Goal: Information Seeking & Learning: Learn about a topic

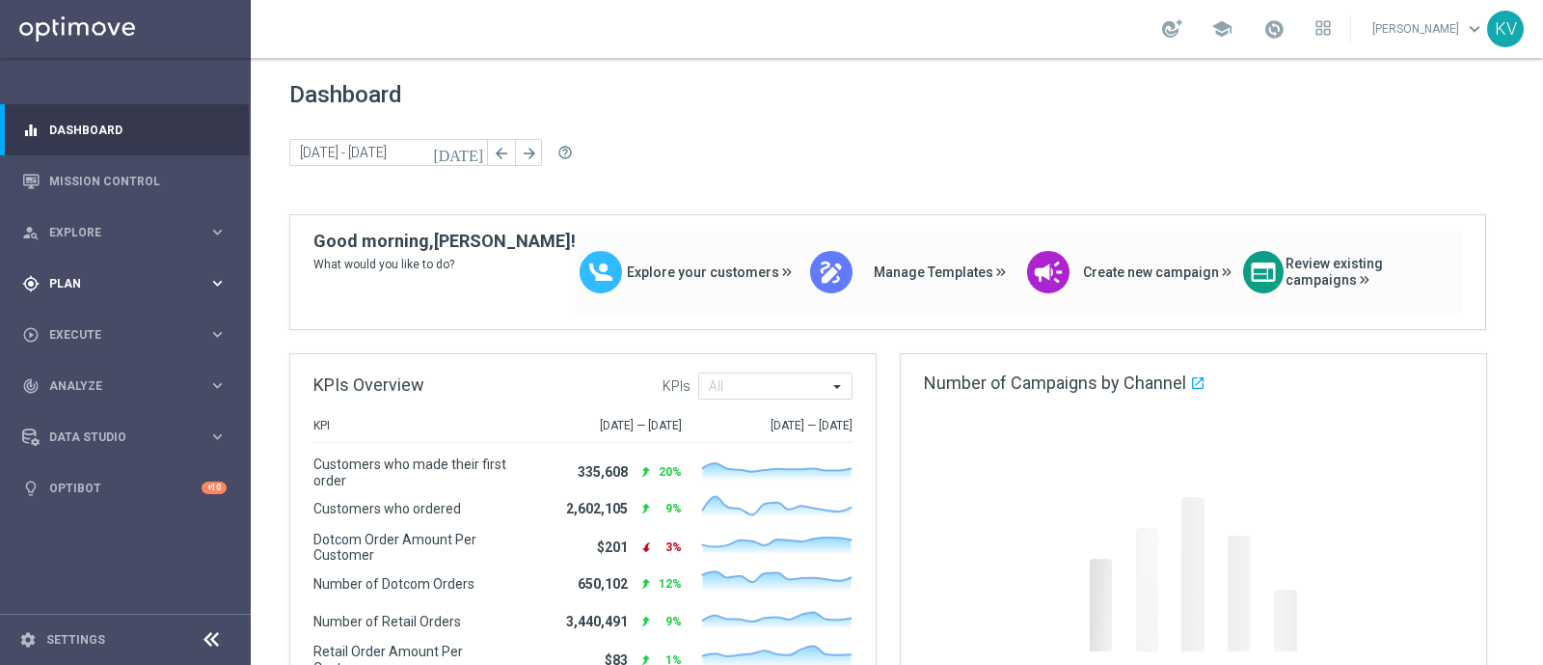
click at [70, 281] on span "Plan" at bounding box center [128, 284] width 159 height 12
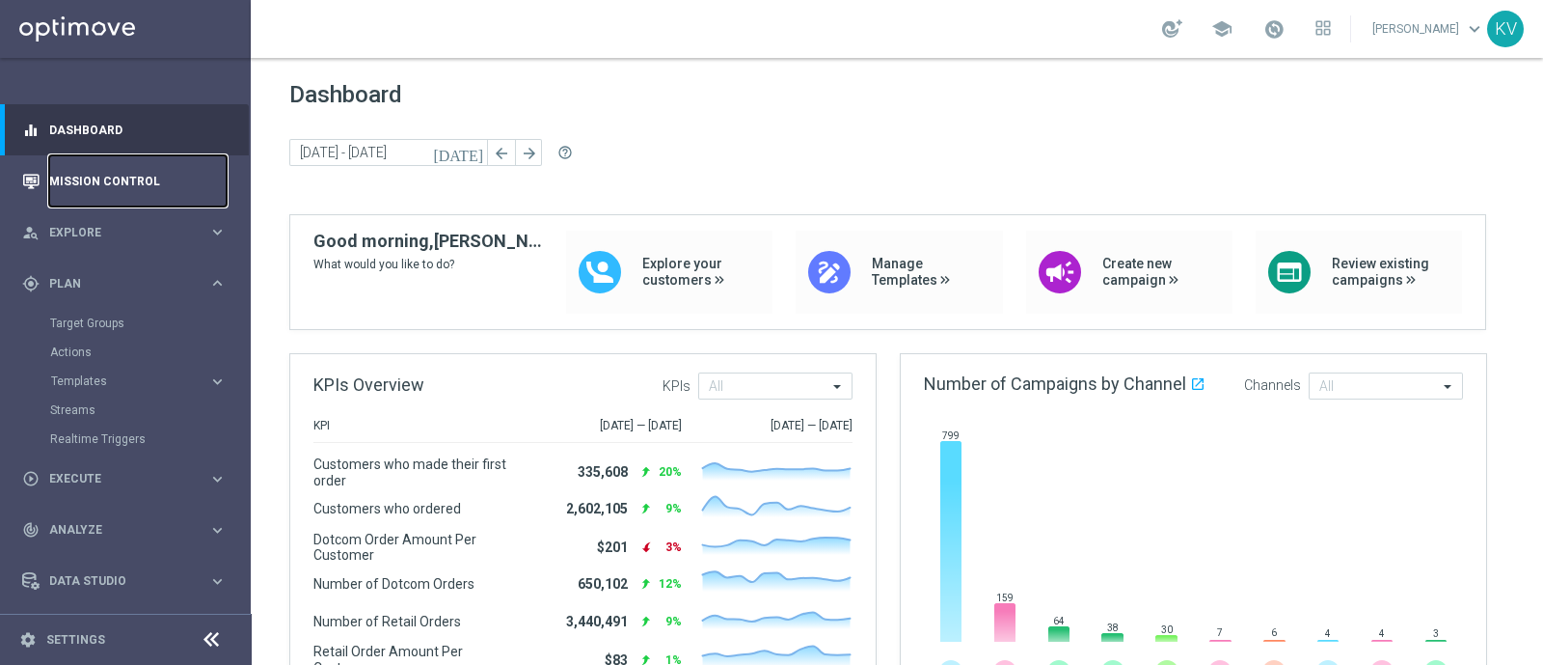
click at [111, 168] on link "Mission Control" at bounding box center [137, 180] width 177 height 51
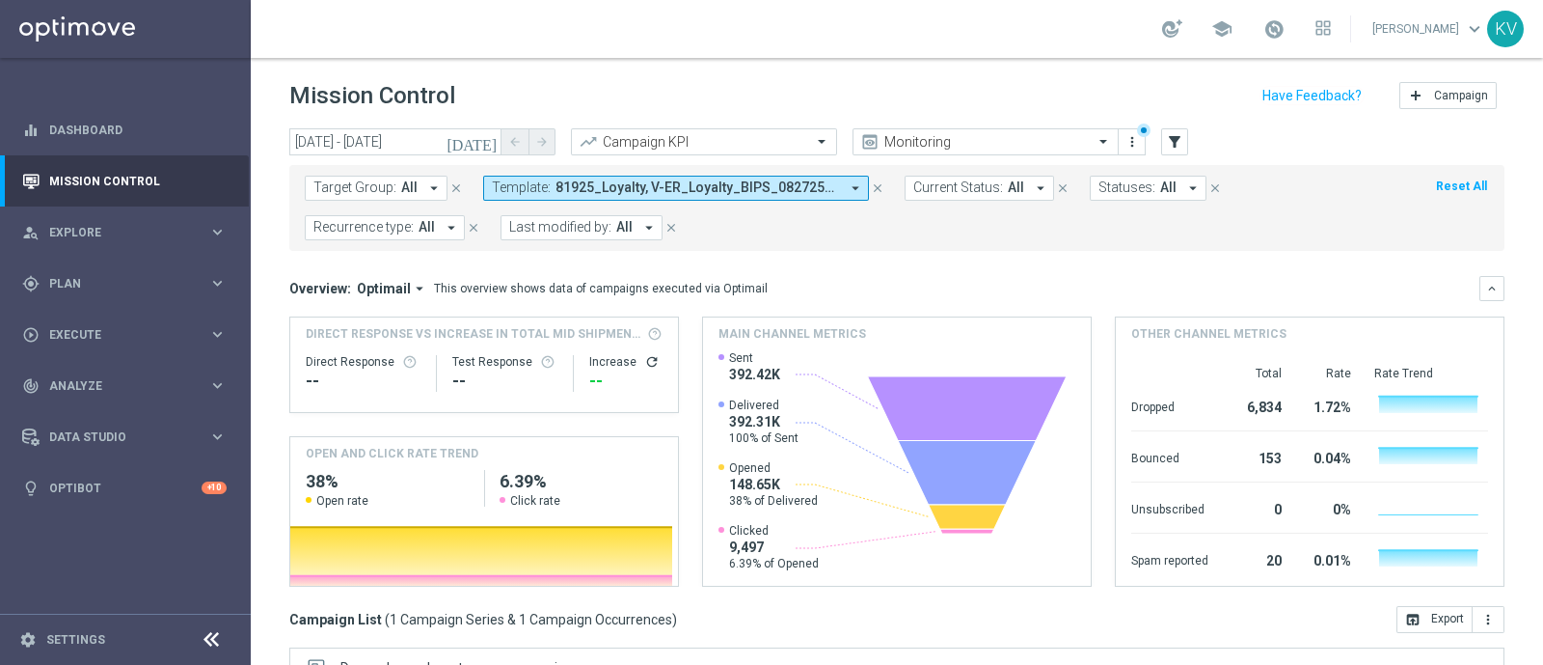
click at [523, 180] on span "Template:" at bounding box center [521, 187] width 59 height 16
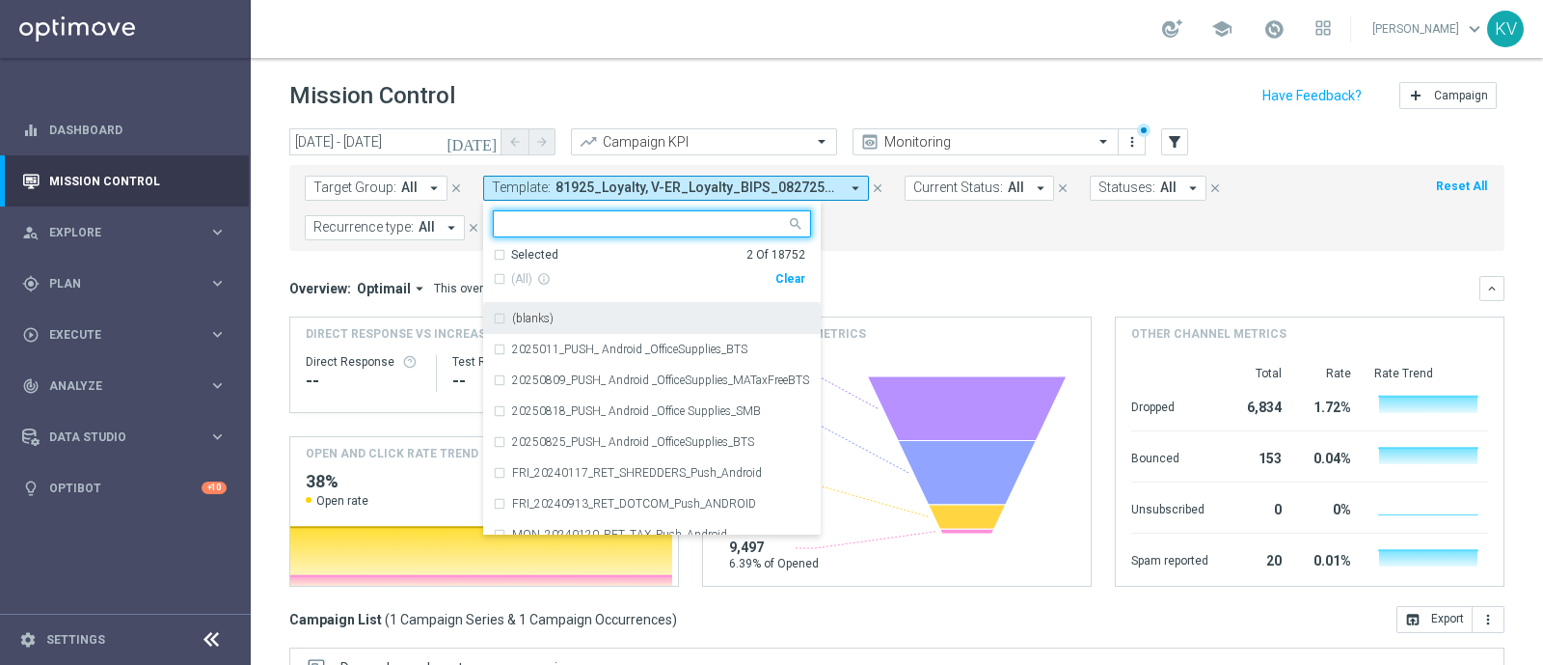
click at [0, 0] on div "Clear" at bounding box center [0, 0] width 0 height 0
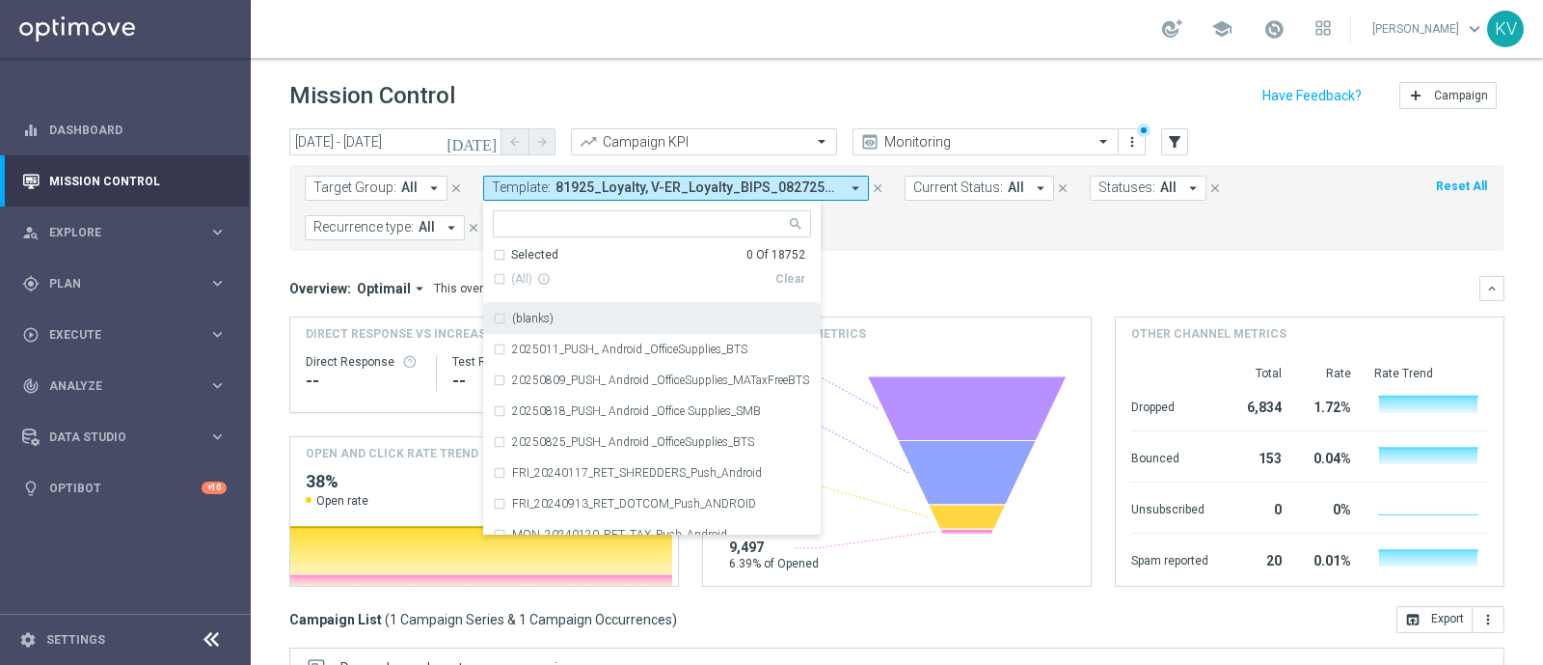
click at [667, 224] on input "text" at bounding box center [644, 224] width 283 height 16
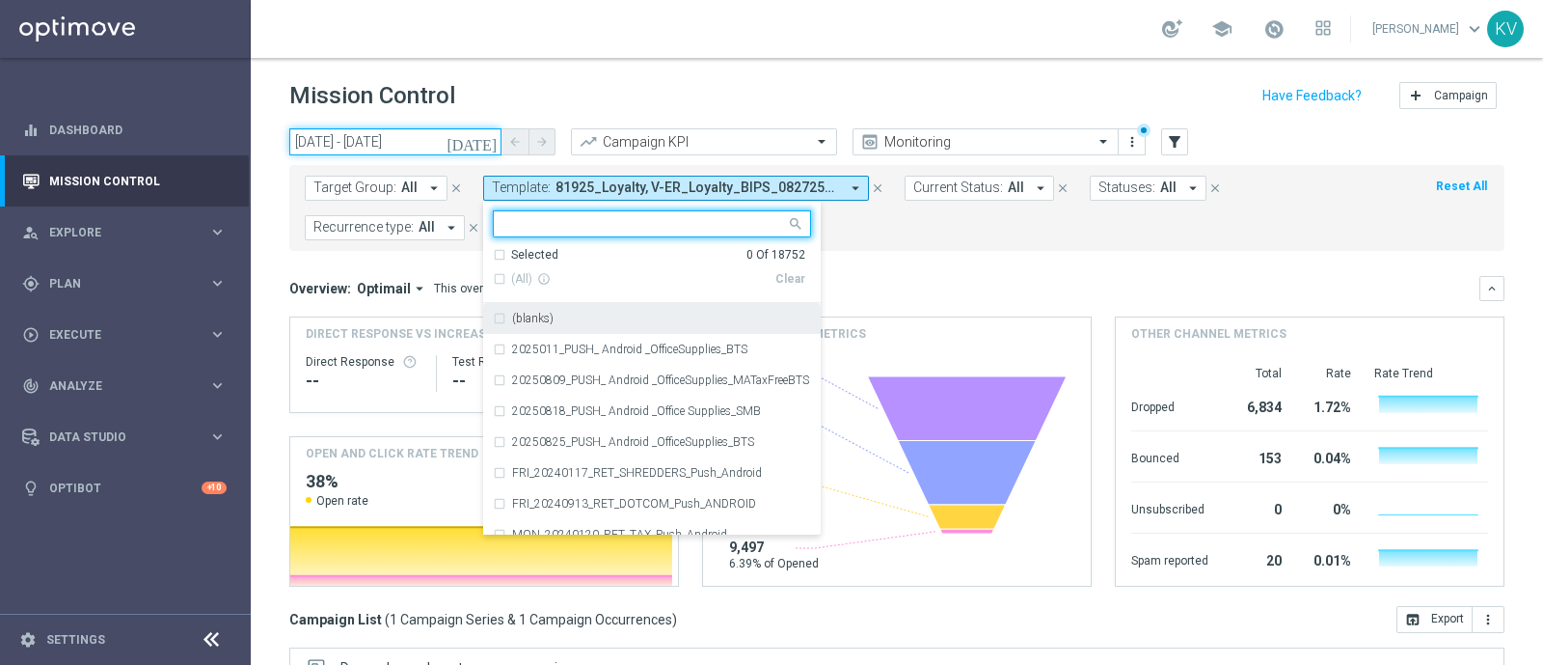
click at [422, 149] on input "[DATE] - [DATE]" at bounding box center [395, 141] width 212 height 27
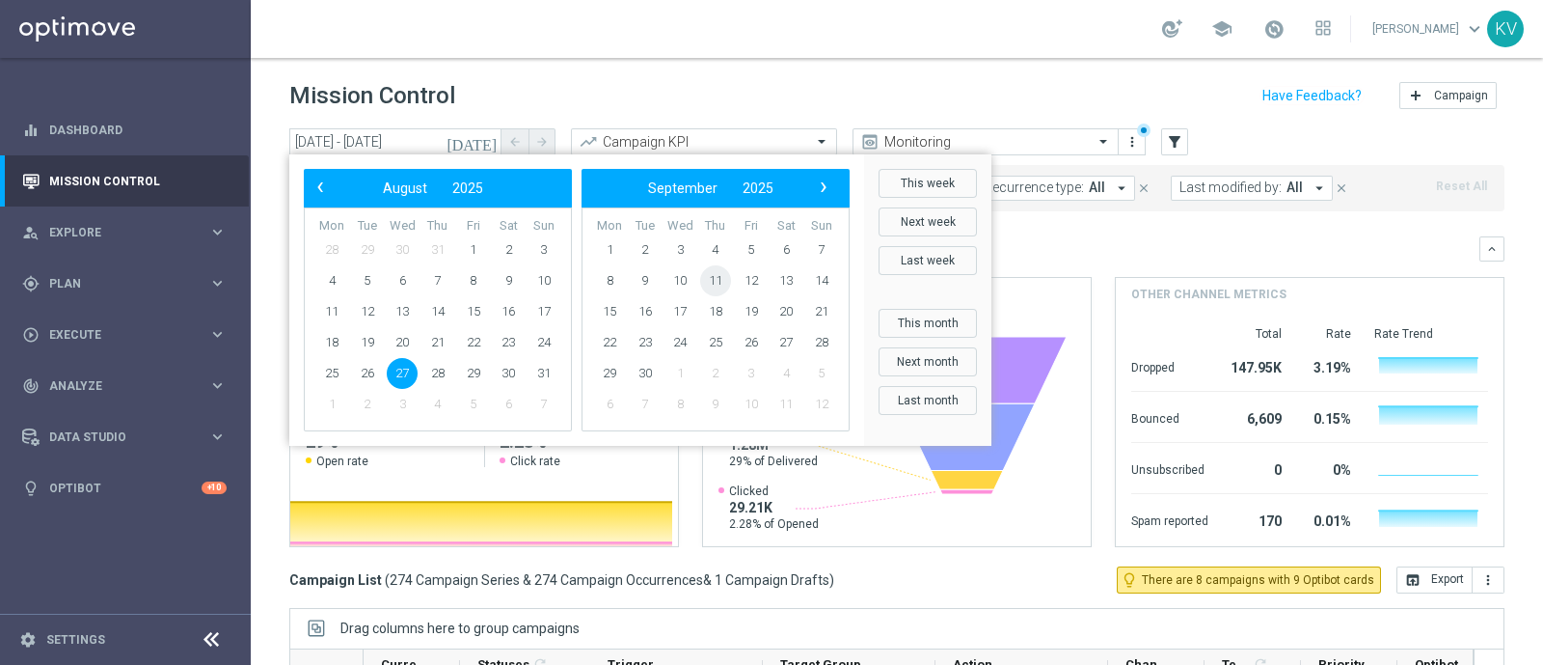
click at [723, 282] on span "11" at bounding box center [715, 280] width 31 height 31
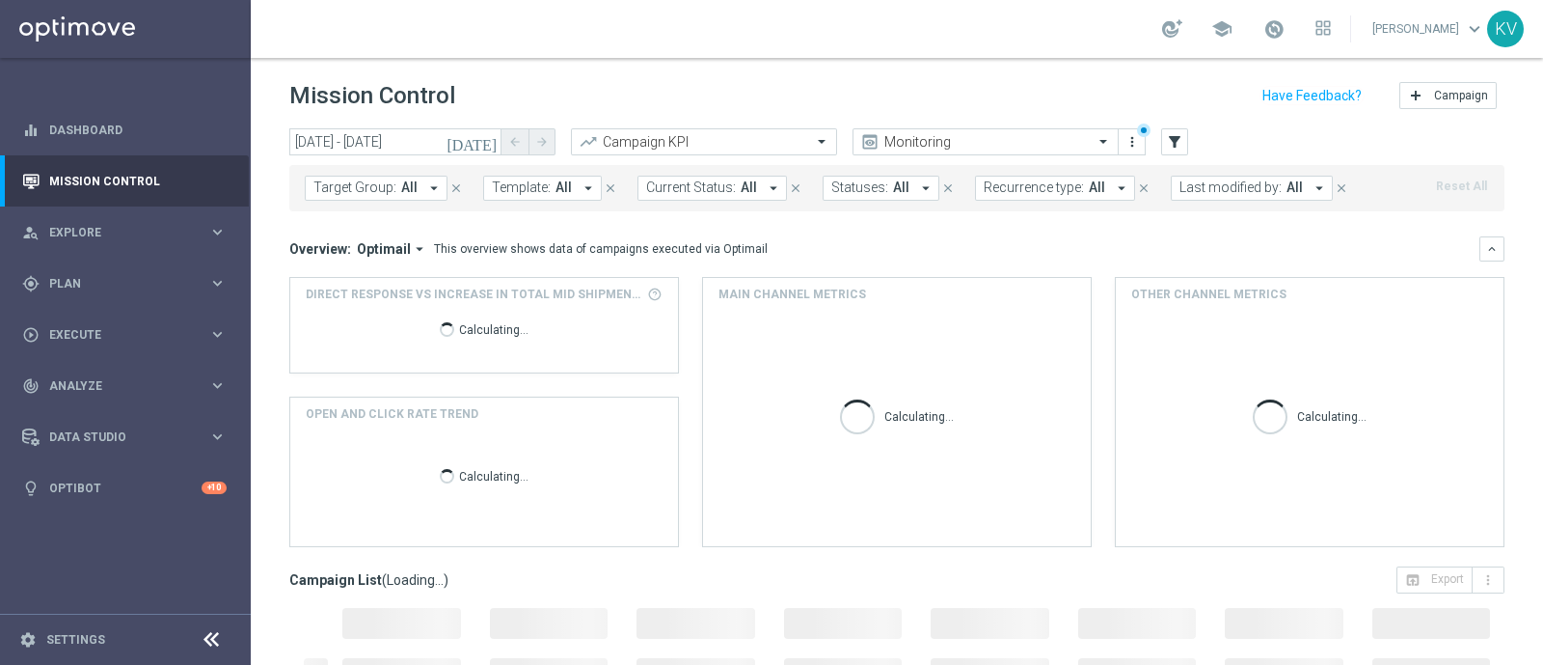
type input "[DATE] - [DATE]"
click at [530, 180] on span "Template:" at bounding box center [521, 187] width 59 height 16
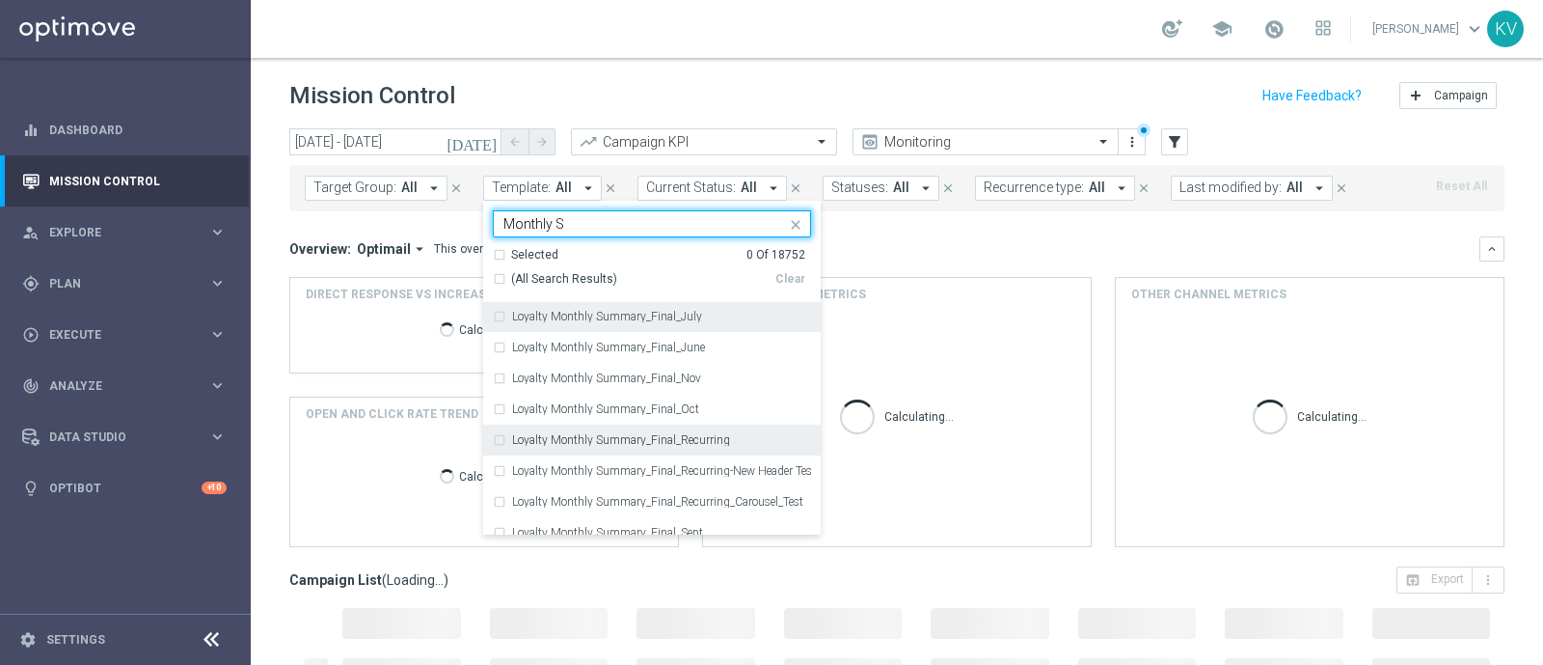
scroll to position [132, 0]
click at [630, 433] on label "Loyalty Monthly Summary_Final_Recurring" at bounding box center [621, 433] width 218 height 12
type input "Monthly S"
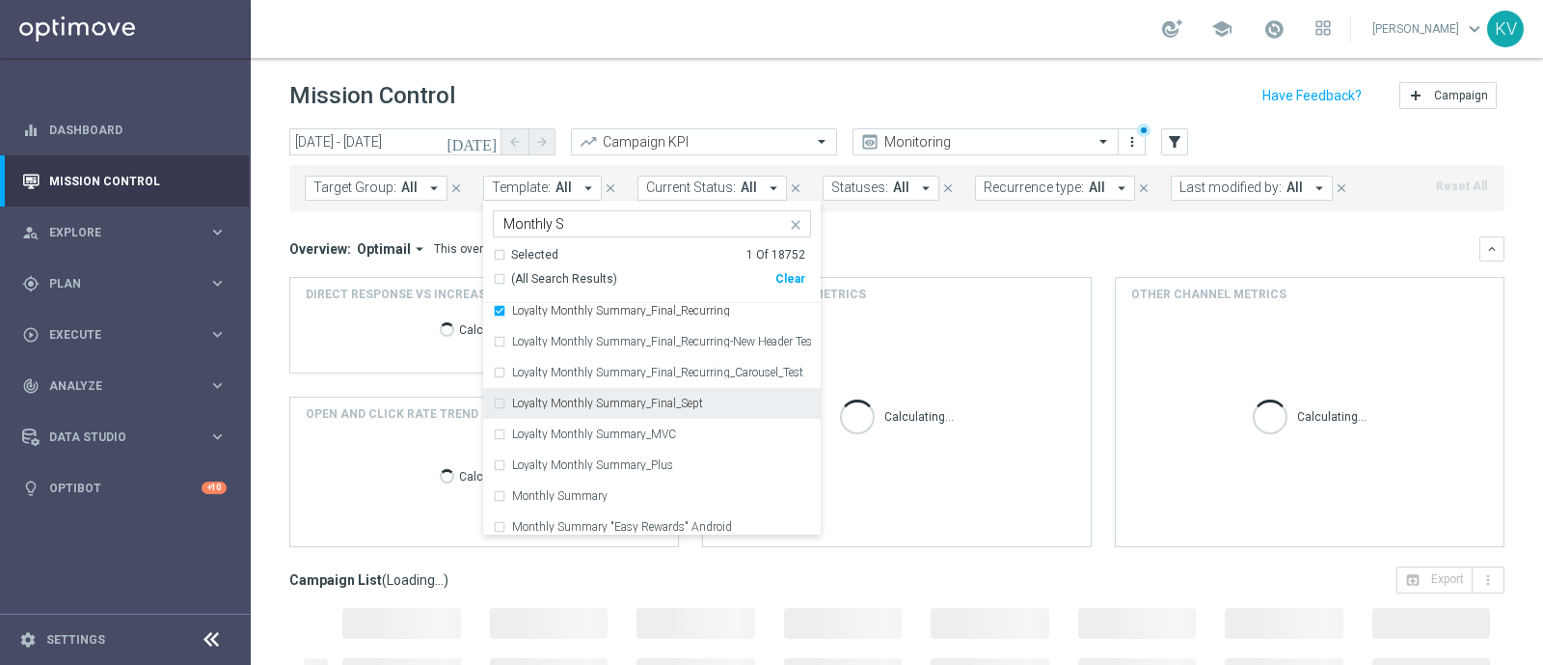
scroll to position [256, 0]
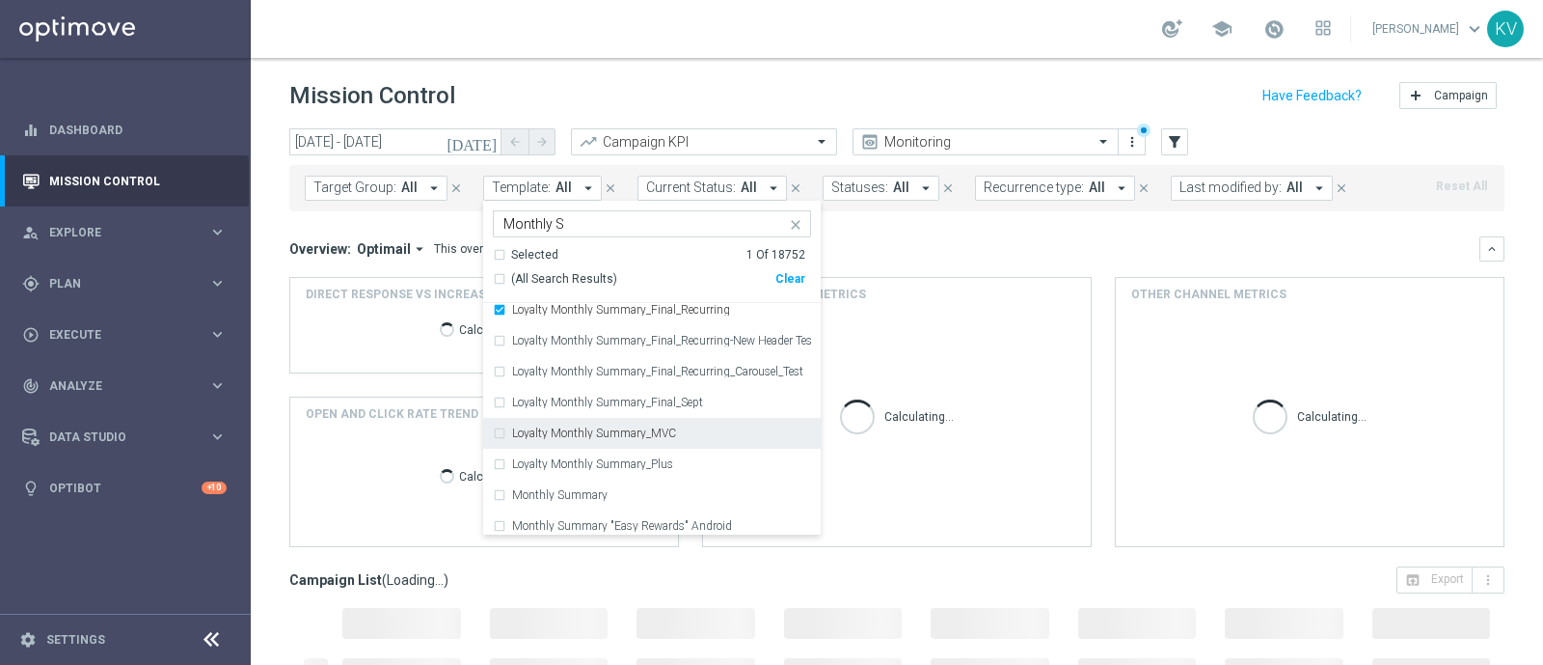
click at [630, 442] on div "Loyalty Monthly Summary_MVC" at bounding box center [652, 433] width 318 height 31
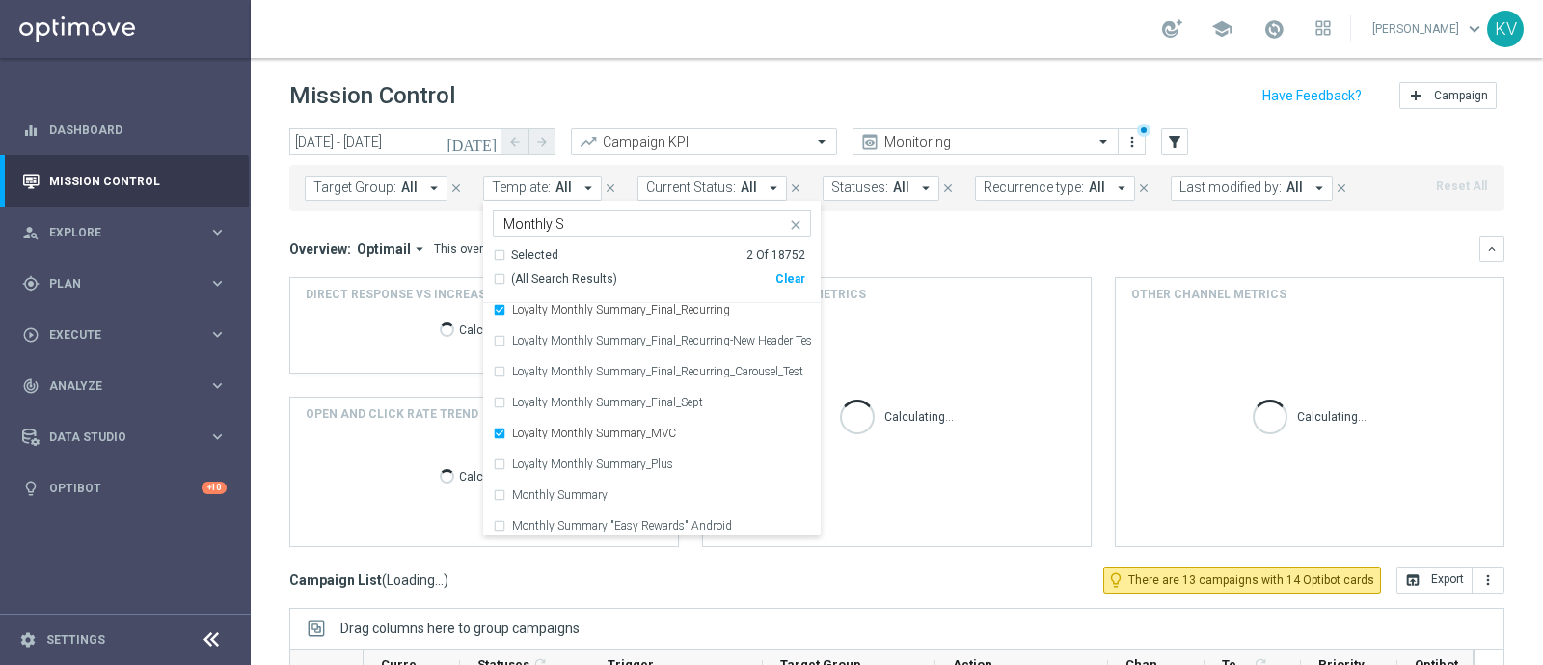
click at [924, 259] on div "Overview: Optimail arrow_drop_down This overview shows data of campaigns execut…" at bounding box center [896, 248] width 1215 height 25
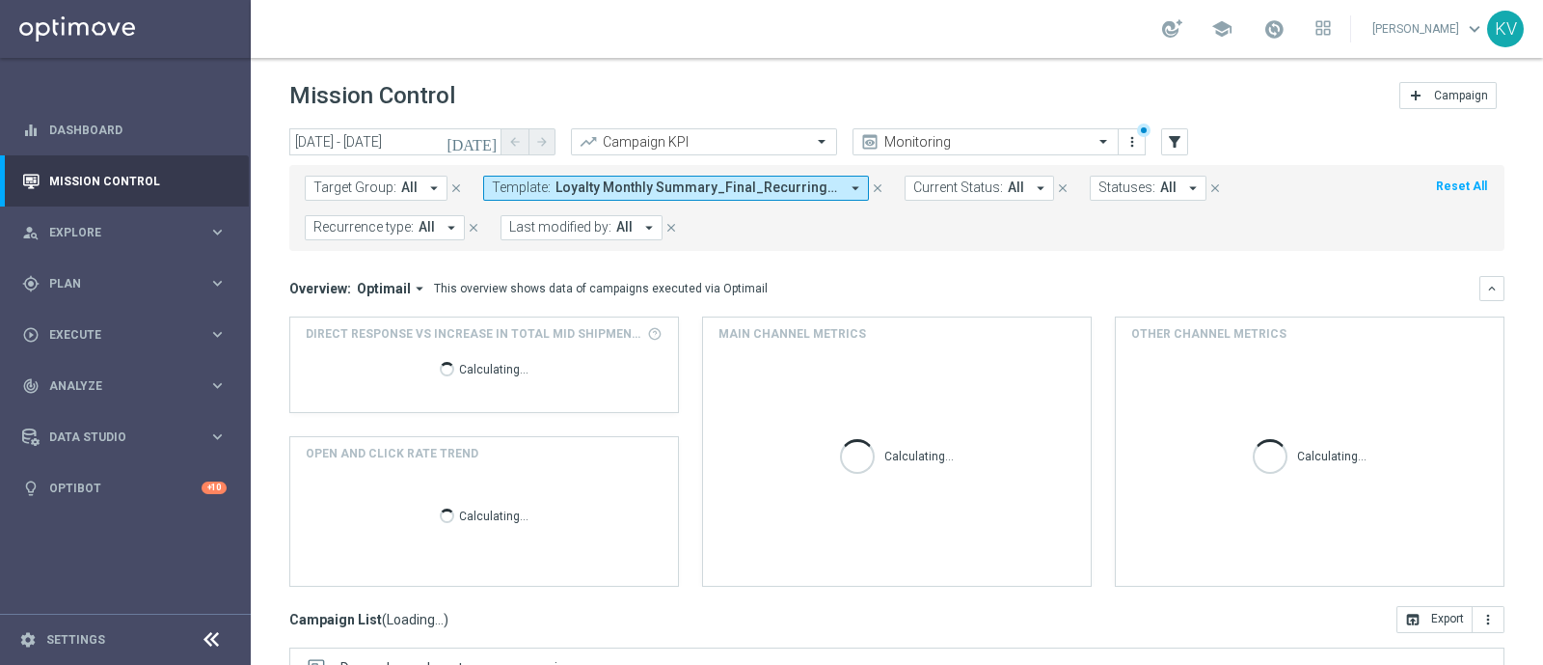
scroll to position [338, 0]
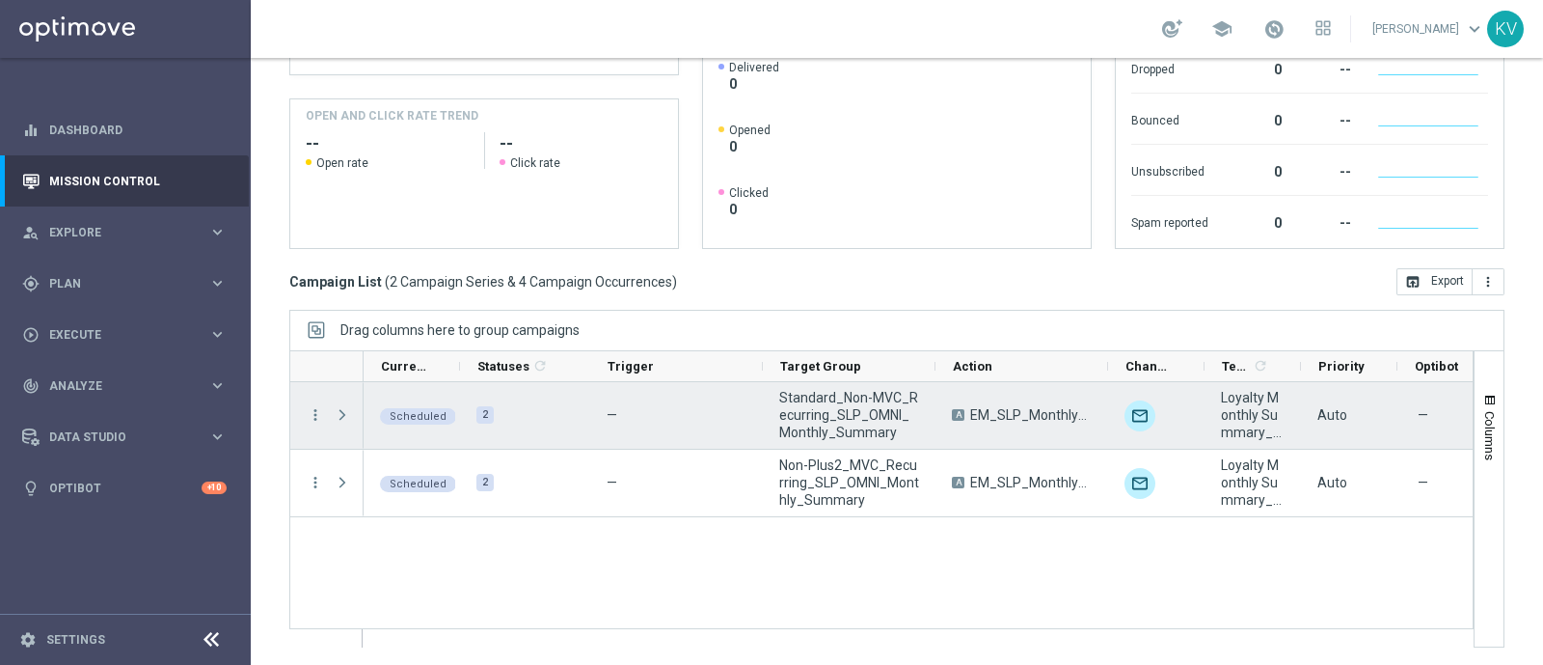
click at [854, 421] on span "Standard_Non-MVC_Recurring_SLP_OMNI_Monthly_Summary" at bounding box center [849, 415] width 140 height 52
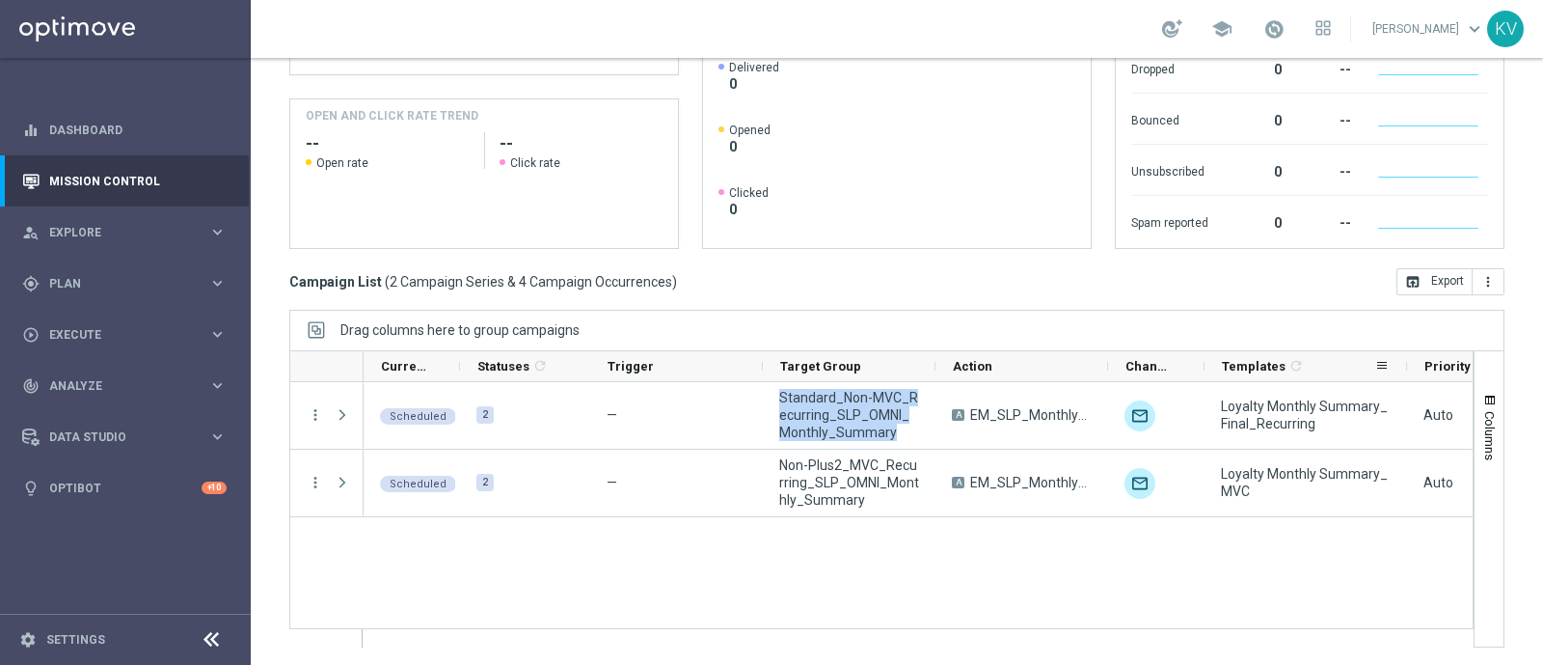
drag, startPoint x: 1297, startPoint y: 359, endPoint x: 1403, endPoint y: 368, distance: 106.5
click at [1403, 368] on div at bounding box center [1407, 366] width 8 height 30
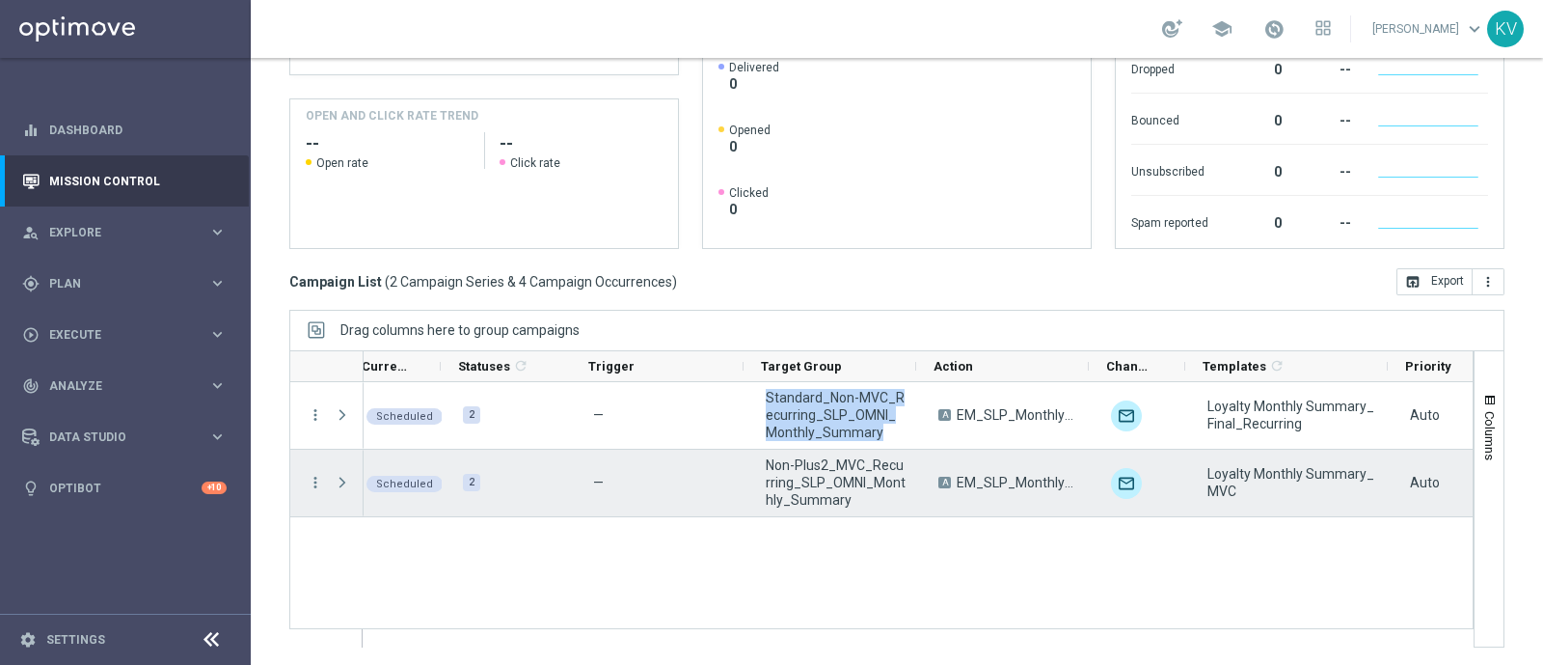
scroll to position [0, 19]
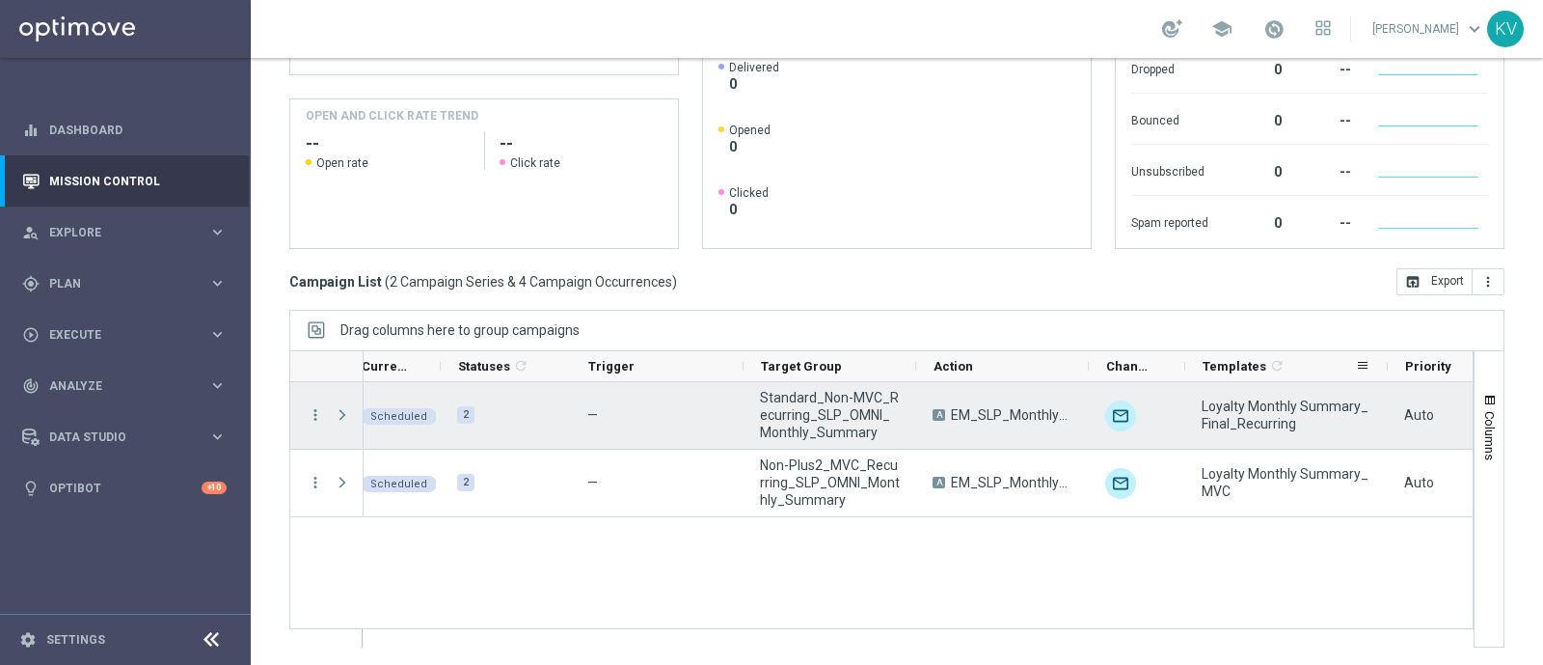
click at [1244, 410] on span "Loyalty Monthly Summary_Final_Recurring" at bounding box center [1287, 414] width 170 height 35
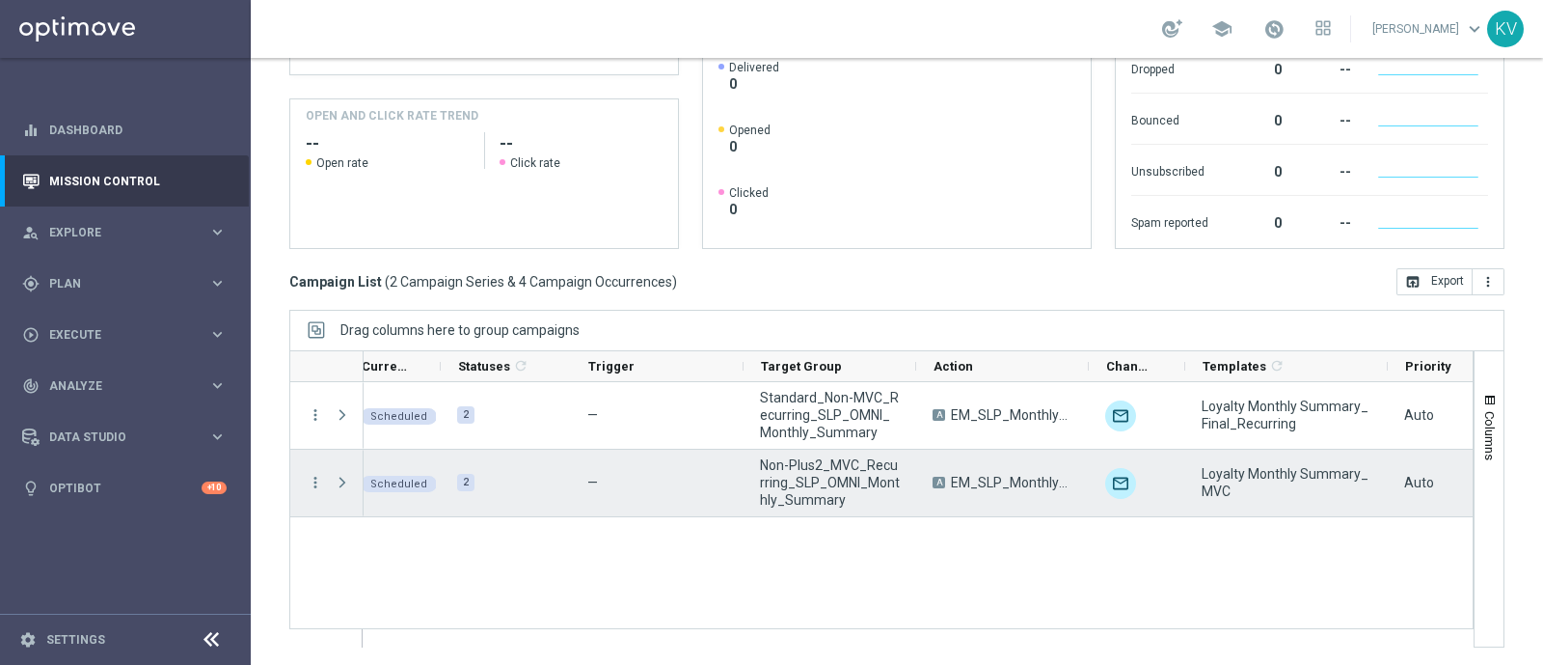
click at [787, 477] on span "Non-Plus2_MVC_Recurring_SLP_OMNI_Monthly_Summary" at bounding box center [830, 482] width 140 height 52
click at [1224, 492] on span "Loyalty Monthly Summary_MVC" at bounding box center [1287, 482] width 170 height 35
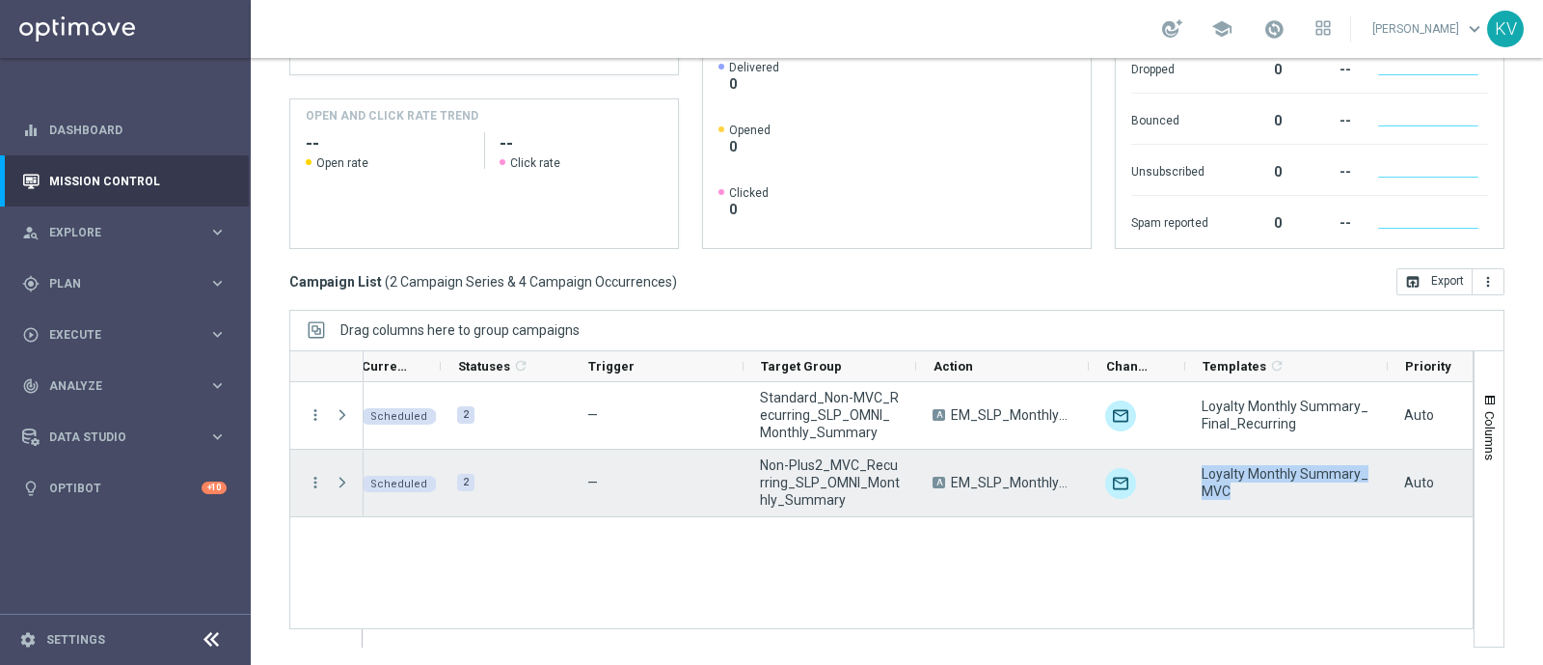
click at [1224, 492] on span "Loyalty Monthly Summary_MVC" at bounding box center [1287, 482] width 170 height 35
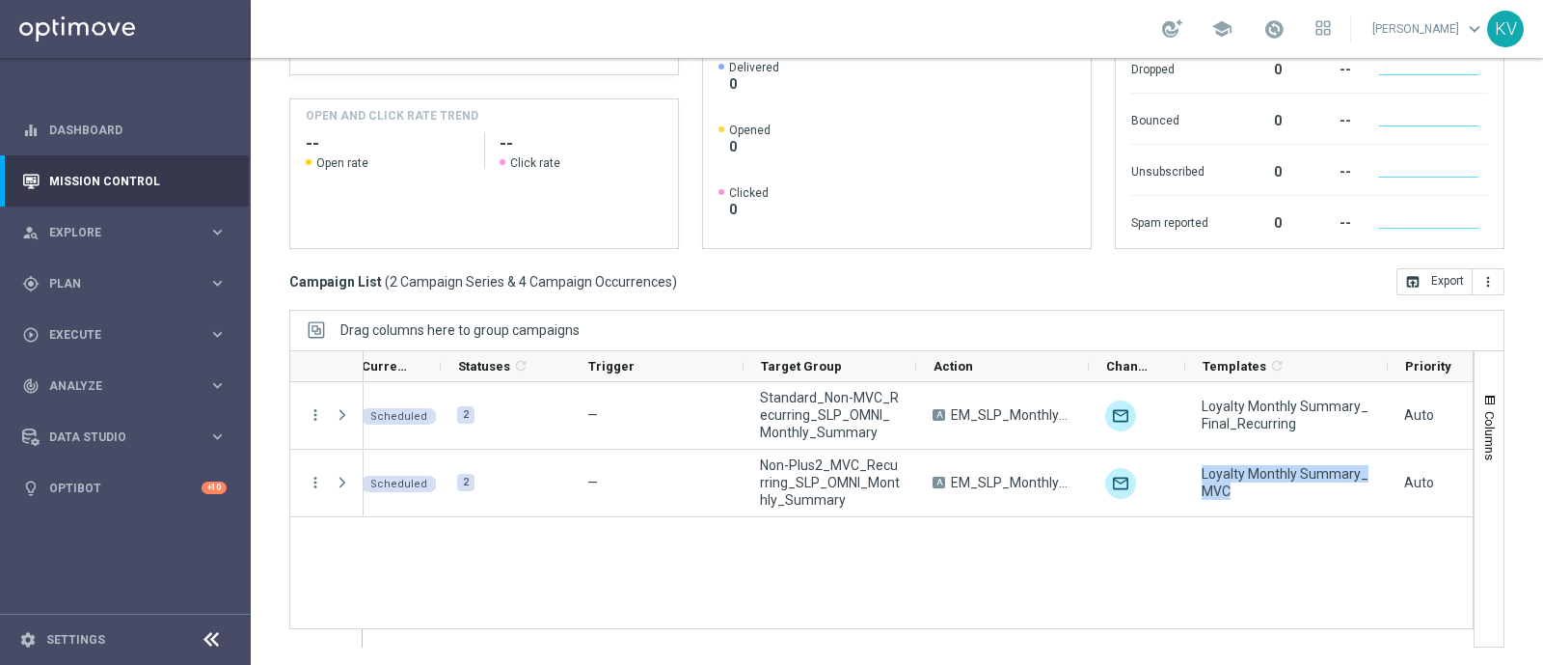
scroll to position [0, 0]
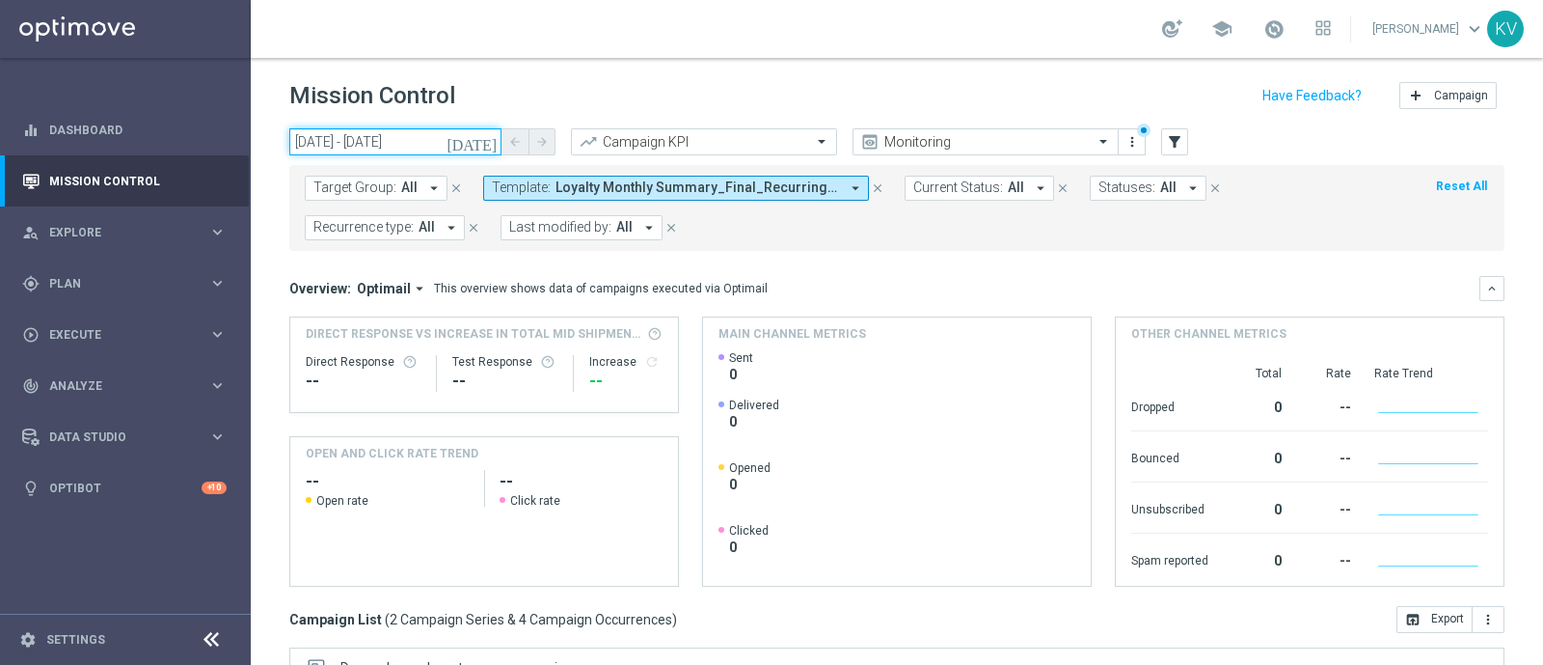
click at [409, 152] on input "[DATE] - [DATE]" at bounding box center [395, 141] width 212 height 27
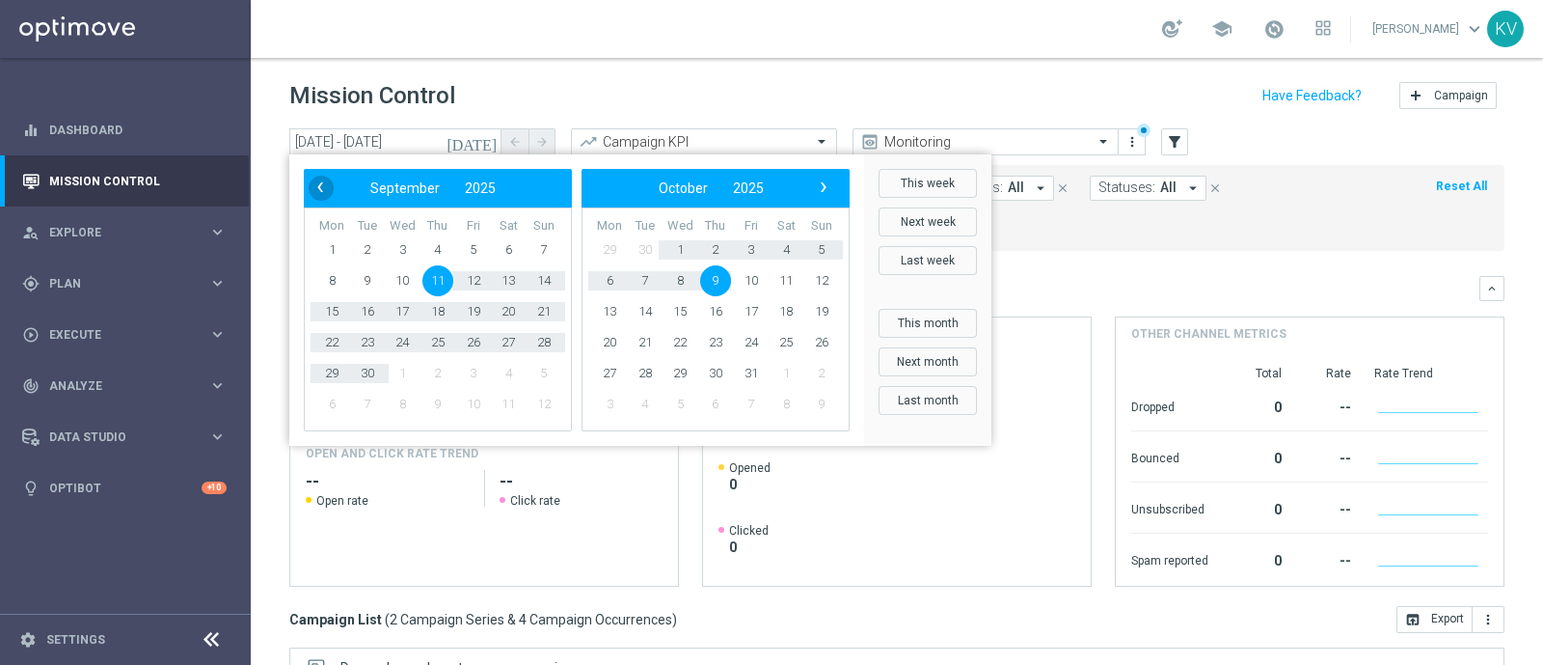
click at [328, 177] on span "‹" at bounding box center [320, 187] width 25 height 25
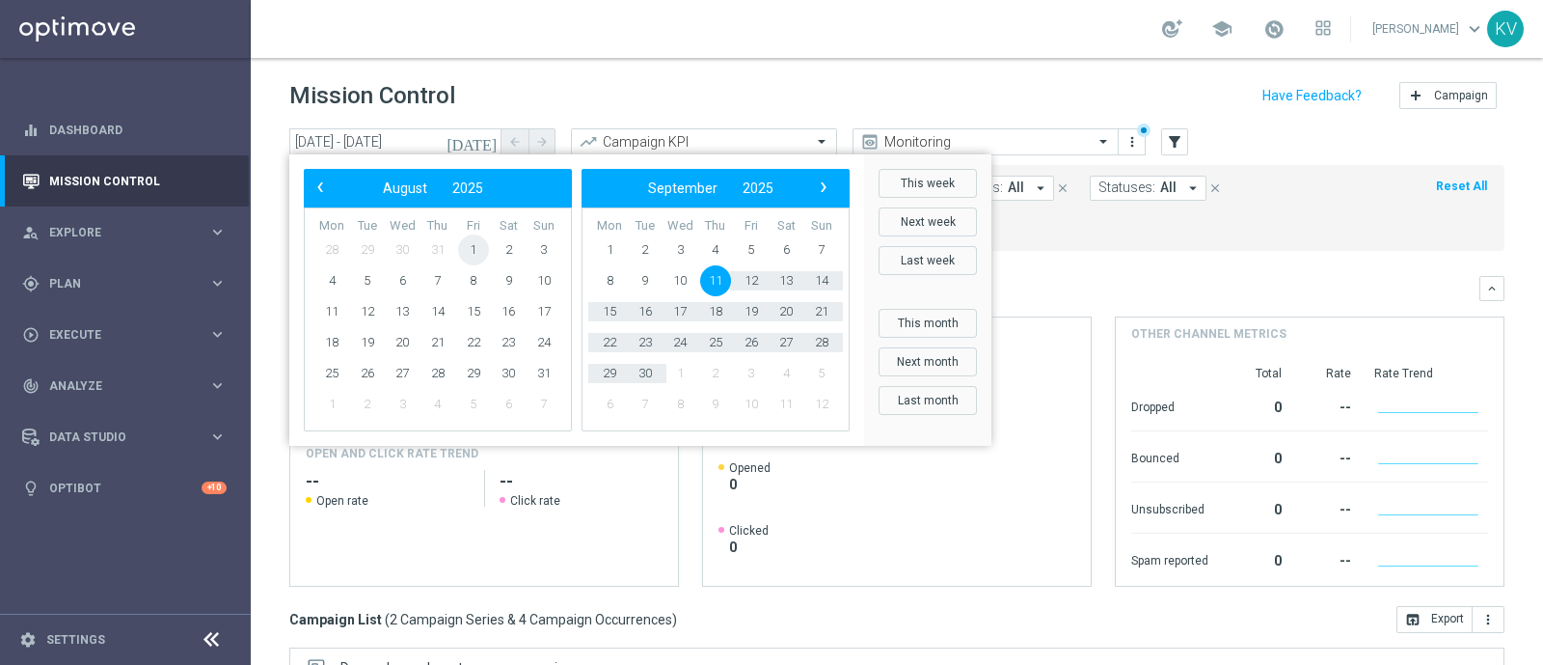
click at [475, 243] on span "1" at bounding box center [473, 249] width 31 height 31
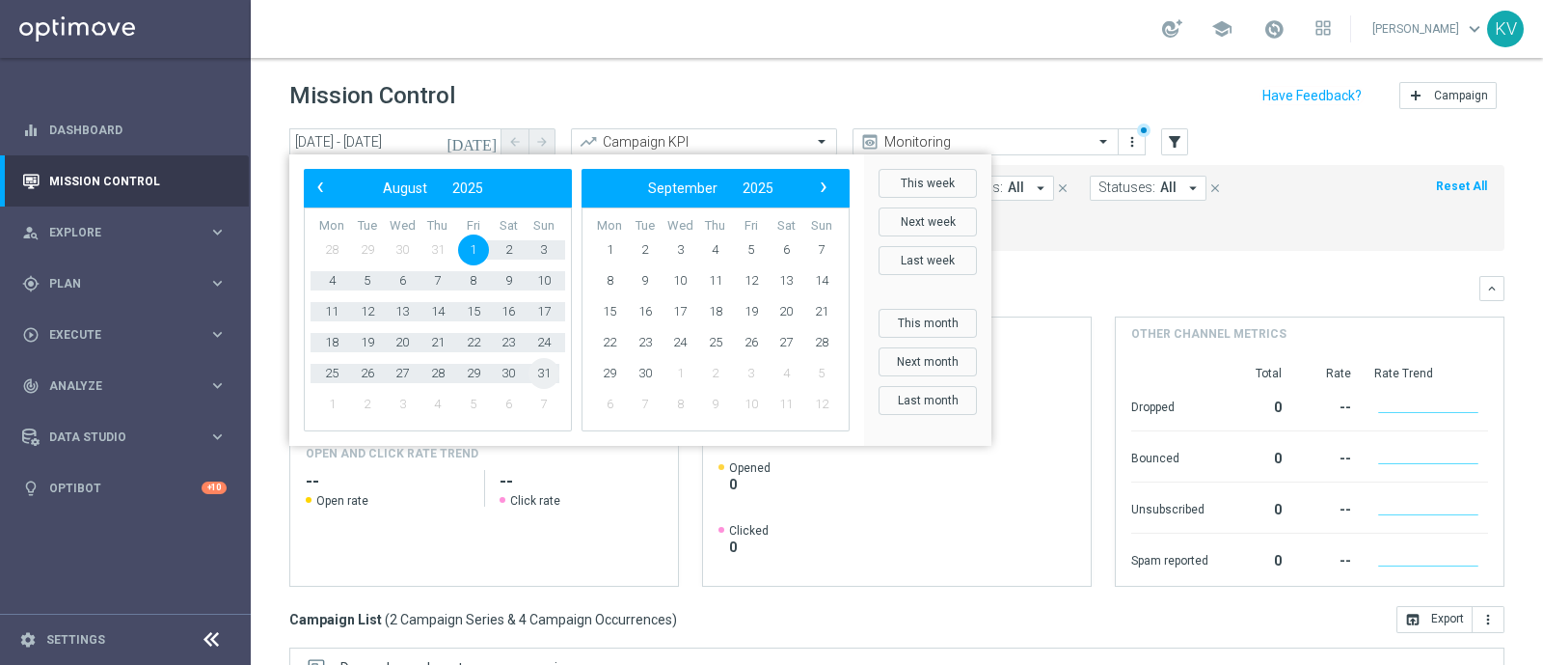
click at [547, 373] on span "31" at bounding box center [544, 373] width 31 height 31
type input "[DATE] - [DATE]"
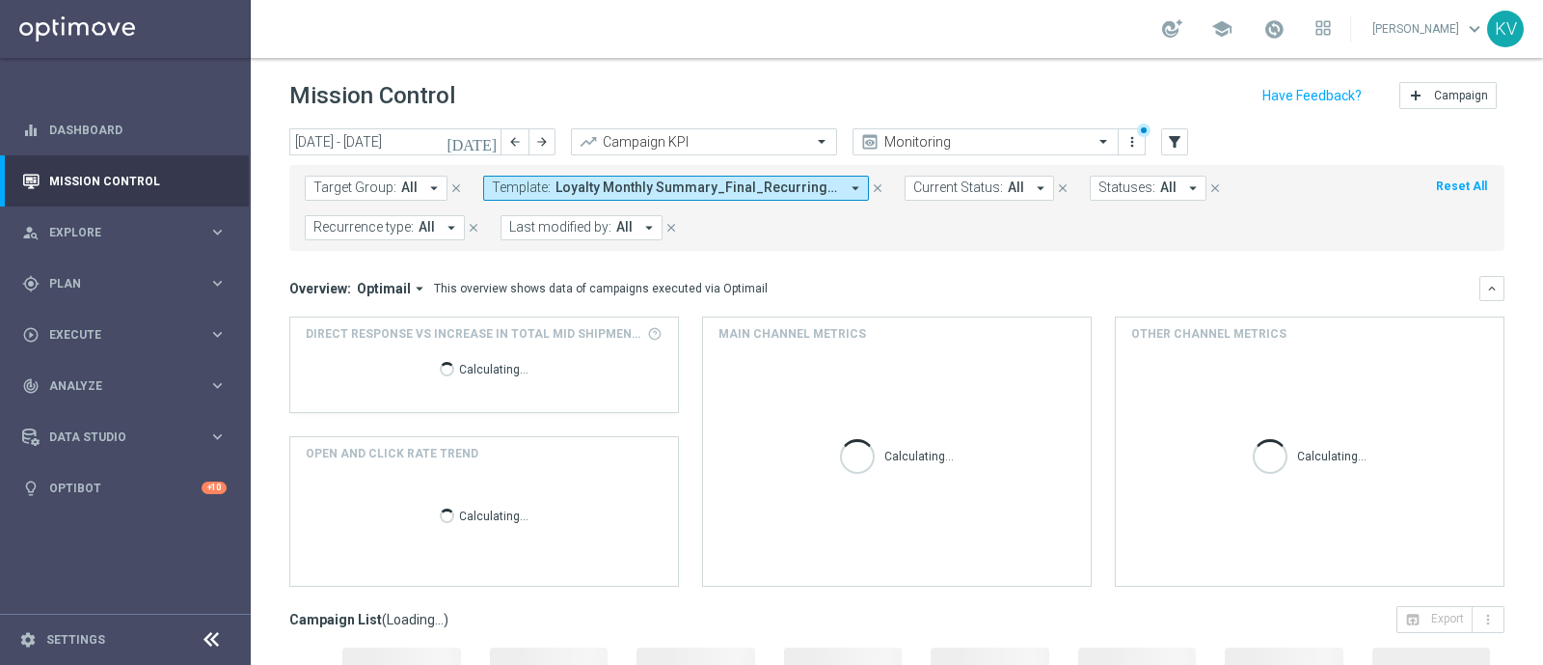
click at [650, 186] on span "Loyalty Monthly Summary_Final_Recurring, Loyalty Monthly Summary_MVC" at bounding box center [698, 187] width 284 height 16
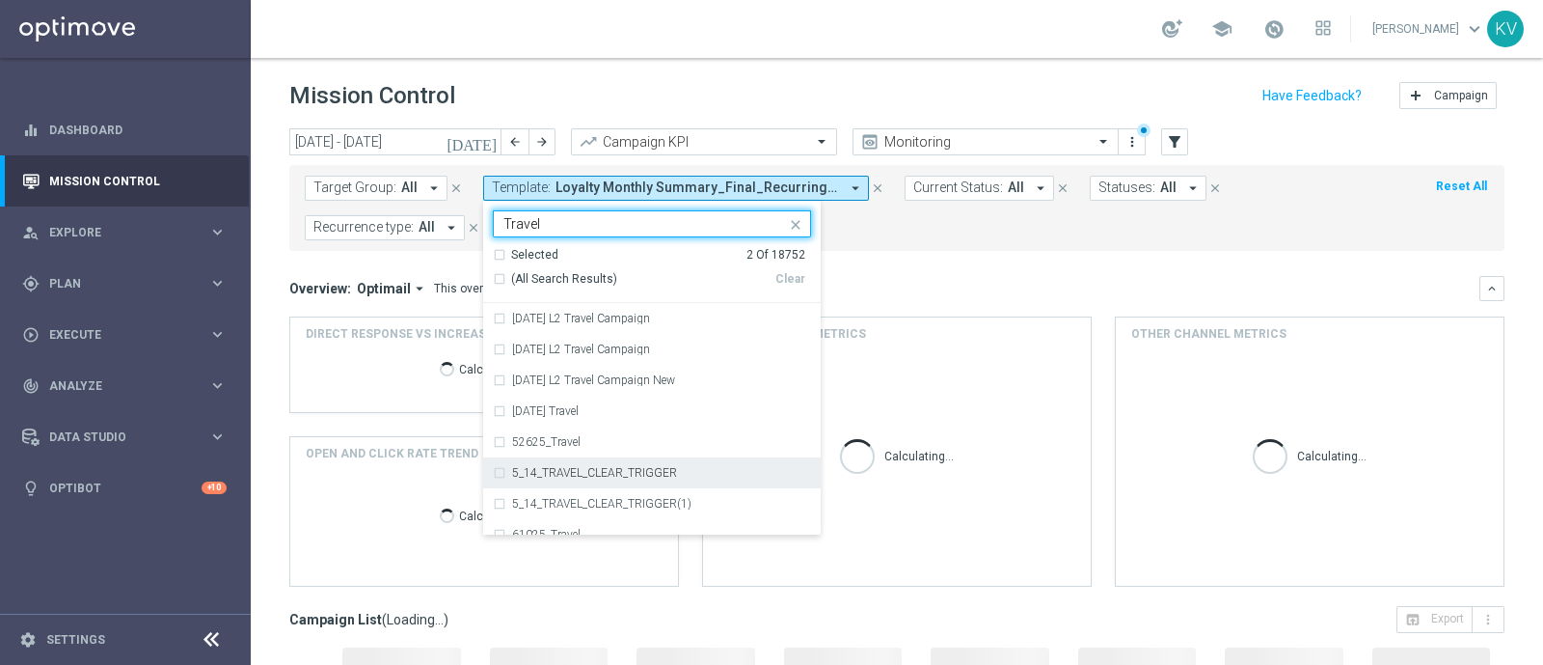
click at [670, 476] on div "5_14_TRAVEL_CLEAR_TRIGGER" at bounding box center [661, 473] width 299 height 12
type input "Travel"
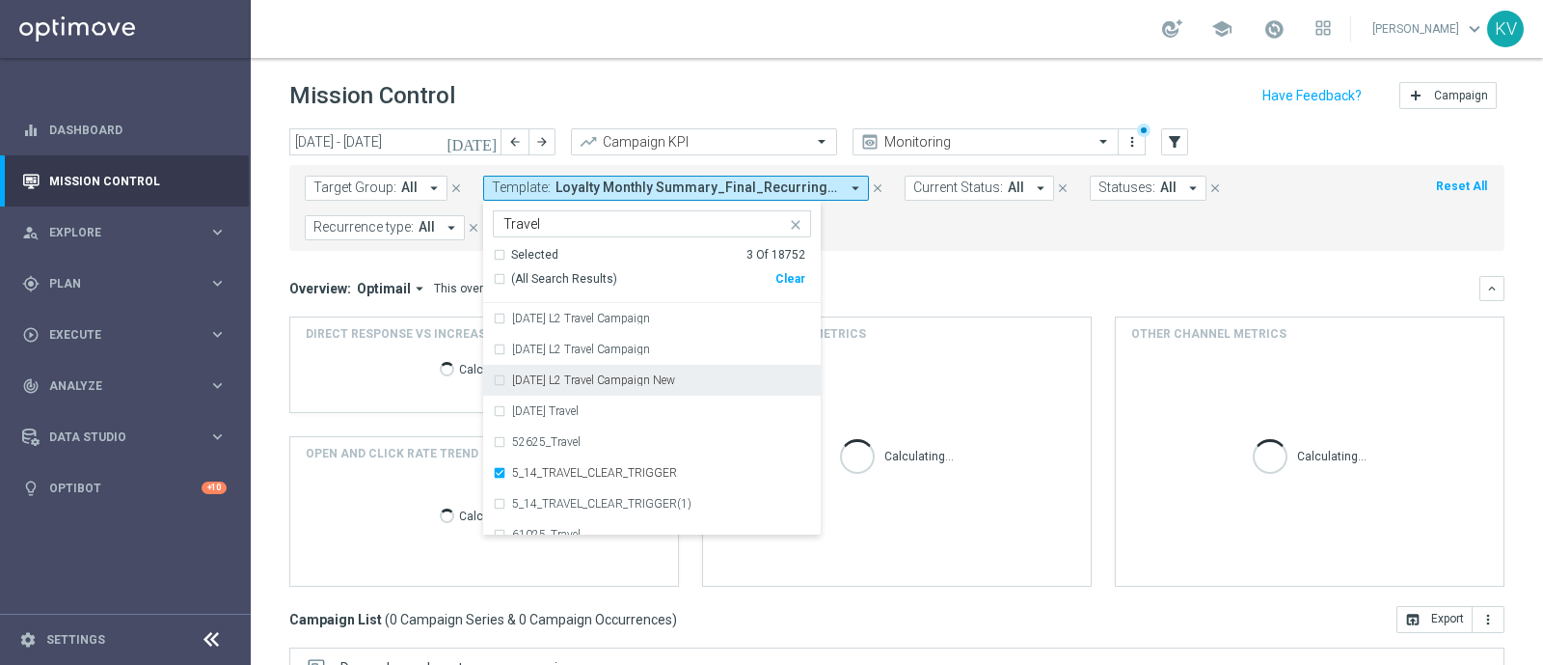
click at [940, 291] on div "Overview: Optimail arrow_drop_down This overview shows data of campaigns execut…" at bounding box center [884, 288] width 1190 height 17
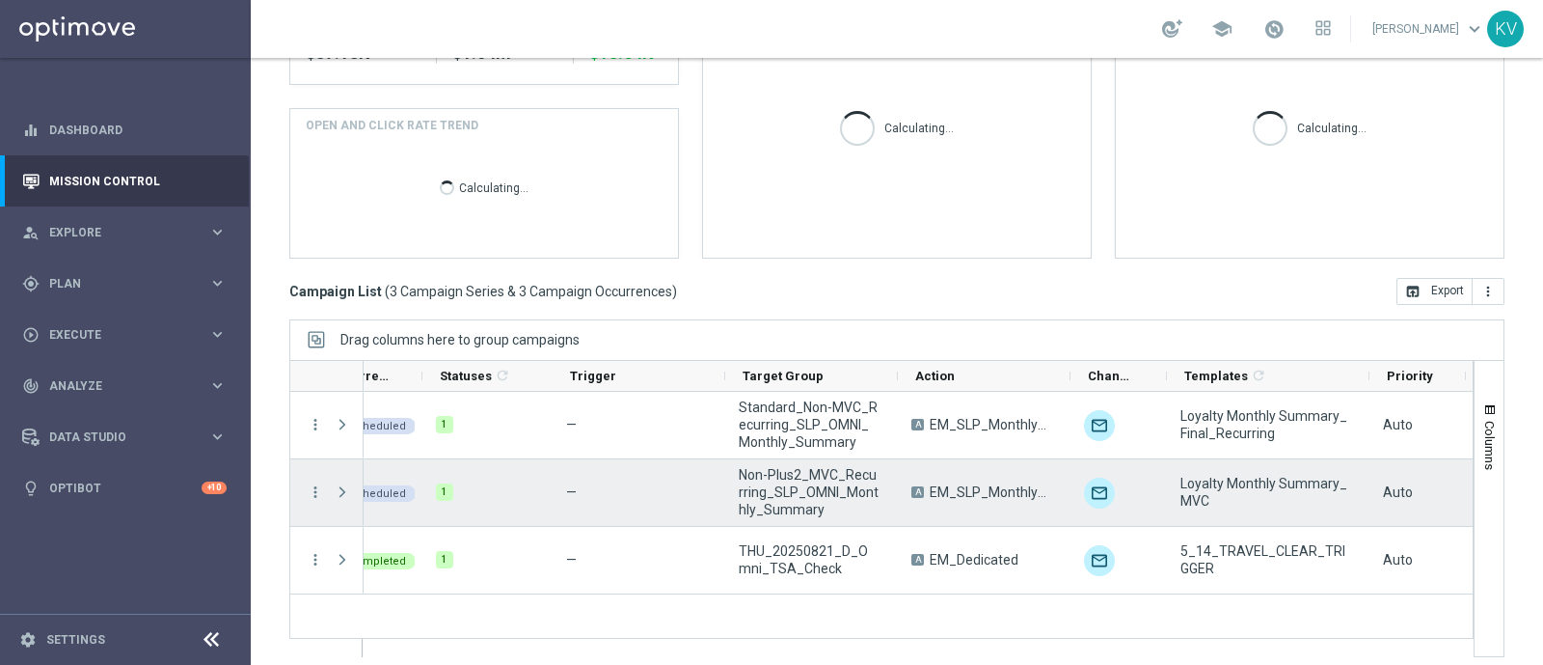
scroll to position [0, 42]
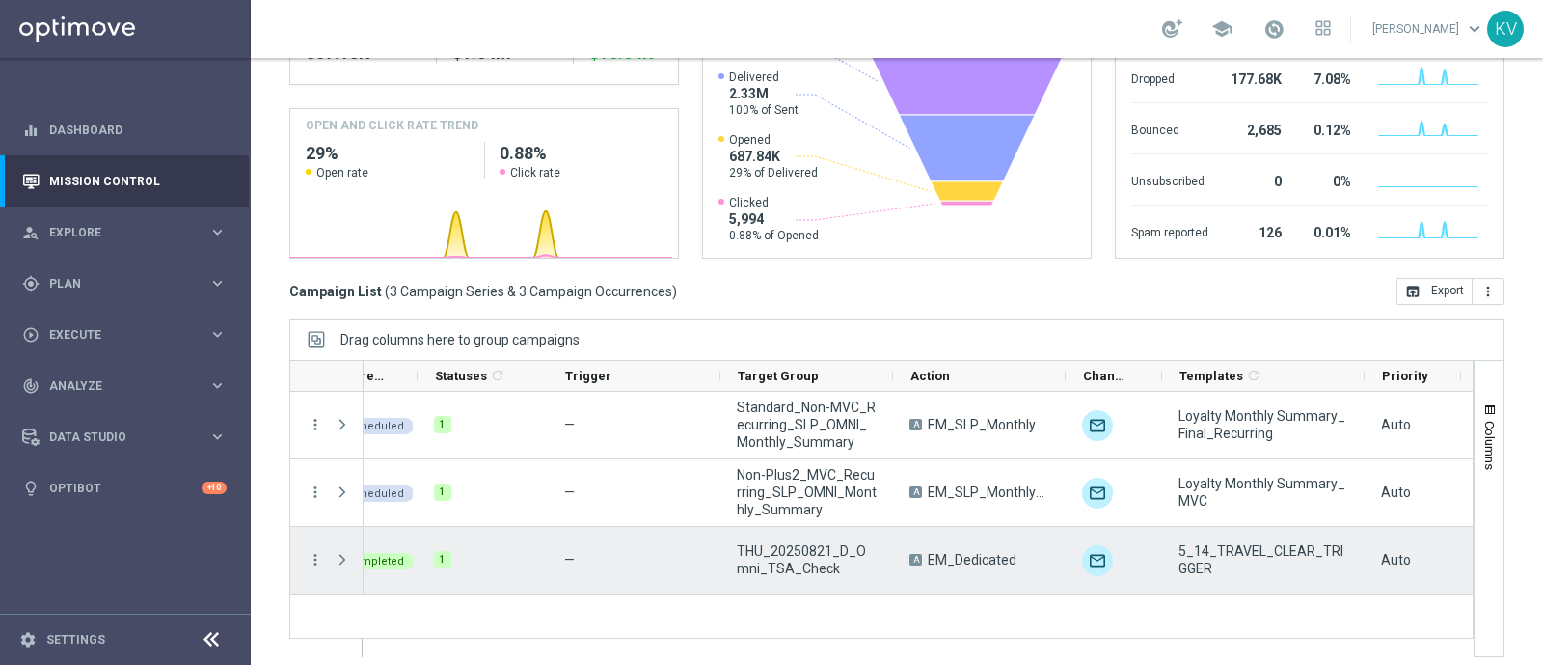
click at [1200, 561] on span "5_14_TRAVEL_CLEAR_TRIGGER" at bounding box center [1264, 559] width 170 height 35
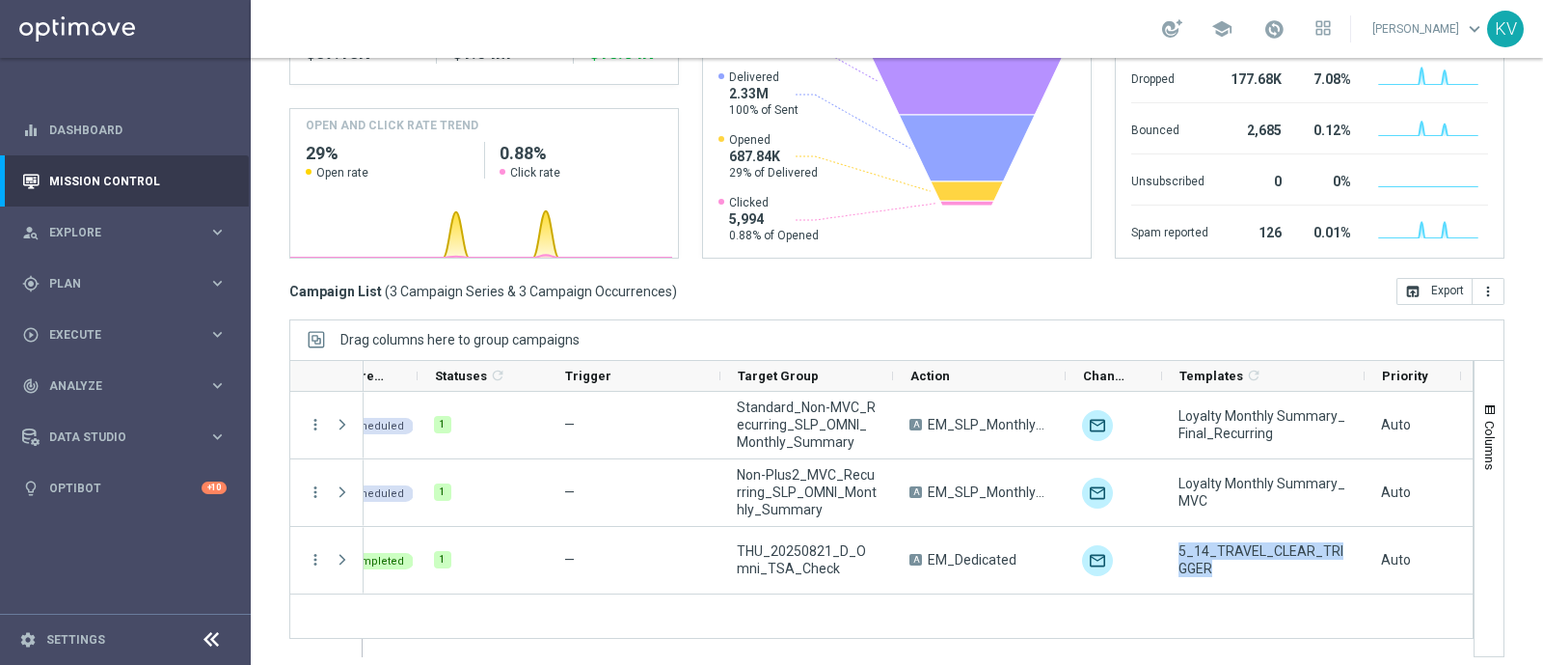
scroll to position [0, 0]
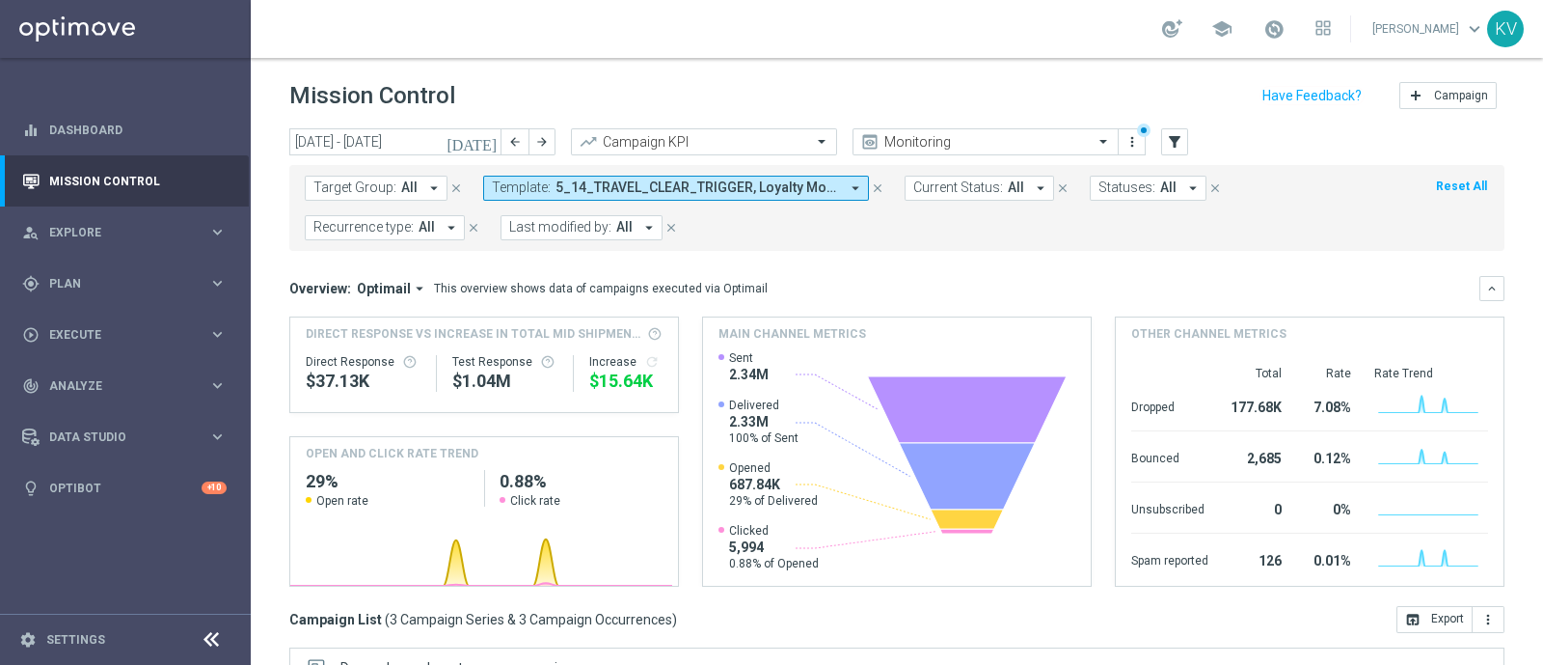
click at [615, 186] on span "5_14_TRAVEL_CLEAR_TRIGGER, Loyalty Monthly Summary_Final_Recurring, Loyalty Mon…" at bounding box center [698, 187] width 284 height 16
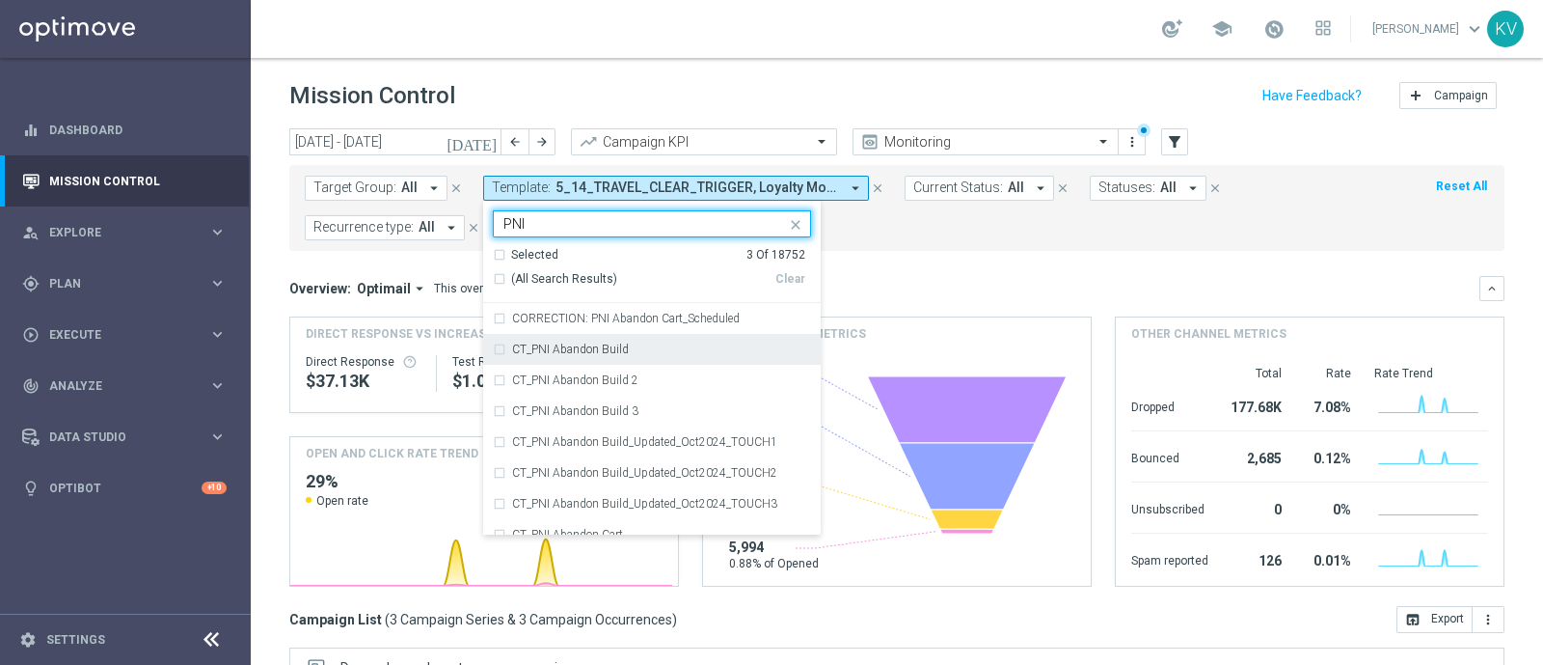
click at [651, 356] on div "CT_PNI Abandon Build" at bounding box center [652, 349] width 318 height 31
type input "PNI"
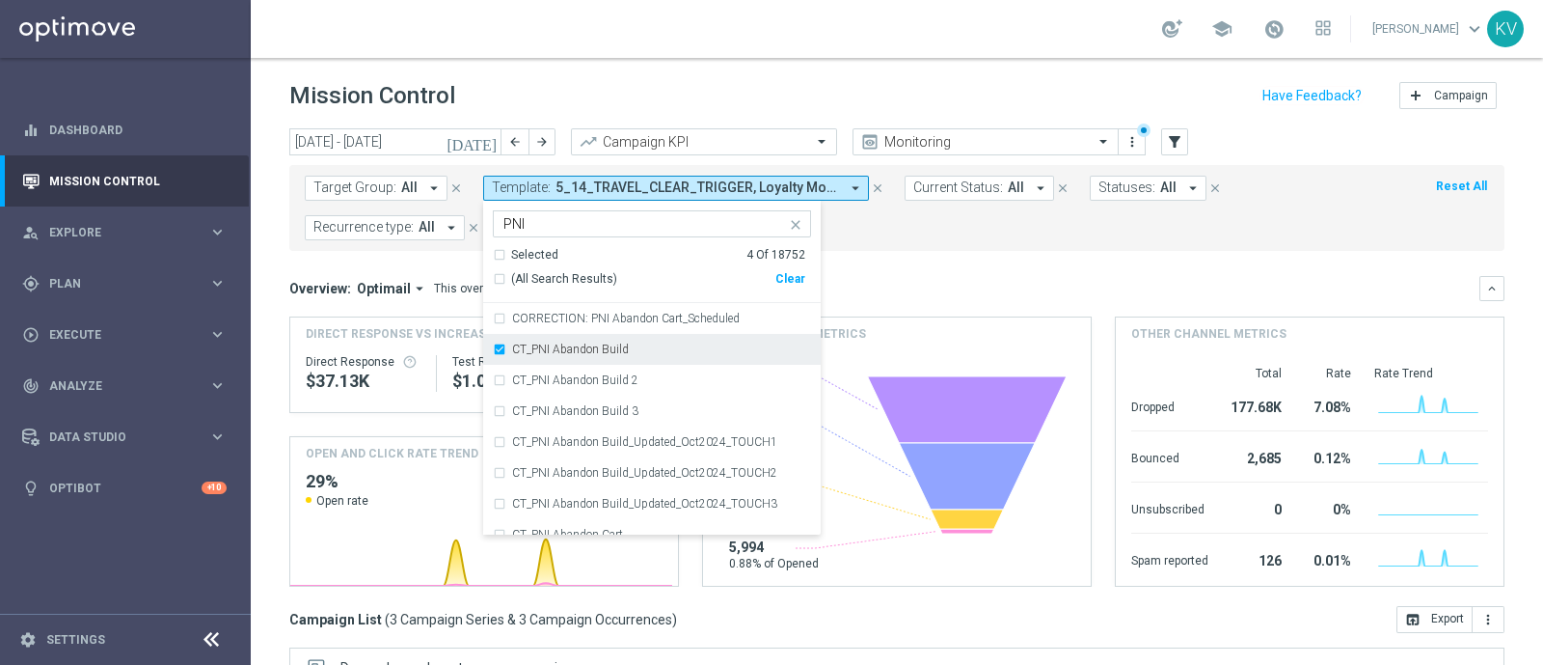
click at [654, 343] on div "CT_PNI Abandon Build" at bounding box center [661, 349] width 299 height 12
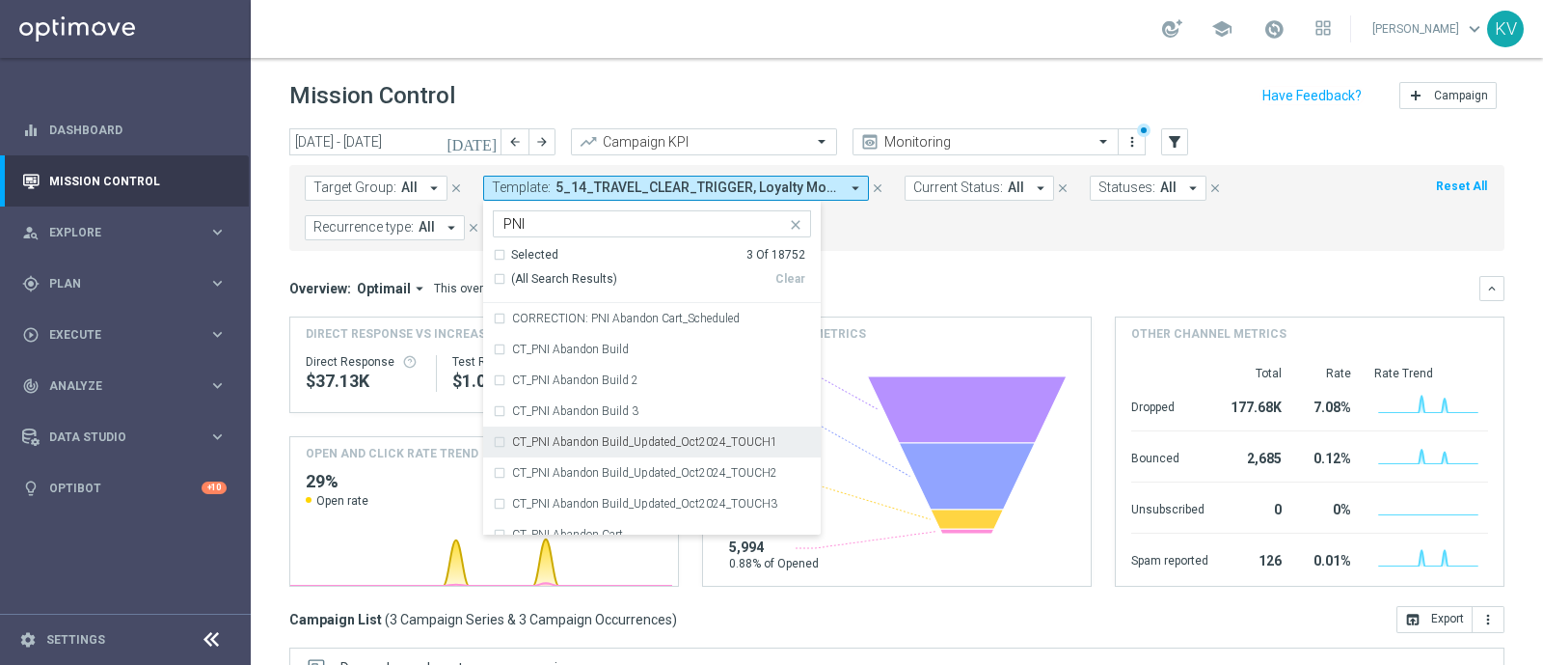
click at [654, 432] on div "CT_PNI Abandon Build_Updated_Oct2024_TOUCH1" at bounding box center [652, 441] width 318 height 31
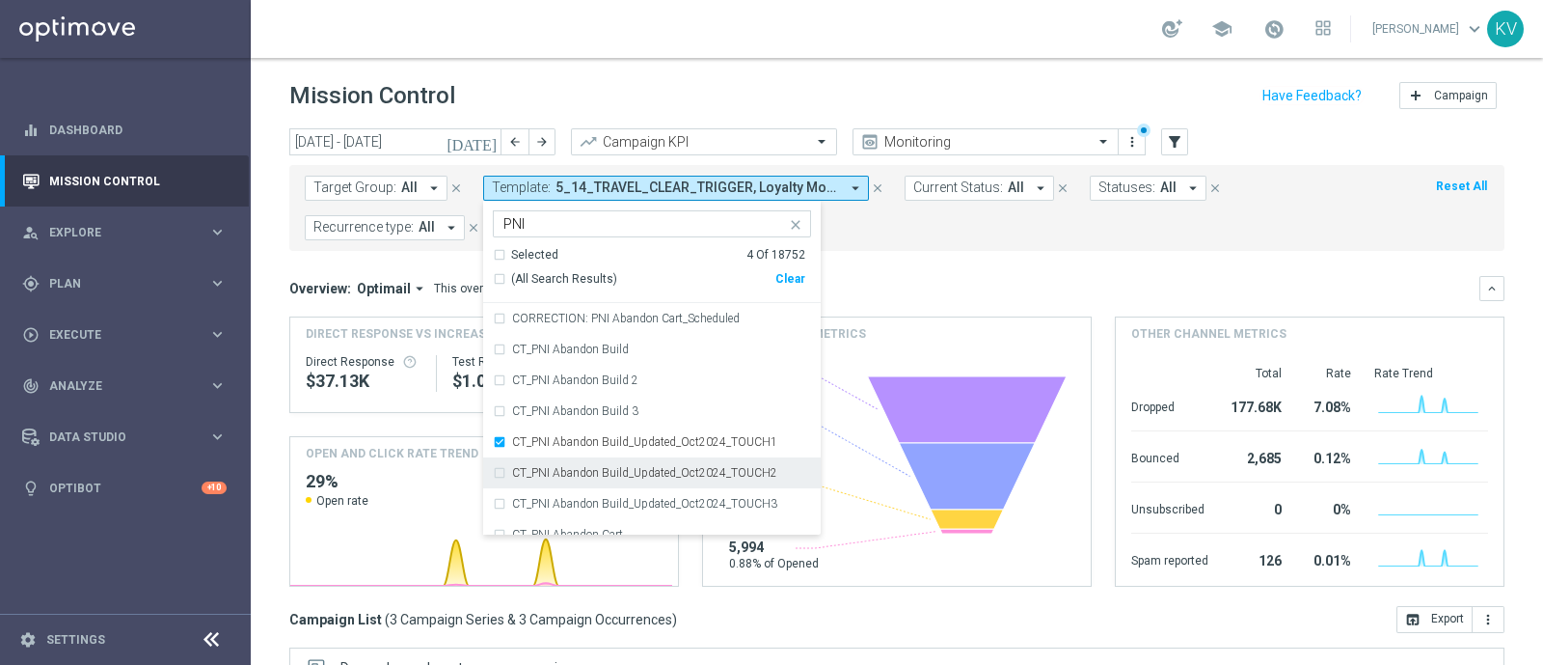
click at [658, 475] on label "CT_PNI Abandon Build_Updated_Oct2024_TOUCH2" at bounding box center [644, 473] width 265 height 12
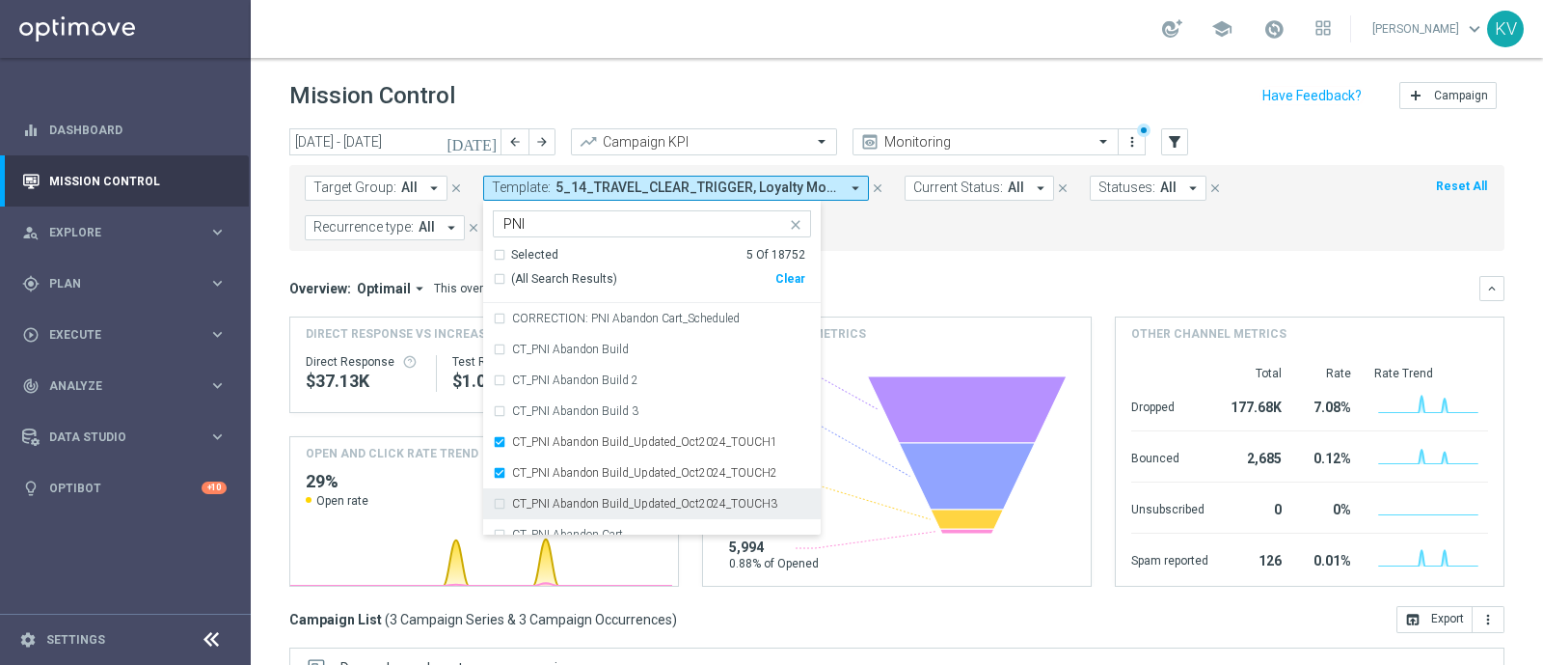
click at [665, 494] on div "CT_PNI Abandon Build_Updated_Oct2024_TOUCH3" at bounding box center [652, 503] width 318 height 31
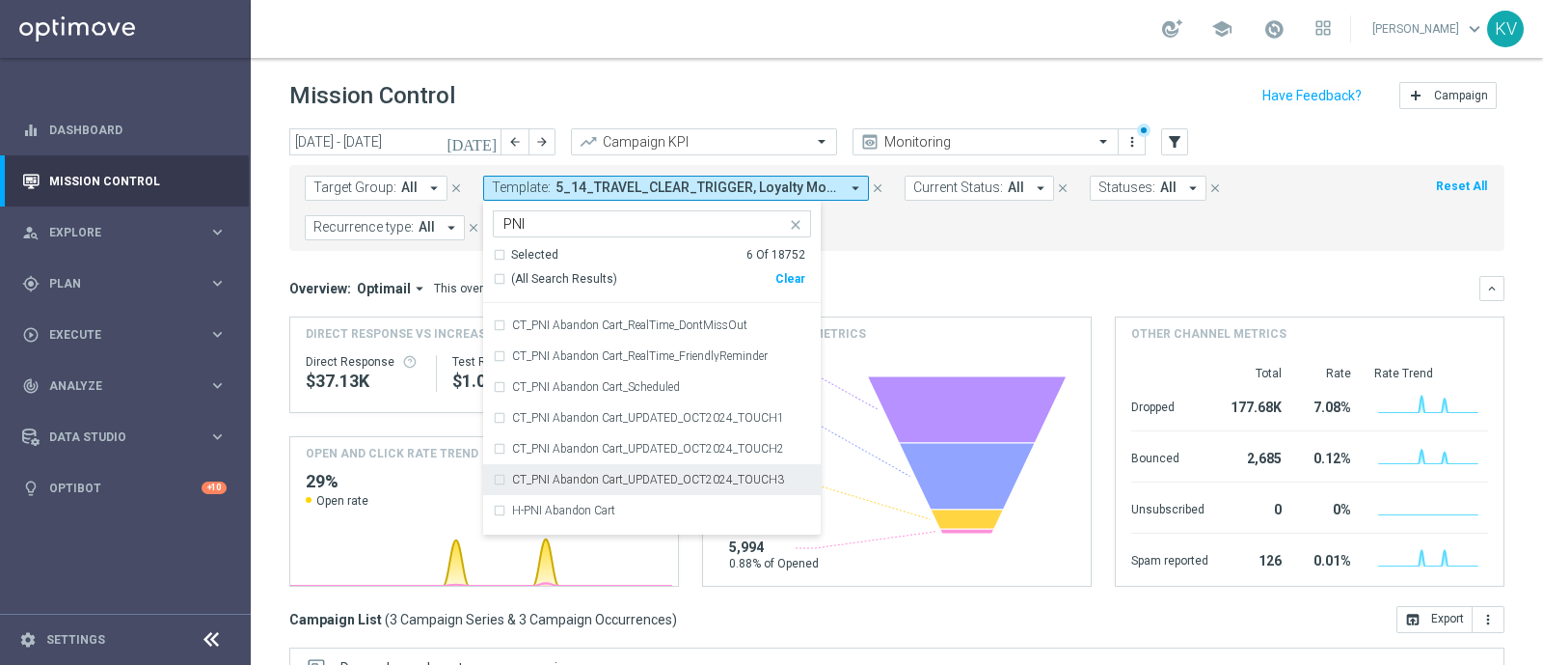
scroll to position [245, 0]
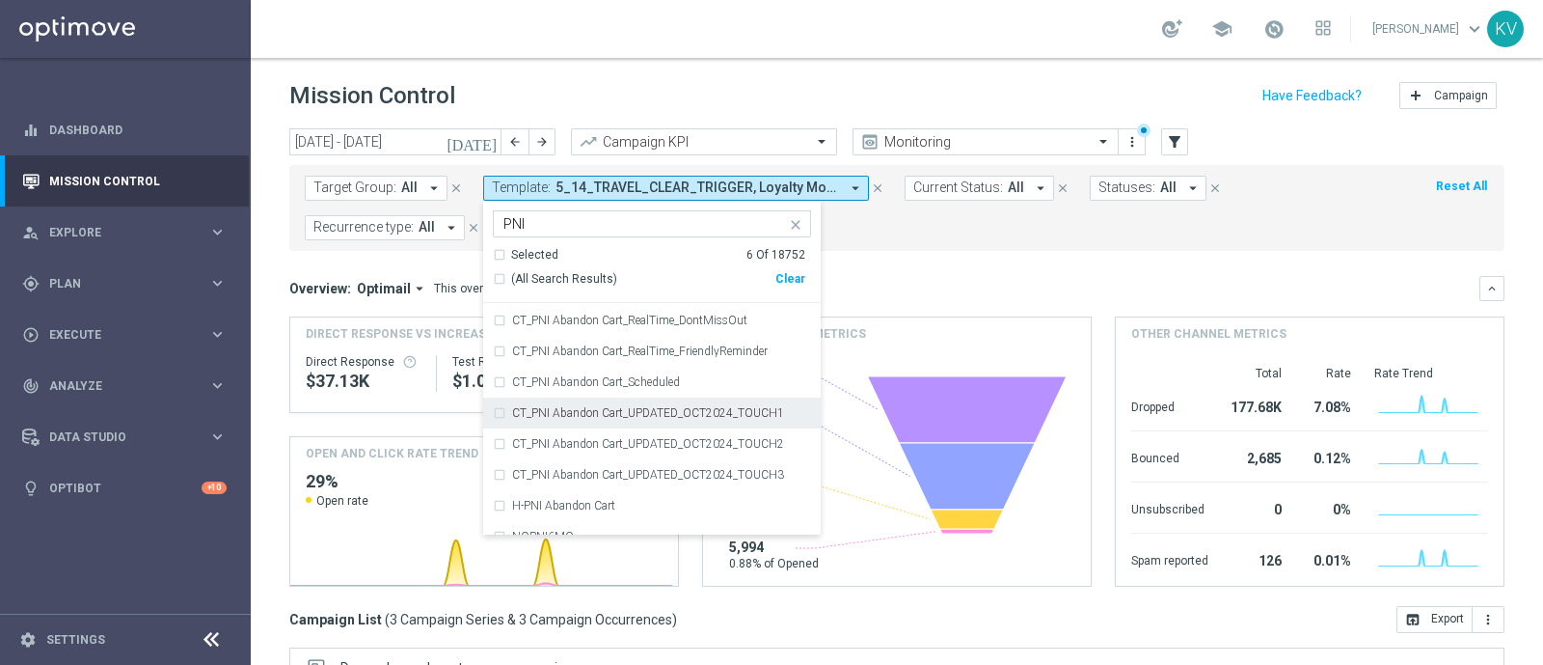
click at [679, 418] on div "CT_PNI Abandon Cart_UPDATED_OCT2024_TOUCH1" at bounding box center [652, 412] width 318 height 31
click at [682, 438] on label "CT_PNI Abandon Cart_UPDATED_OCT2024_TOUCH2" at bounding box center [648, 444] width 272 height 12
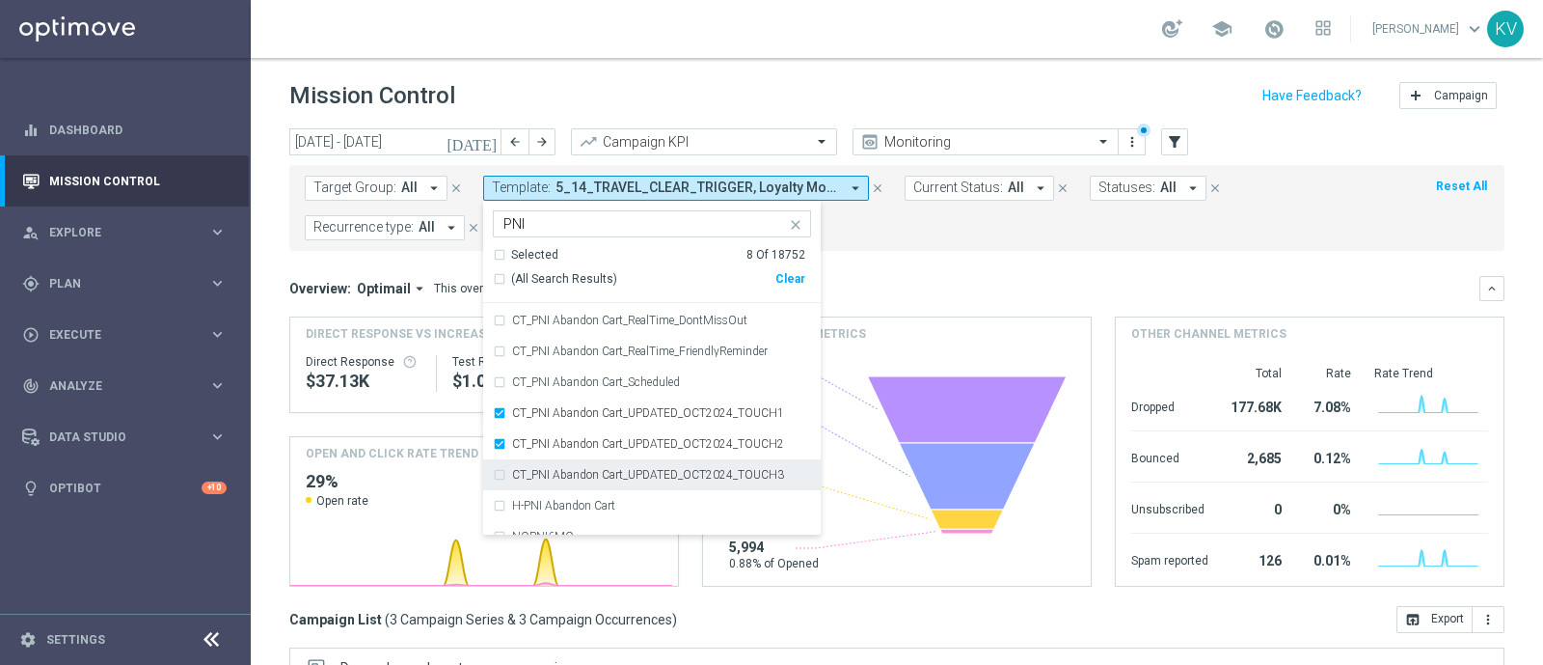
click at [694, 481] on div "CT_PNI Abandon Cart_UPDATED_OCT2024_TOUCH3" at bounding box center [652, 474] width 318 height 31
click at [985, 291] on div "Overview: Optimail arrow_drop_down This overview shows data of campaigns execut…" at bounding box center [884, 288] width 1190 height 17
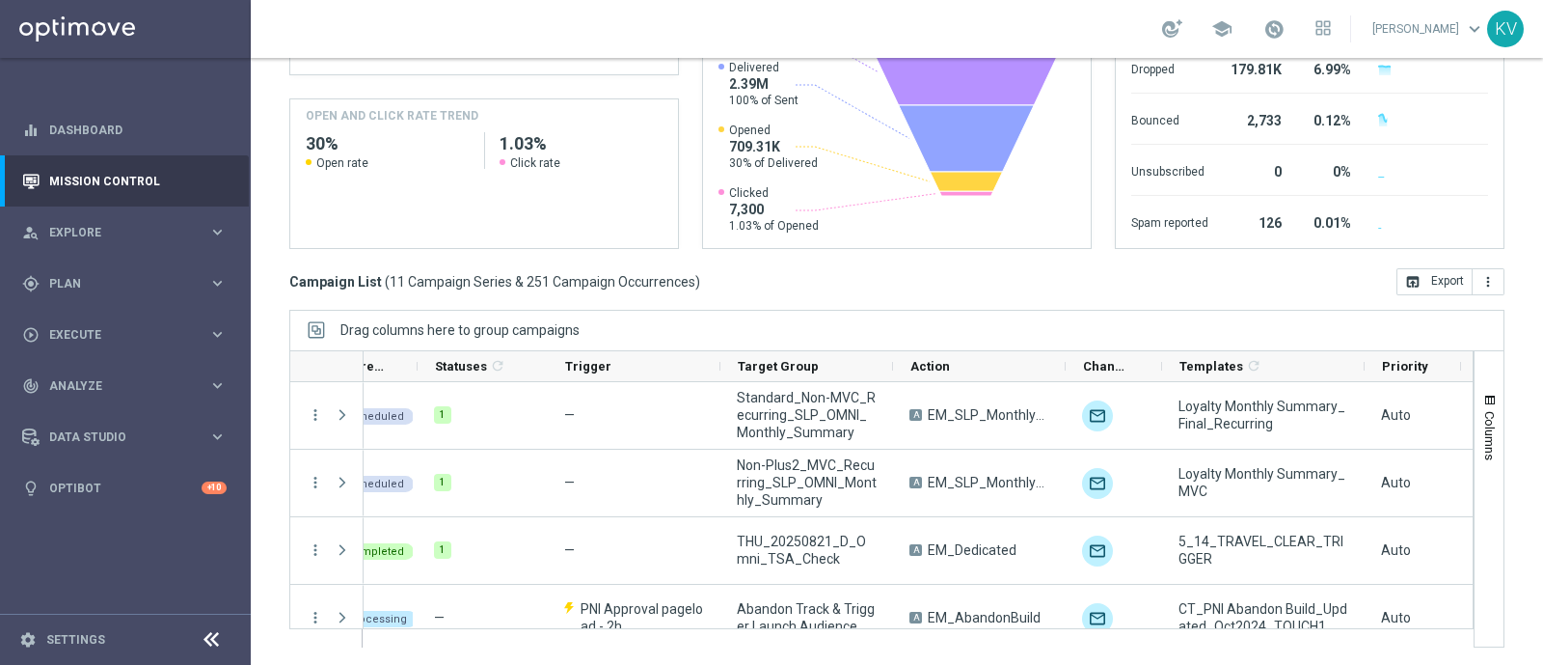
scroll to position [109, 0]
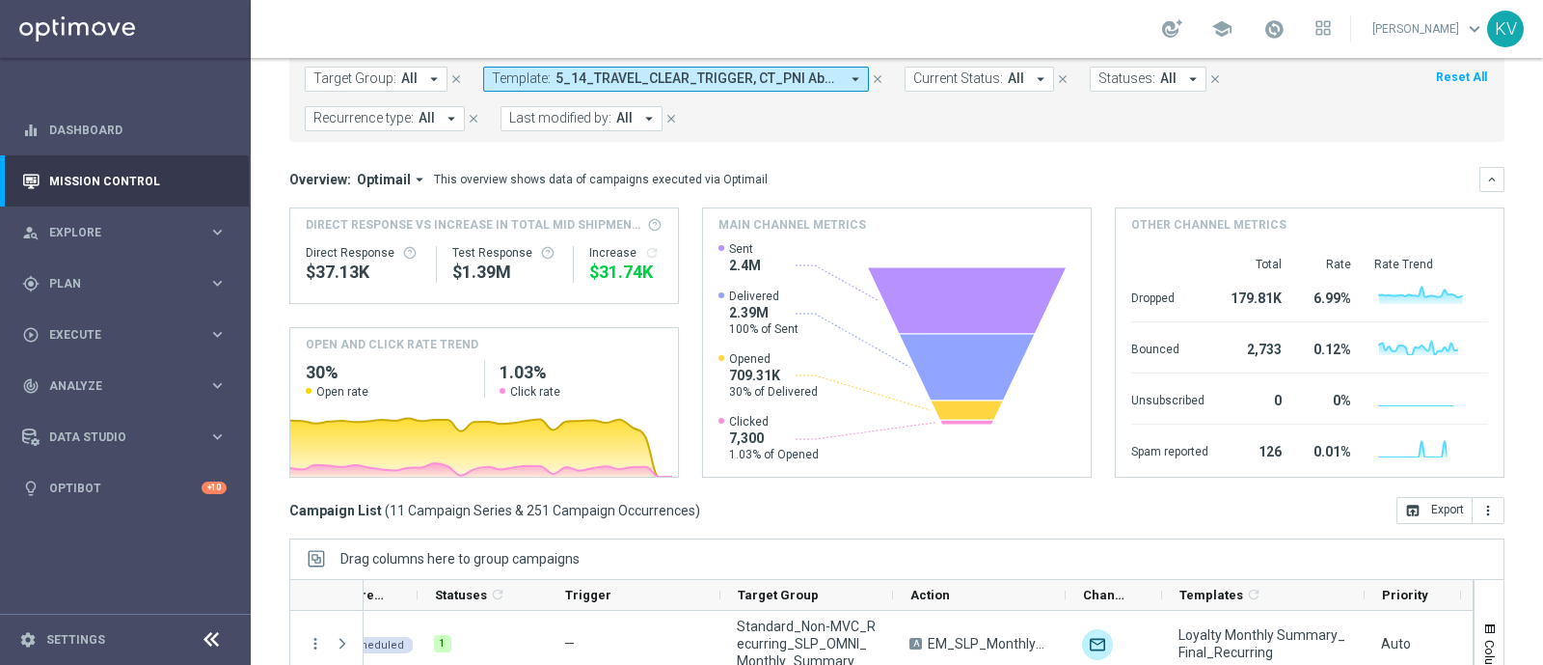
click at [709, 84] on span "5_14_TRAVEL_CLEAR_TRIGGER, CT_PNI Abandon Build_Updated_Oct2024_TOUCH1, CT_PNI …" at bounding box center [698, 78] width 284 height 16
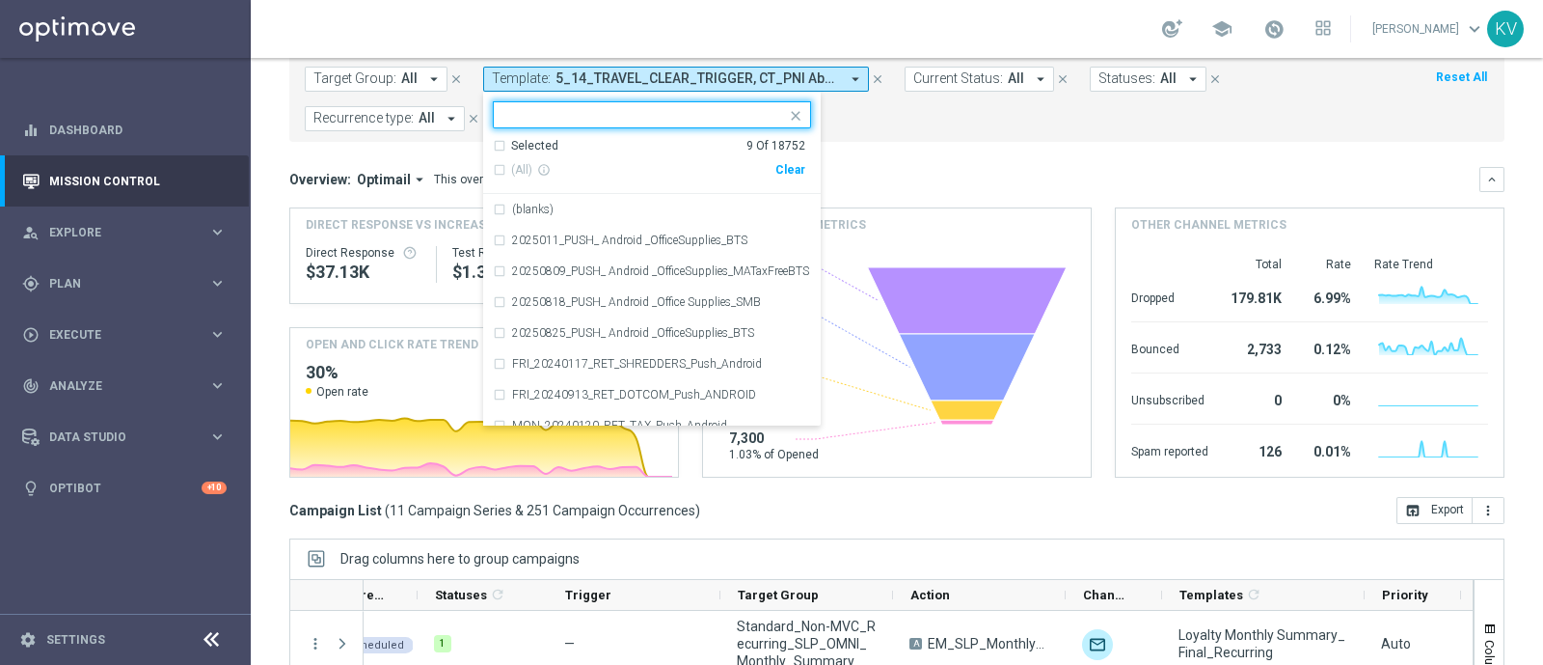
click at [493, 151] on div "Selected 9 Of 18752" at bounding box center [649, 146] width 312 height 16
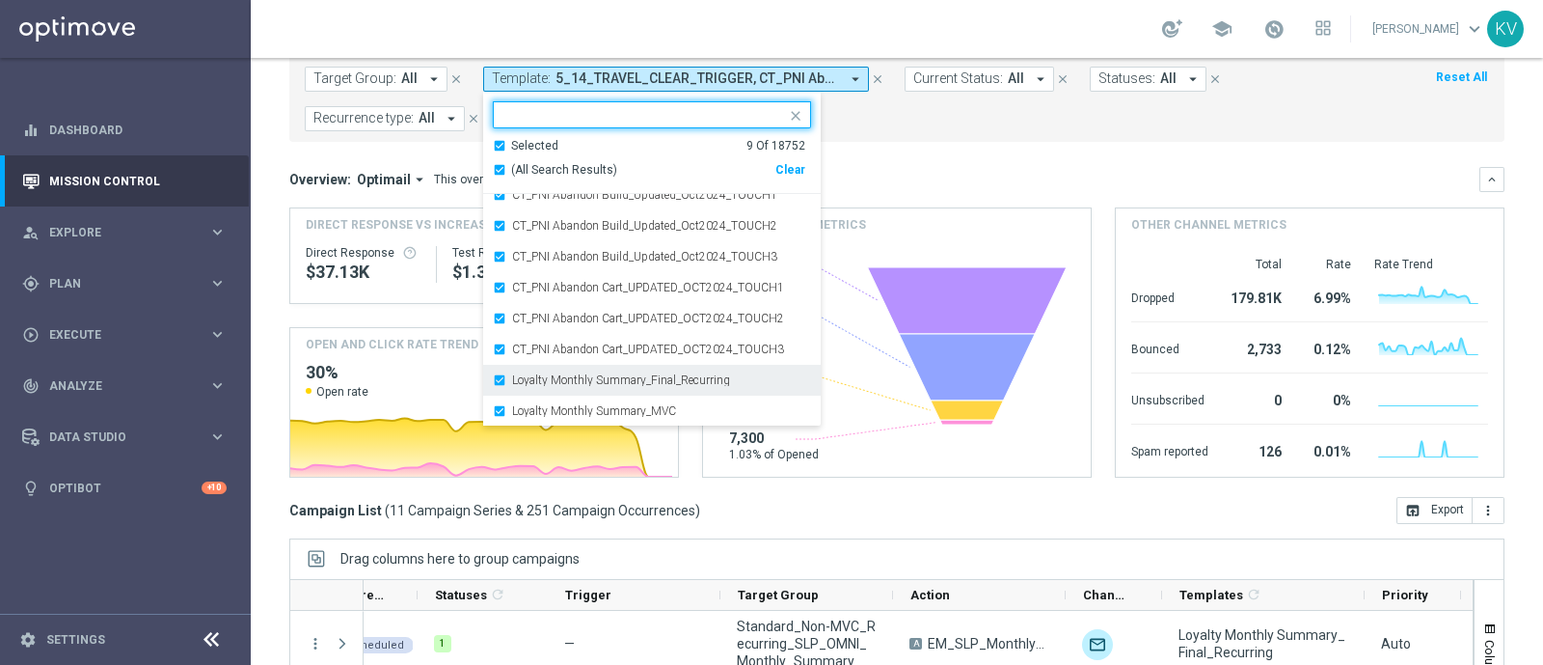
click at [498, 372] on div "Loyalty Monthly Summary_Final_Recurring" at bounding box center [652, 380] width 318 height 31
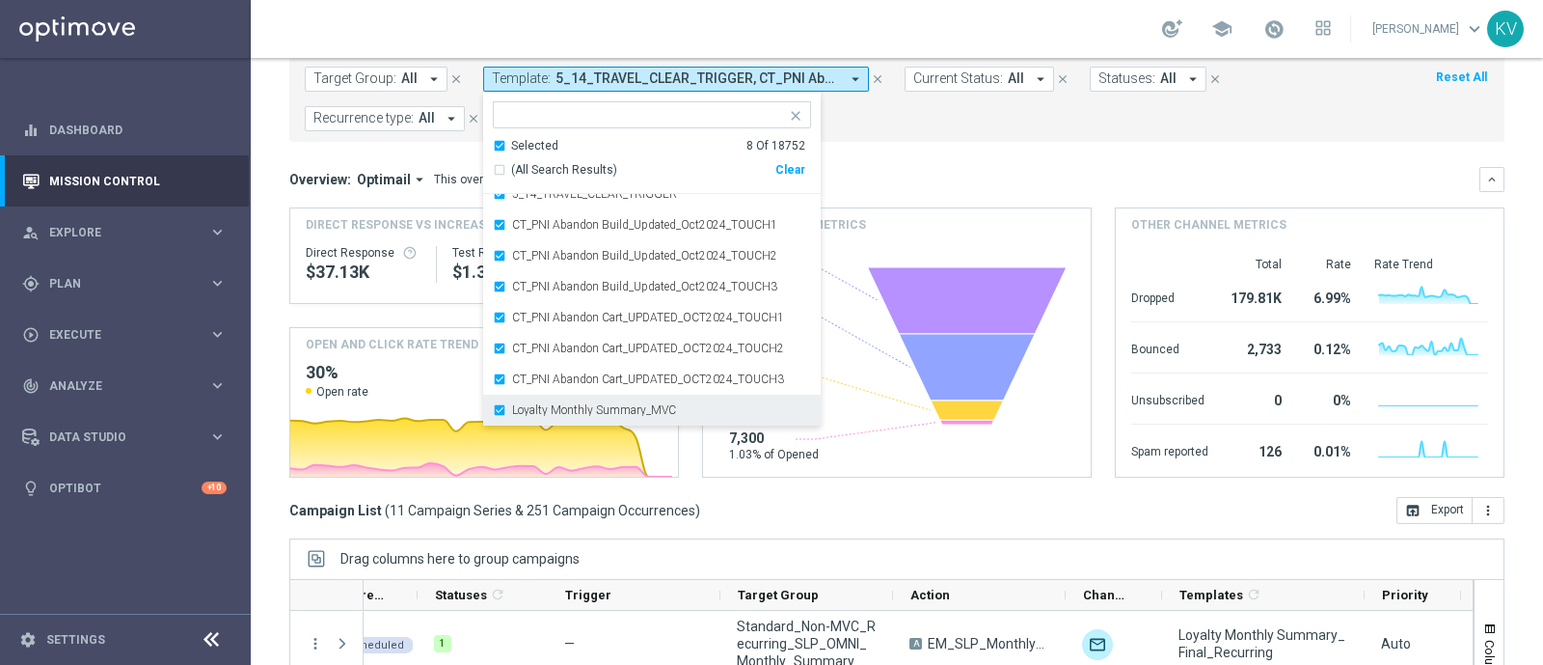
scroll to position [14, 0]
click at [497, 407] on div "Loyalty Monthly Summary_MVC" at bounding box center [652, 410] width 318 height 31
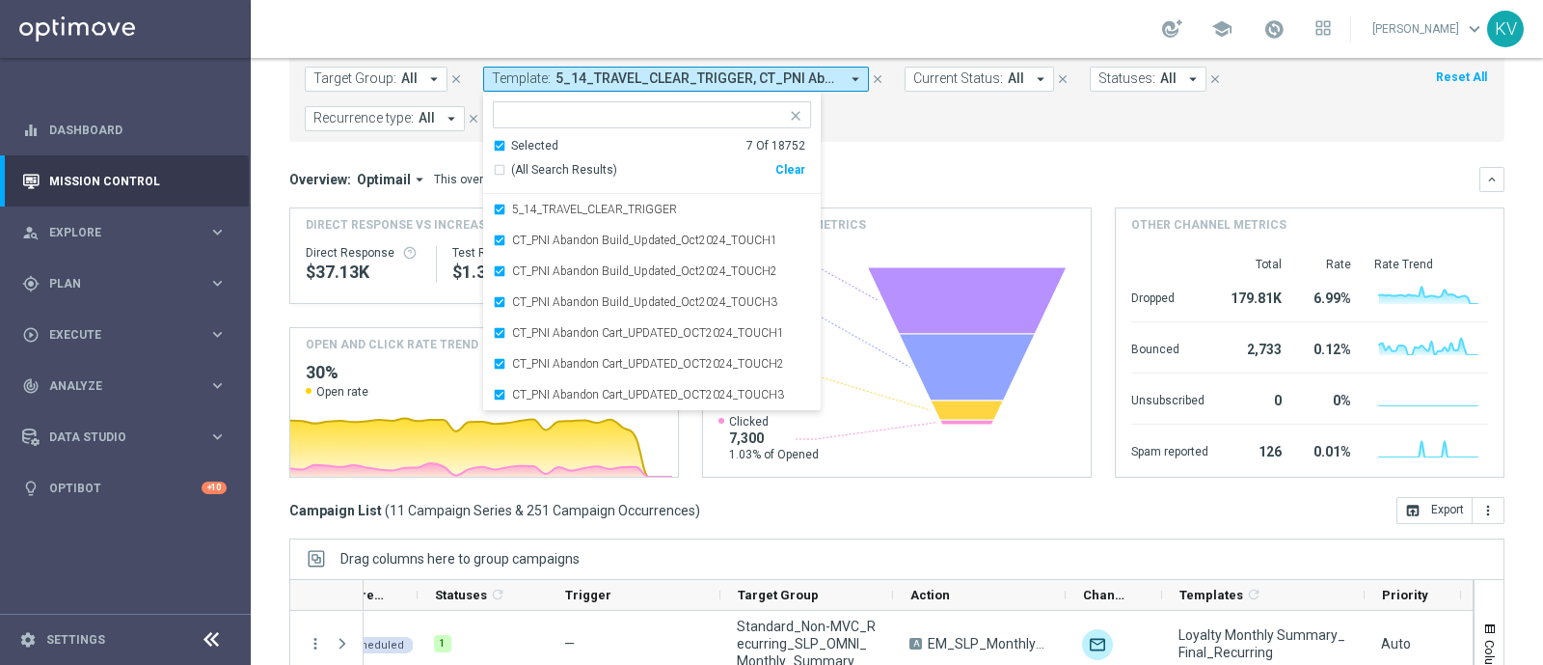
scroll to position [0, 0]
click at [519, 201] on div "5_14_TRAVEL_CLEAR_TRIGGER" at bounding box center [652, 209] width 318 height 31
click at [906, 175] on div "Overview: Optimail arrow_drop_down This overview shows data of campaigns execut…" at bounding box center [884, 179] width 1190 height 17
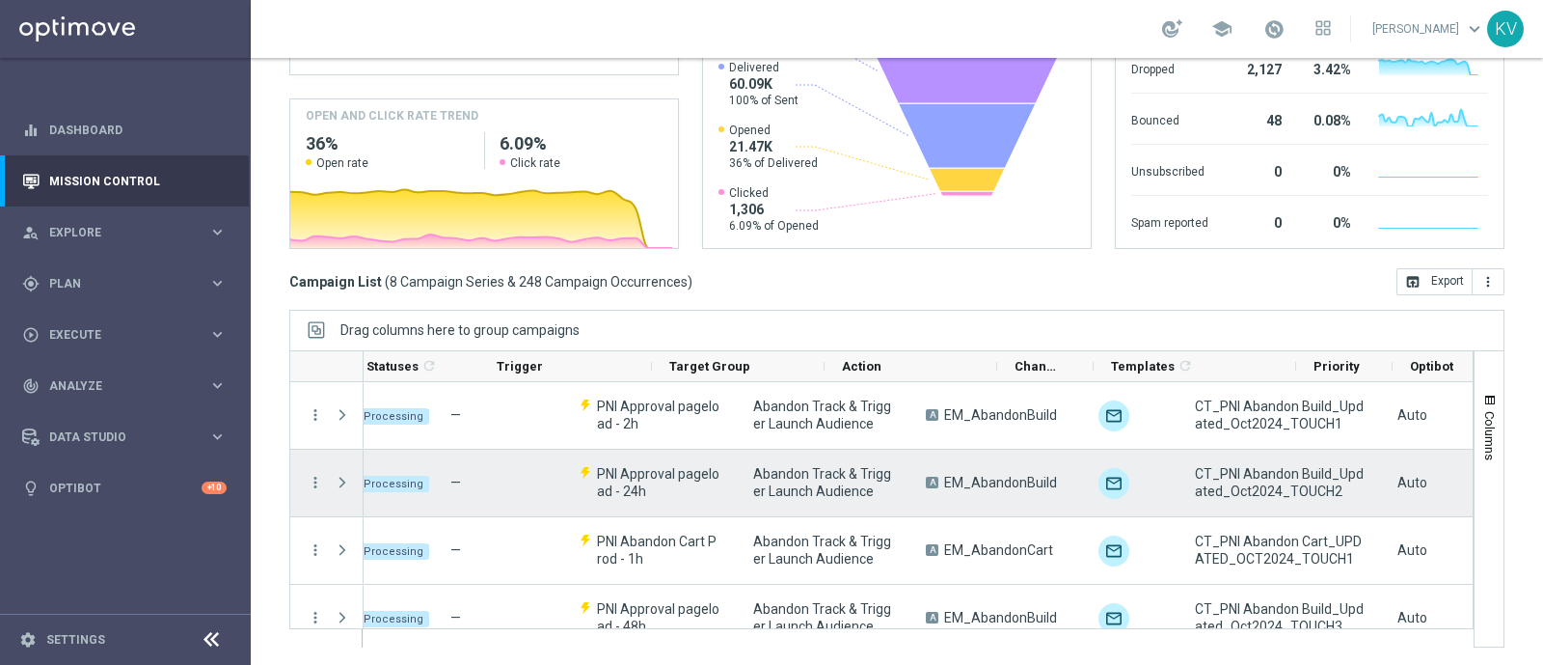
scroll to position [0, 187]
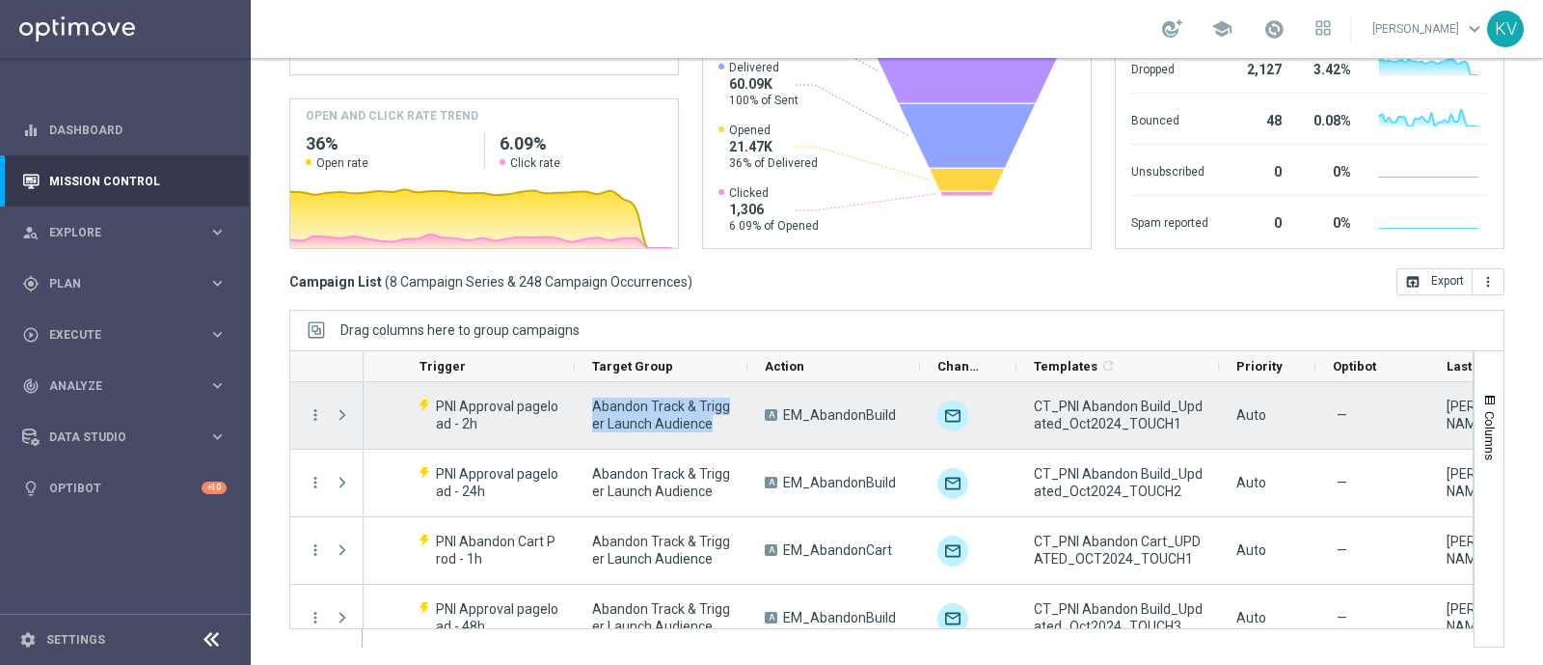
drag, startPoint x: 590, startPoint y: 402, endPoint x: 728, endPoint y: 421, distance: 139.3
click at [728, 421] on span "Abandon Track & Trigger Launch Audience" at bounding box center [662, 414] width 140 height 35
click at [1116, 412] on span "CT_PNI Abandon Build_Updated_Oct2024_TOUCH1" at bounding box center [1119, 414] width 170 height 35
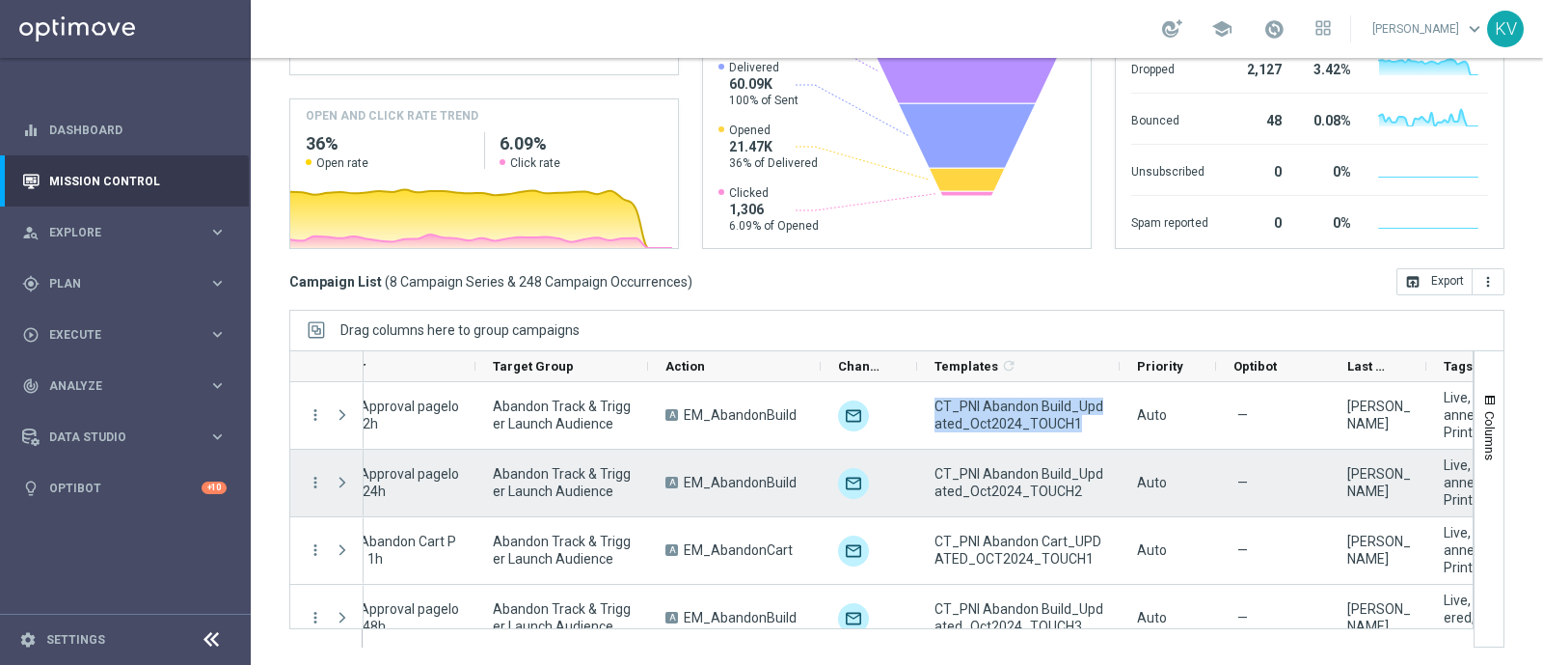
scroll to position [0, 288]
click at [960, 479] on span "CT_PNI Abandon Build_Updated_Oct2024_TOUCH2" at bounding box center [1018, 482] width 170 height 35
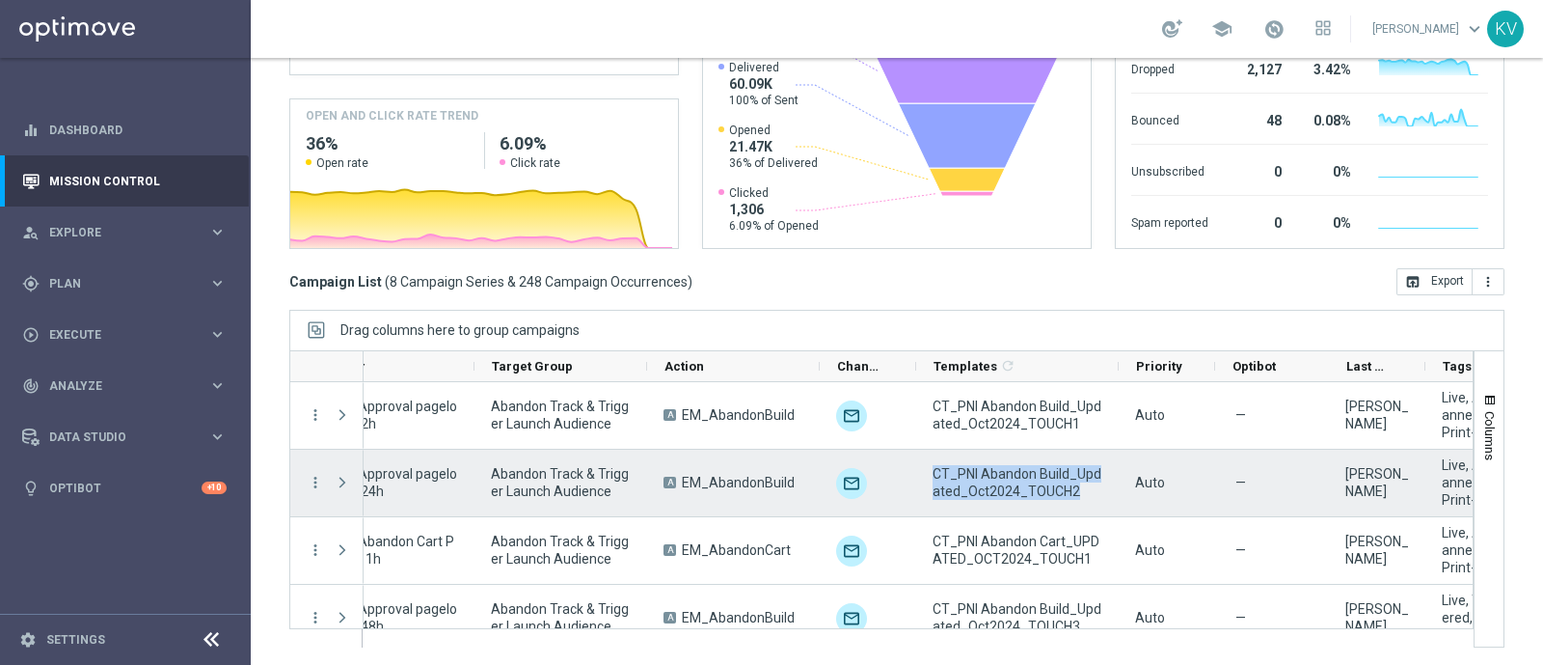
click at [960, 479] on span "CT_PNI Abandon Build_Updated_Oct2024_TOUCH2" at bounding box center [1018, 482] width 170 height 35
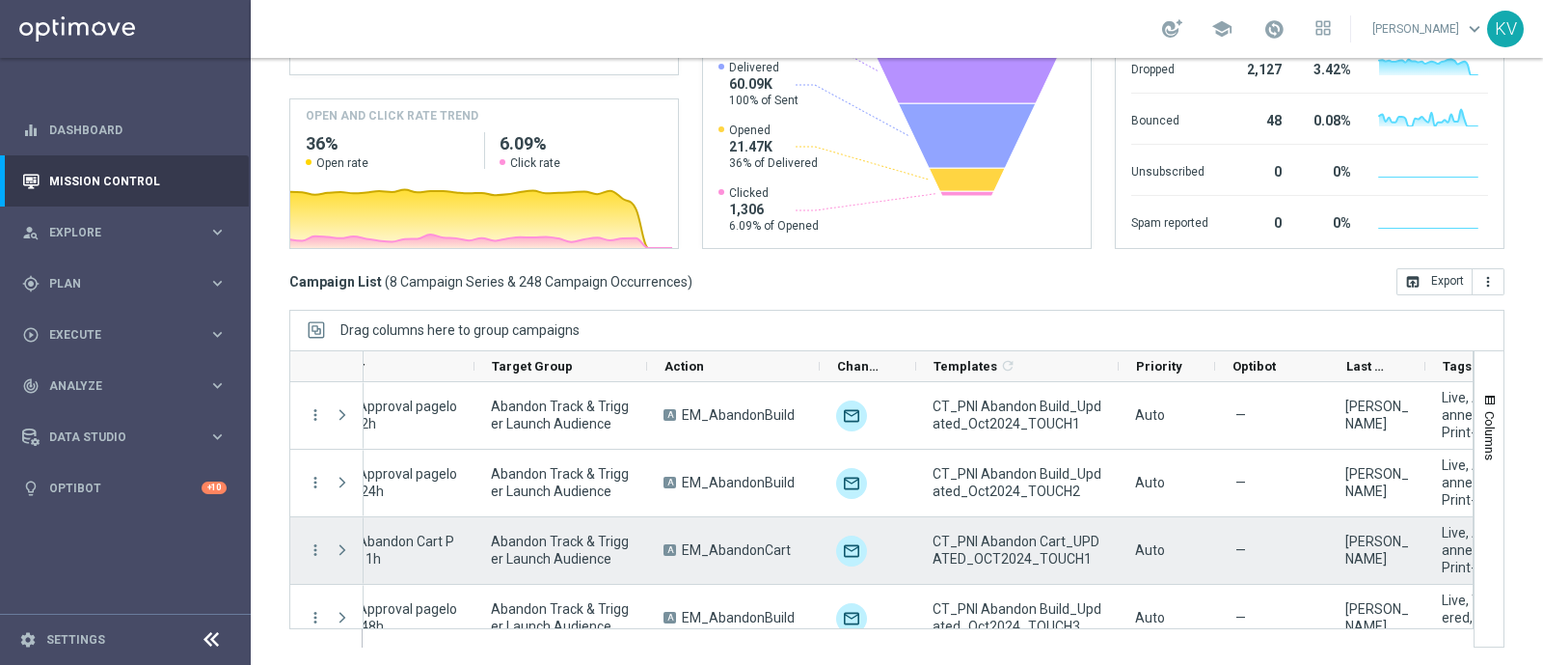
click at [1020, 555] on span "CT_PNI Abandon Cart_UPDATED_OCT2024_TOUCH1" at bounding box center [1018, 549] width 170 height 35
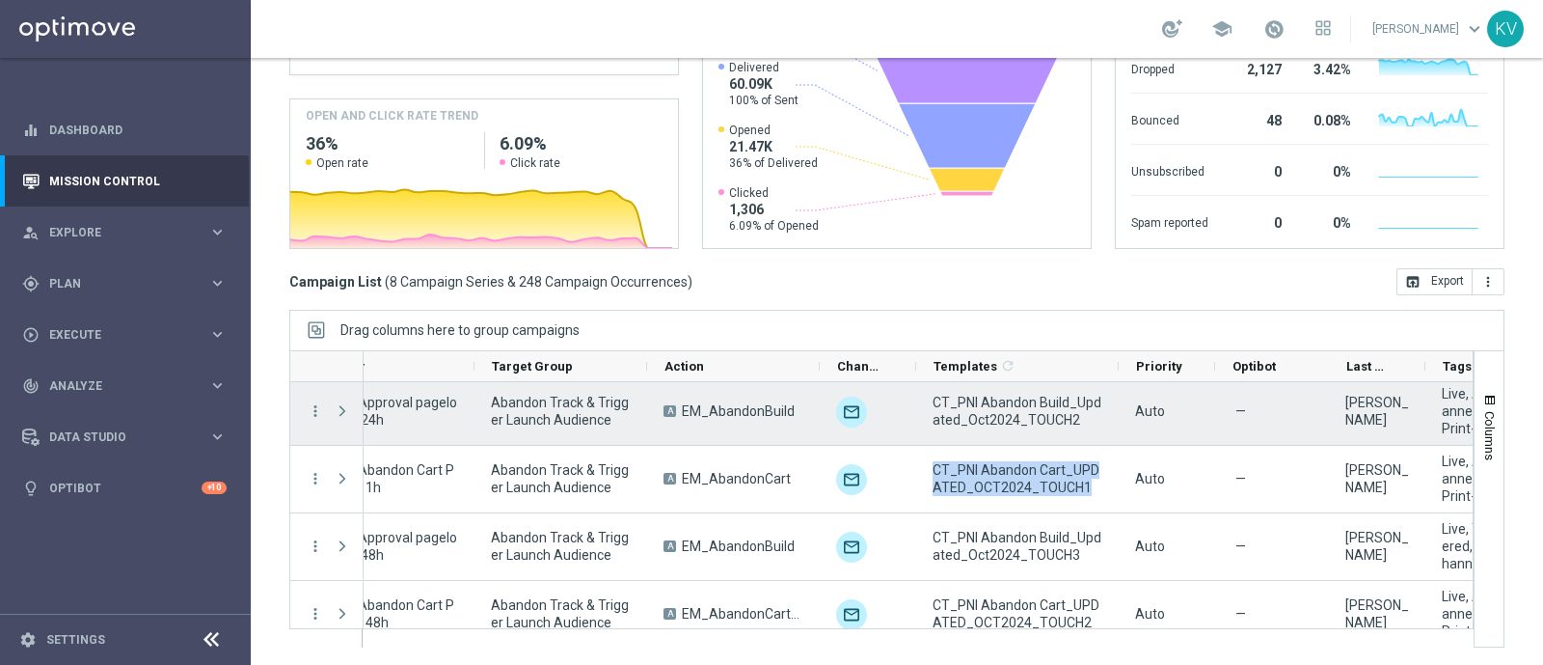
scroll to position [73, 0]
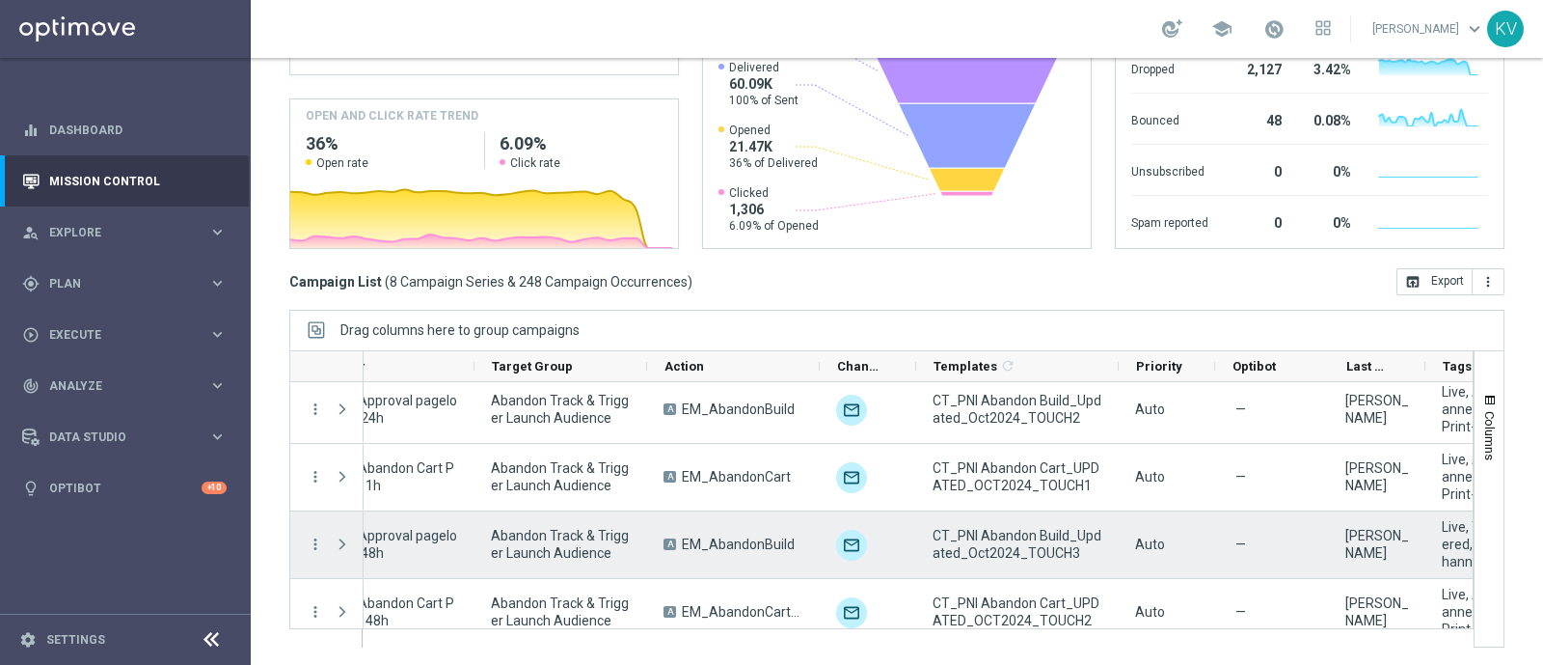
click at [993, 542] on span "CT_PNI Abandon Build_Updated_Oct2024_TOUCH3" at bounding box center [1018, 544] width 170 height 35
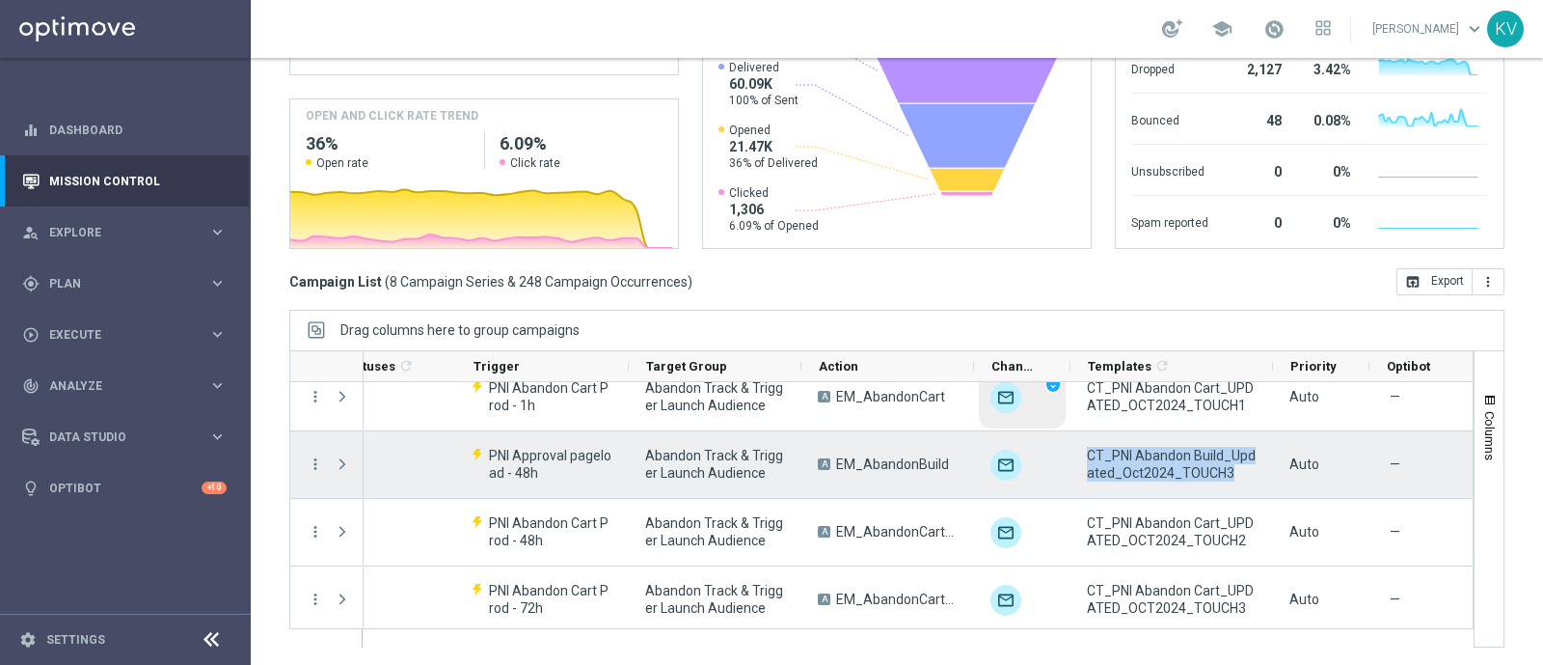
scroll to position [131, 0]
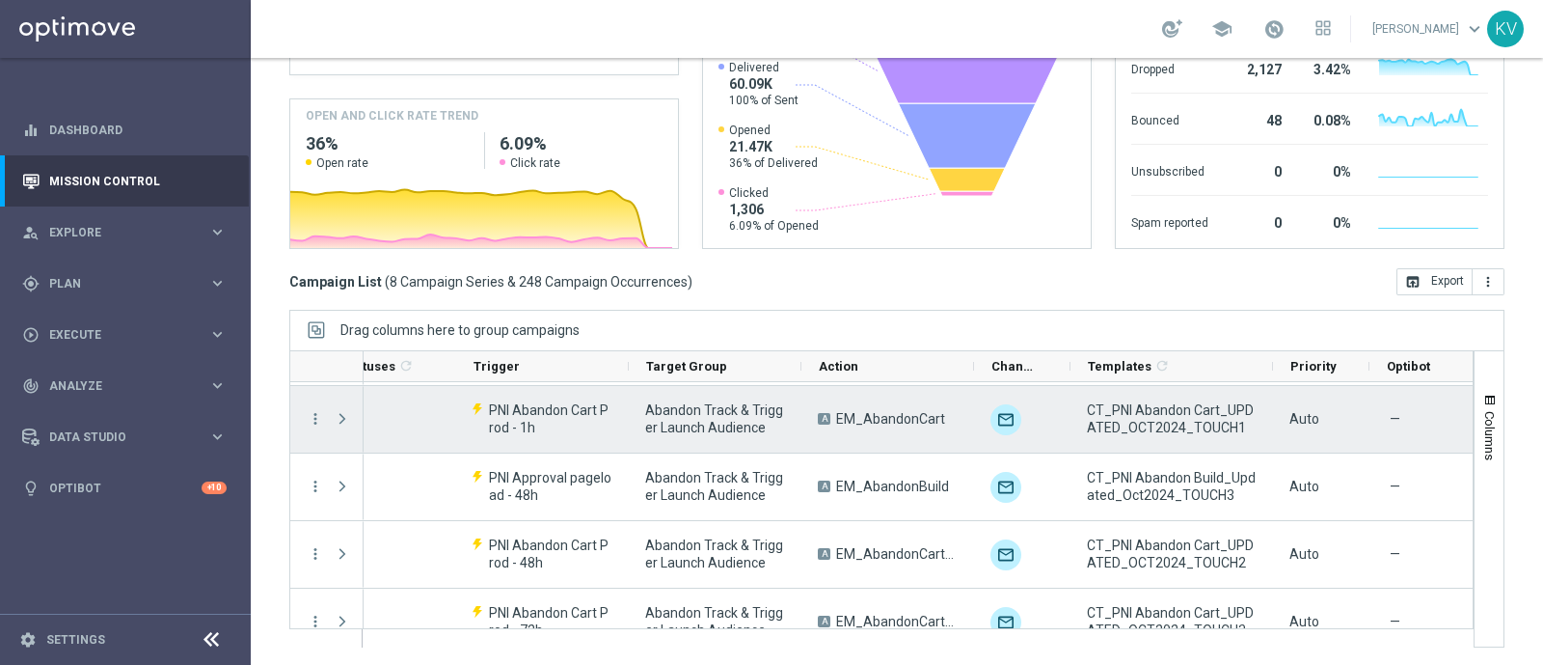
click at [1142, 403] on span "CT_PNI Abandon Cart_UPDATED_OCT2024_TOUCH1" at bounding box center [1172, 418] width 170 height 35
click at [712, 428] on span "Abandon Track & Trigger Launch Audience" at bounding box center [715, 418] width 140 height 35
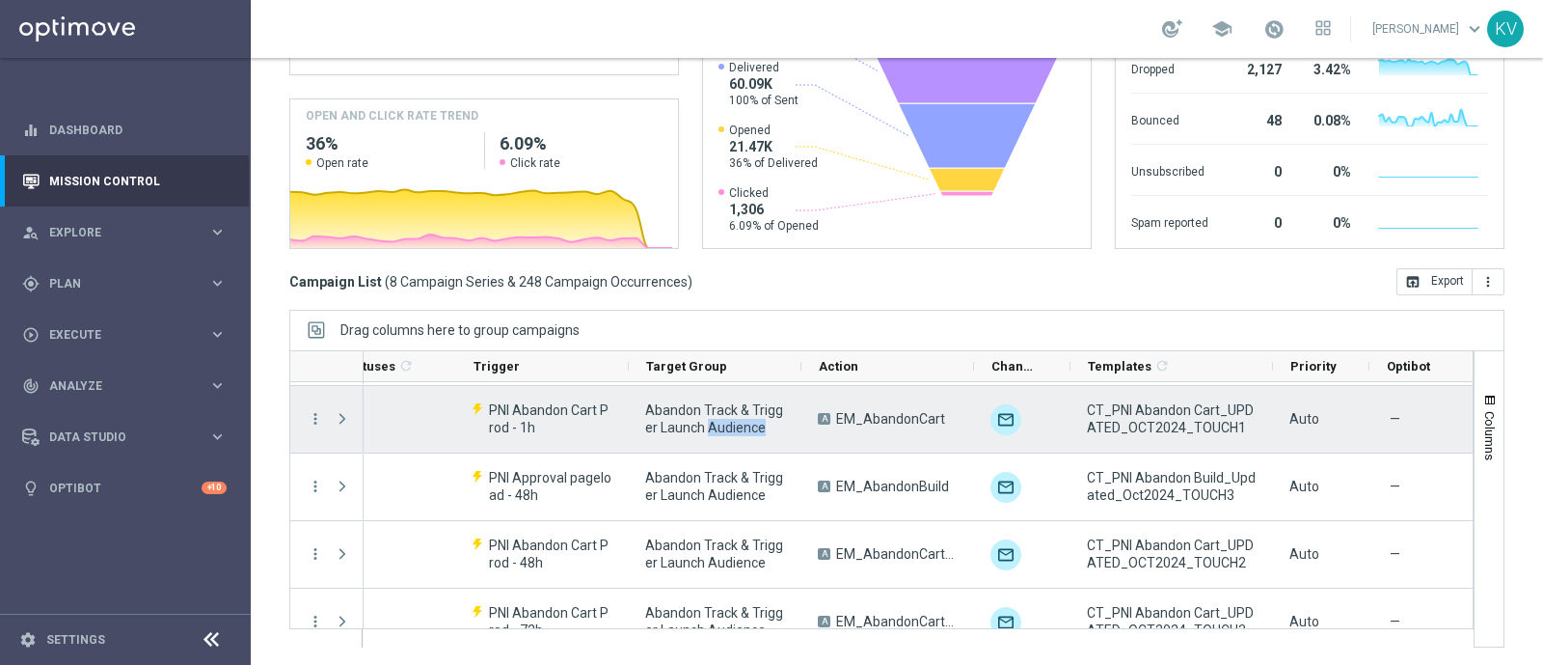
click at [712, 428] on span "Abandon Track & Trigger Launch Audience" at bounding box center [715, 418] width 140 height 35
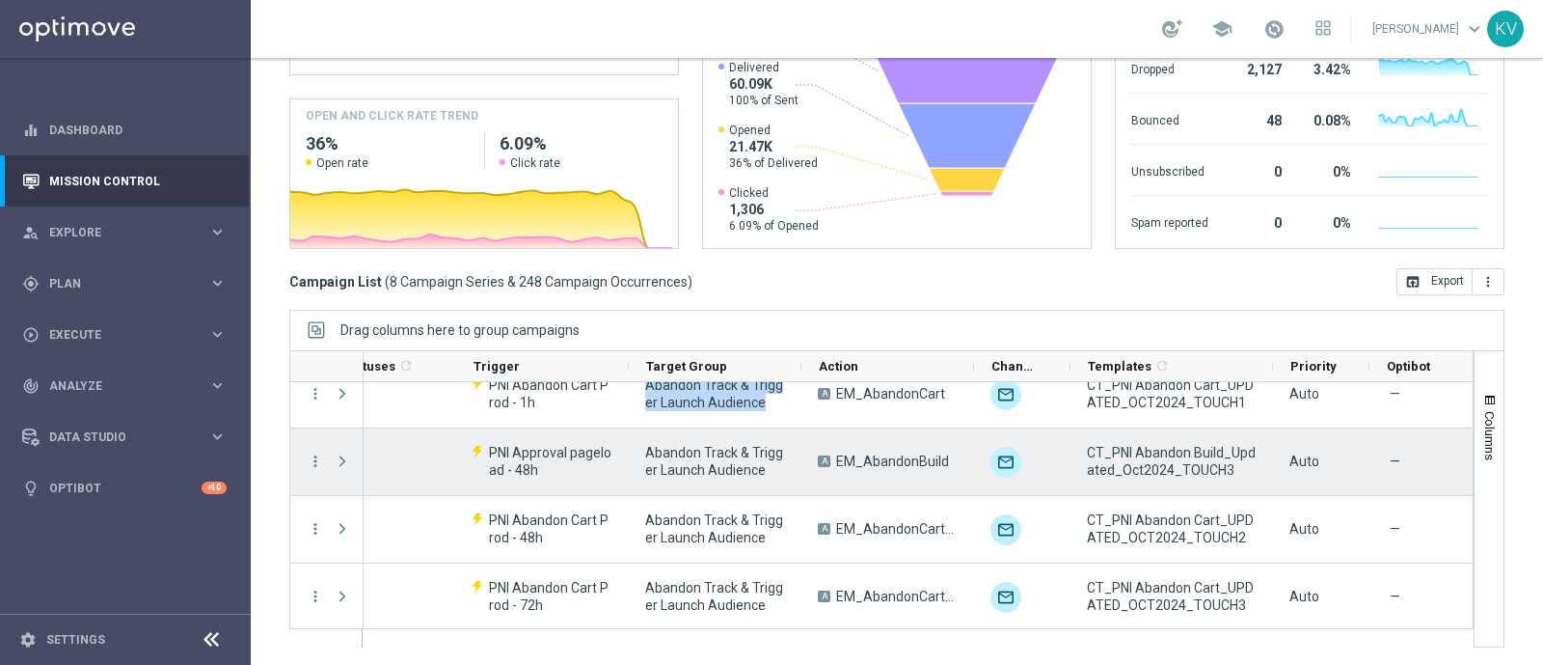
scroll to position [159, 0]
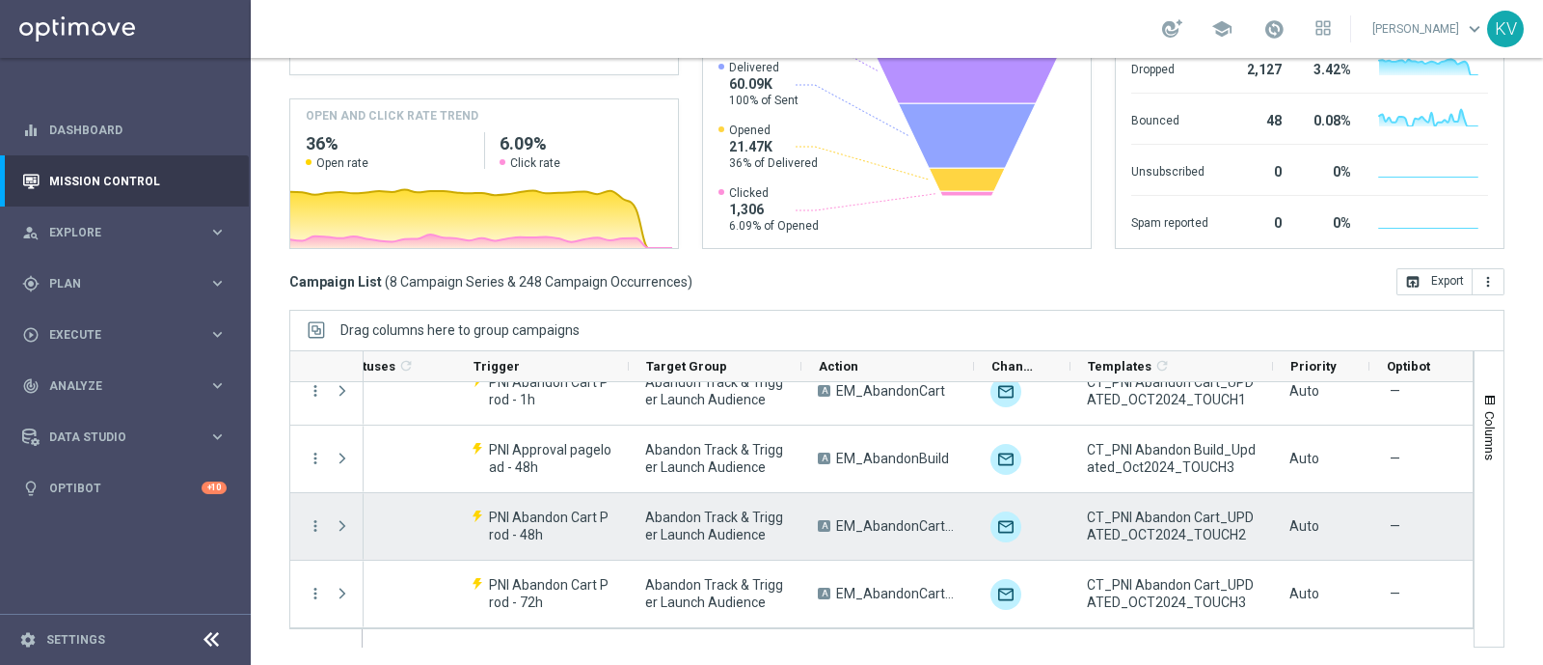
click at [1133, 502] on div "CT_PNI Abandon Cart_UPDATED_OCT2024_TOUCH2" at bounding box center [1172, 526] width 203 height 67
click at [1137, 514] on span "CT_PNI Abandon Cart_UPDATED_OCT2024_TOUCH2" at bounding box center [1172, 525] width 170 height 35
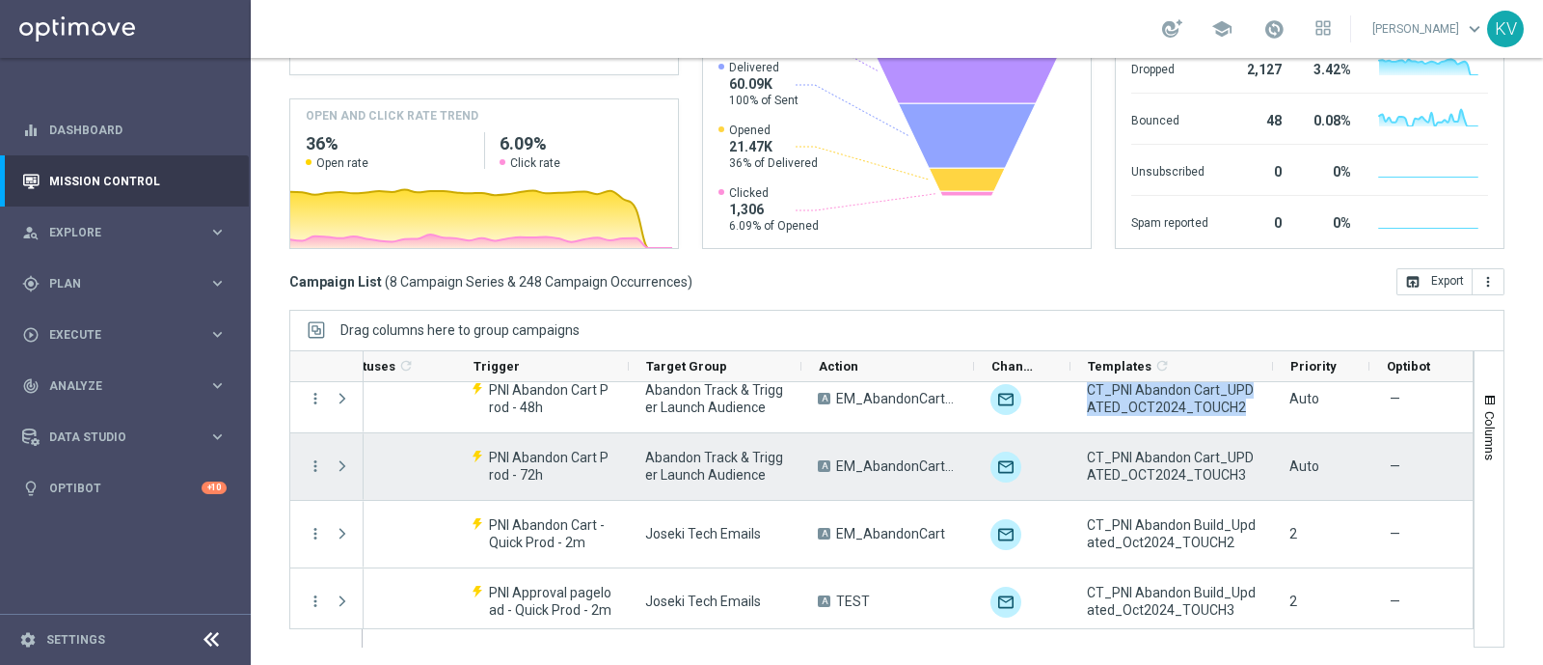
scroll to position [289, 0]
click at [1196, 460] on span "CT_PNI Abandon Cart_UPDATED_OCT2024_TOUCH3" at bounding box center [1172, 463] width 170 height 35
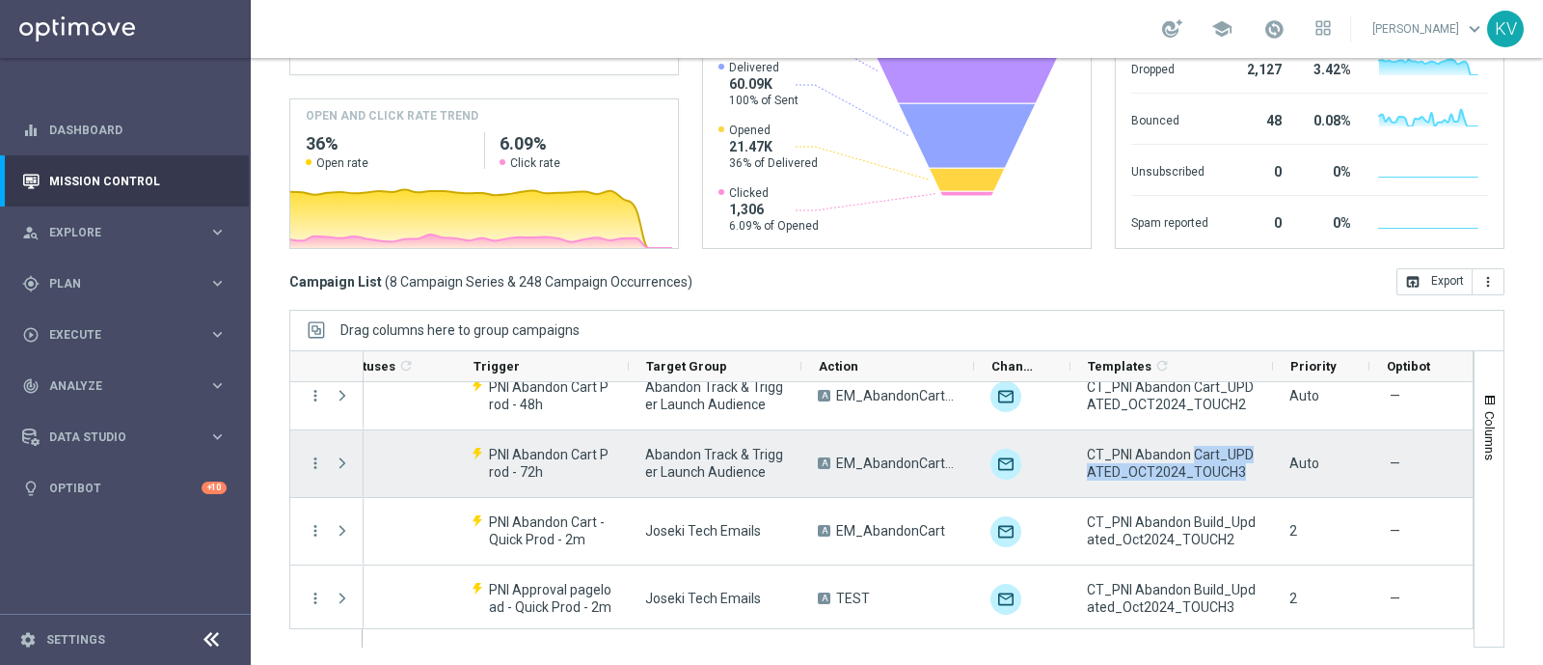
click at [1196, 460] on span "CT_PNI Abandon Cart_UPDATED_OCT2024_TOUCH3" at bounding box center [1172, 463] width 170 height 35
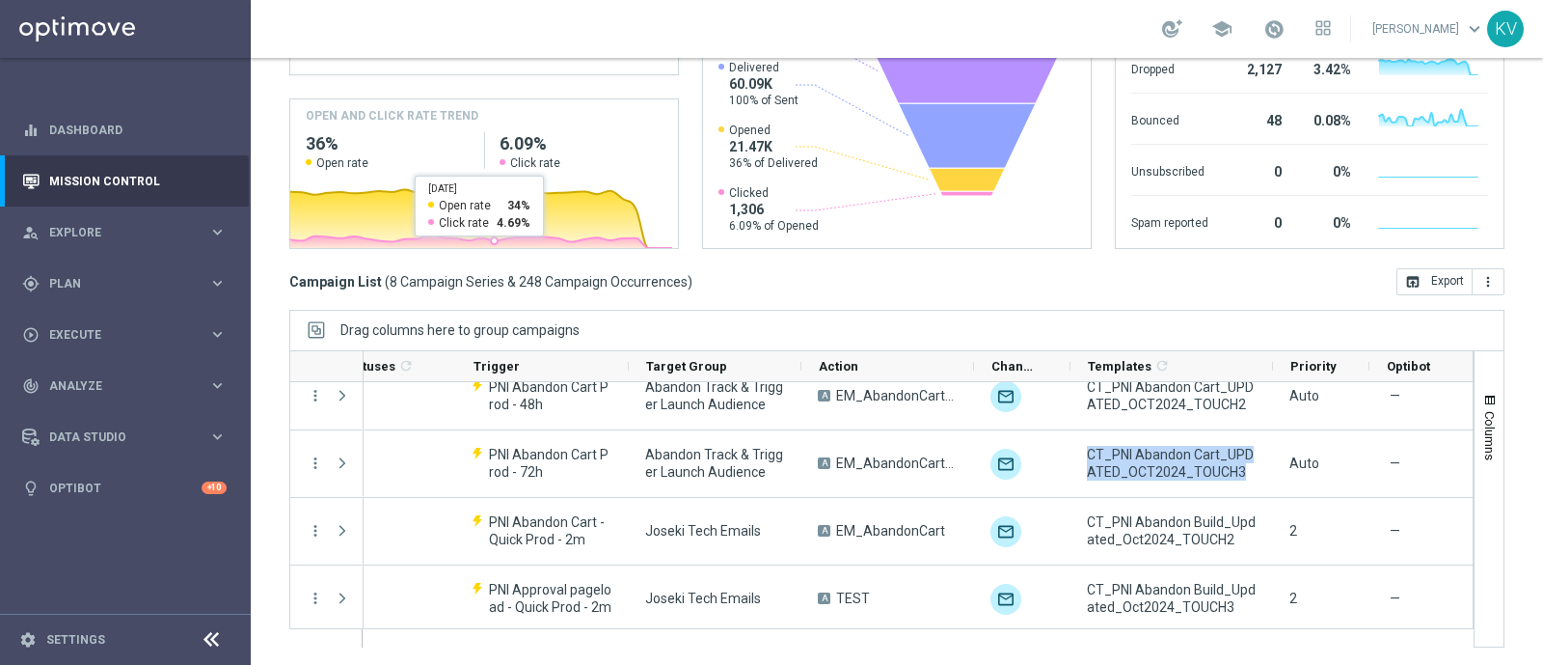
scroll to position [0, 0]
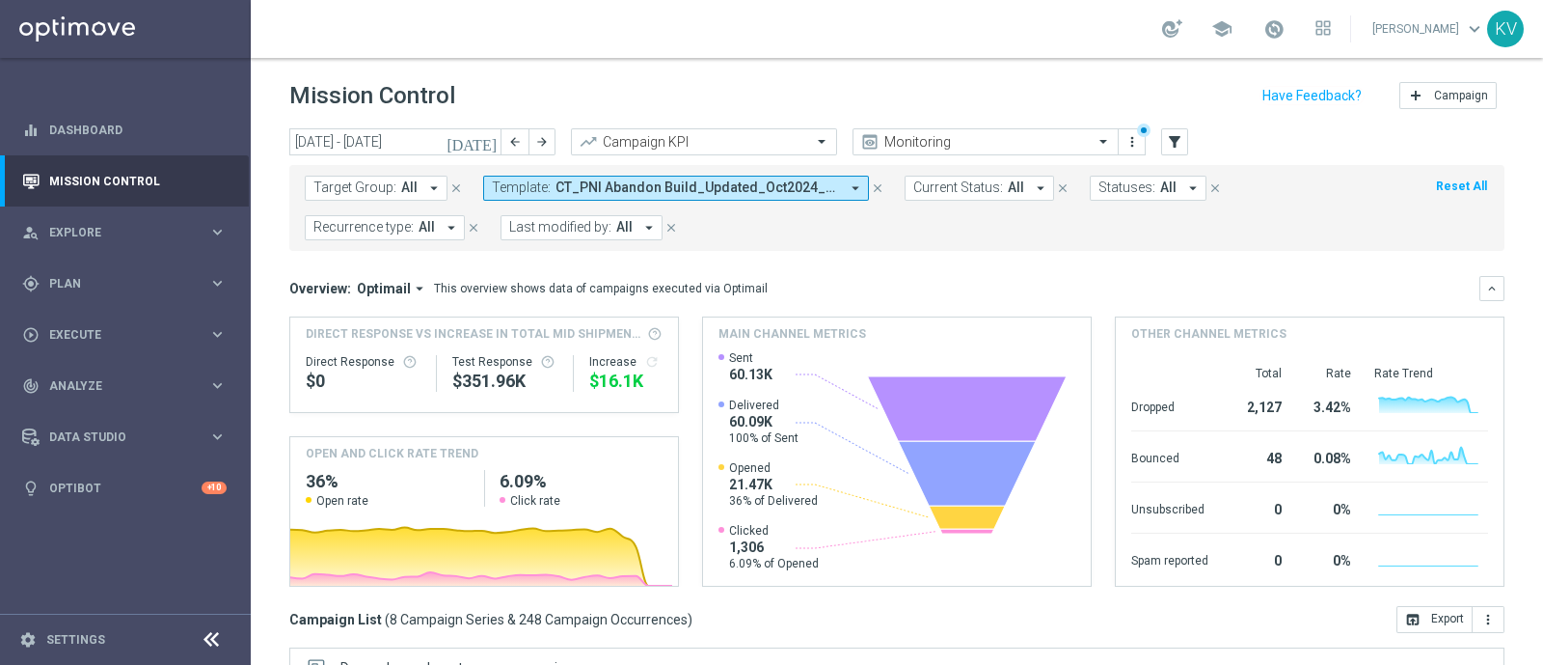
click at [811, 190] on span "CT_PNI Abandon Build_Updated_Oct2024_TOUCH1, CT_PNI Abandon Build_Updated_Oct20…" at bounding box center [698, 187] width 284 height 16
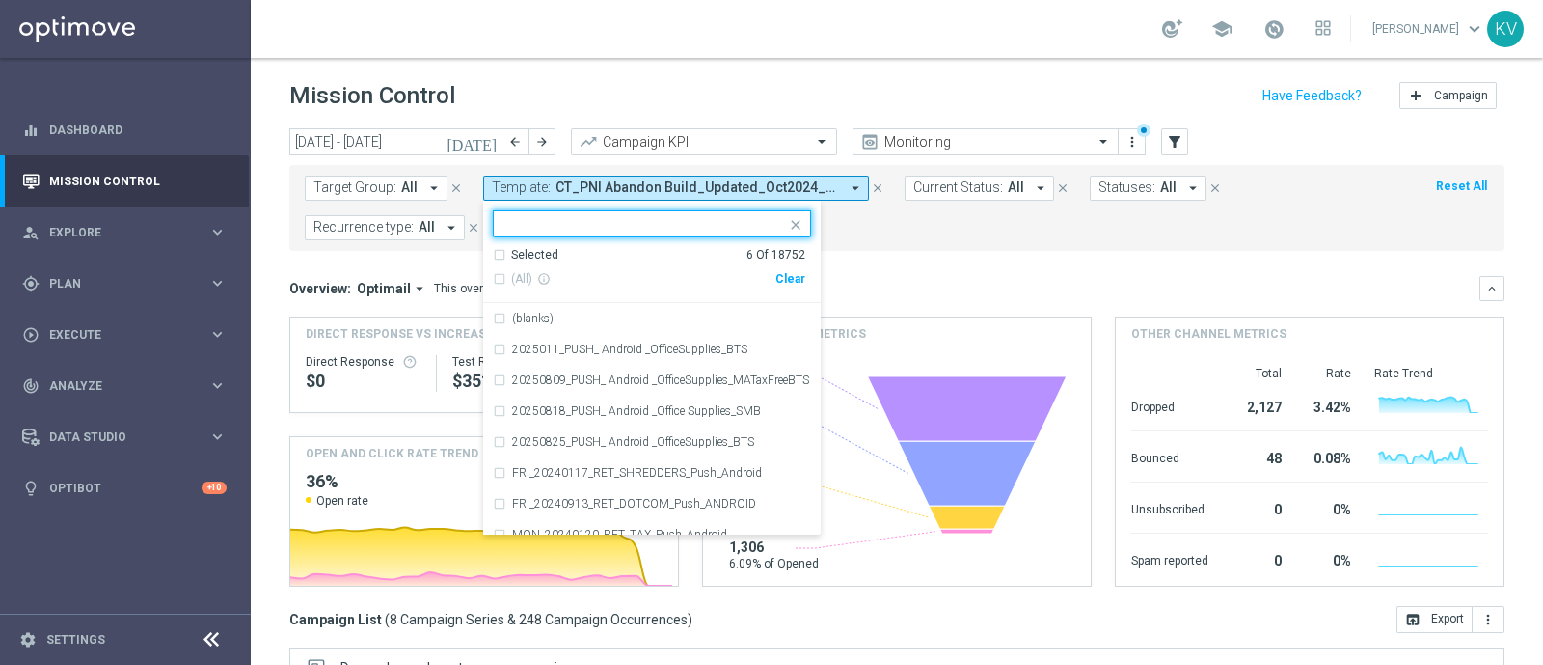
click at [0, 0] on div "Clear" at bounding box center [0, 0] width 0 height 0
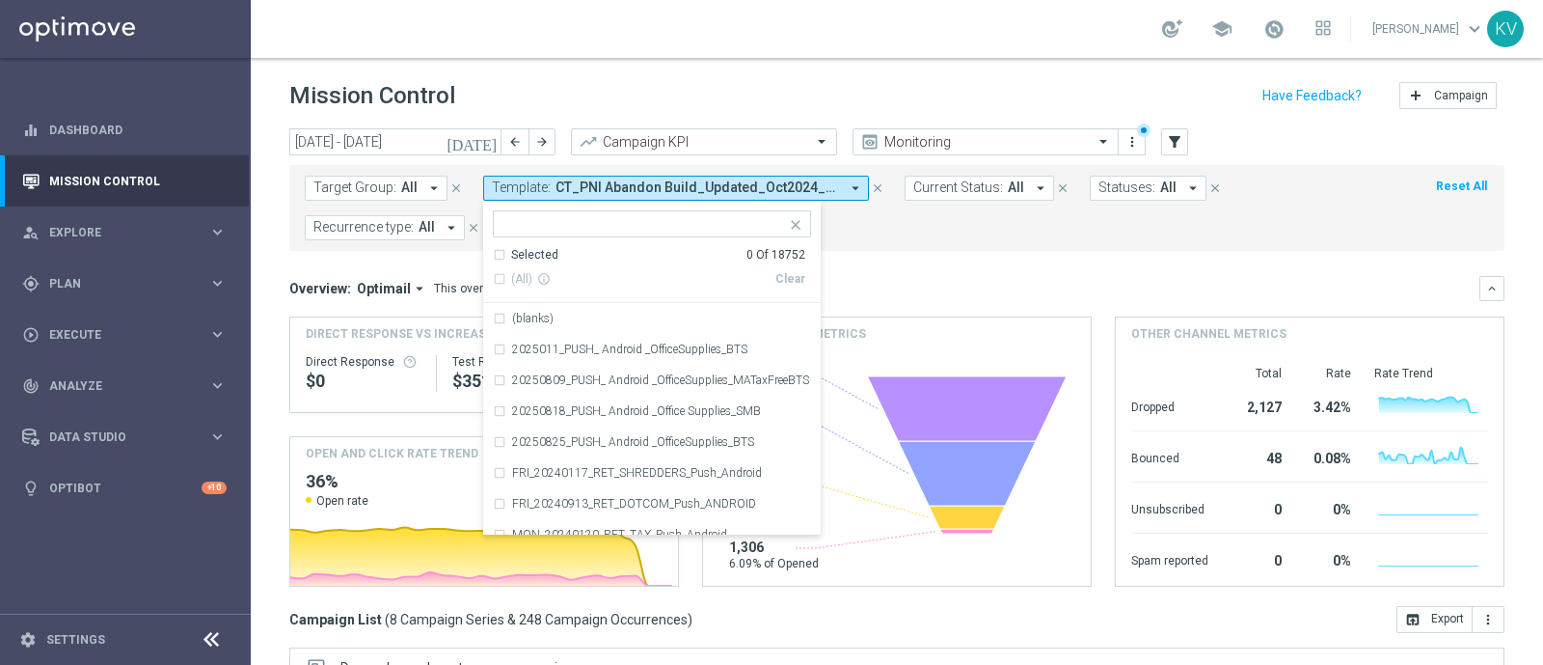
click at [957, 258] on mini-dashboard "Overview: Optimail arrow_drop_down This overview shows data of campaigns execut…" at bounding box center [896, 428] width 1215 height 355
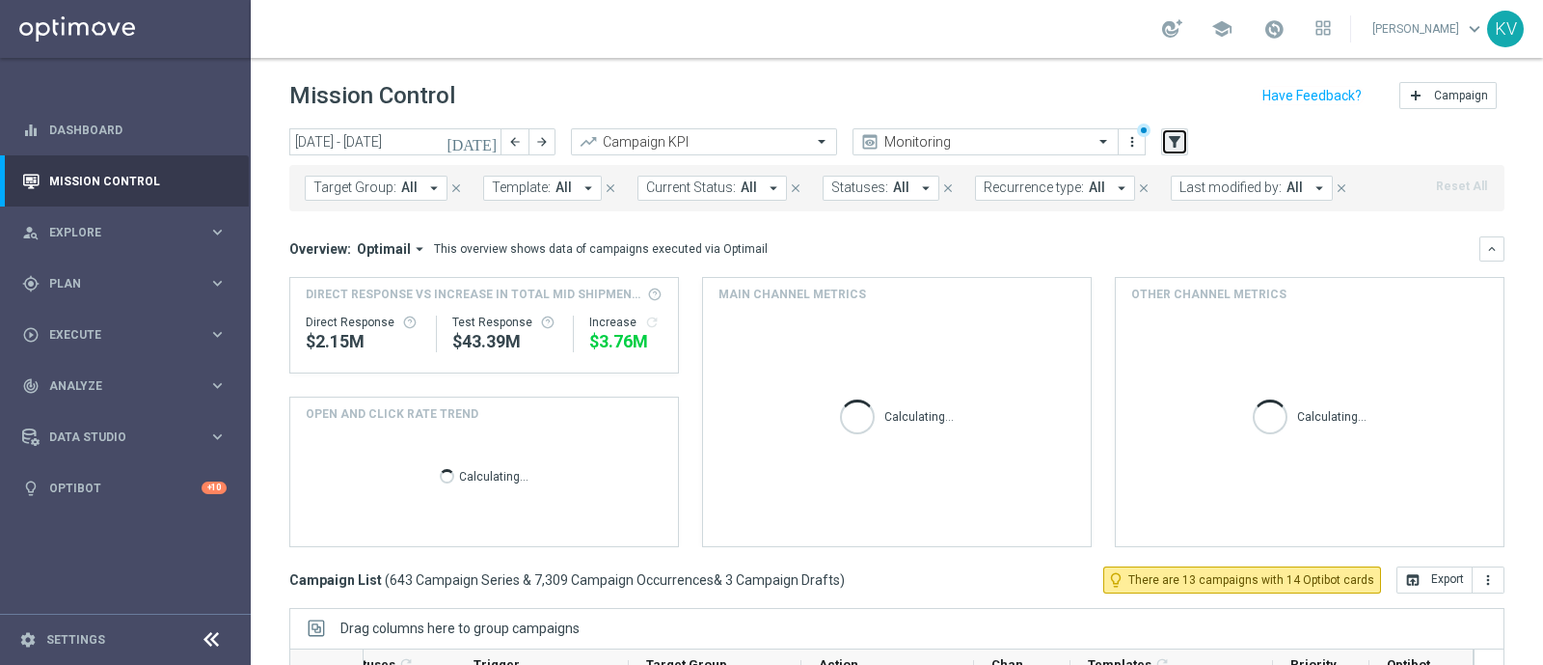
click at [1178, 137] on icon "filter_alt" at bounding box center [1174, 141] width 17 height 17
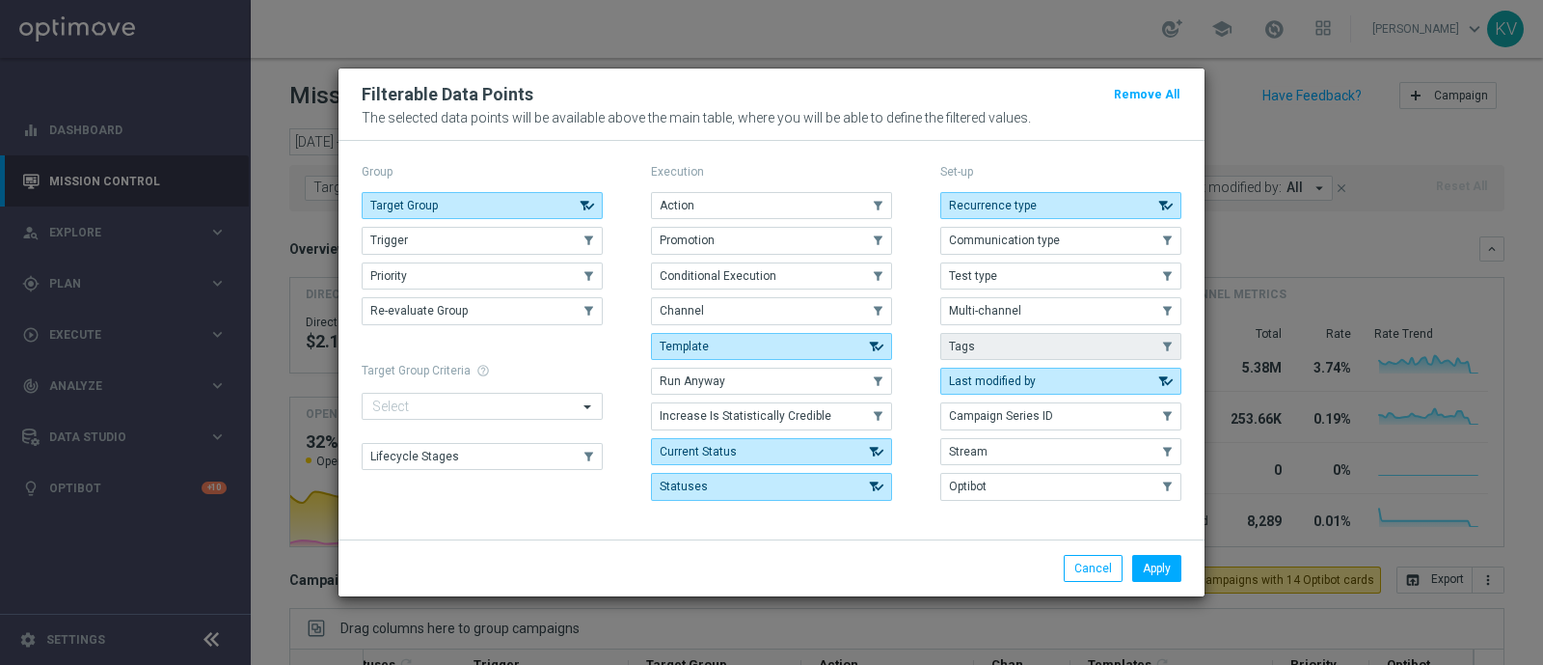
click at [1015, 351] on button "Tags" at bounding box center [1060, 346] width 241 height 27
click at [1159, 556] on button "Apply" at bounding box center [1156, 568] width 49 height 27
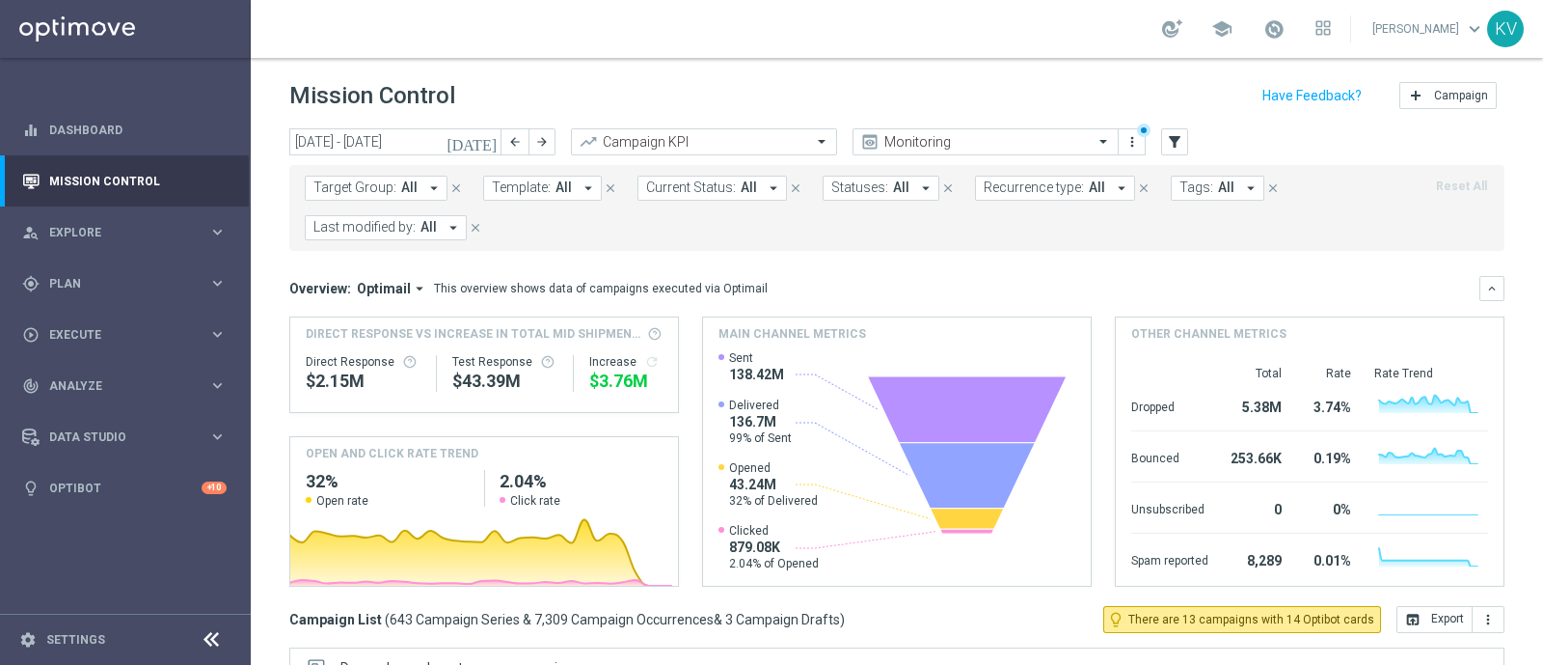
click at [1218, 179] on span "All" at bounding box center [1226, 187] width 16 height 16
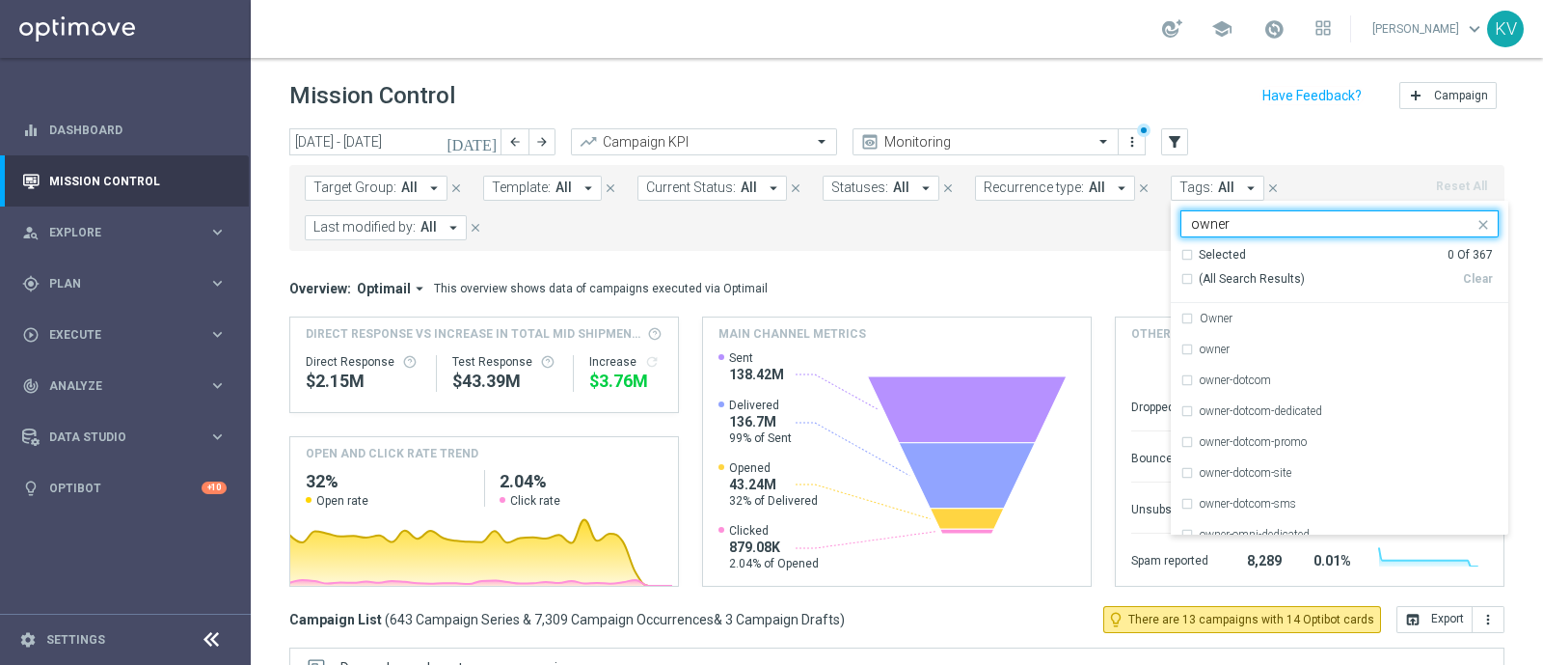
type input "owner"
click at [400, 238] on button "Last modified by: All arrow_drop_down" at bounding box center [386, 227] width 162 height 25
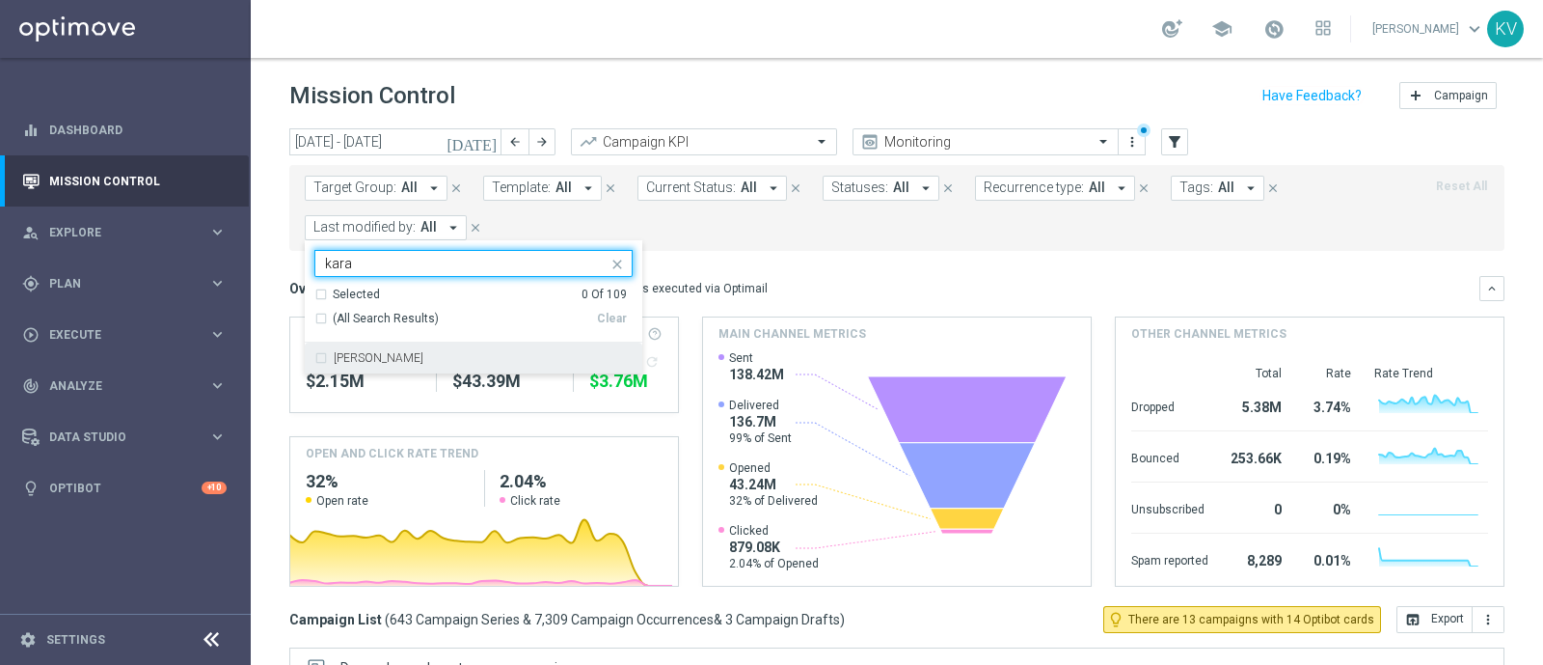
click at [386, 352] on label "[PERSON_NAME]" at bounding box center [379, 358] width 90 height 12
type input "kara"
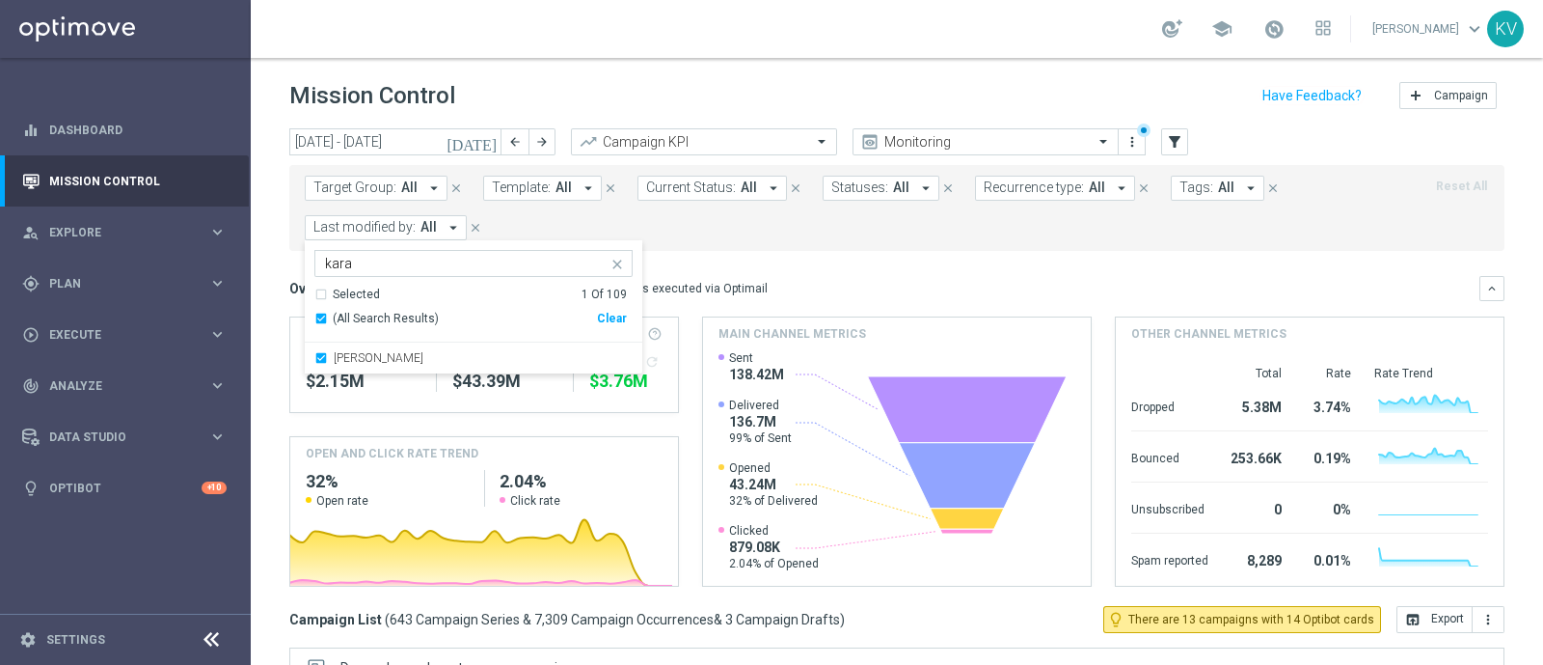
click at [704, 268] on mini-dashboard "Overview: Optimail arrow_drop_down This overview shows data of campaigns execut…" at bounding box center [896, 428] width 1215 height 355
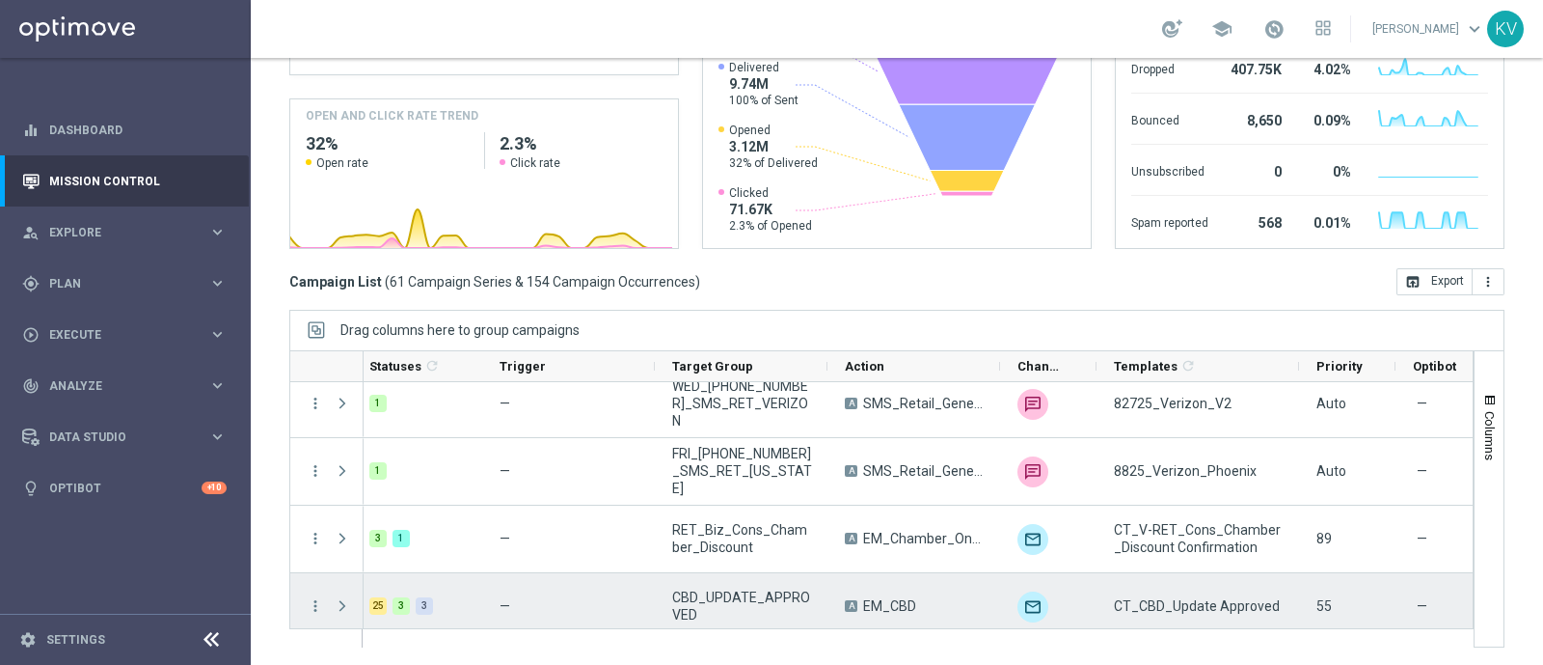
scroll to position [2153, 0]
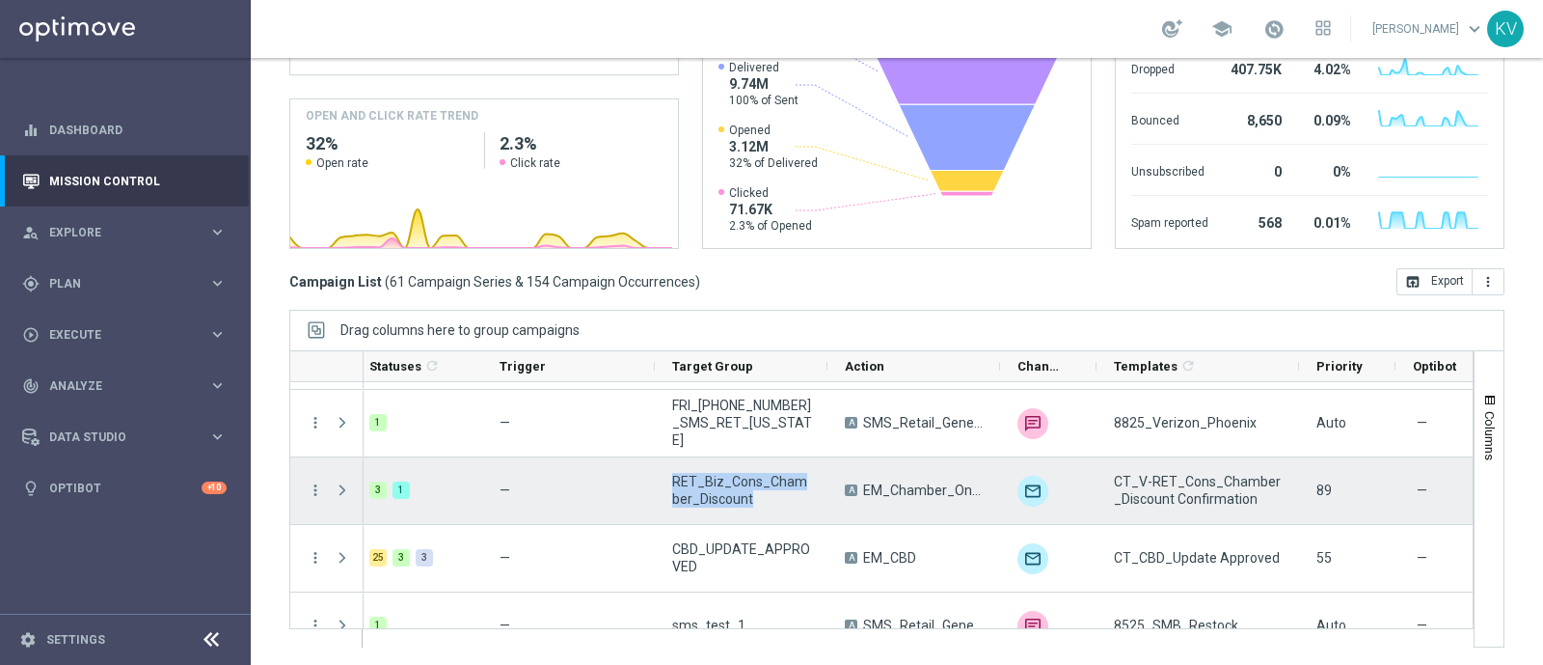
drag, startPoint x: 755, startPoint y: 505, endPoint x: 663, endPoint y: 475, distance: 97.6
click at [663, 475] on div "RET_Biz_Cons_Chamber_Discount" at bounding box center [742, 490] width 173 height 67
click at [1153, 496] on span "CT_V-RET_Cons_Chamber_Discount Confirmation" at bounding box center [1199, 490] width 170 height 35
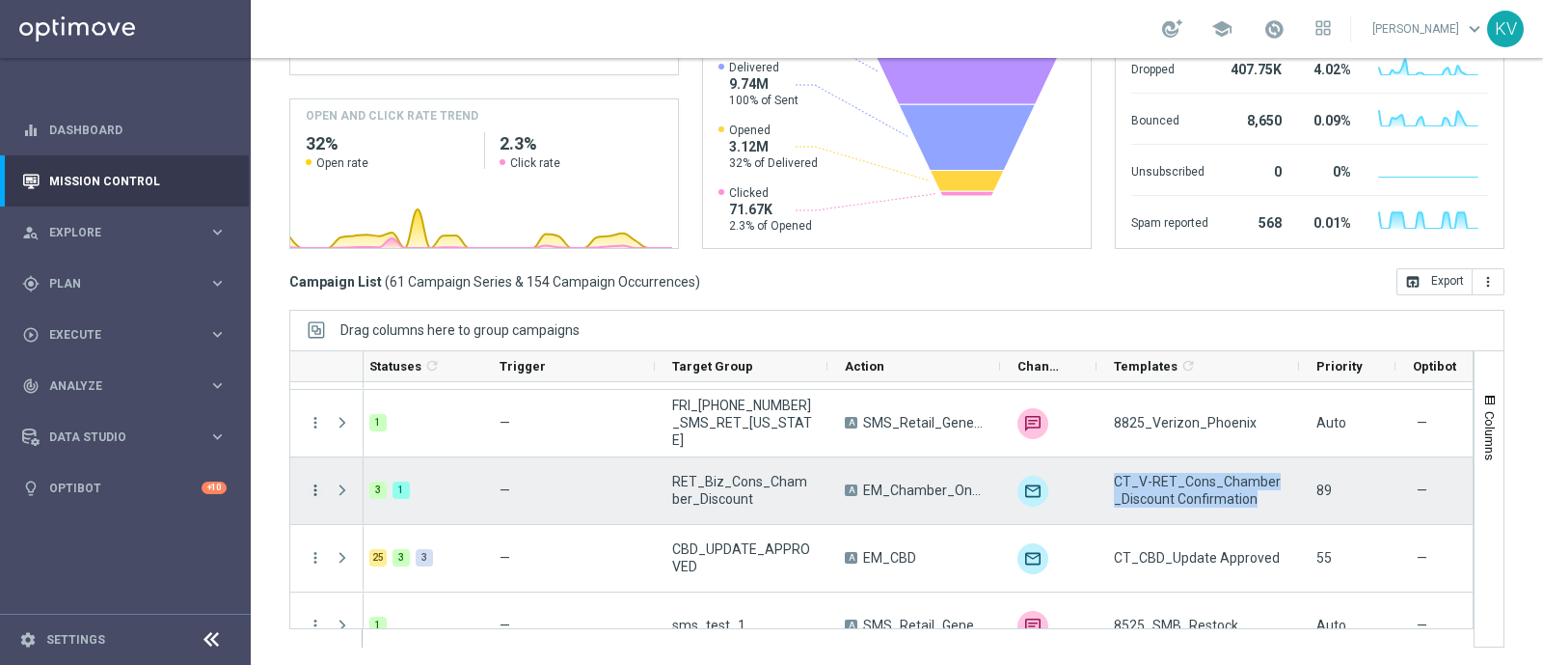
click at [318, 485] on icon "more_vert" at bounding box center [315, 489] width 17 height 17
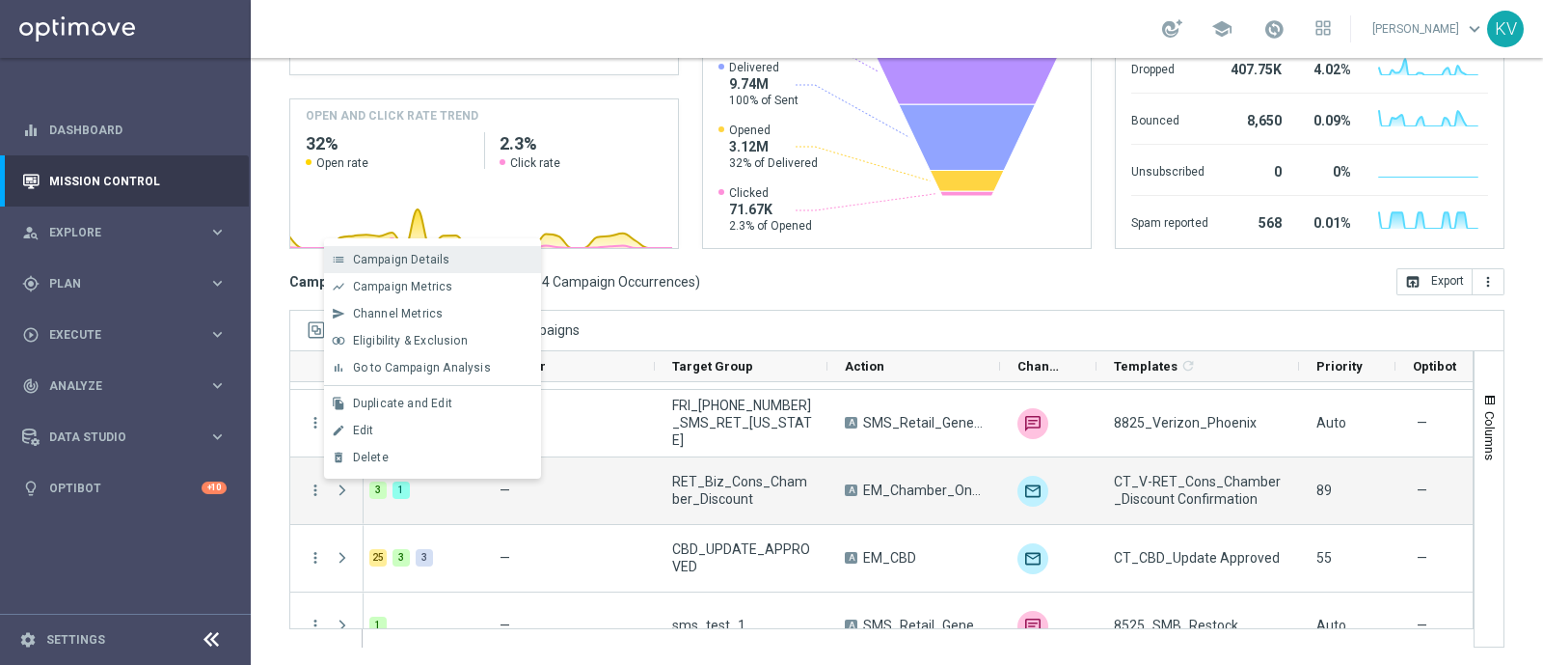
click at [439, 267] on div "list Campaign Details" at bounding box center [432, 259] width 217 height 27
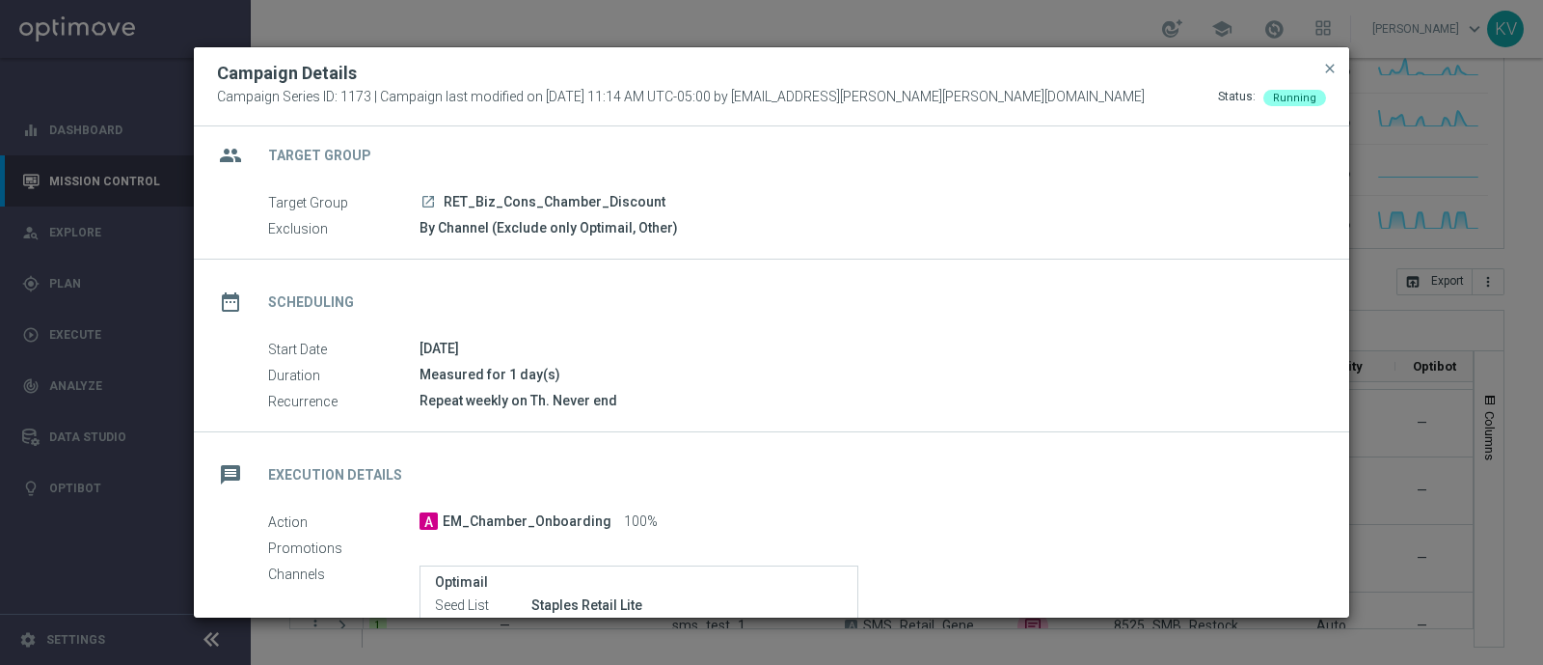
scroll to position [18, 0]
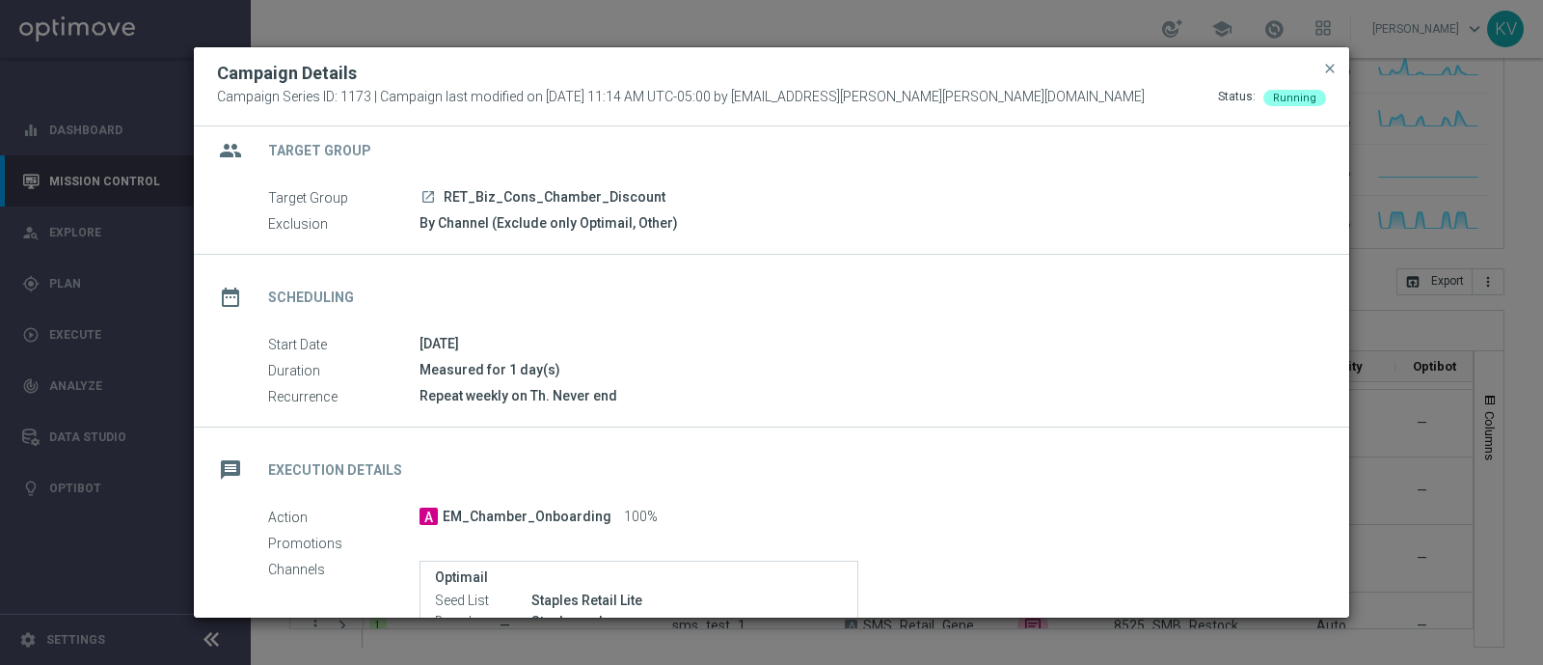
click at [1337, 59] on button "close" at bounding box center [1329, 68] width 19 height 23
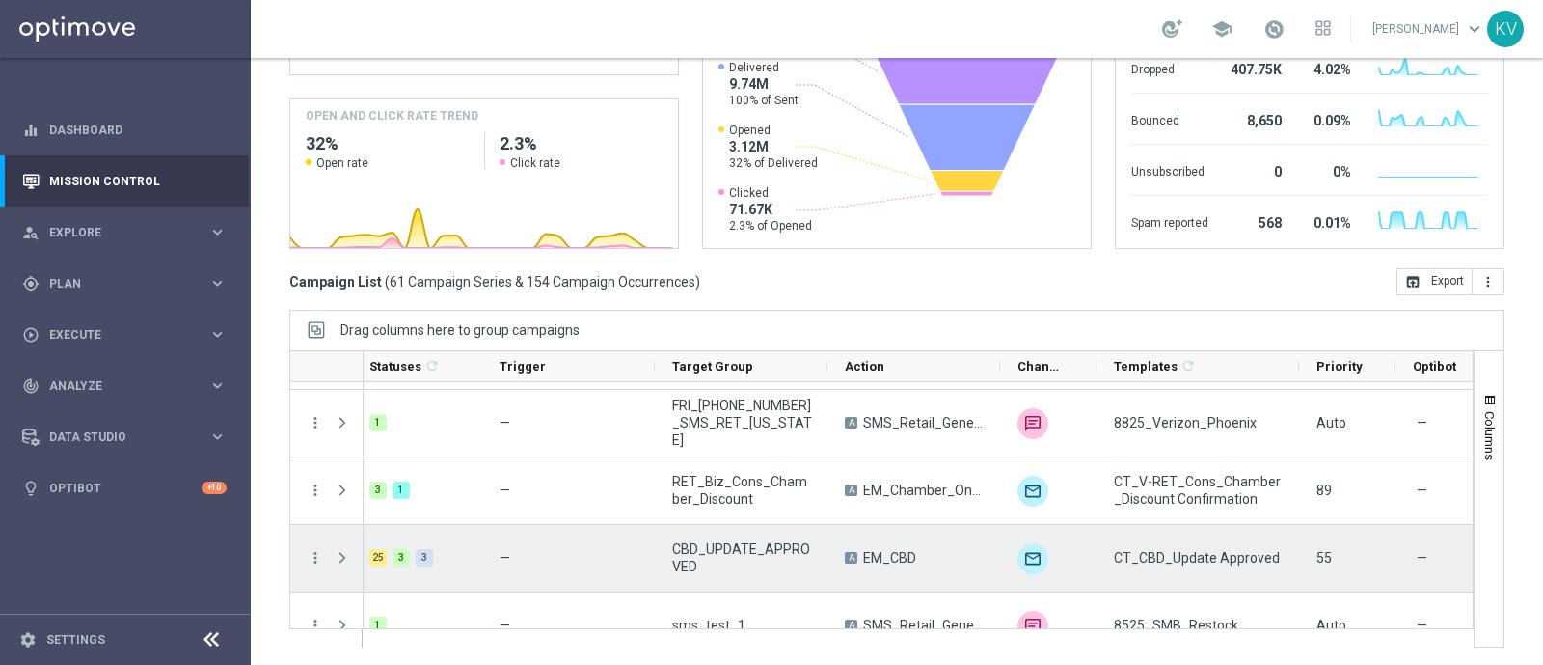
click at [723, 557] on span "CBD_UPDATE_APPROVED" at bounding box center [742, 557] width 140 height 35
click at [1156, 553] on span "CT_CBD_Update Approved" at bounding box center [1197, 557] width 166 height 17
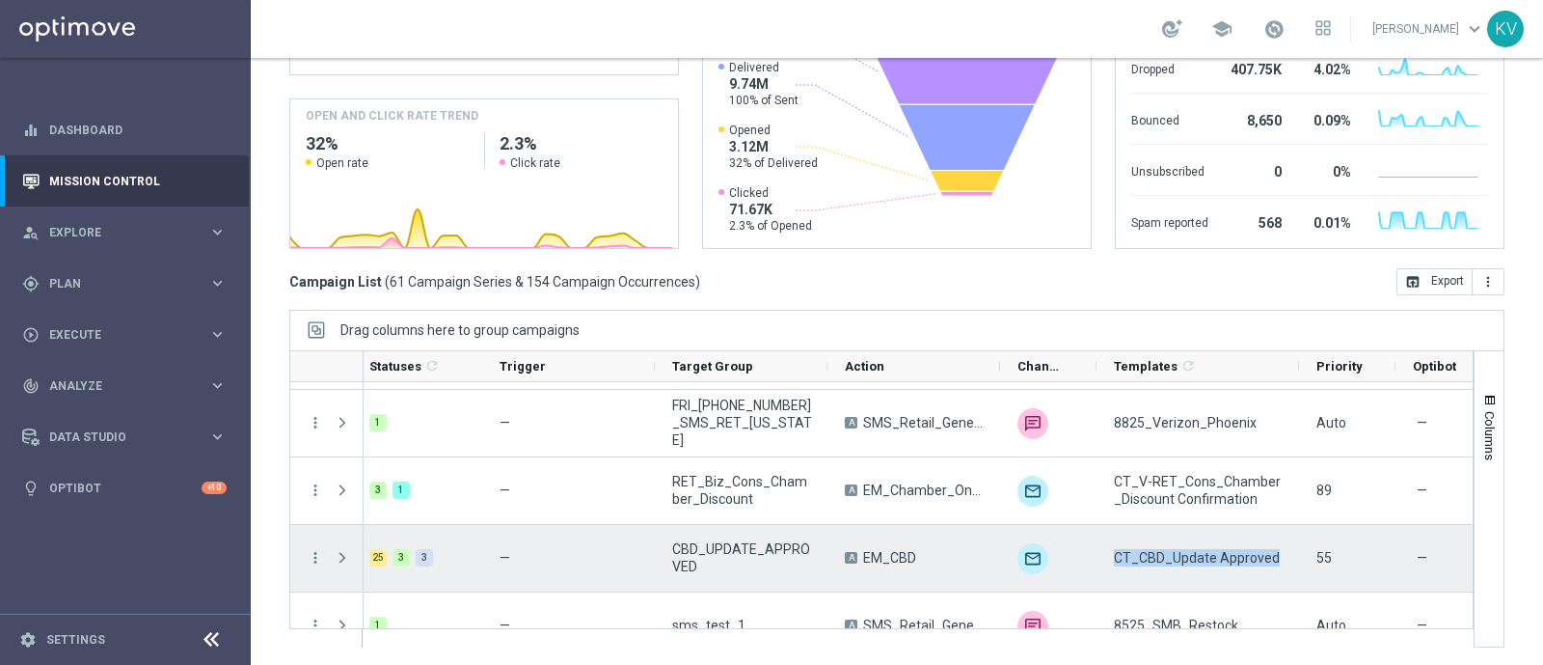
click at [1156, 553] on span "CT_CBD_Update Approved" at bounding box center [1197, 557] width 166 height 17
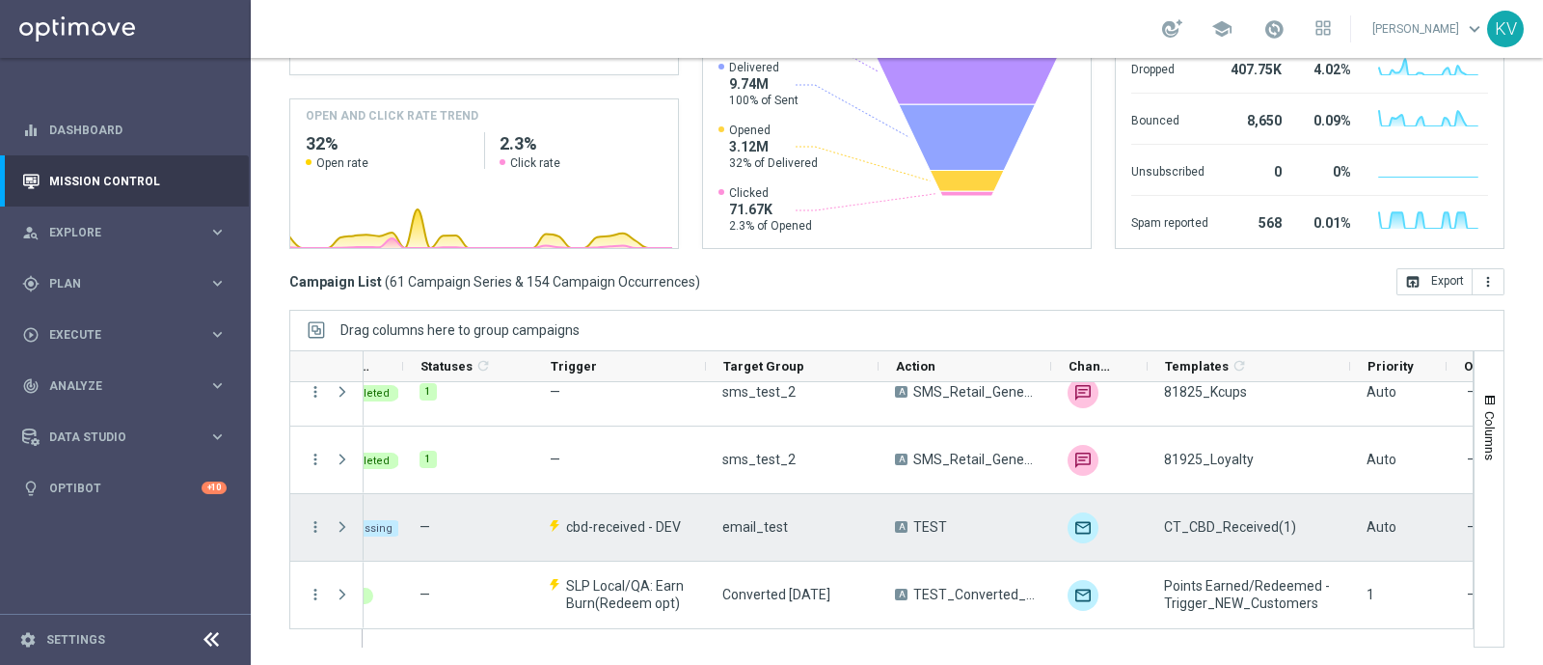
scroll to position [0, 0]
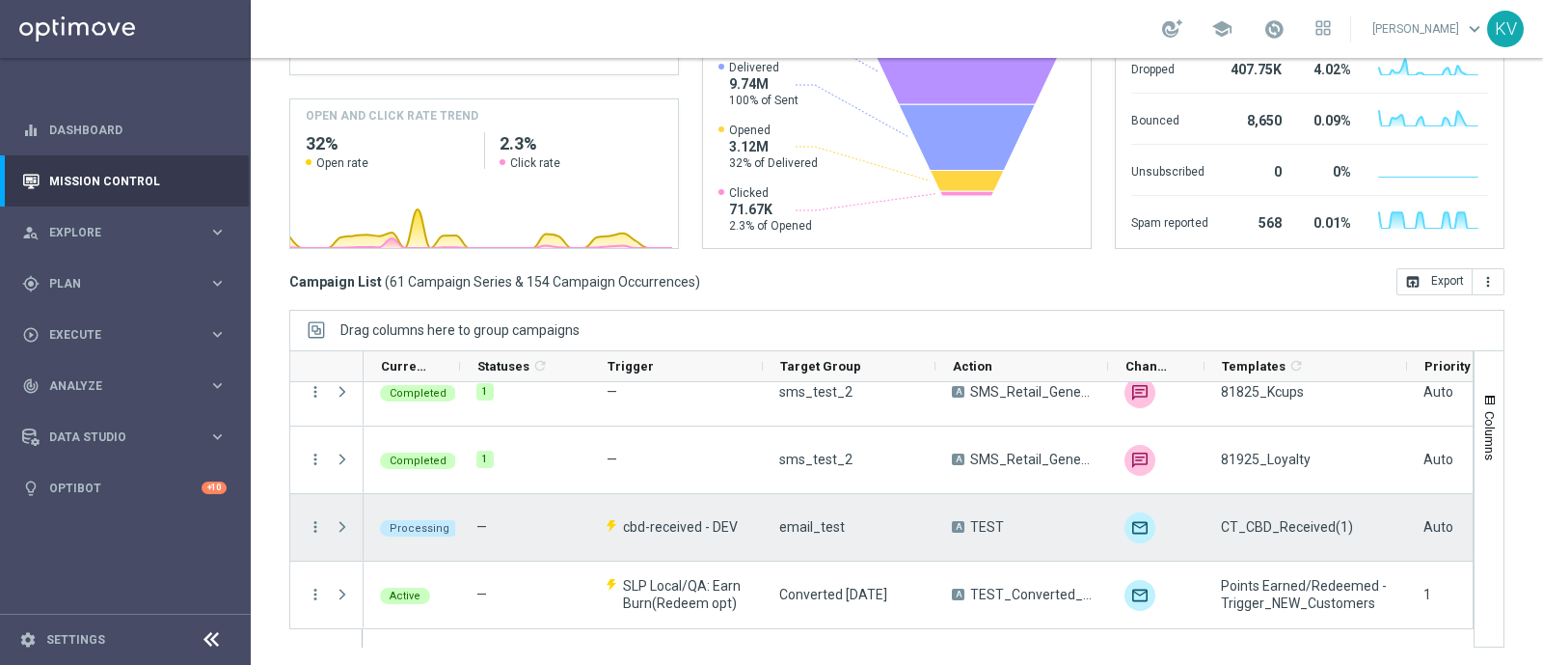
click at [711, 523] on span "cbd-received - DEV" at bounding box center [680, 526] width 115 height 17
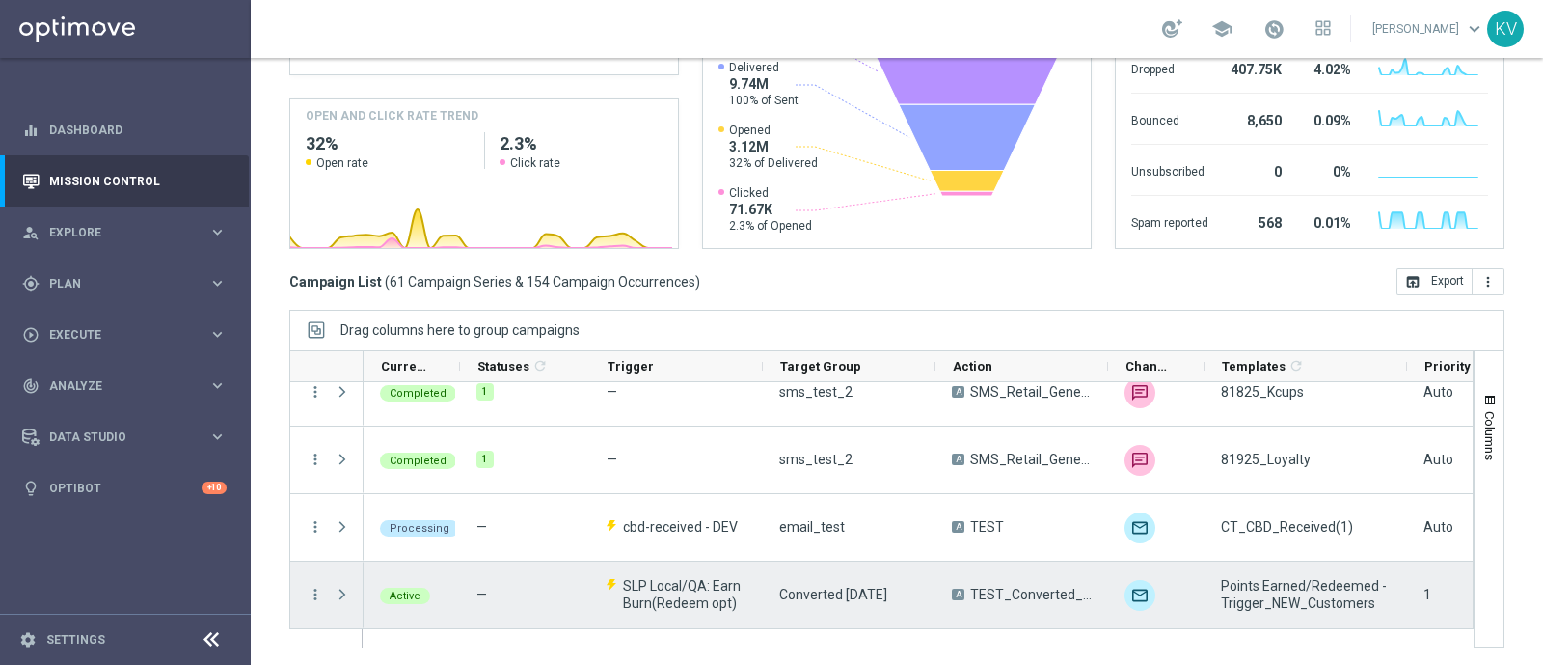
click at [667, 596] on span "SLP Local/QA: Earn Burn(Redeem opt)" at bounding box center [684, 594] width 123 height 35
click at [815, 585] on span "Converted [DATE]" at bounding box center [833, 593] width 108 height 17
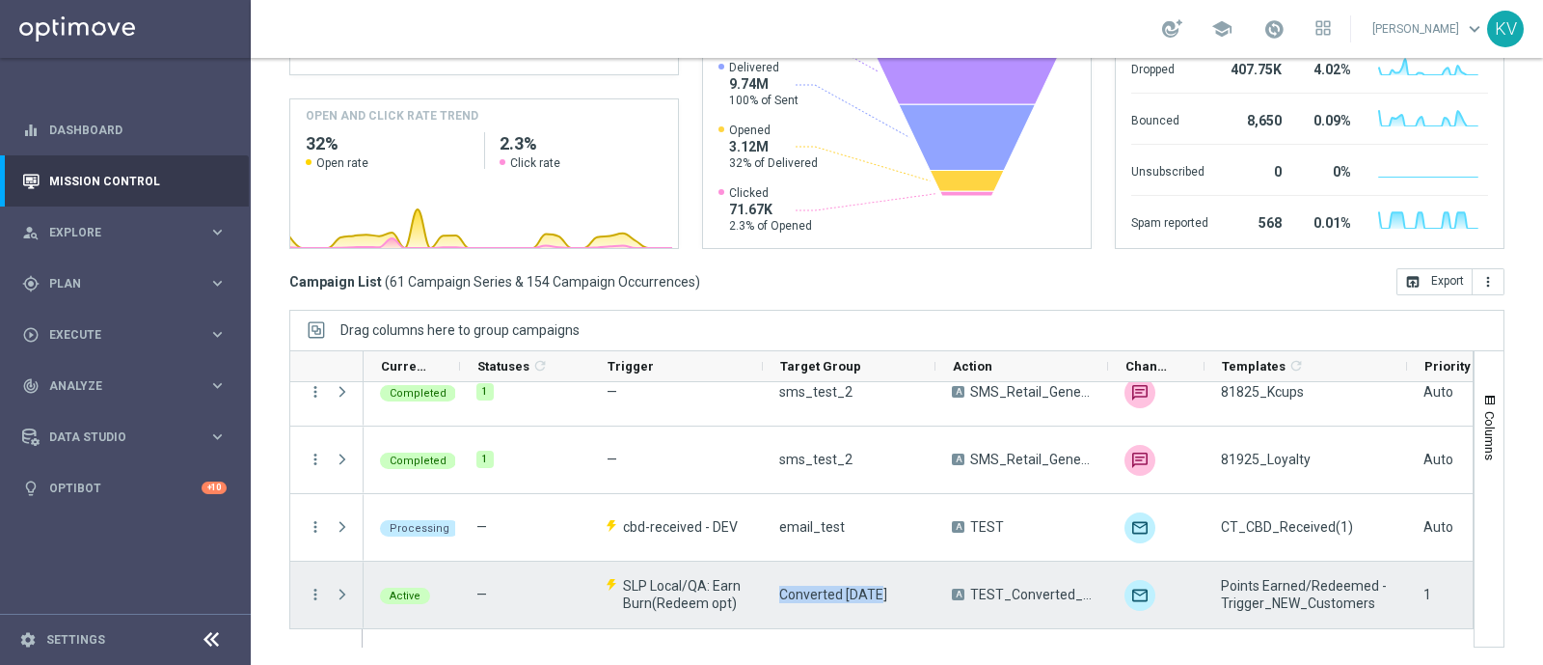
click at [815, 585] on span "Converted [DATE]" at bounding box center [833, 593] width 108 height 17
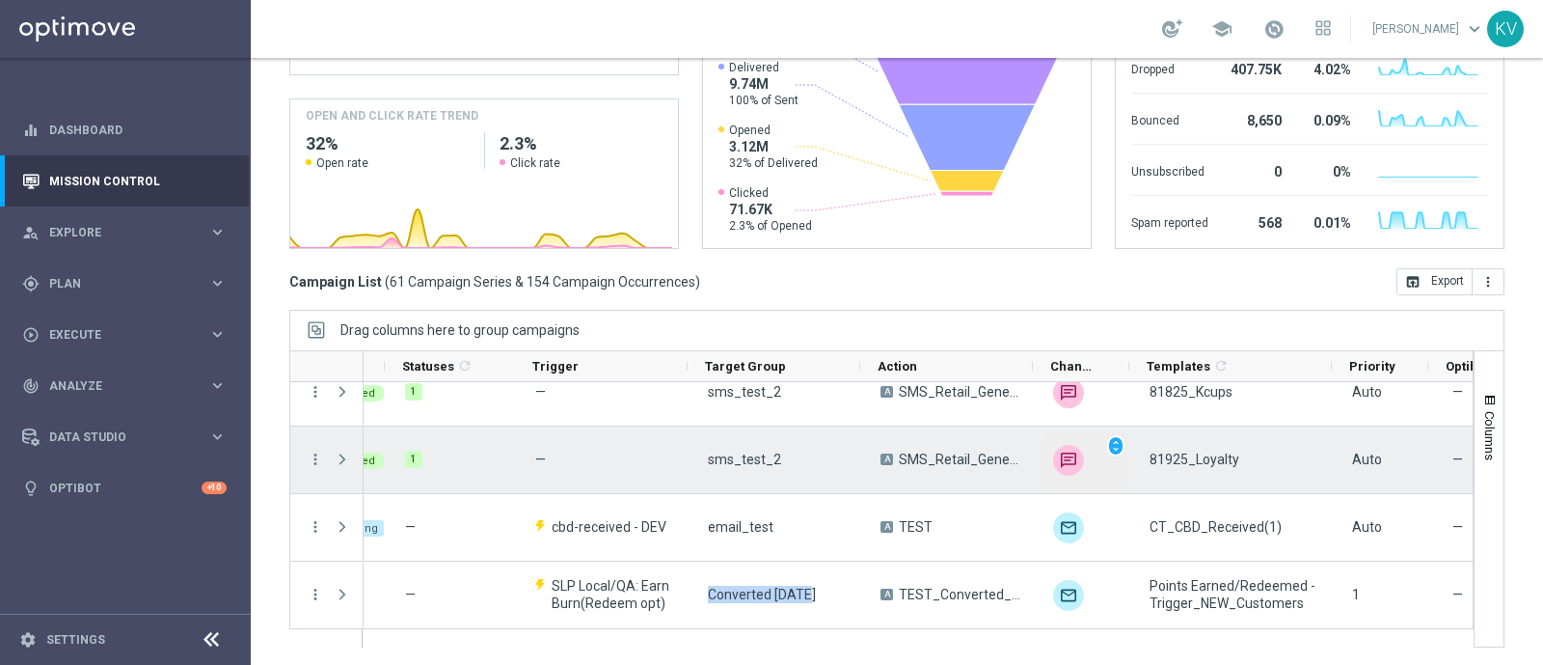
scroll to position [0, 77]
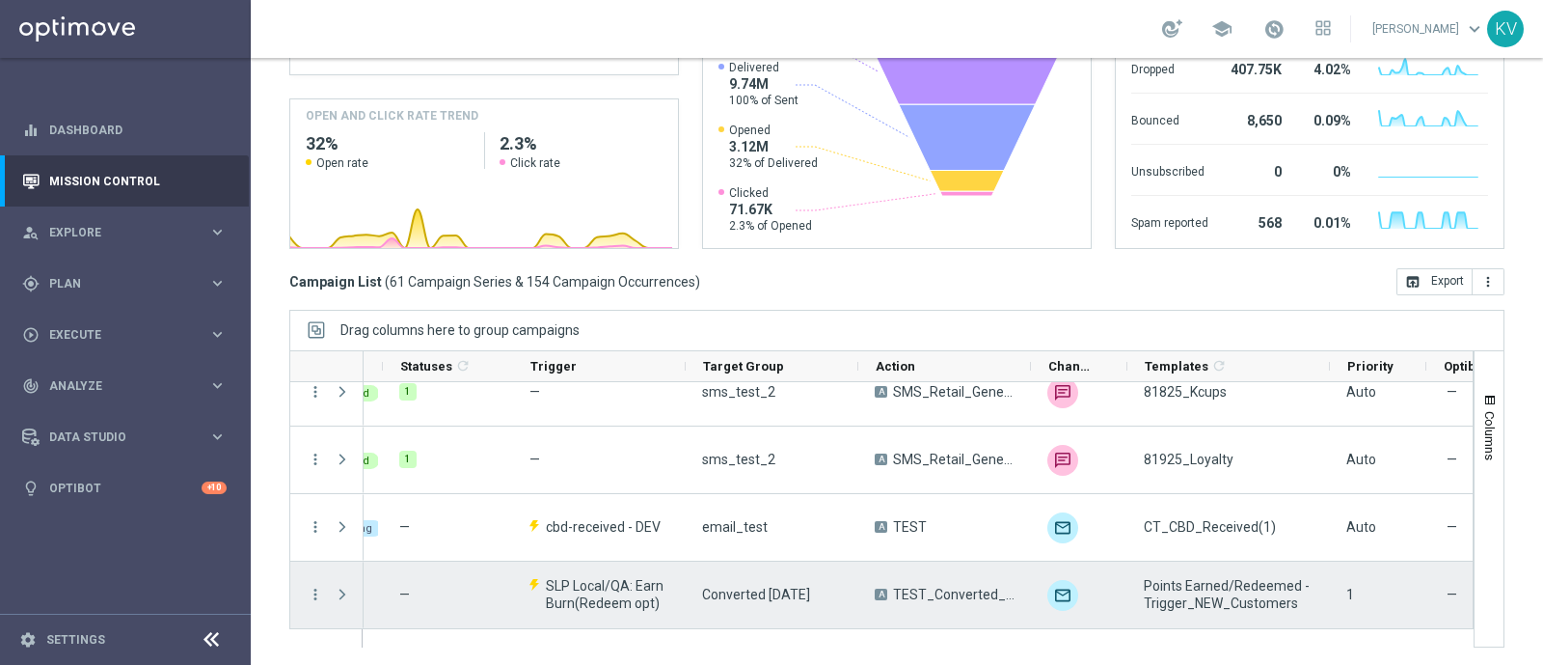
click at [1205, 583] on span "Points Earned/Redeemed - Trigger_NEW_Customers" at bounding box center [1229, 594] width 170 height 35
click at [620, 585] on span "SLP Local/QA: Earn Burn(Redeem opt)" at bounding box center [607, 594] width 123 height 35
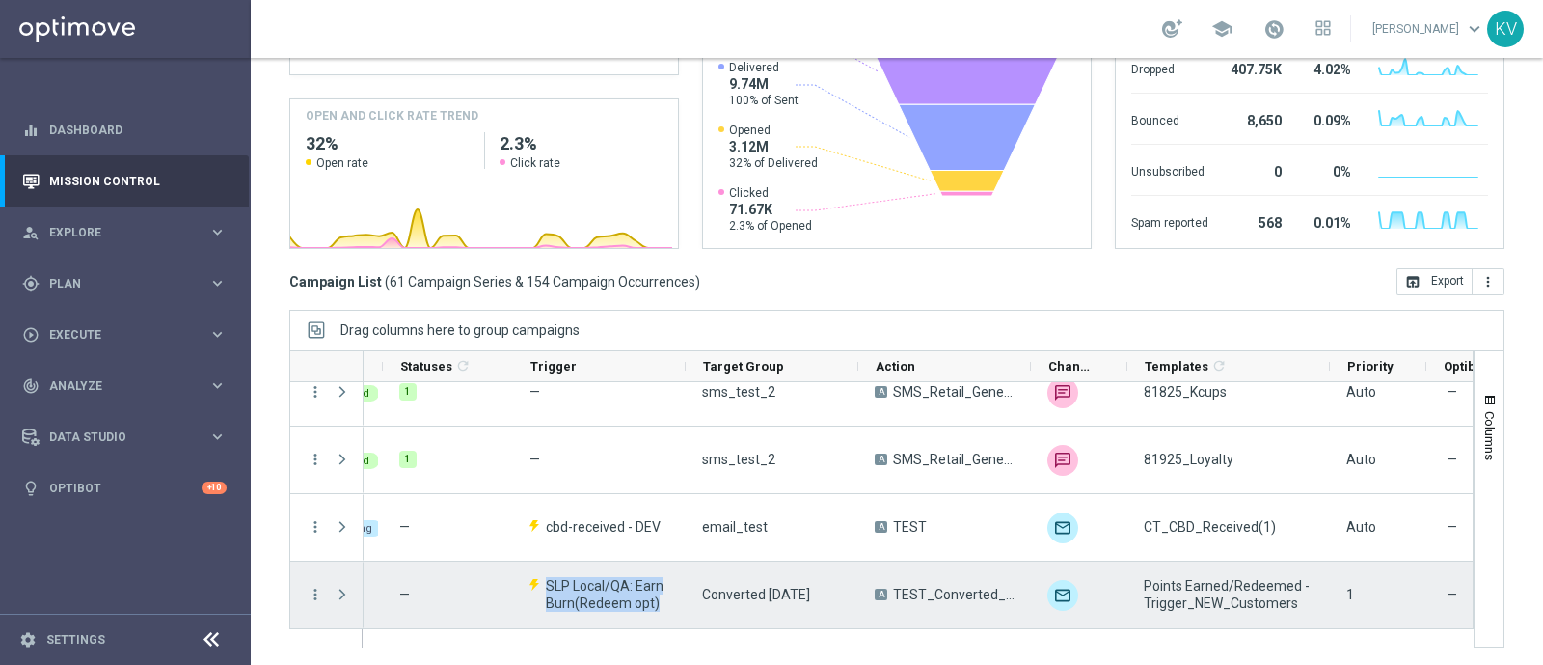
click at [620, 585] on span "SLP Local/QA: Earn Burn(Redeem opt)" at bounding box center [607, 594] width 123 height 35
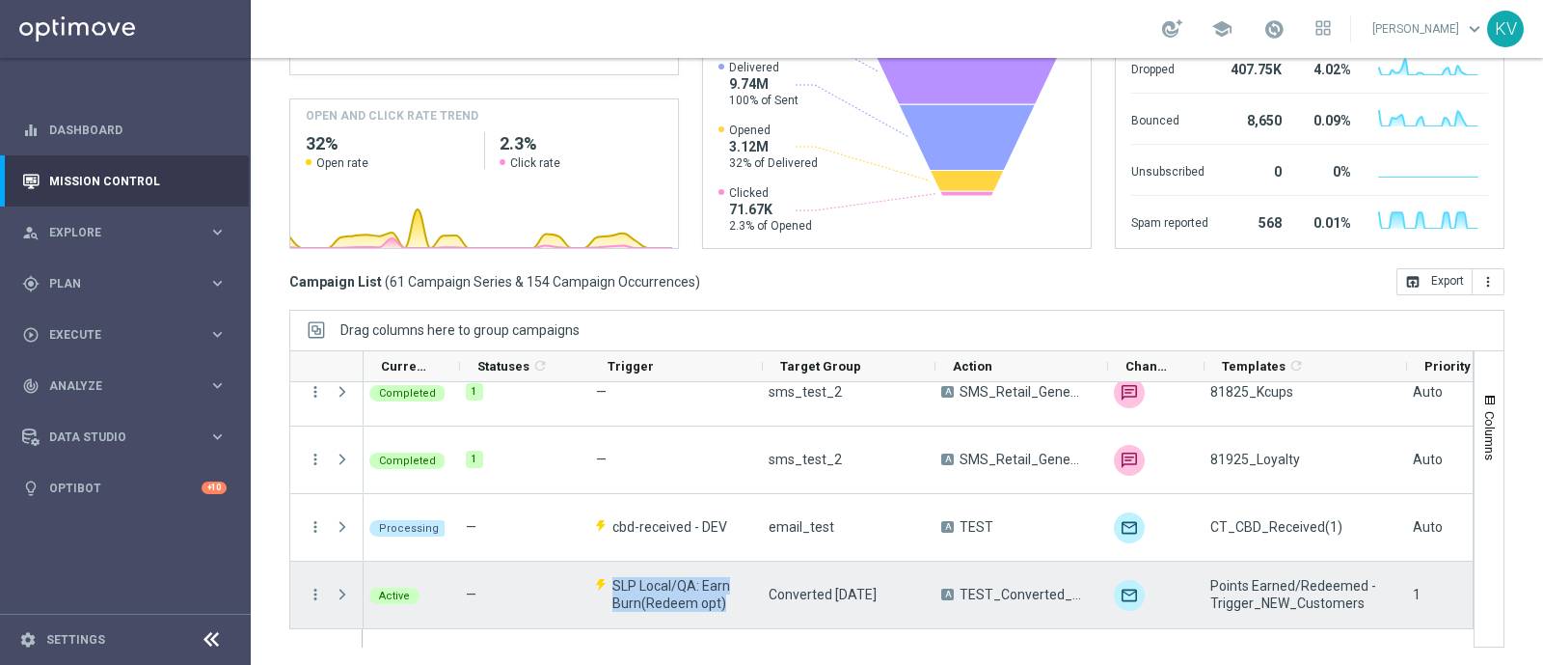
scroll to position [0, 0]
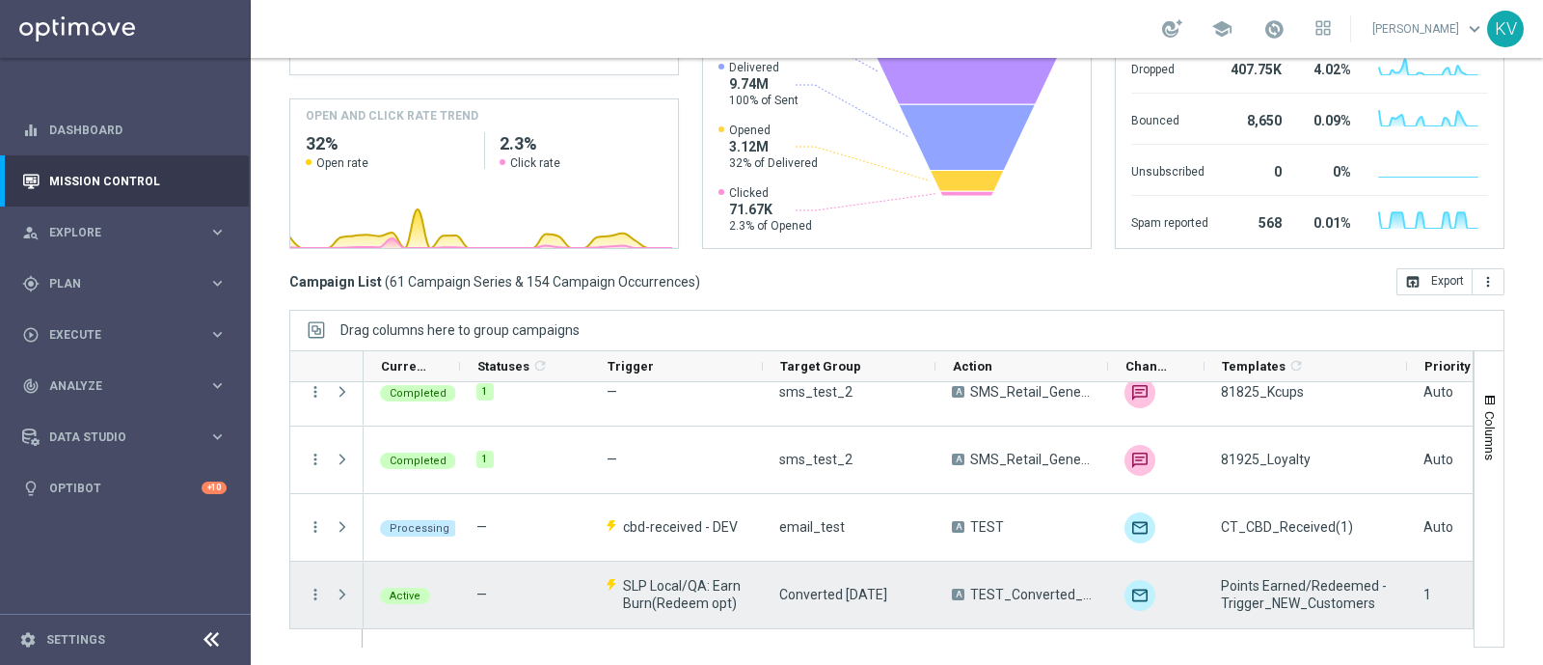
click at [1348, 595] on span "Points Earned/Redeemed - Trigger_NEW_Customers" at bounding box center [1306, 594] width 170 height 35
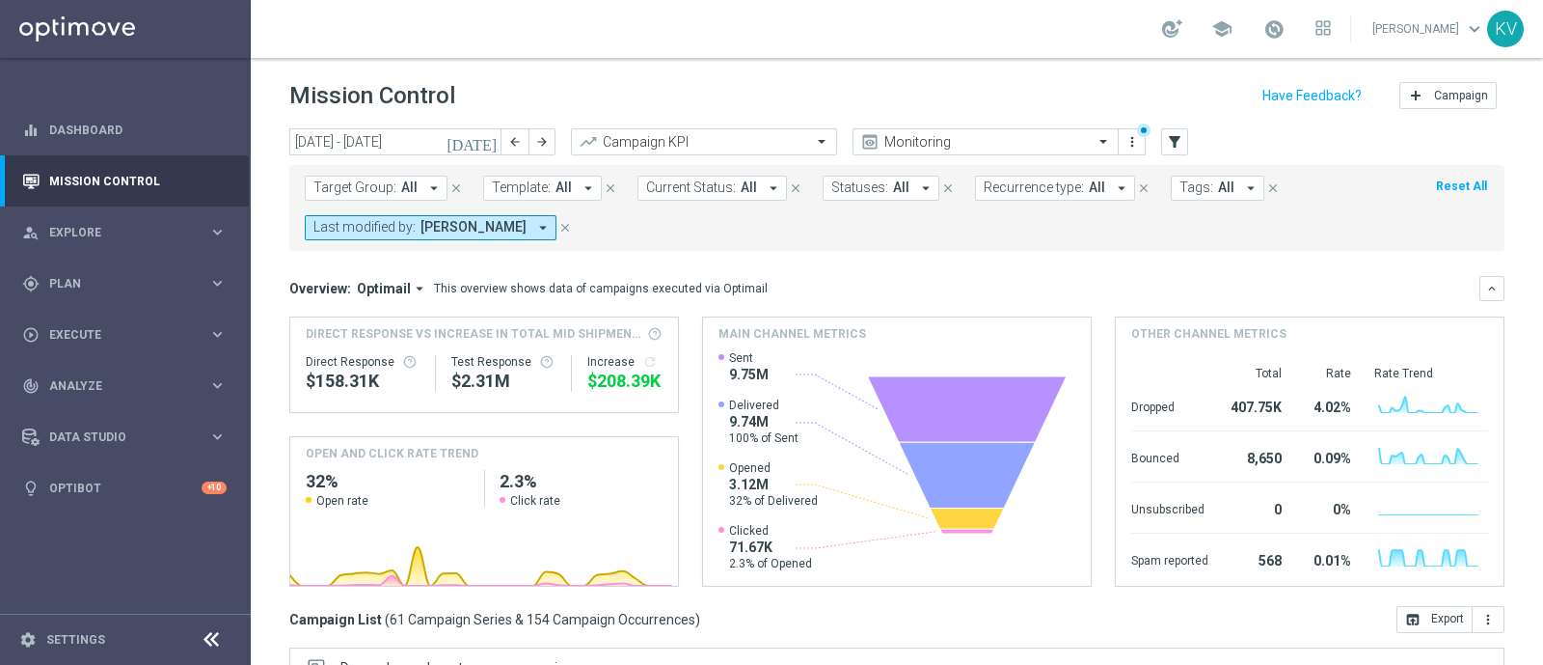
click at [494, 229] on button "Last modified by: [PERSON_NAME] arrow_drop_down" at bounding box center [431, 227] width 252 height 25
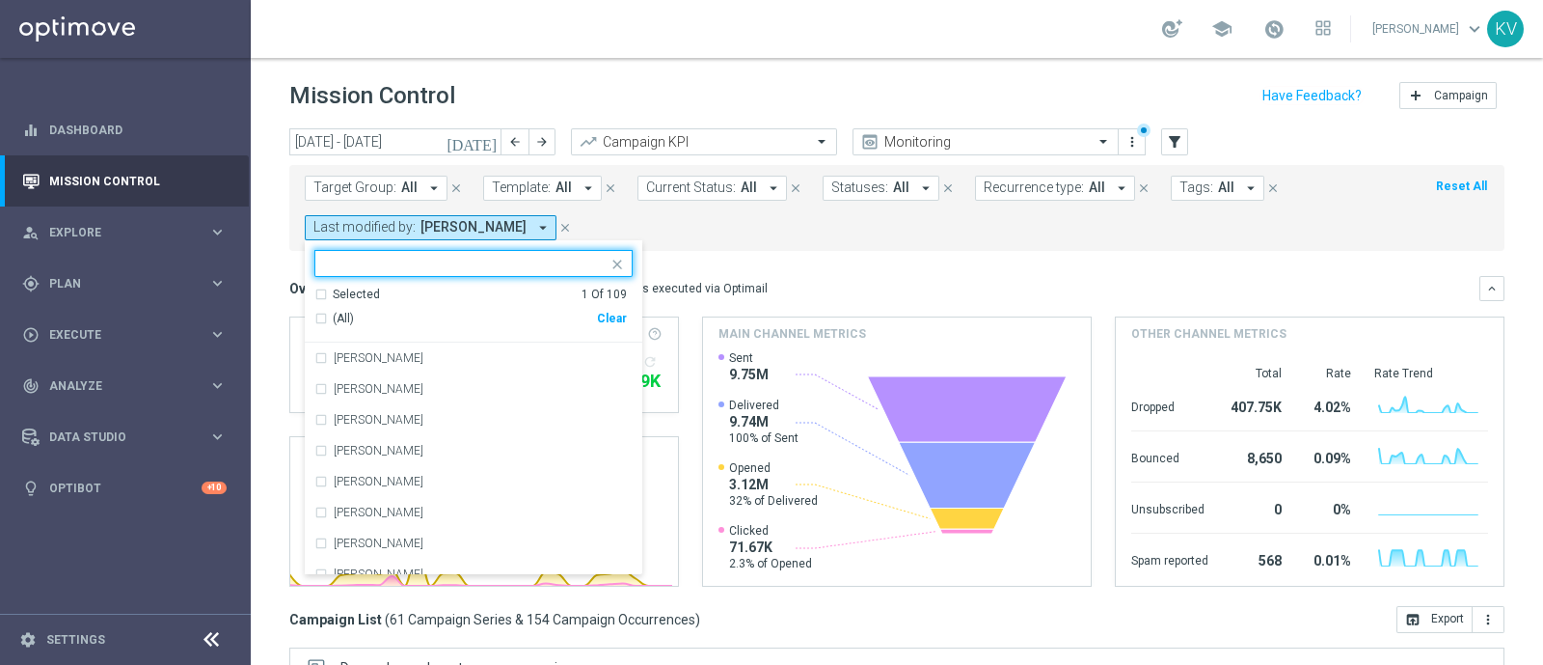
click at [0, 0] on div "Clear" at bounding box center [0, 0] width 0 height 0
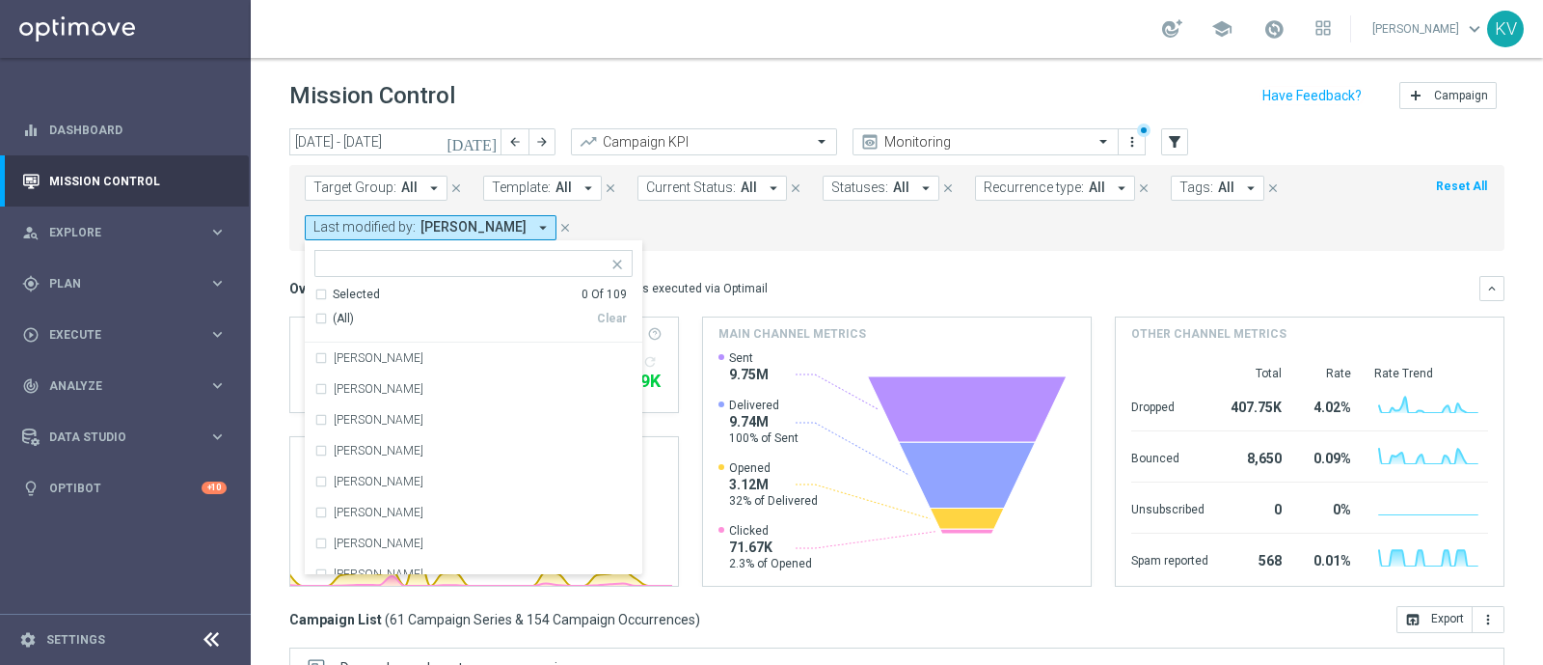
click at [722, 277] on div "Overview: Optimail arrow_drop_down This overview shows data of campaigns execut…" at bounding box center [896, 288] width 1215 height 25
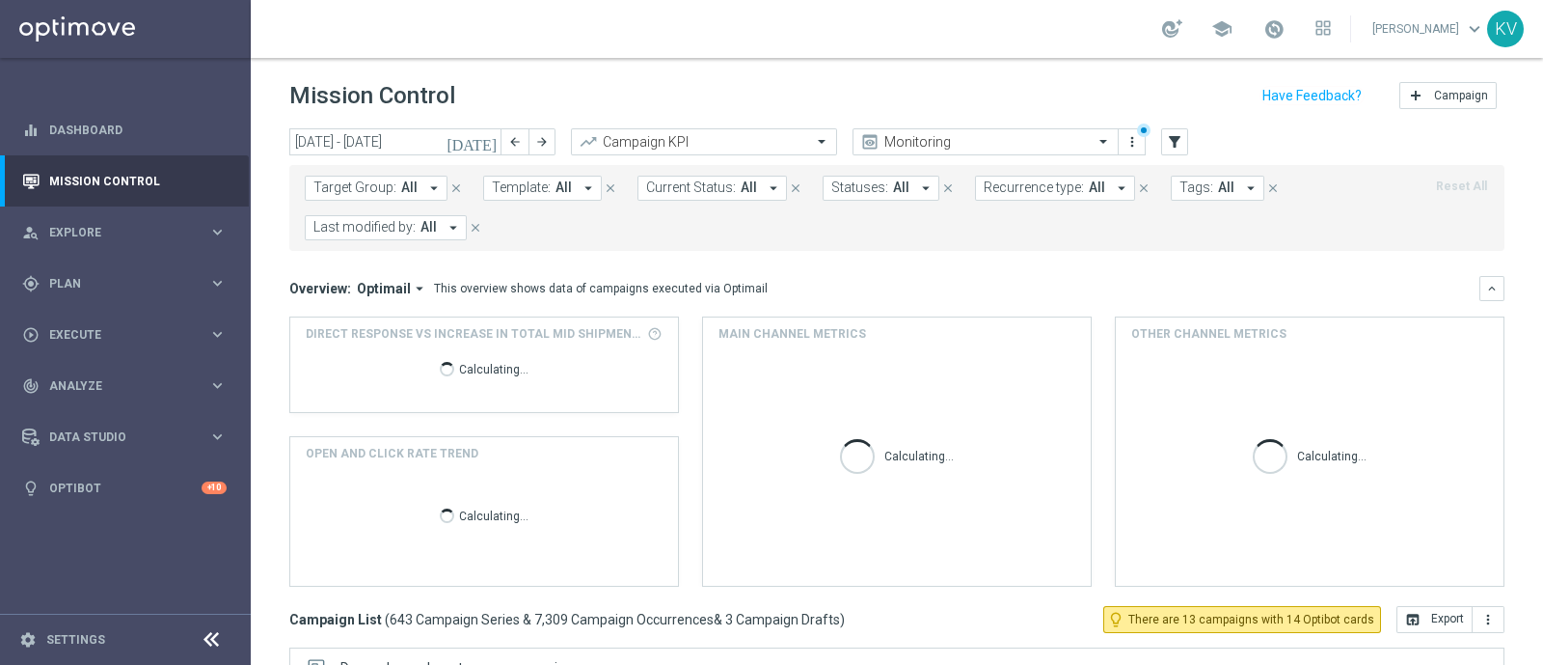
click at [524, 185] on span "Template:" at bounding box center [521, 187] width 59 height 16
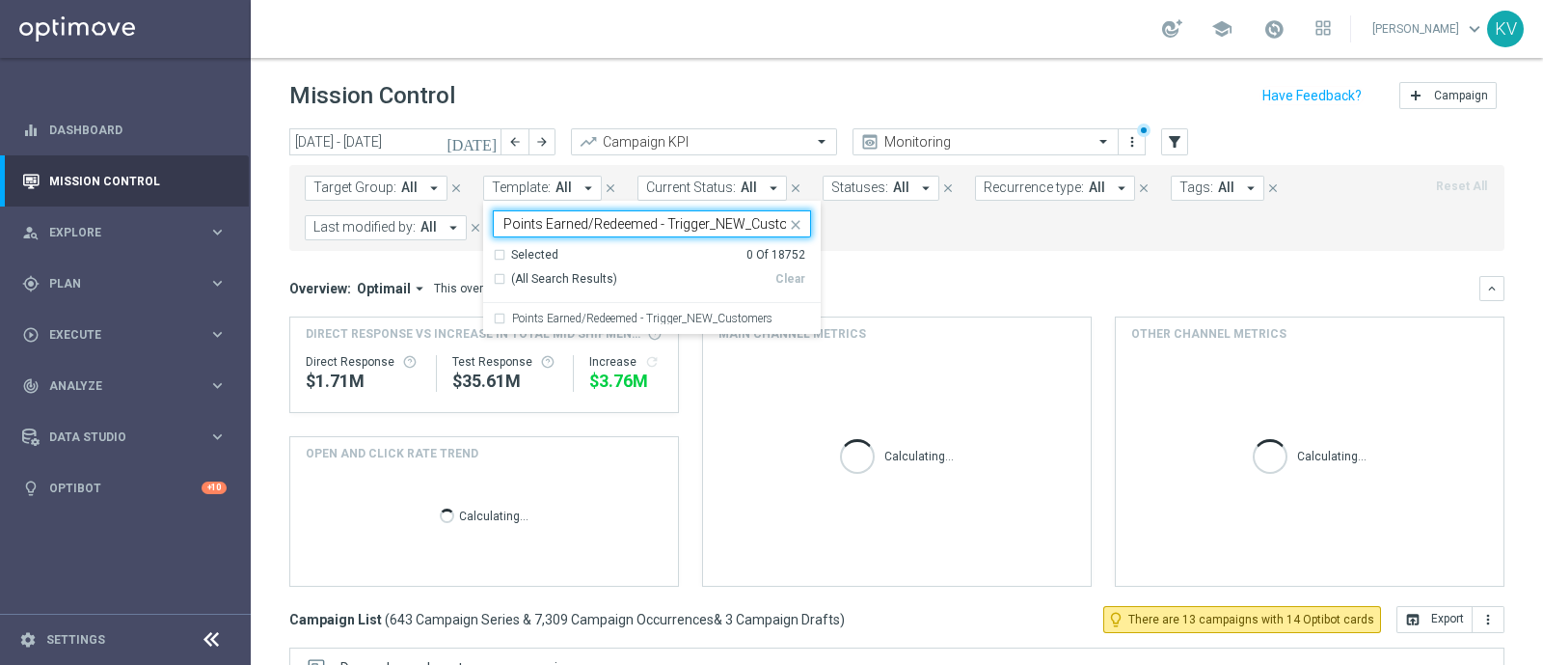
scroll to position [0, 25]
click at [644, 311] on div "Points Earned/Redeemed - Trigger_NEW_Customers" at bounding box center [652, 318] width 318 height 31
type input "Points Earned/Redeemed - Trigger_NEW_Customers"
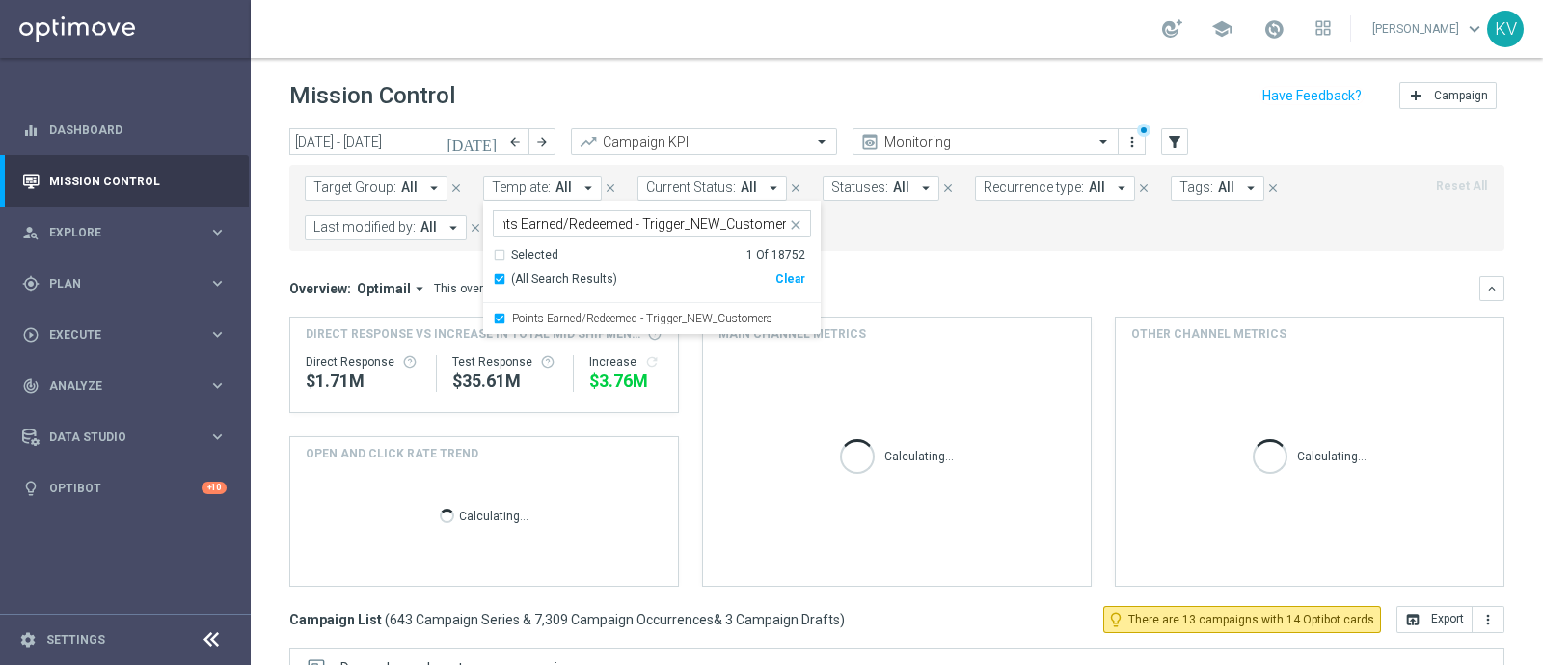
scroll to position [0, 0]
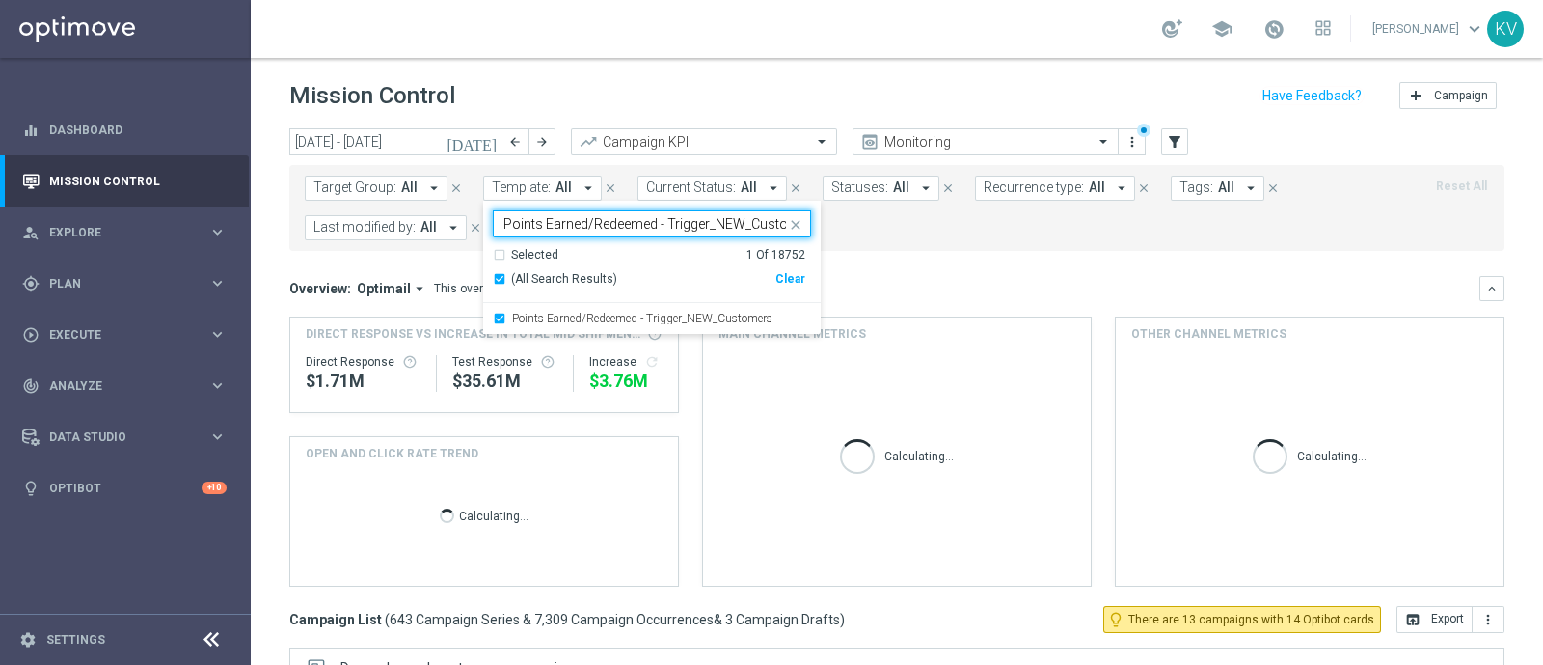
click at [685, 226] on input "Points Earned/Redeemed - Trigger_NEW_Customers" at bounding box center [644, 224] width 283 height 16
drag, startPoint x: 638, startPoint y: 228, endPoint x: 973, endPoint y: 291, distance: 340.7
click at [973, 291] on div "[DATE] [DATE] - [DATE] arrow_back arrow_forward Campaign KPI trending_up Monito…" at bounding box center [897, 387] width 1292 height 519
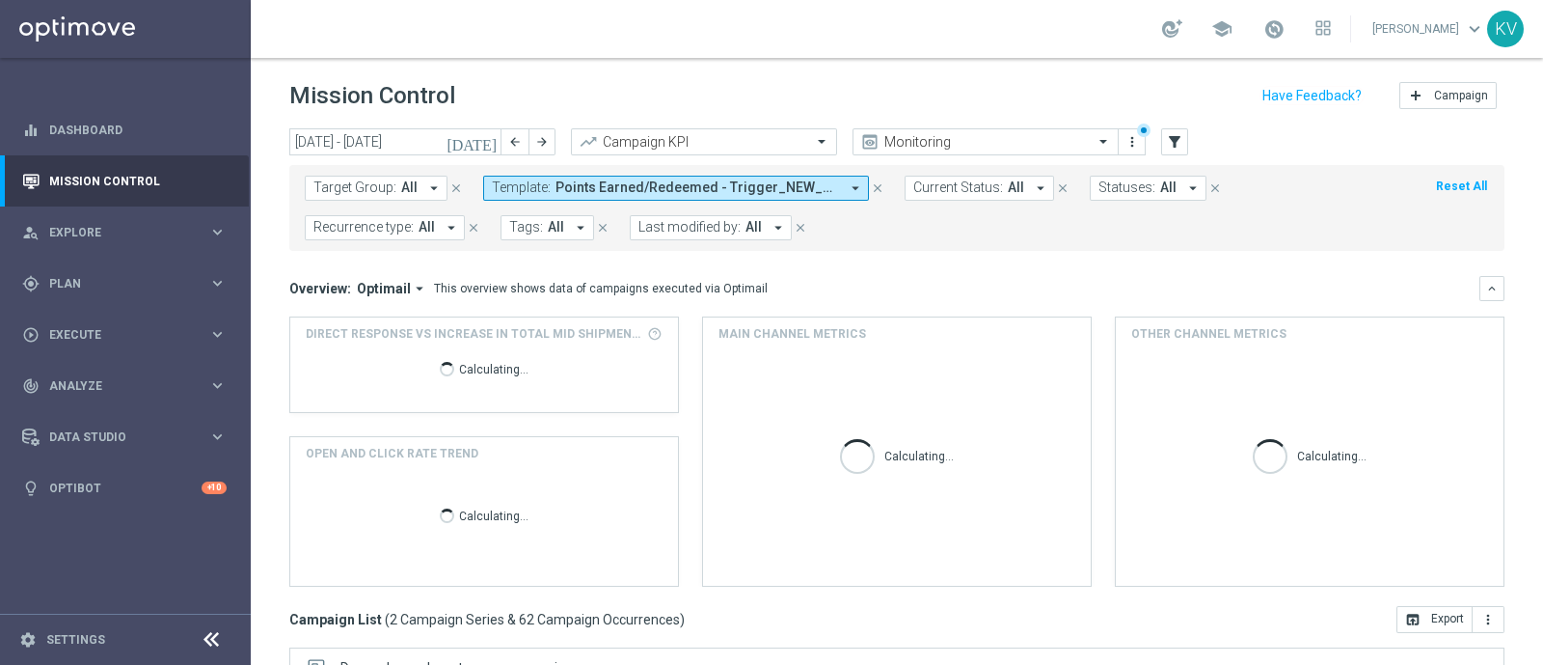
scroll to position [0, 0]
click at [796, 203] on form "Target Group: All arrow_drop_down close Template: Points Earned/Redeemed - Trig…" at bounding box center [854, 208] width 1099 height 65
click at [796, 199] on button "Template: Points Earned/Redeemed - Trigger_NEW_Customers arrow_drop_down" at bounding box center [676, 188] width 386 height 25
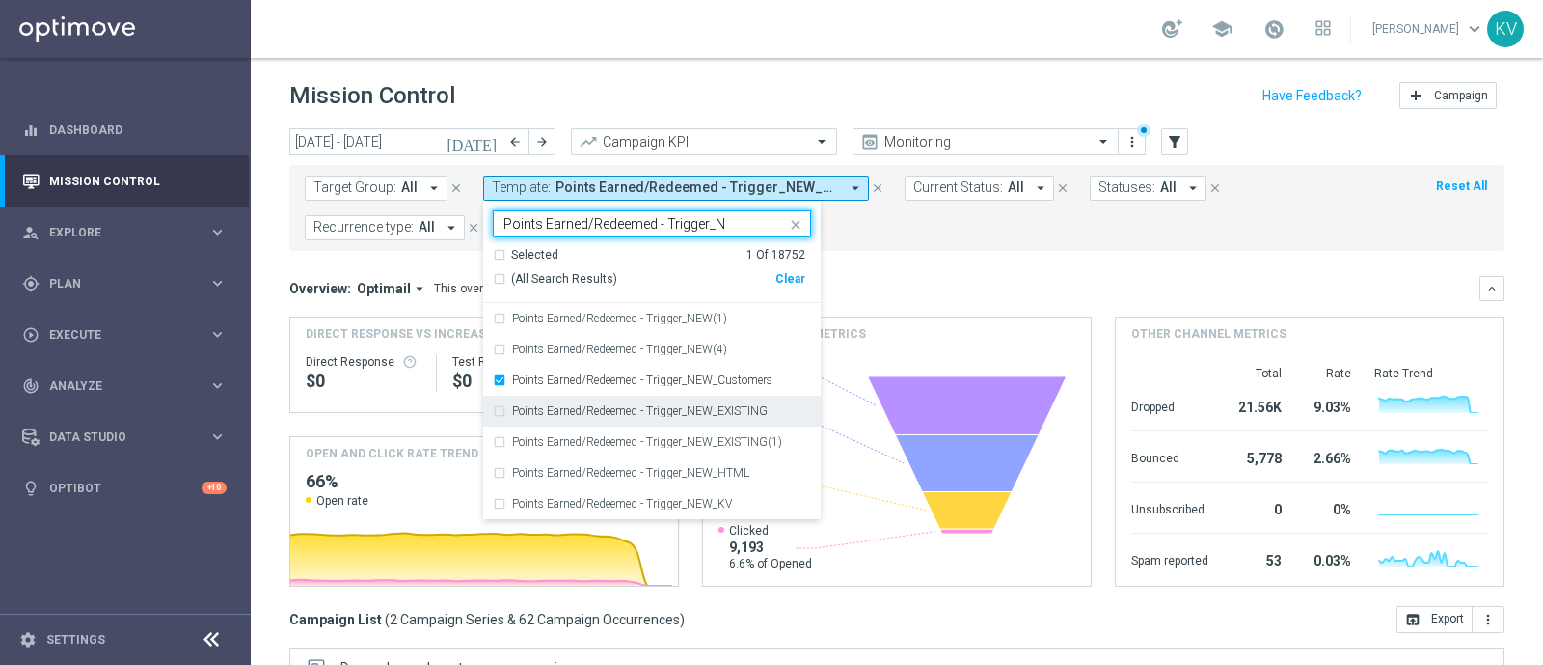
click at [654, 415] on label "Points Earned/Redeemed - Trigger_NEW_EXISTING" at bounding box center [640, 411] width 256 height 12
type input "Points Earned/Redeemed - Trigger_N"
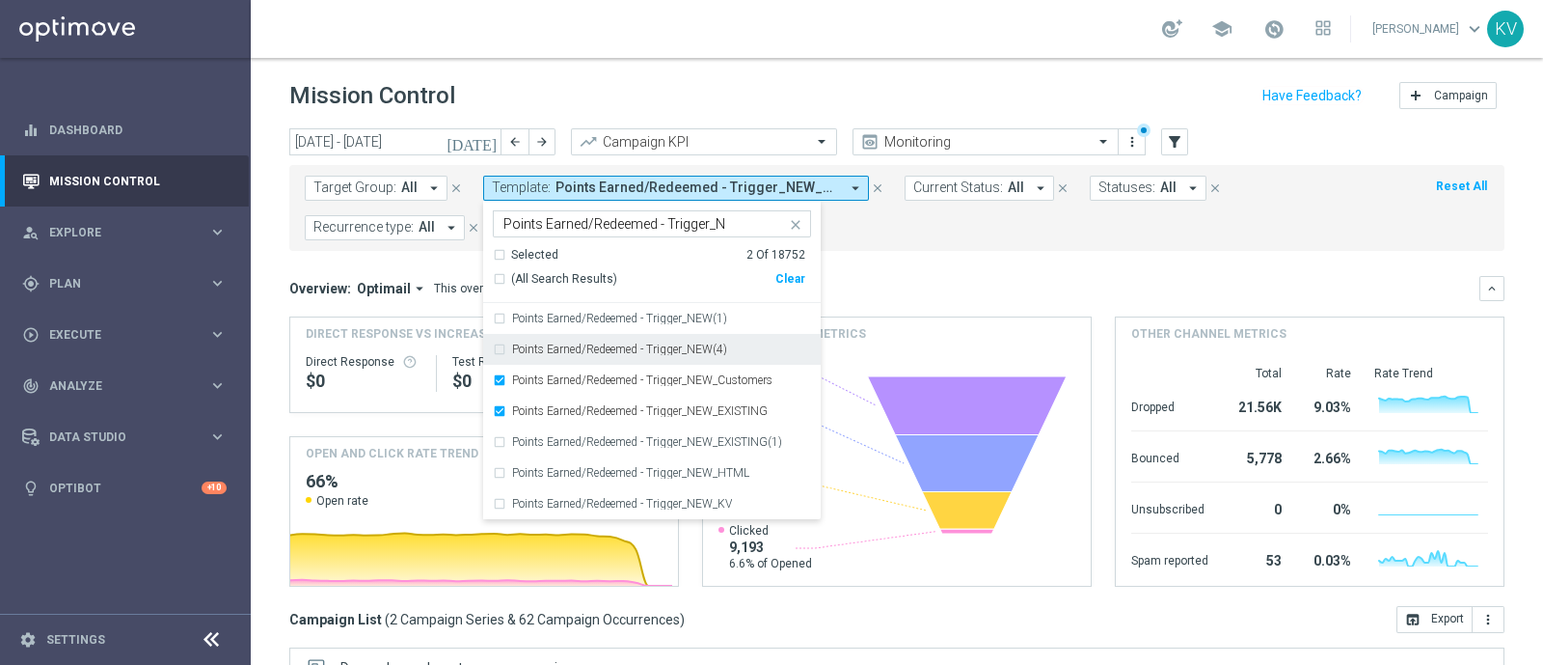
click at [933, 291] on div "Overview: Optimail arrow_drop_down This overview shows data of campaigns execut…" at bounding box center [884, 288] width 1190 height 17
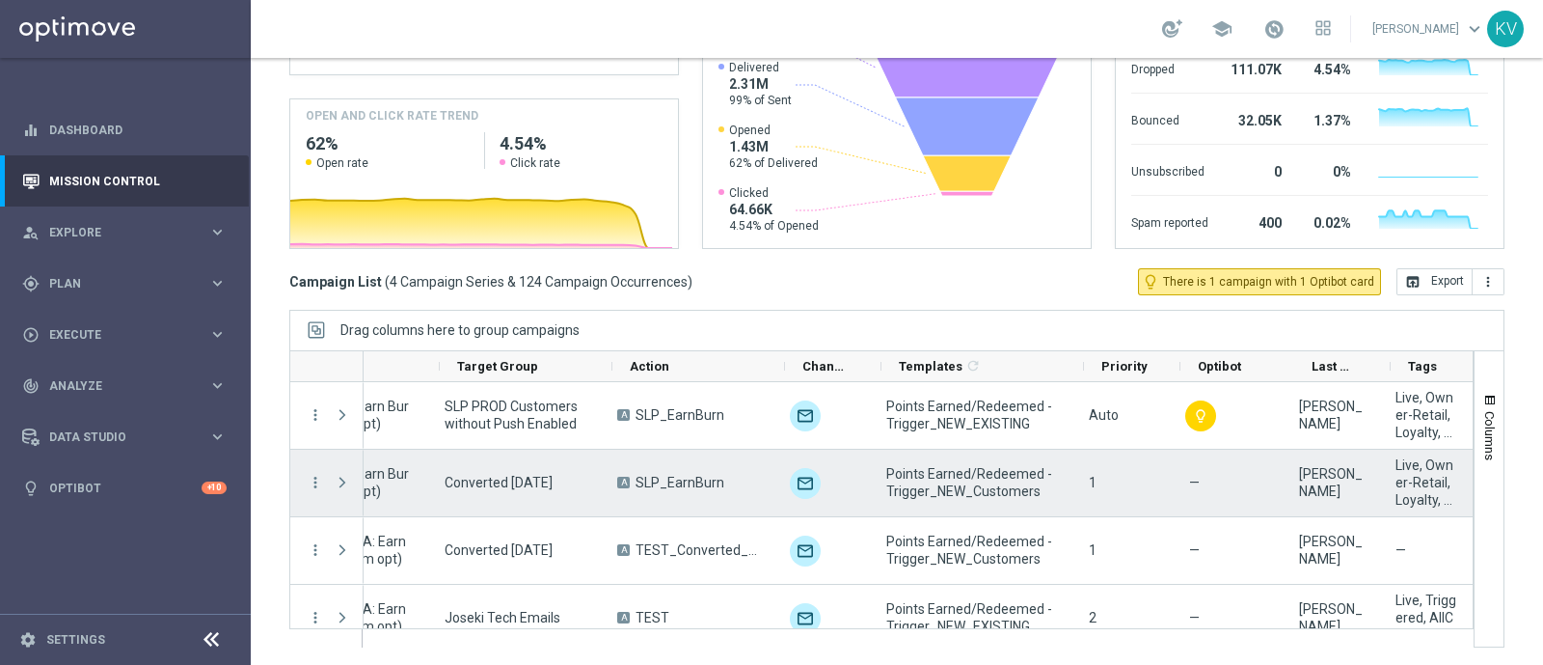
scroll to position [0, 319]
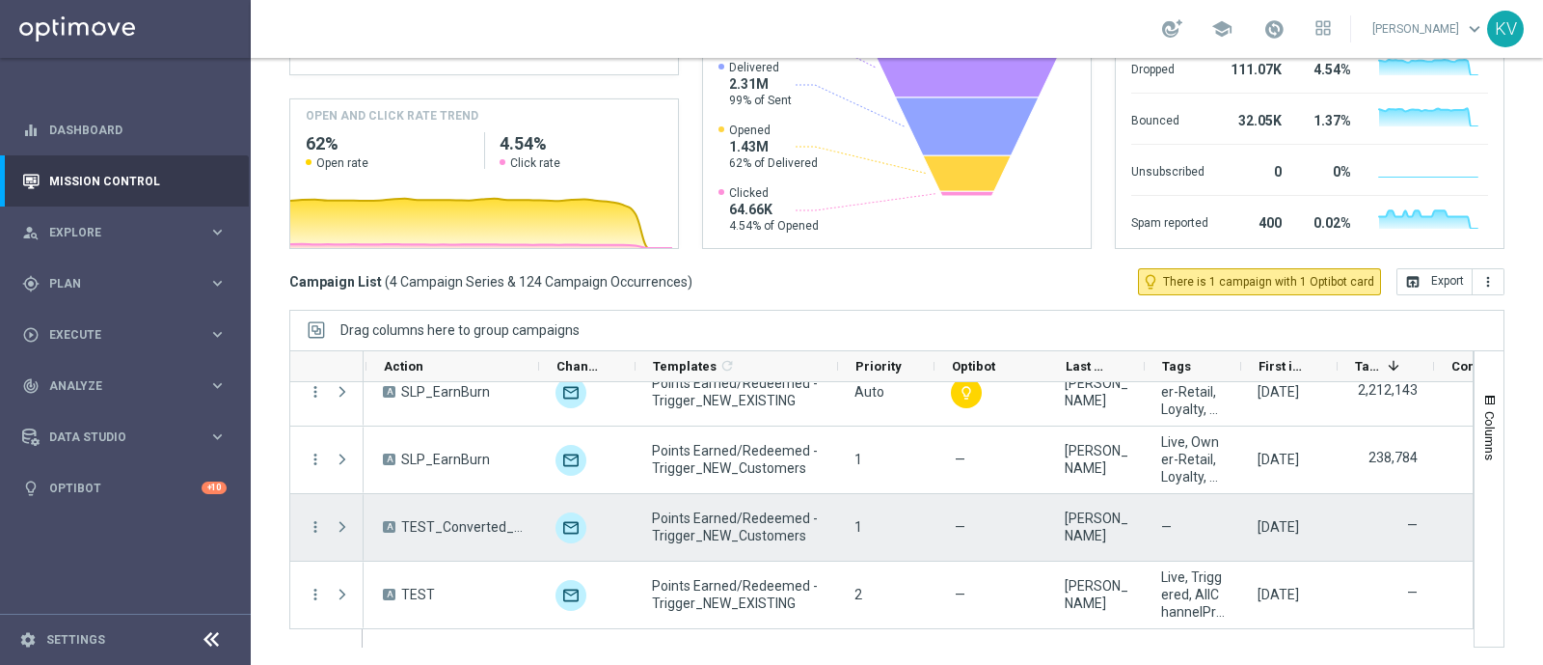
click at [779, 522] on span "Points Earned/Redeemed - Trigger_NEW_Customers" at bounding box center [737, 526] width 170 height 35
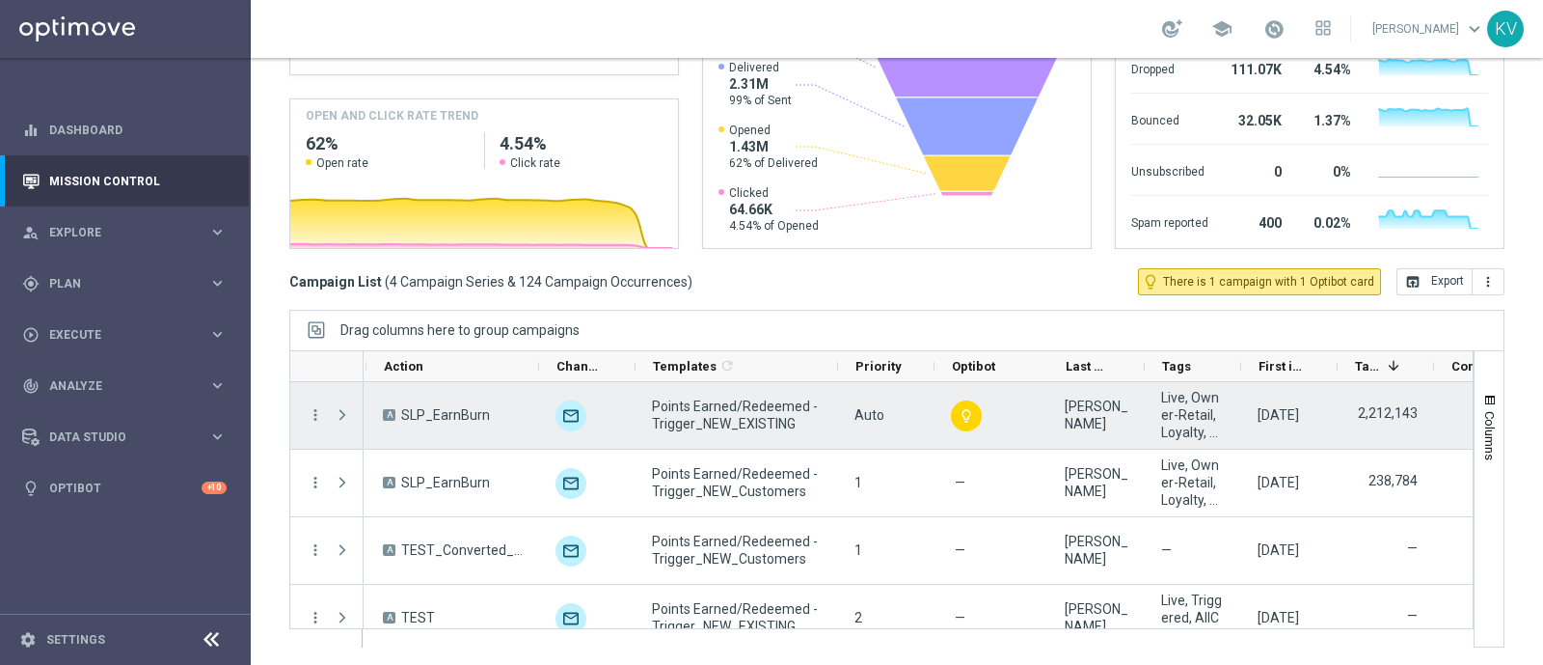
click at [765, 419] on span "Points Earned/Redeemed - Trigger_NEW_EXISTING" at bounding box center [737, 414] width 170 height 35
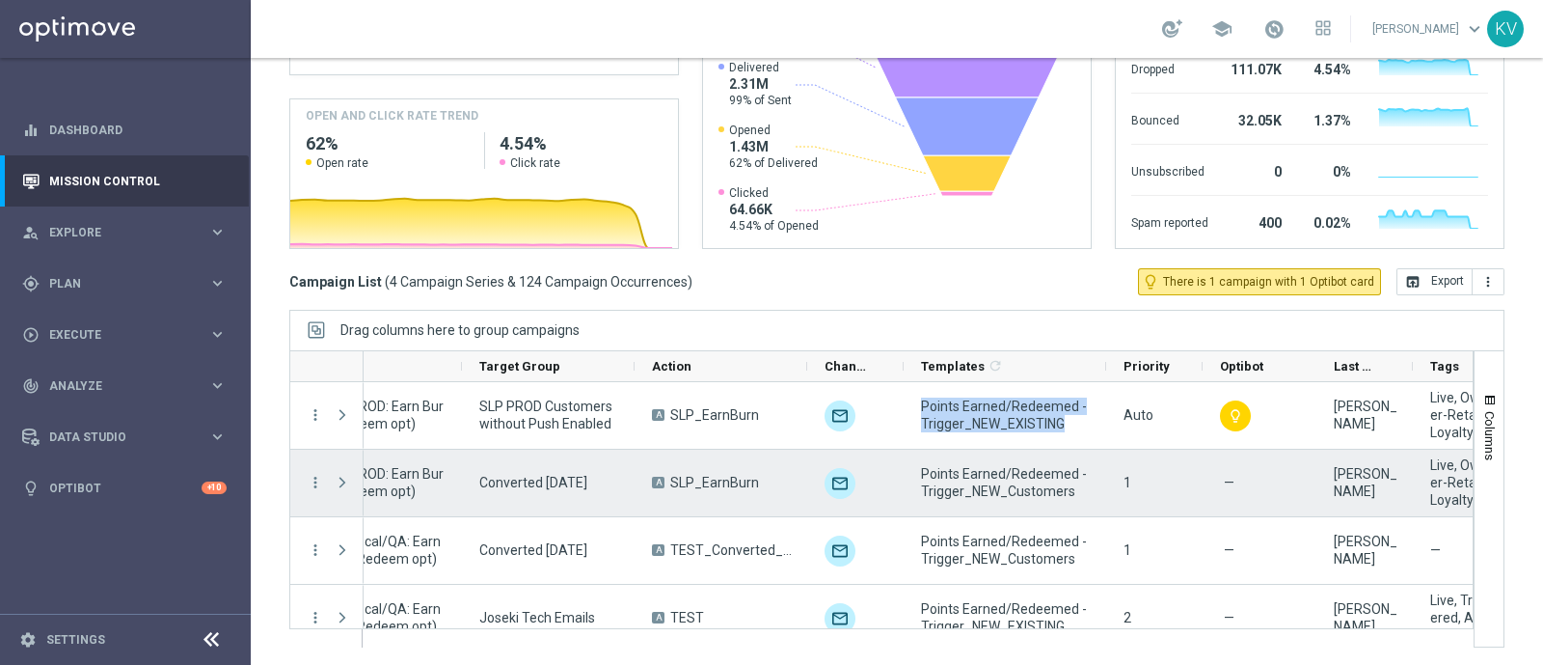
scroll to position [0, 302]
click at [525, 484] on span "Converted [DATE]" at bounding box center [532, 482] width 108 height 17
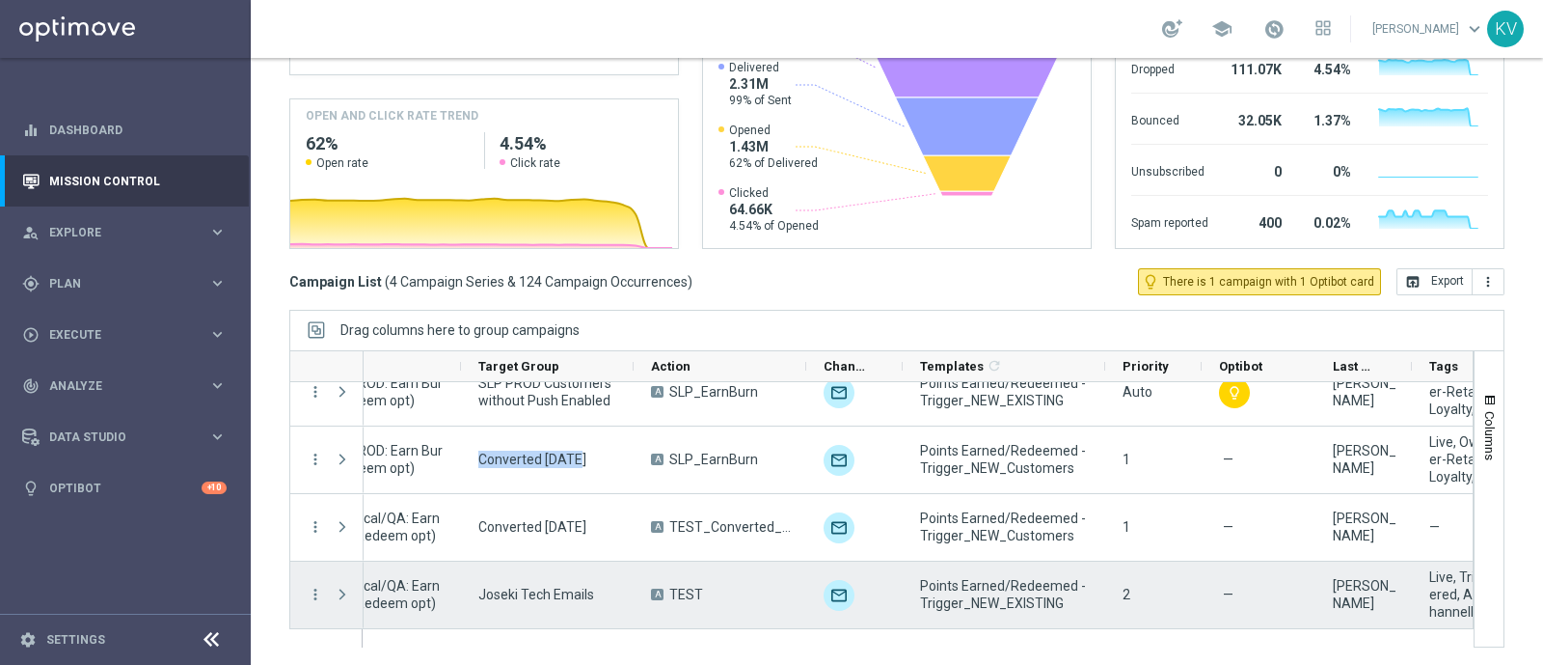
scroll to position [0, 0]
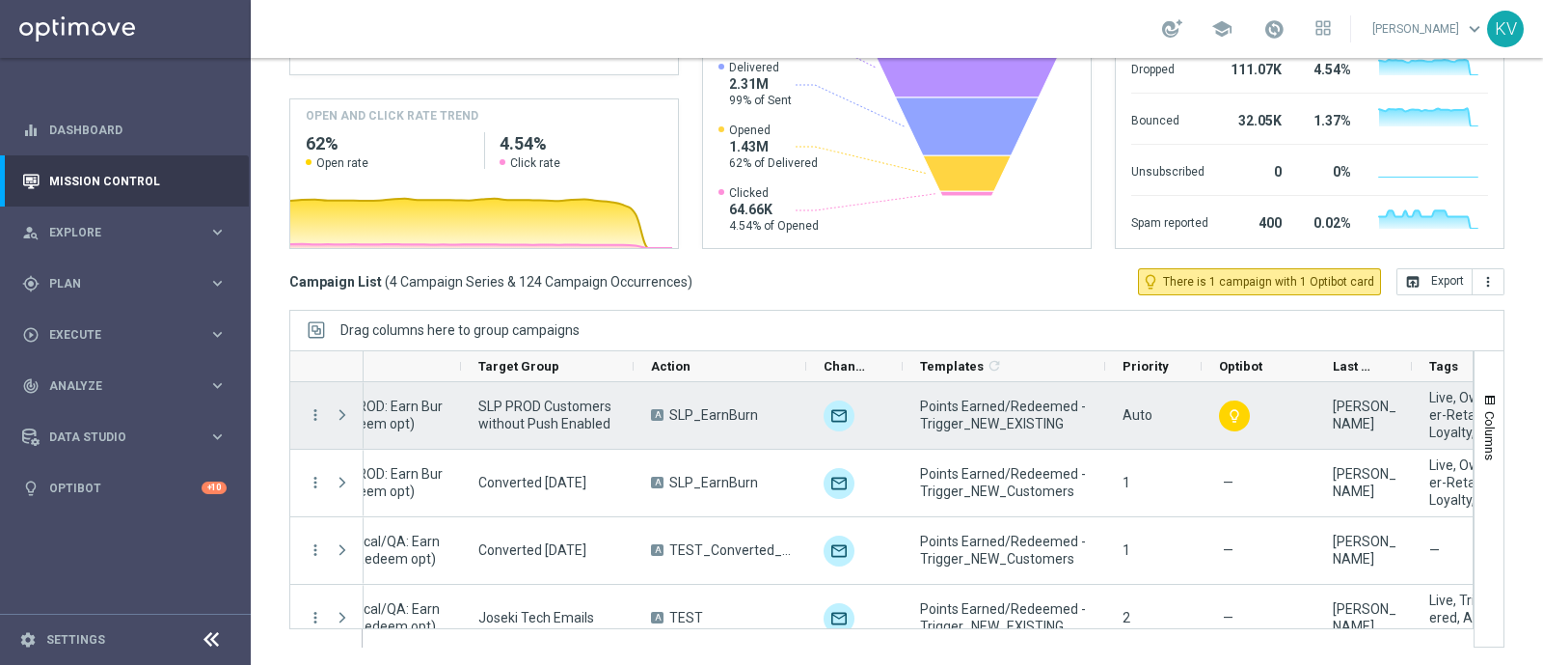
click at [555, 411] on span "SLP PROD Customers without Push Enabled" at bounding box center [548, 414] width 140 height 35
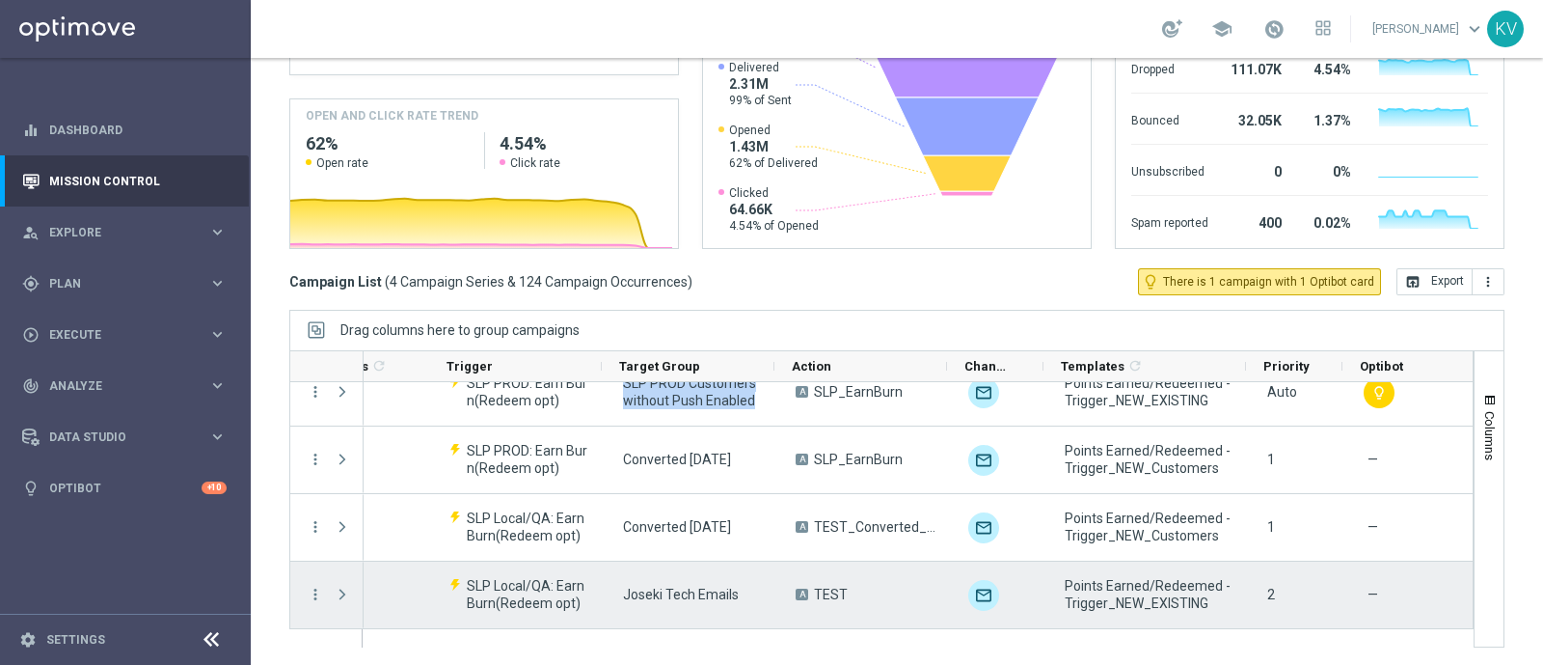
scroll to position [0, 162]
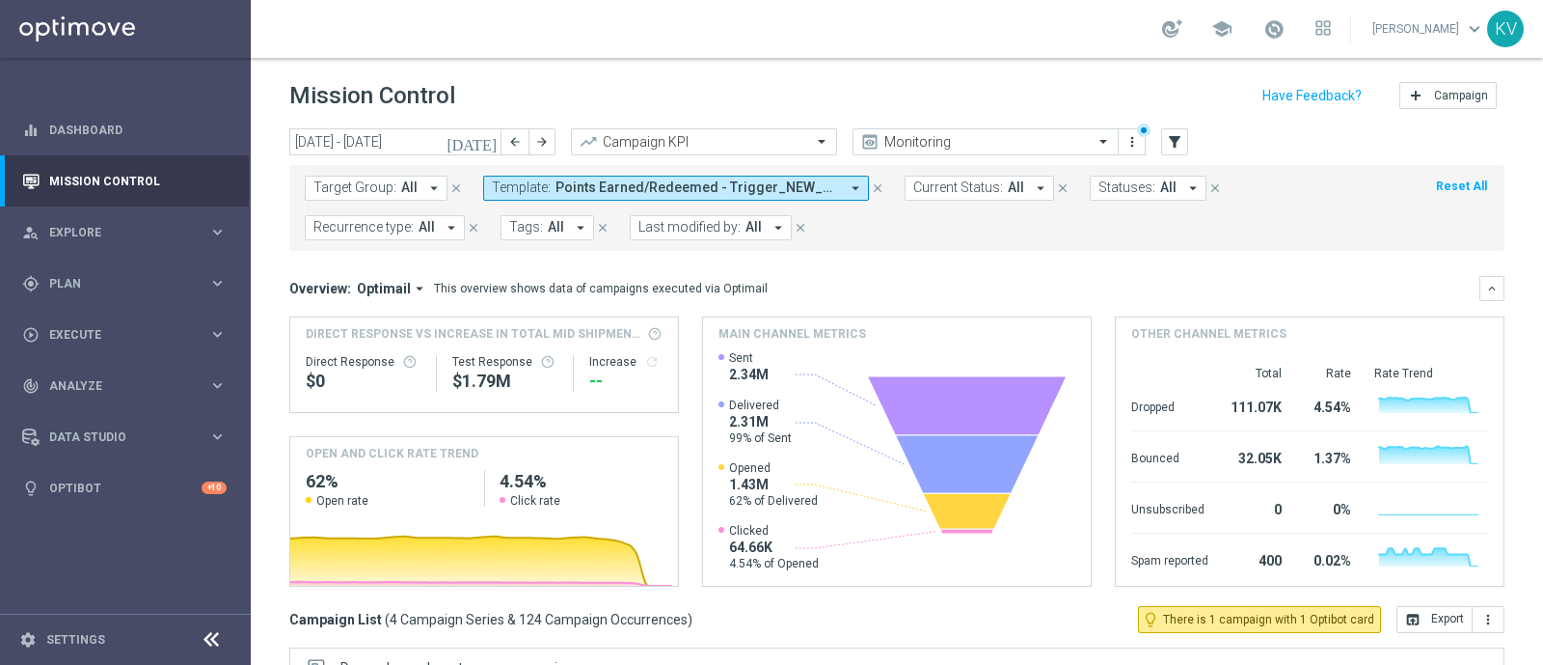
click at [712, 177] on button "Template: Points Earned/Redeemed - Trigger_NEW_Customers, Points Earned/Redeeme…" at bounding box center [676, 188] width 386 height 25
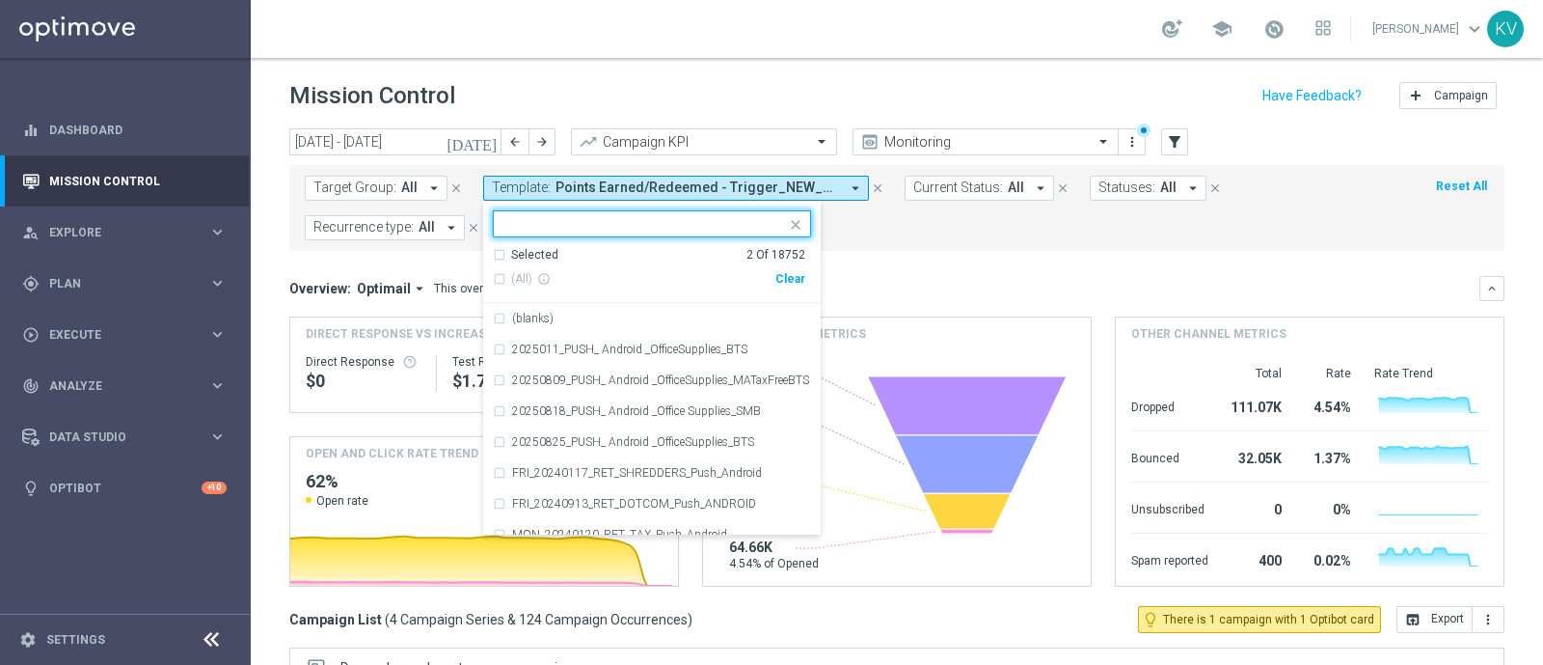
click at [0, 0] on div "Clear" at bounding box center [0, 0] width 0 height 0
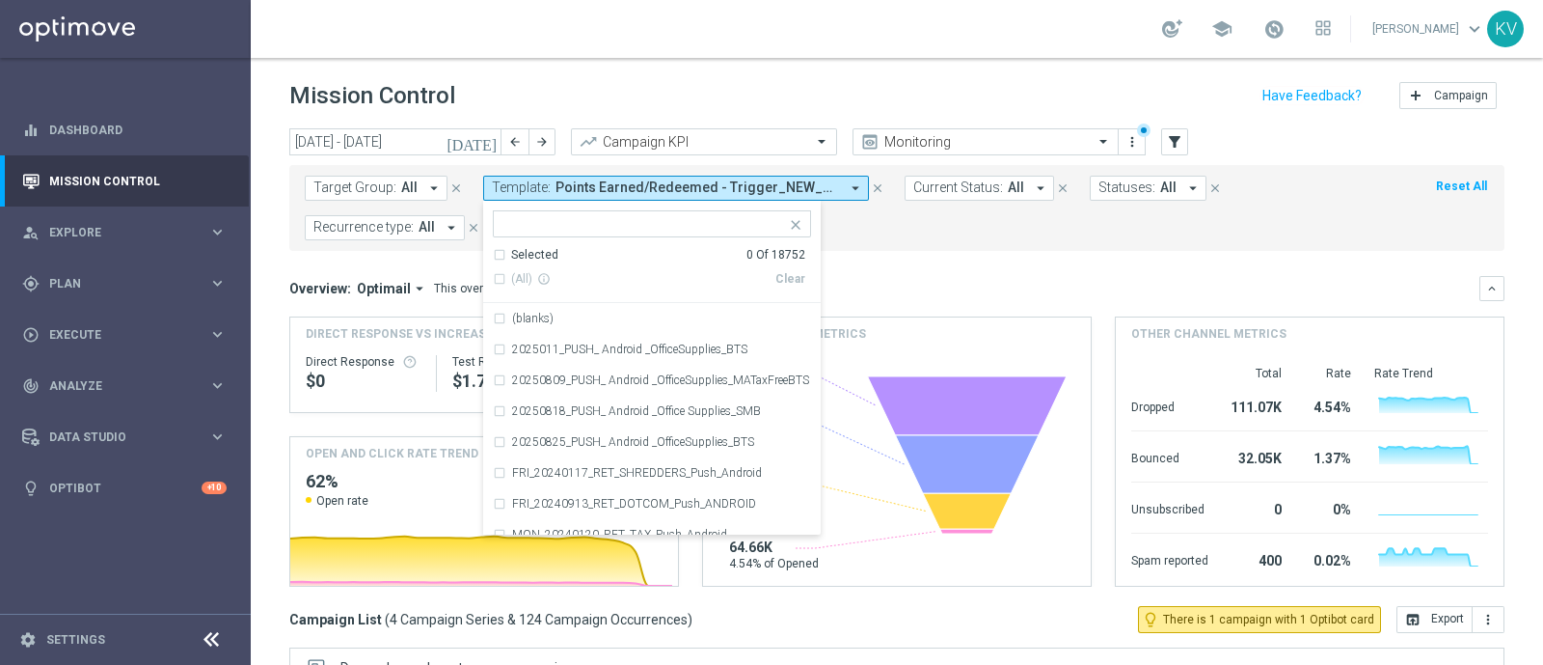
click at [945, 271] on mini-dashboard "Overview: Optimail arrow_drop_down This overview shows data of campaigns execut…" at bounding box center [896, 428] width 1215 height 355
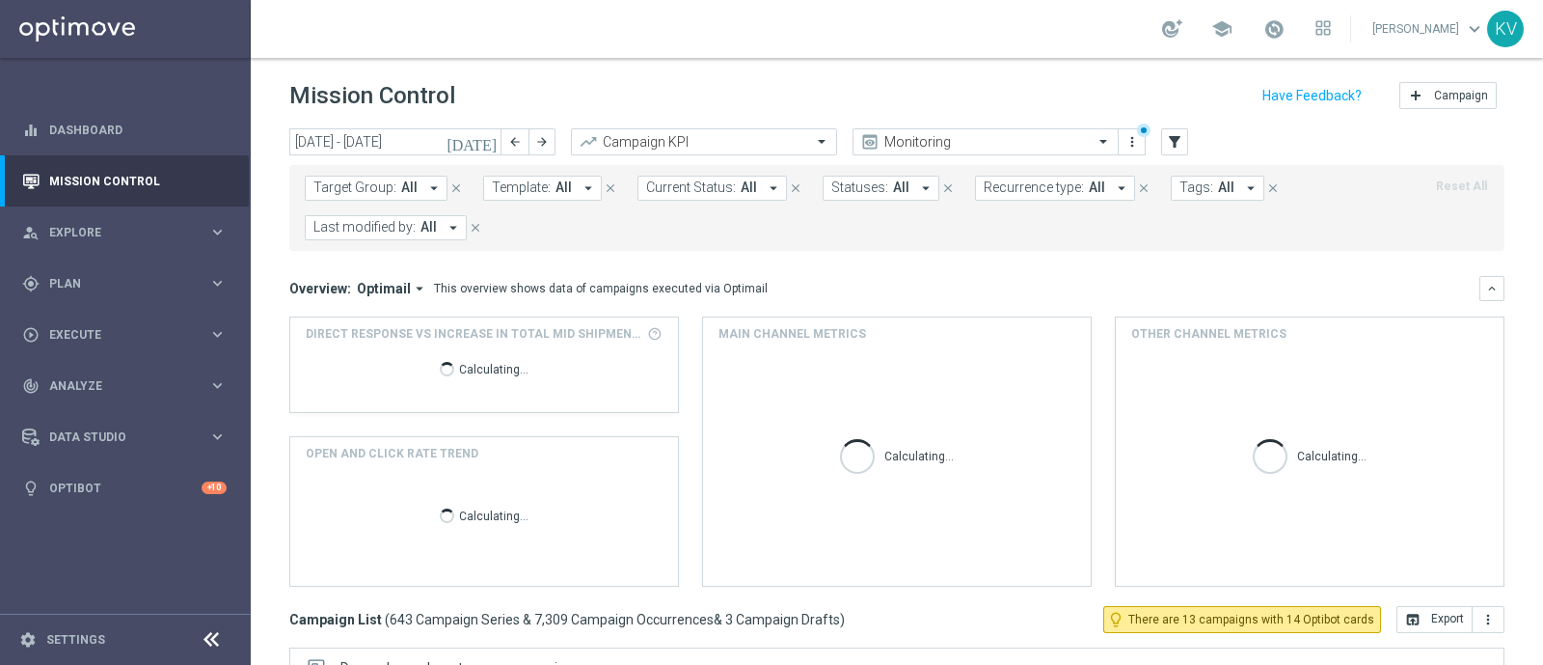
click at [431, 224] on span "All" at bounding box center [429, 227] width 16 height 16
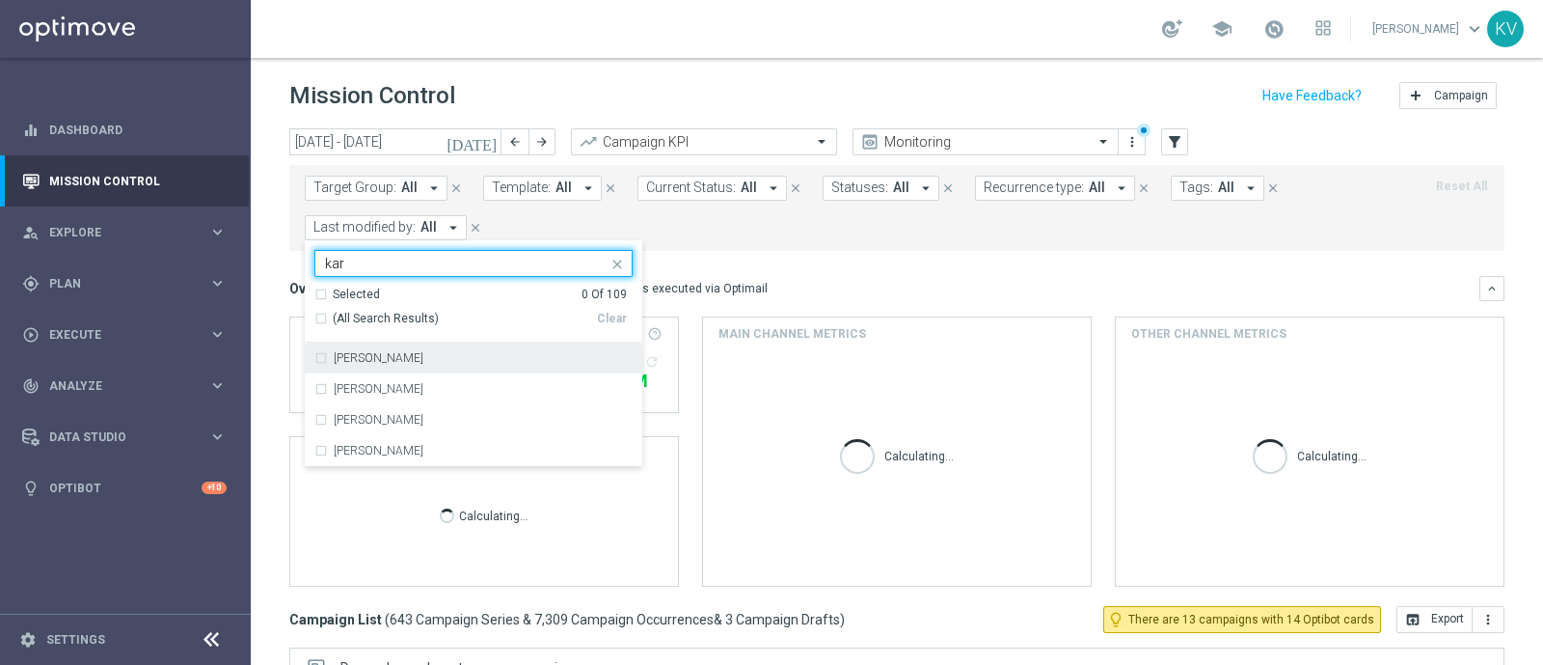
click at [425, 360] on div "[PERSON_NAME]" at bounding box center [483, 358] width 299 height 12
type input "kar"
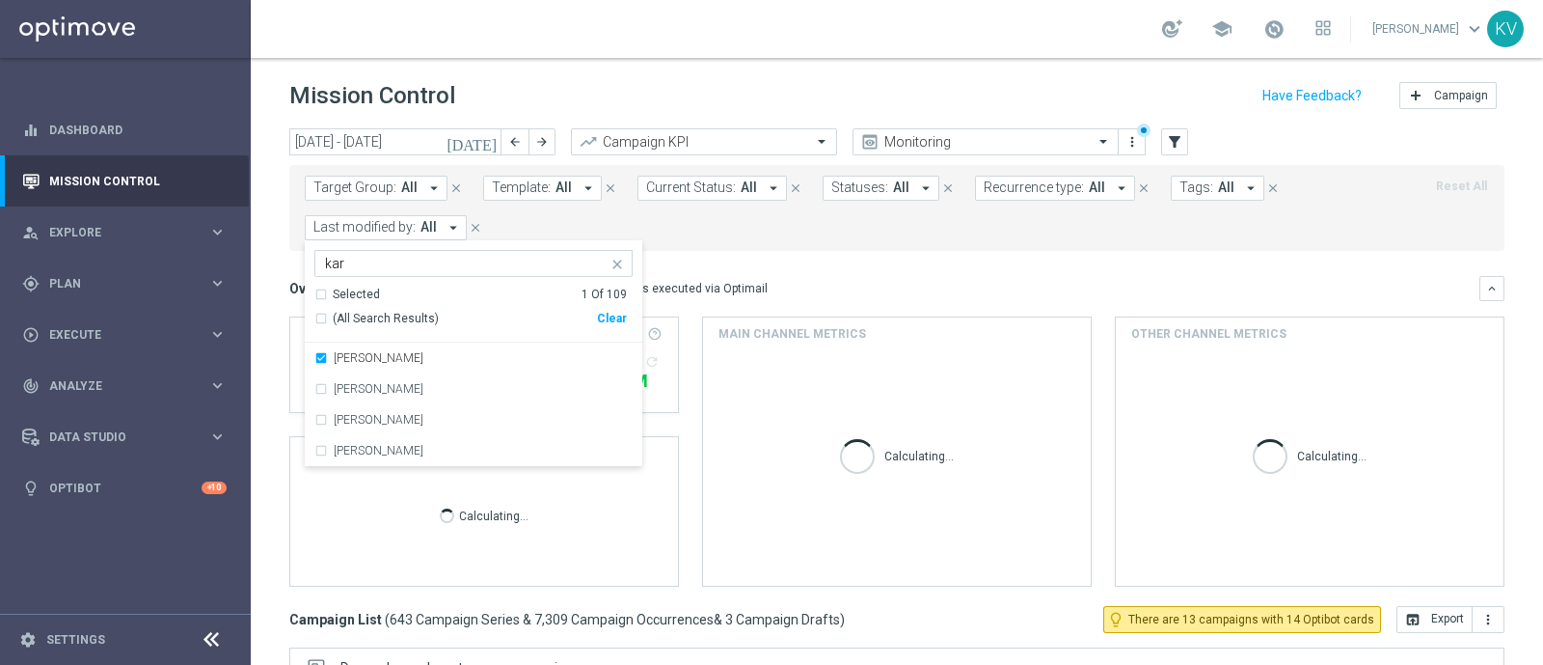
click at [778, 282] on div "Overview: Optimail arrow_drop_down This overview shows data of campaigns execut…" at bounding box center [884, 288] width 1190 height 17
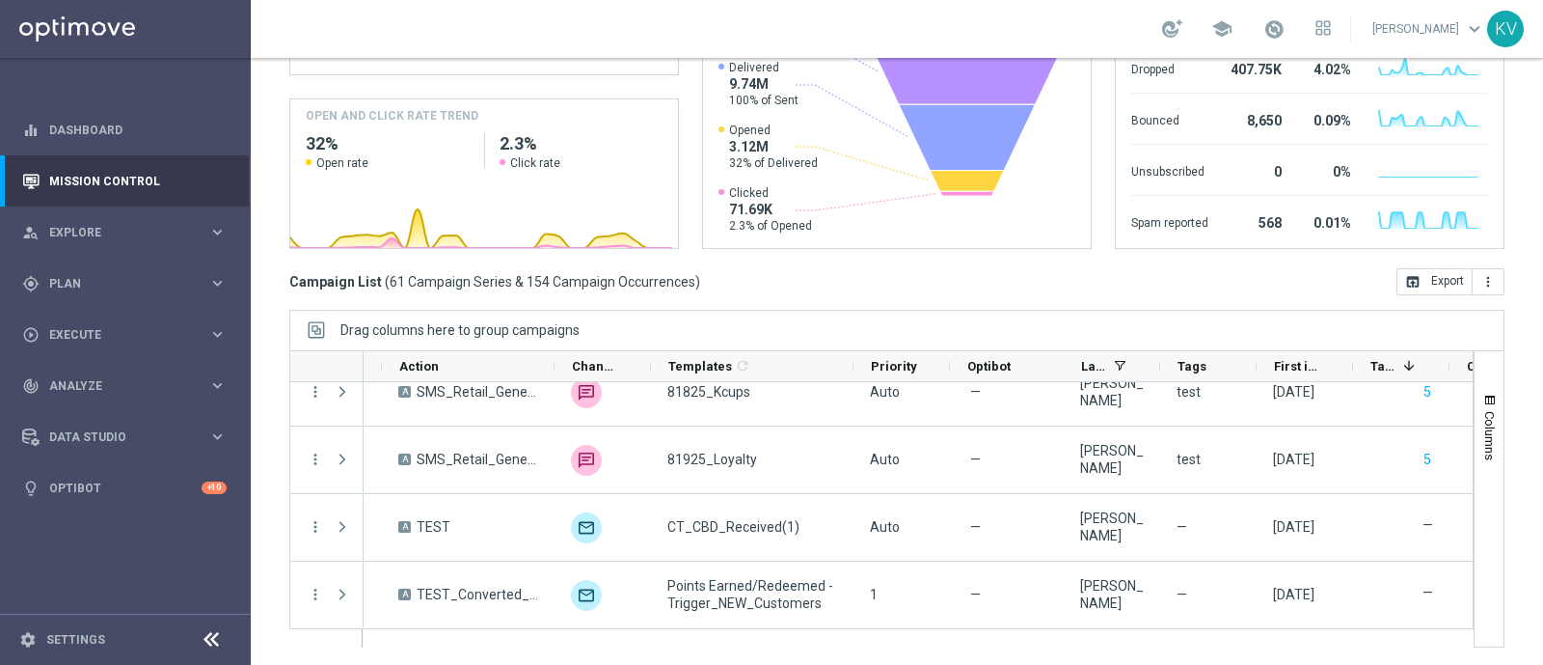
scroll to position [0, 0]
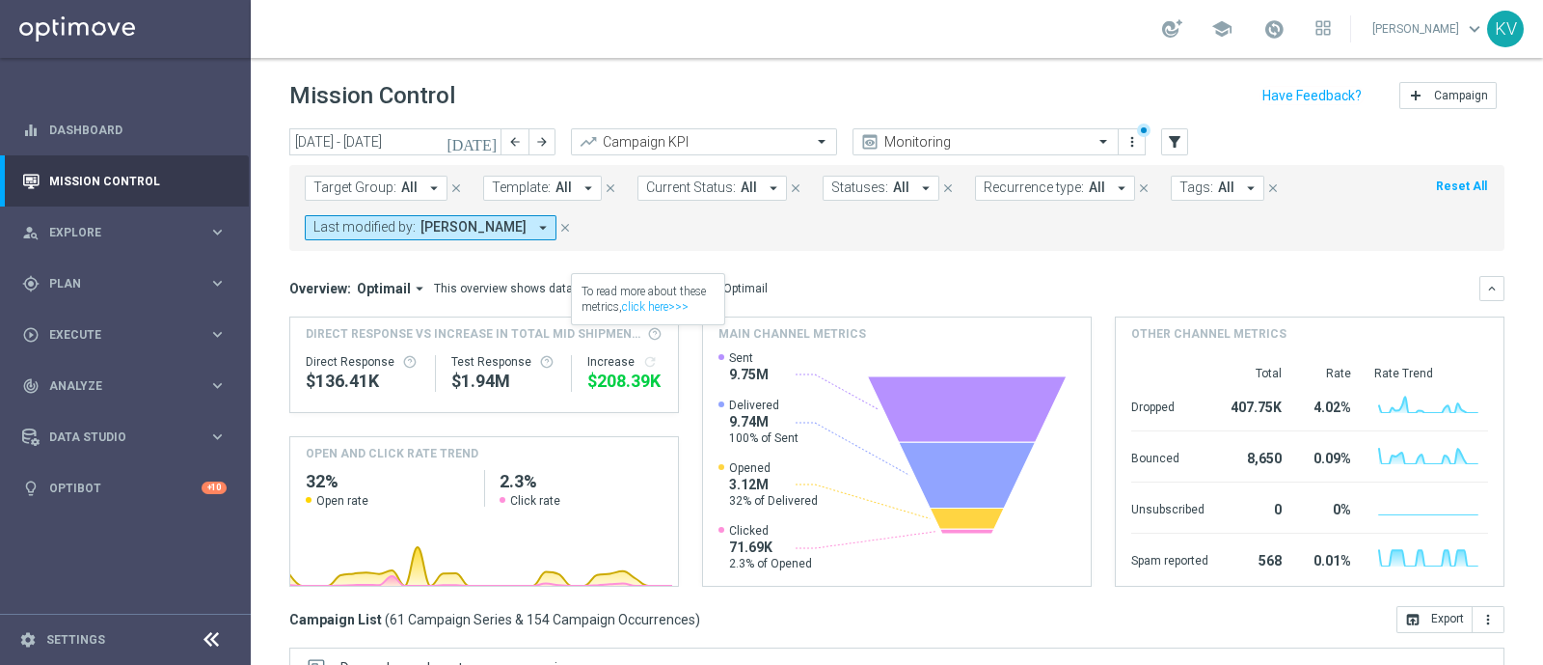
click at [473, 219] on span "[PERSON_NAME]" at bounding box center [474, 227] width 106 height 16
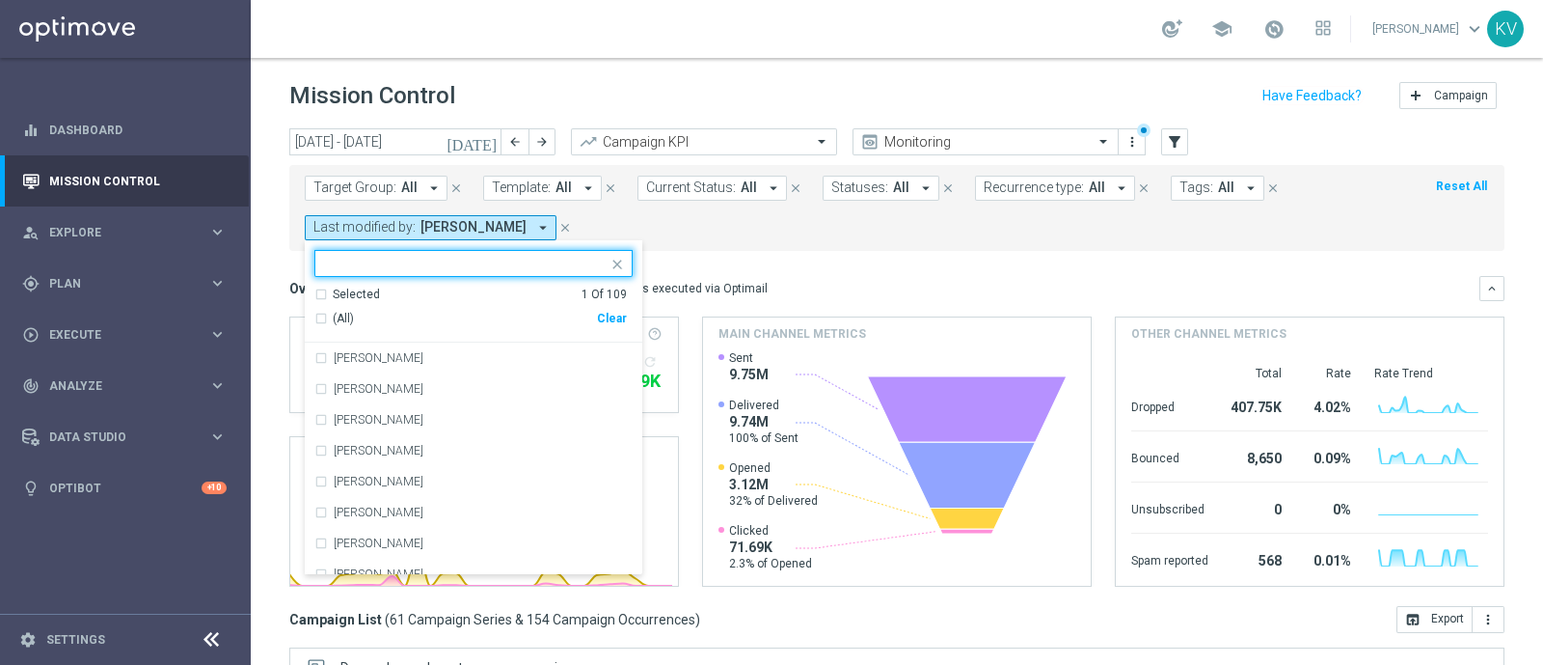
click at [0, 0] on div "Clear" at bounding box center [0, 0] width 0 height 0
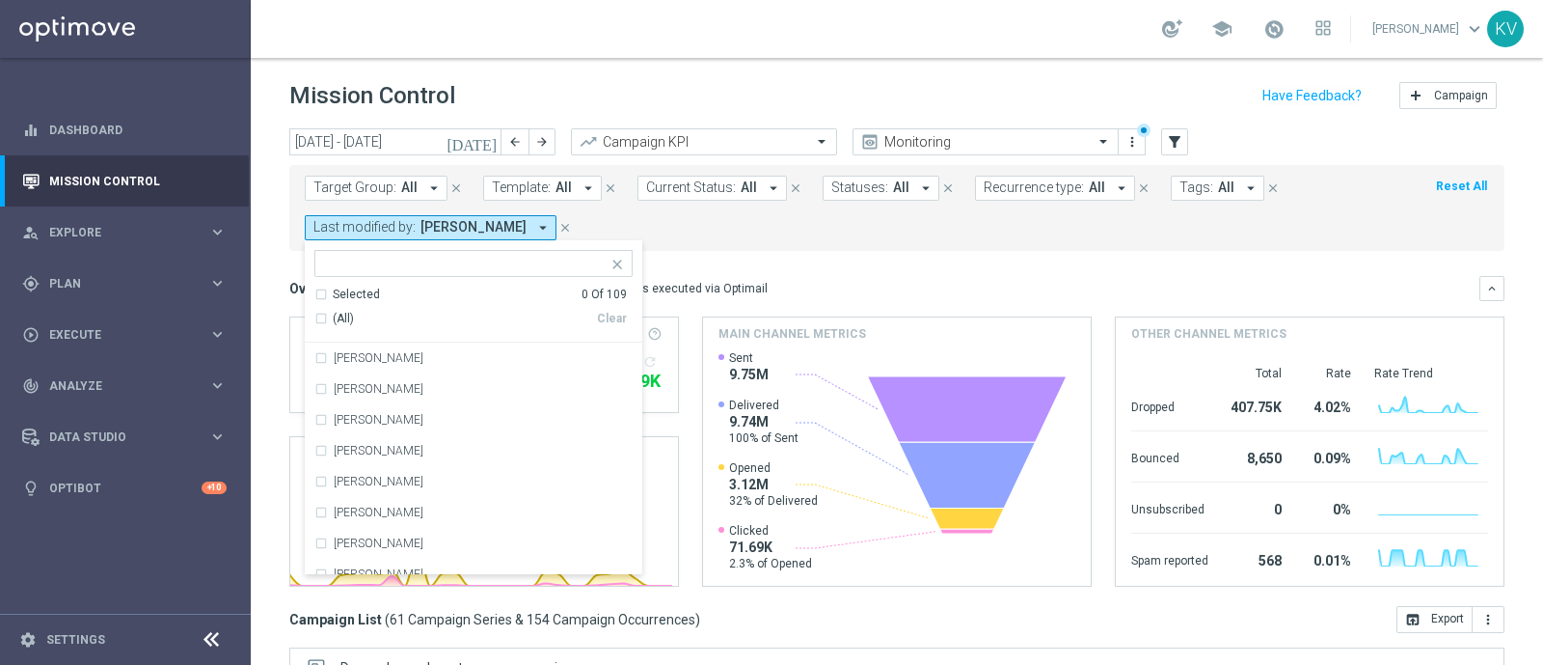
click at [723, 248] on div "Target Group: All arrow_drop_down close Template: All arrow_drop_down close Cur…" at bounding box center [896, 208] width 1215 height 86
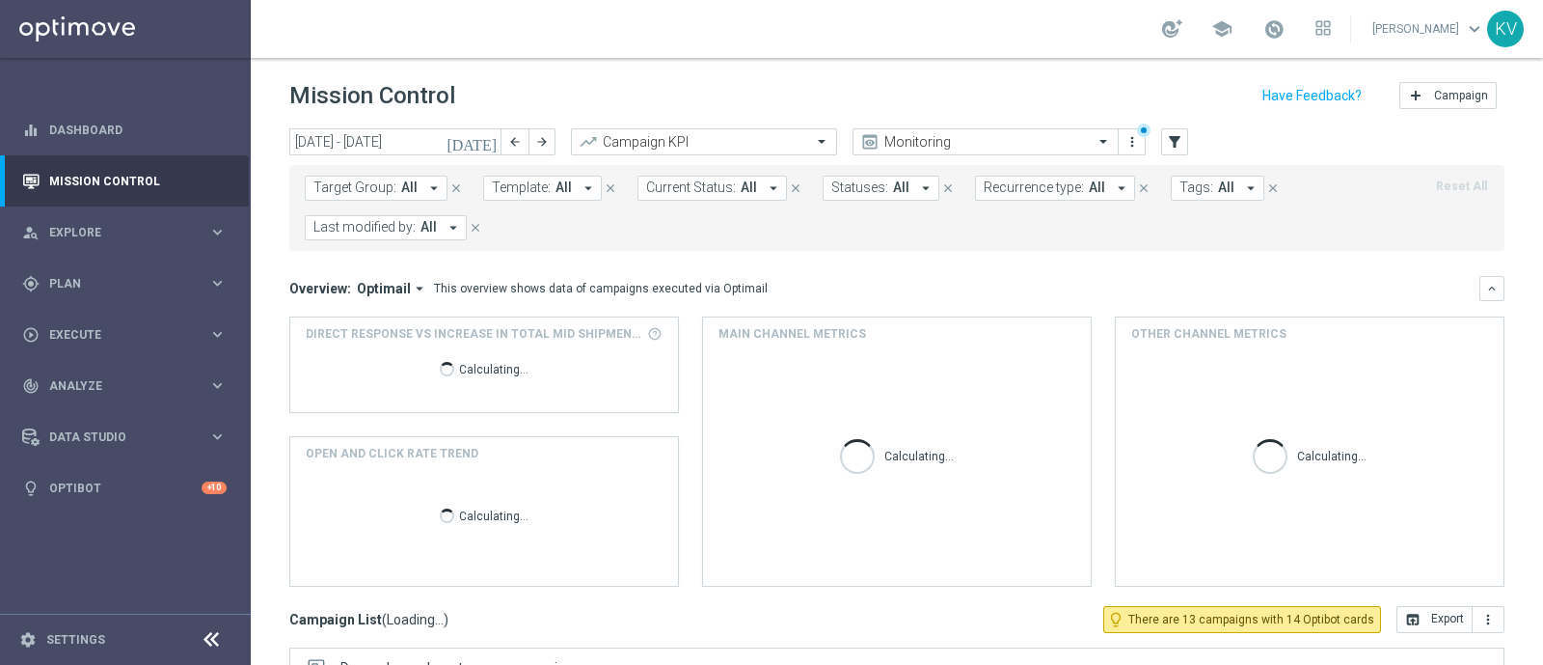
click at [526, 180] on span "Template:" at bounding box center [521, 187] width 59 height 16
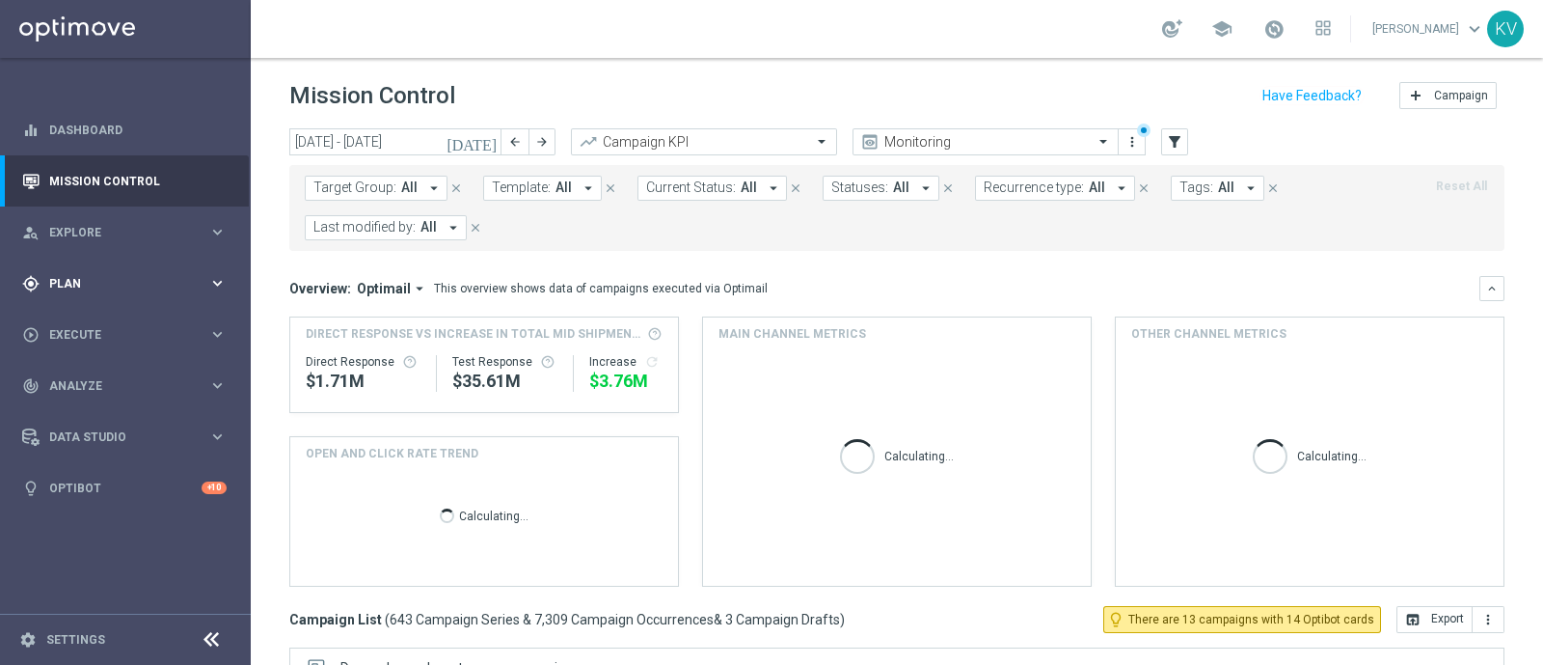
click at [149, 268] on div "gps_fixed Plan keyboard_arrow_right" at bounding box center [124, 283] width 249 height 51
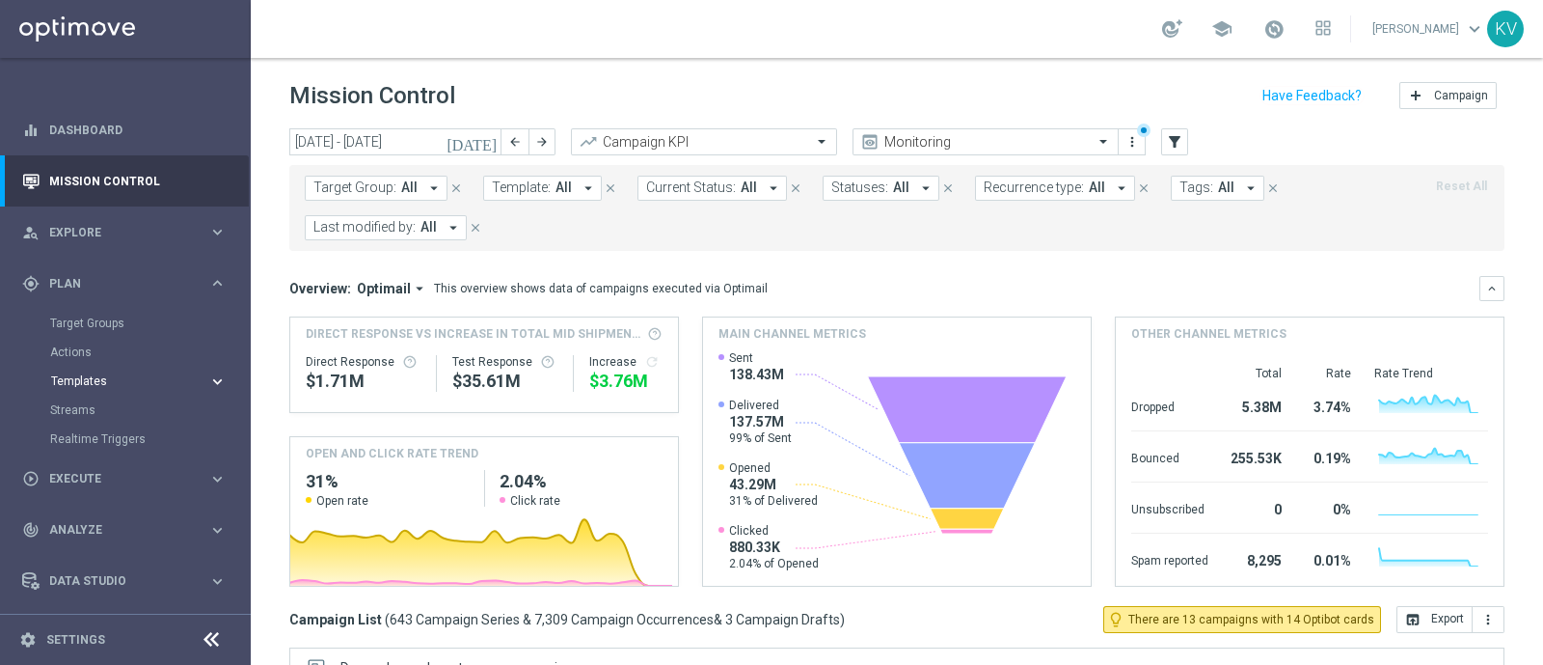
click at [75, 379] on span "Templates" at bounding box center [120, 381] width 138 height 12
click at [90, 404] on link "Optimail" at bounding box center [130, 409] width 141 height 15
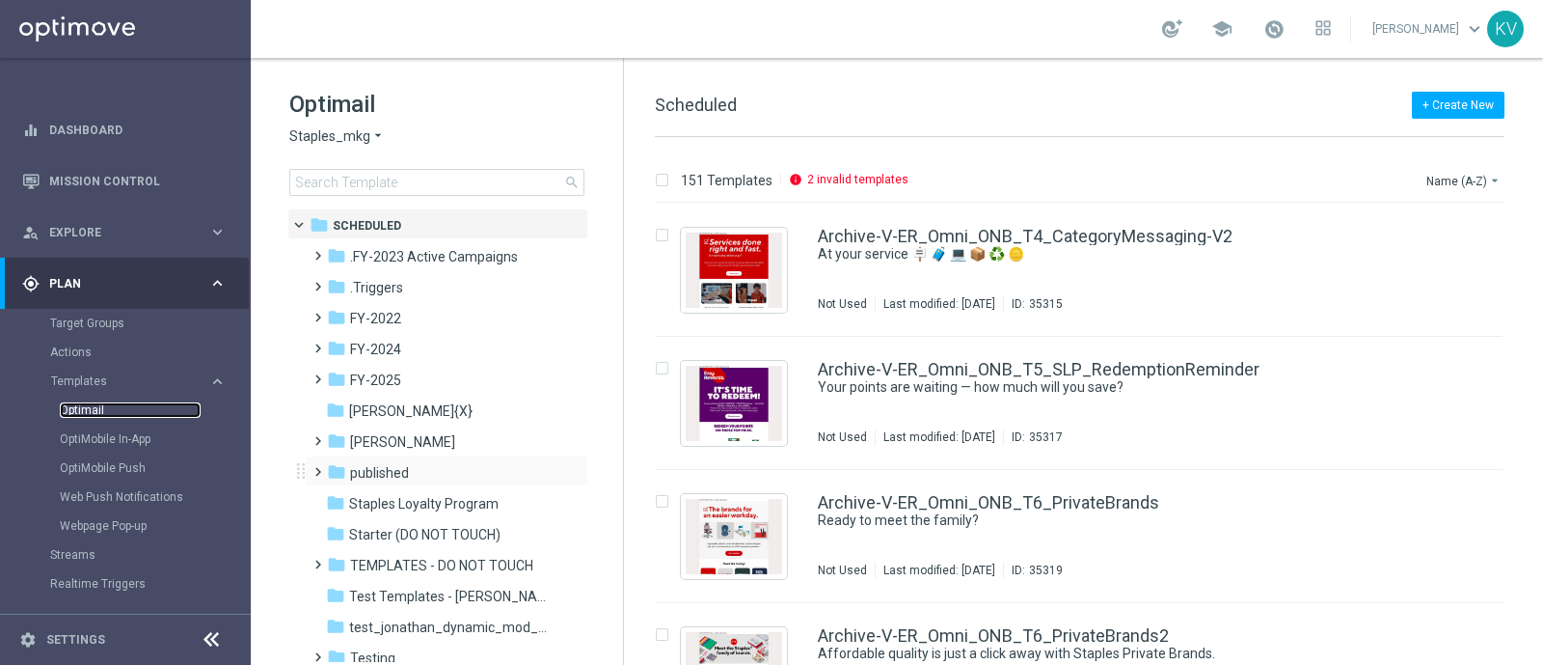
scroll to position [92, 0]
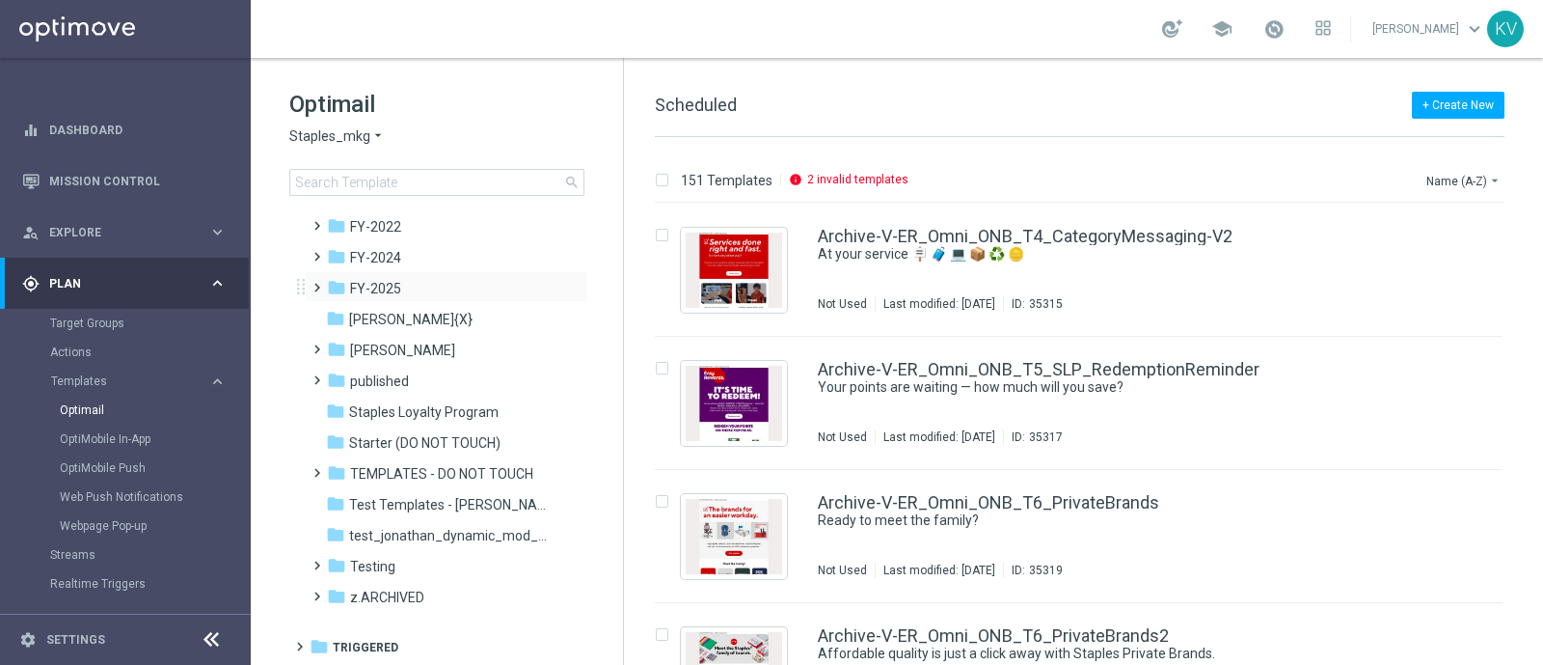
click at [318, 283] on span at bounding box center [314, 279] width 9 height 8
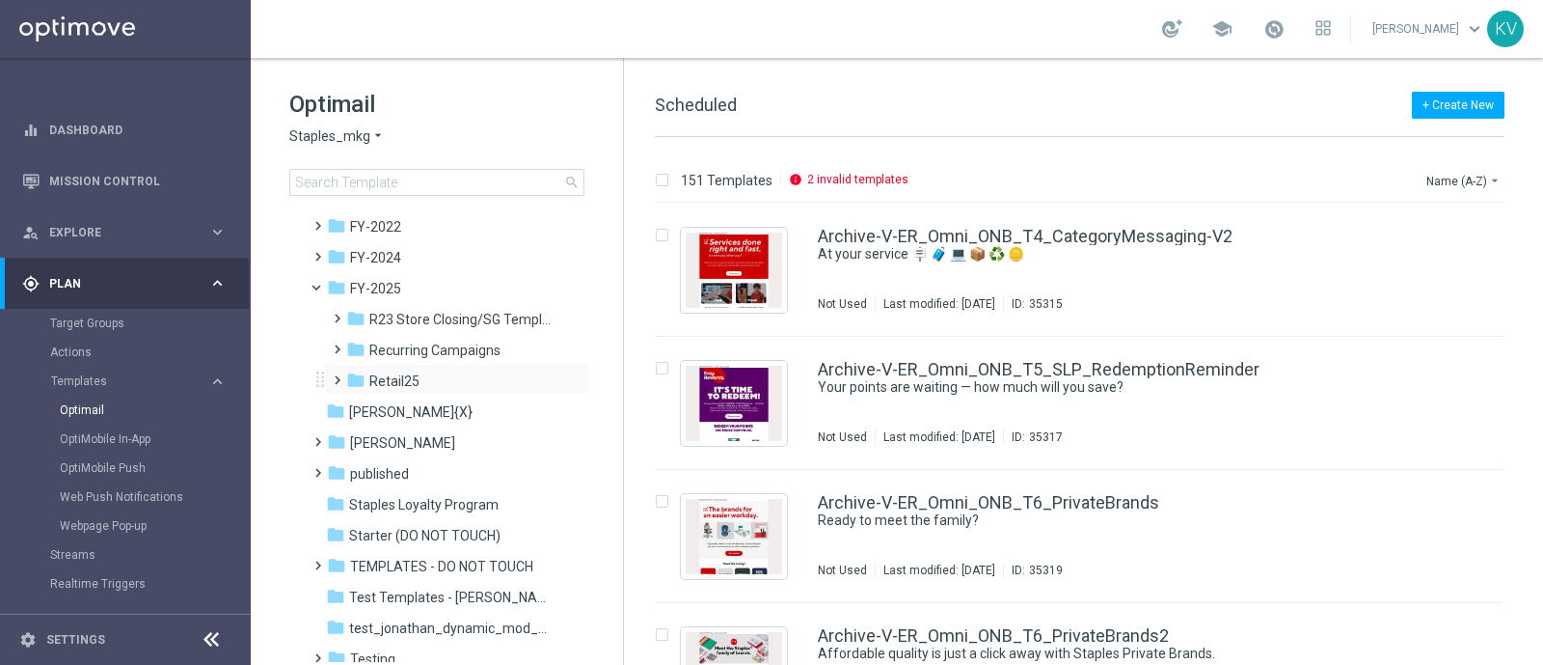
click at [334, 375] on span at bounding box center [333, 371] width 9 height 8
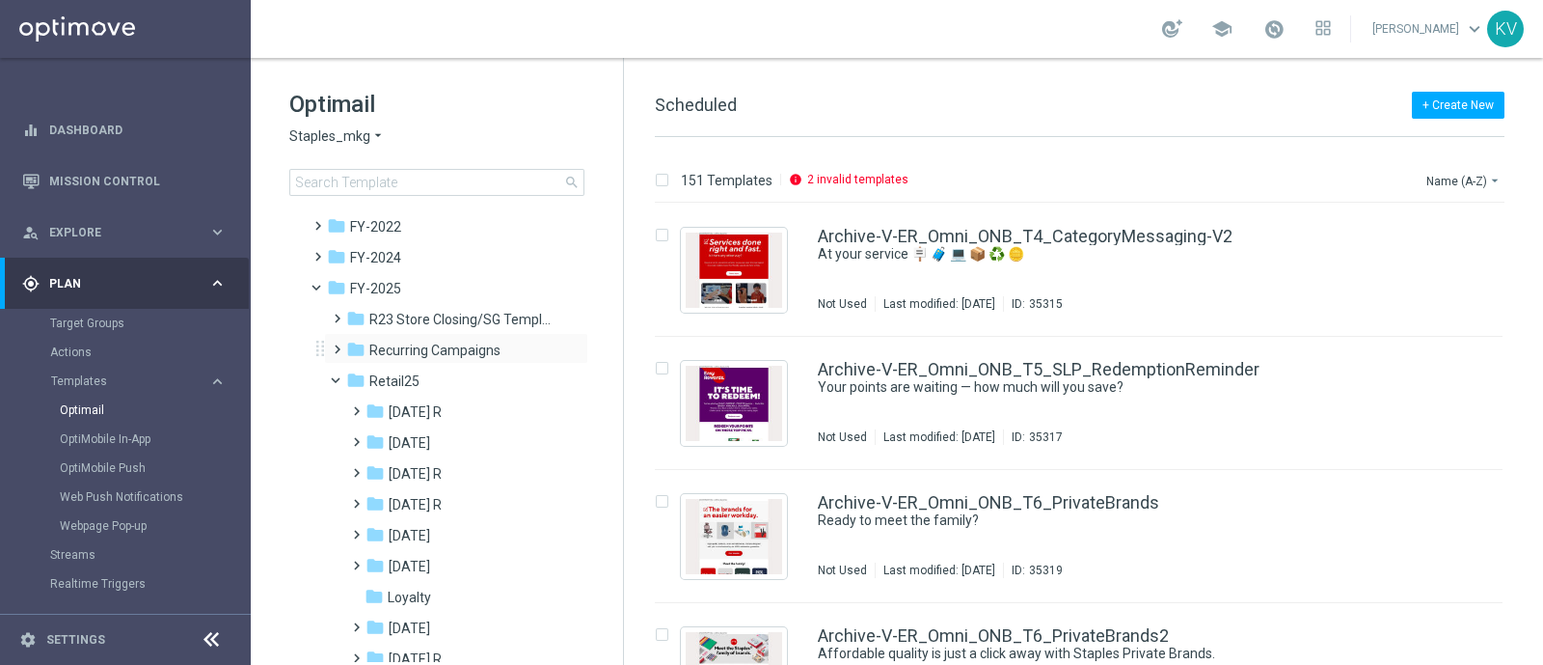
click at [333, 358] on span at bounding box center [338, 349] width 18 height 26
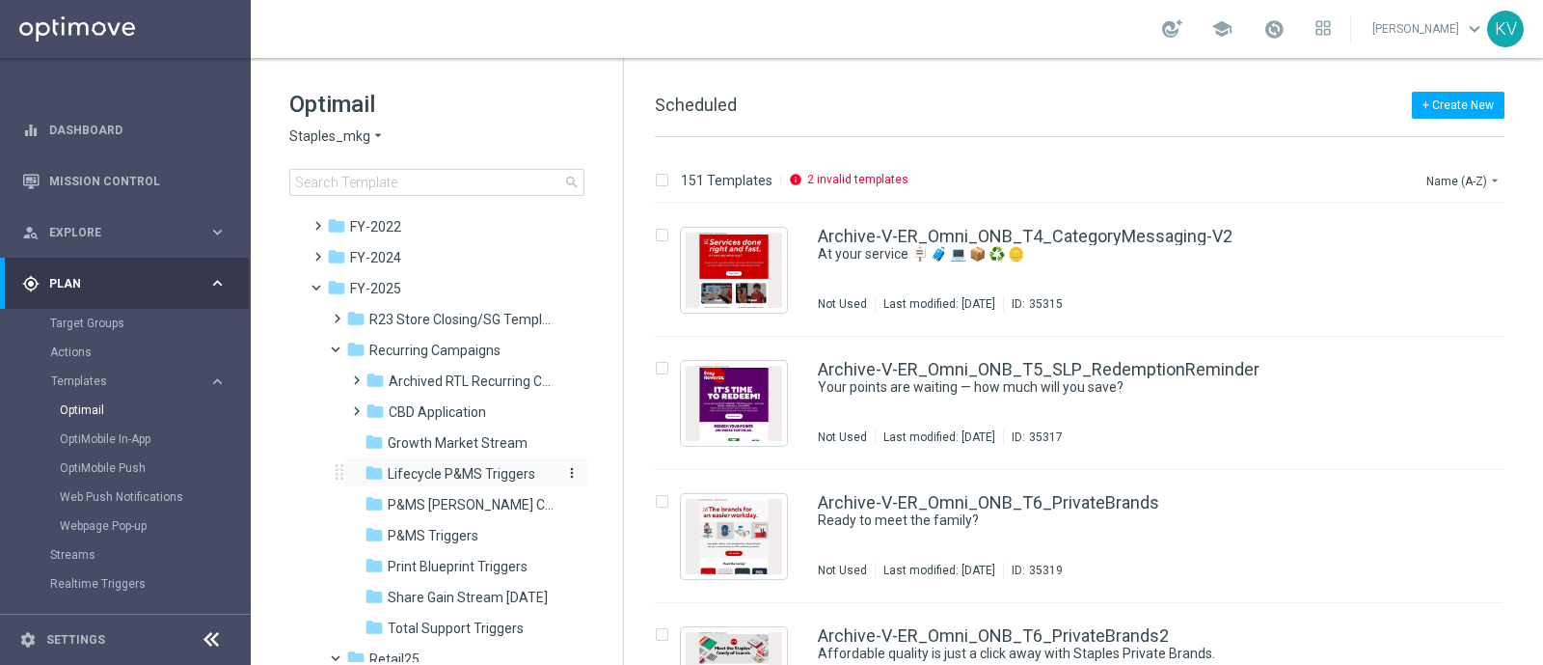
click at [451, 478] on span "Lifecycle P&MS Triggers" at bounding box center [462, 473] width 148 height 17
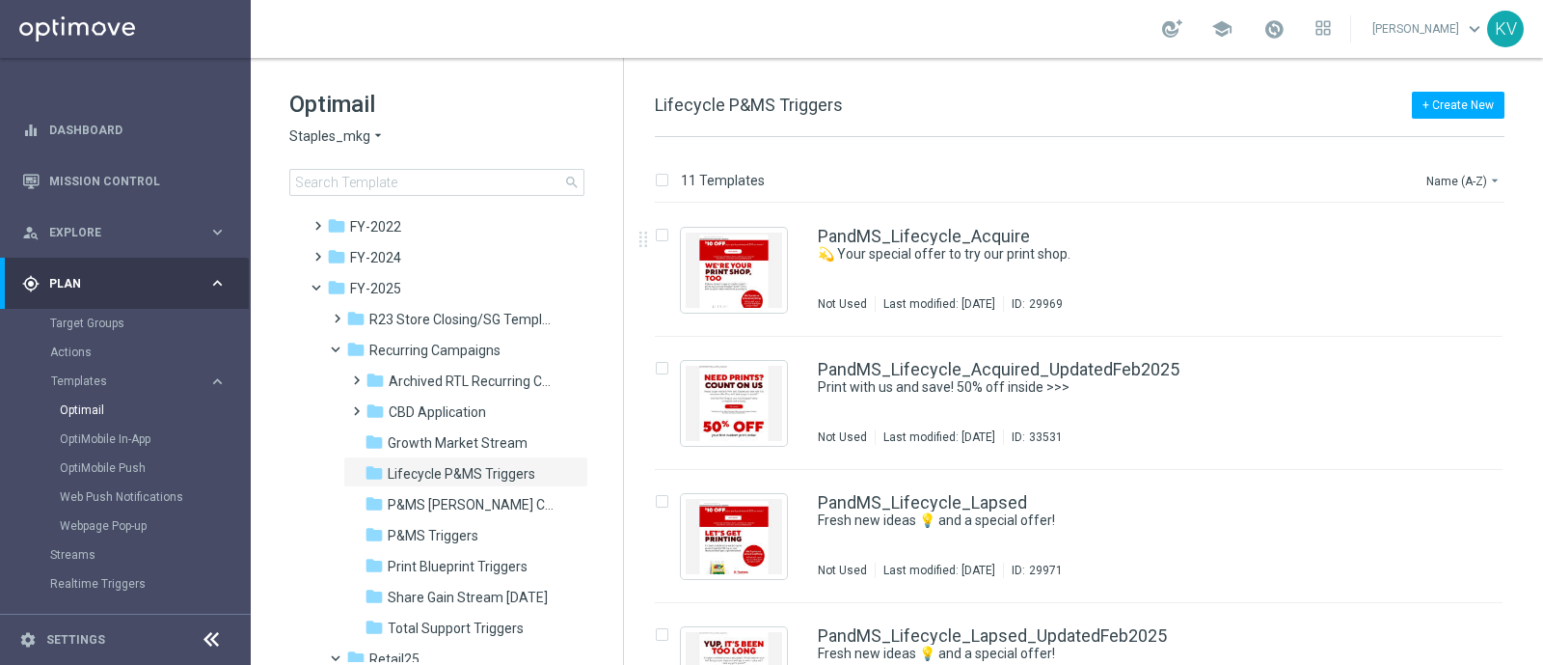
drag, startPoint x: 815, startPoint y: 221, endPoint x: 1099, endPoint y: 157, distance: 290.6
click at [1099, 157] on div "11 Templates Name (A-Z) arrow_drop_down Drag here to set row groups Drag here t…" at bounding box center [1083, 401] width 919 height 528
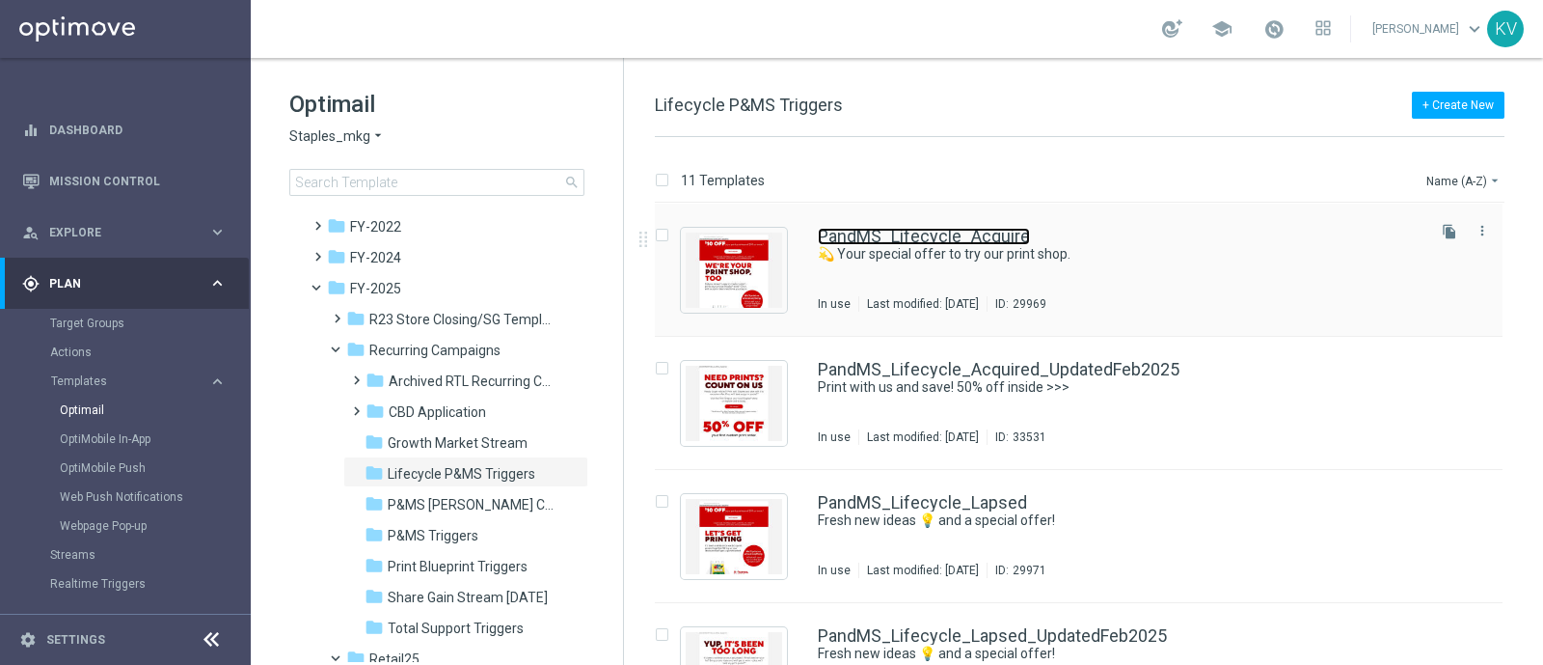
click at [910, 241] on link "PandMS_Lifecycle_Acquire" at bounding box center [924, 236] width 212 height 17
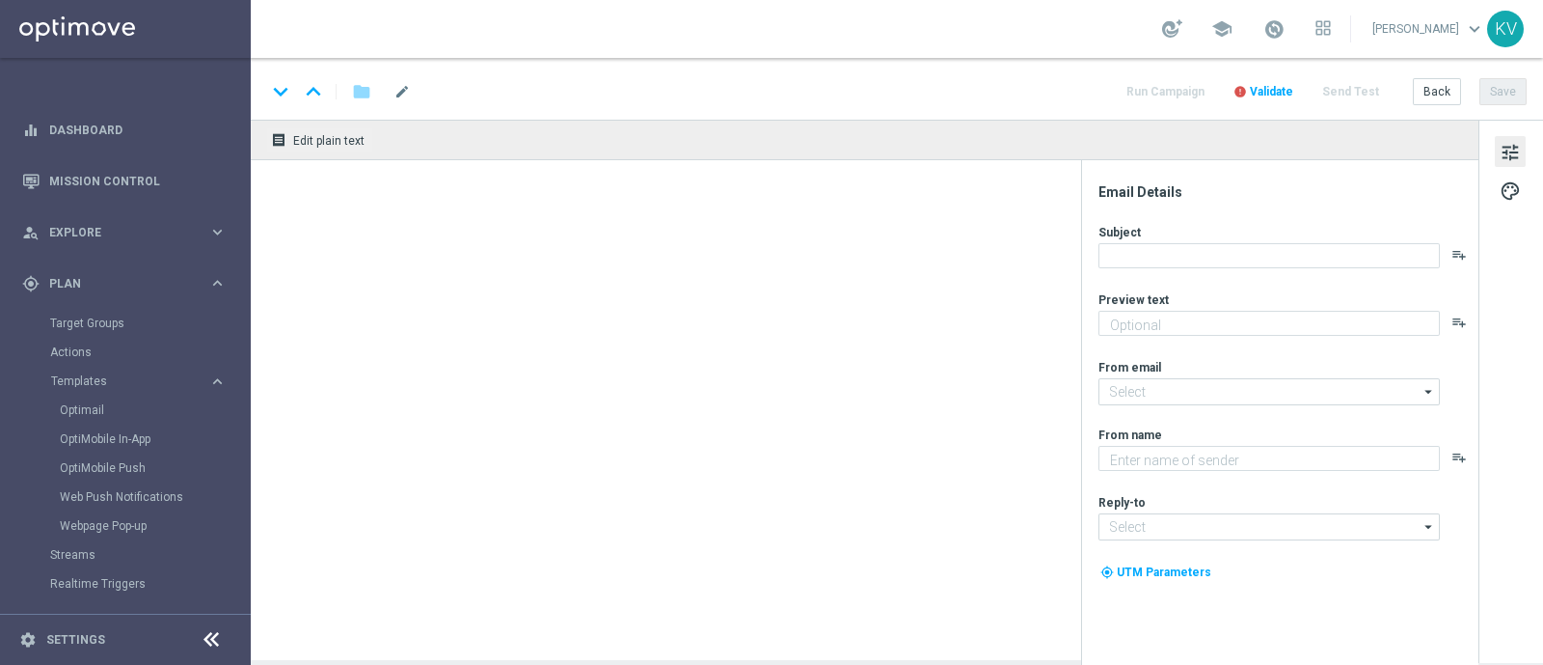
type textarea "Print recommendations - just for you."
type input "[EMAIL_ADDRESS][DOMAIN_NAME]"
type textarea "Staples"
type input "[EMAIL_ADDRESS][DOMAIN_NAME]"
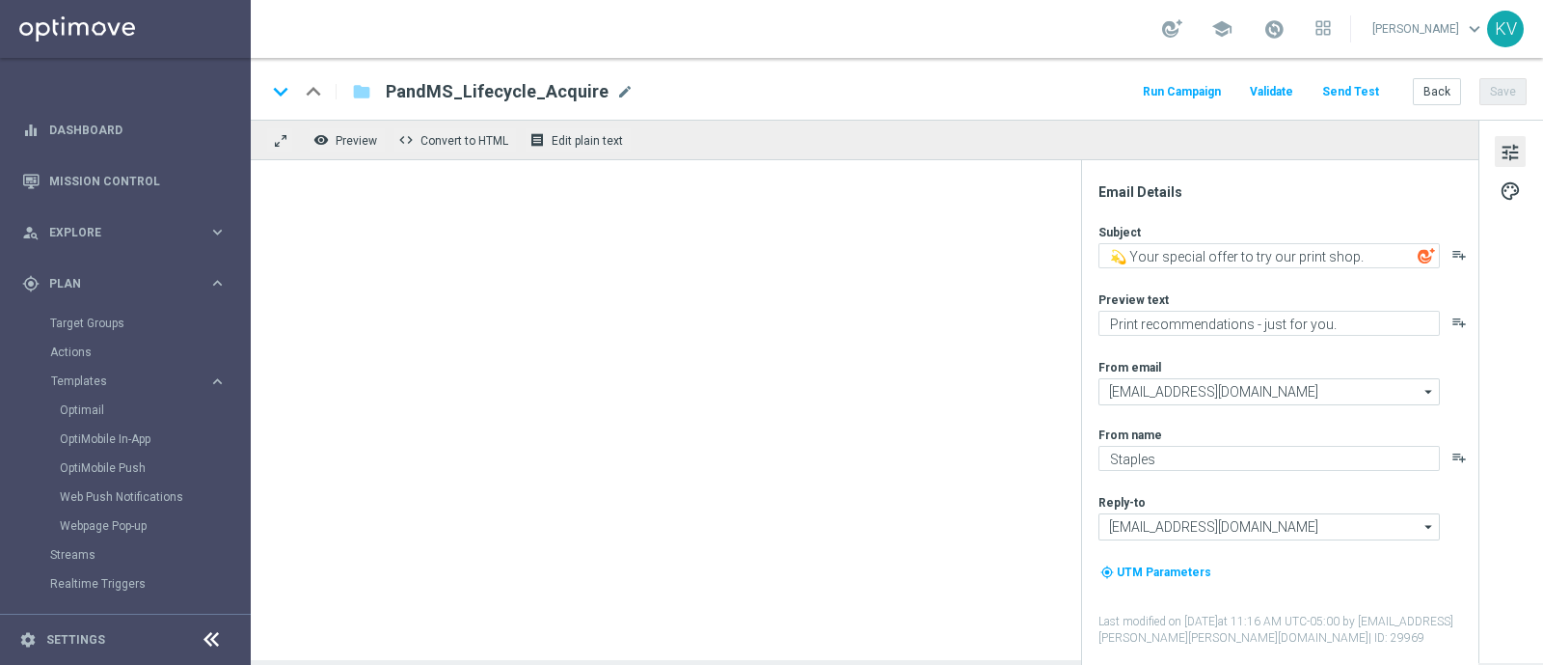
click at [409, 88] on span "PandMS_Lifecycle_Acquire" at bounding box center [497, 91] width 223 height 23
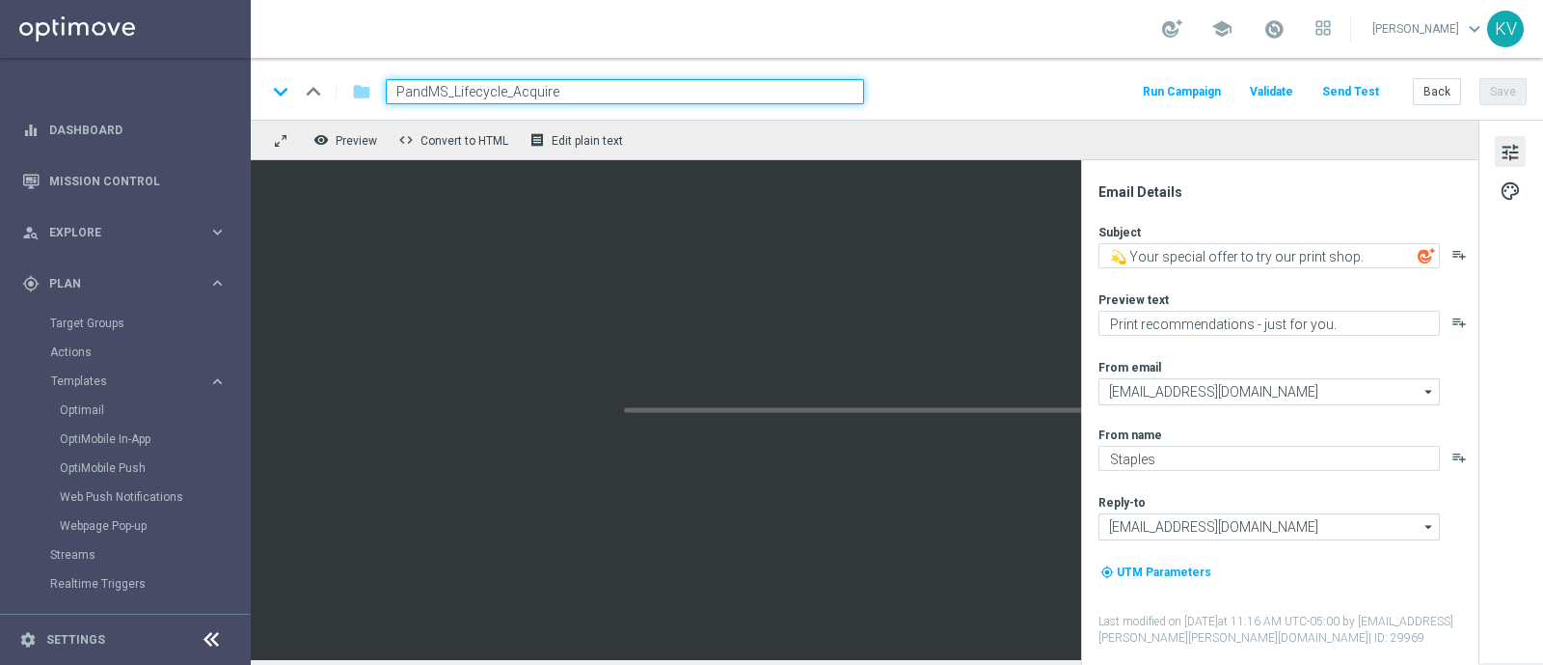
click at [546, 93] on input "PandMS_Lifecycle_Acquire" at bounding box center [625, 91] width 478 height 25
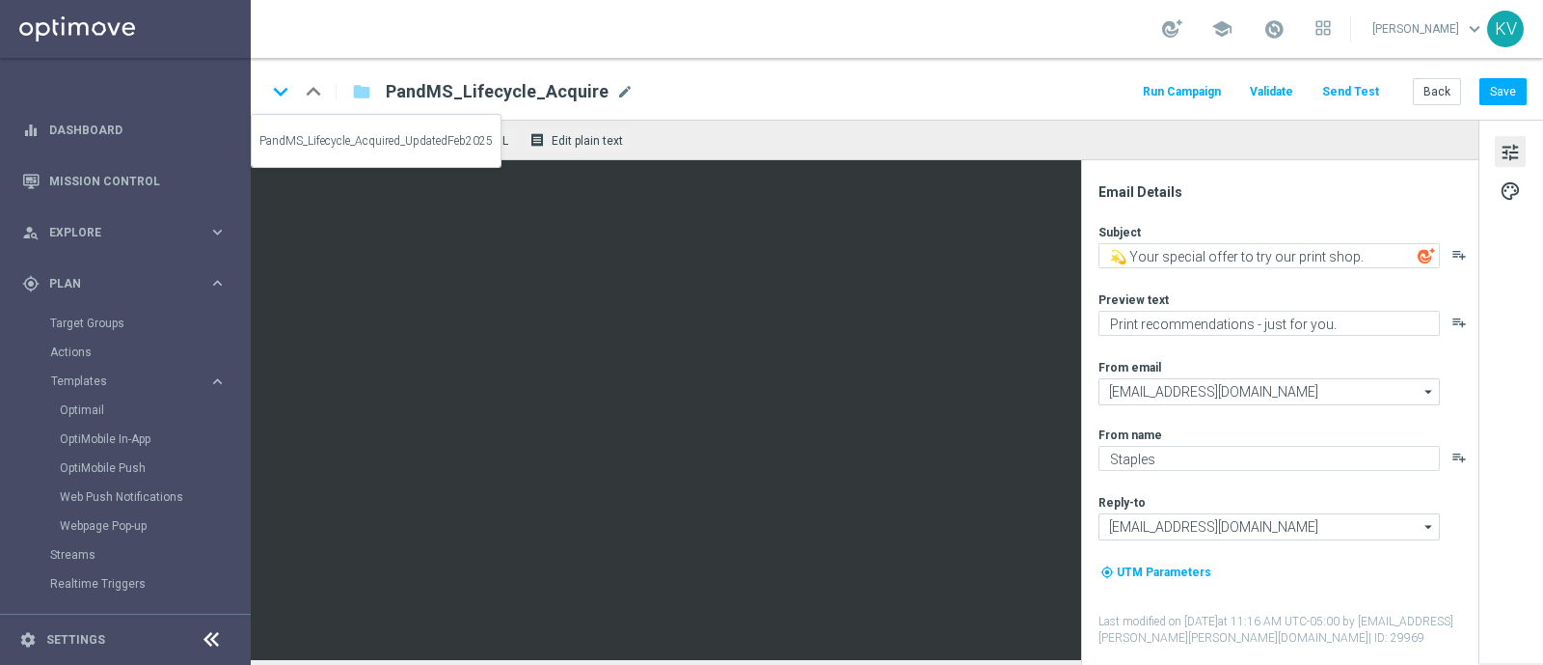
click at [288, 97] on icon "keyboard_arrow_down" at bounding box center [280, 91] width 29 height 29
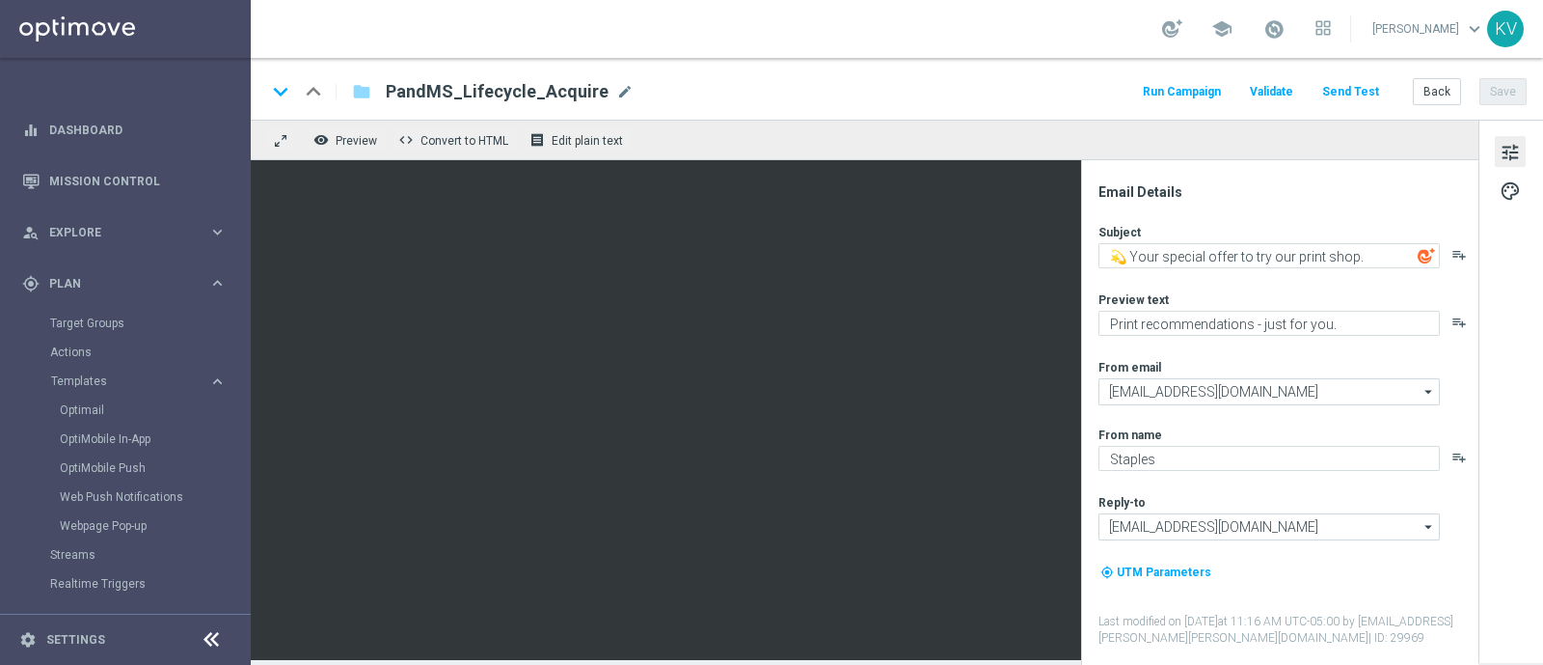
type textarea "We can't wait to work with you."
type textarea "Print with us and save! 50% off inside >>>"
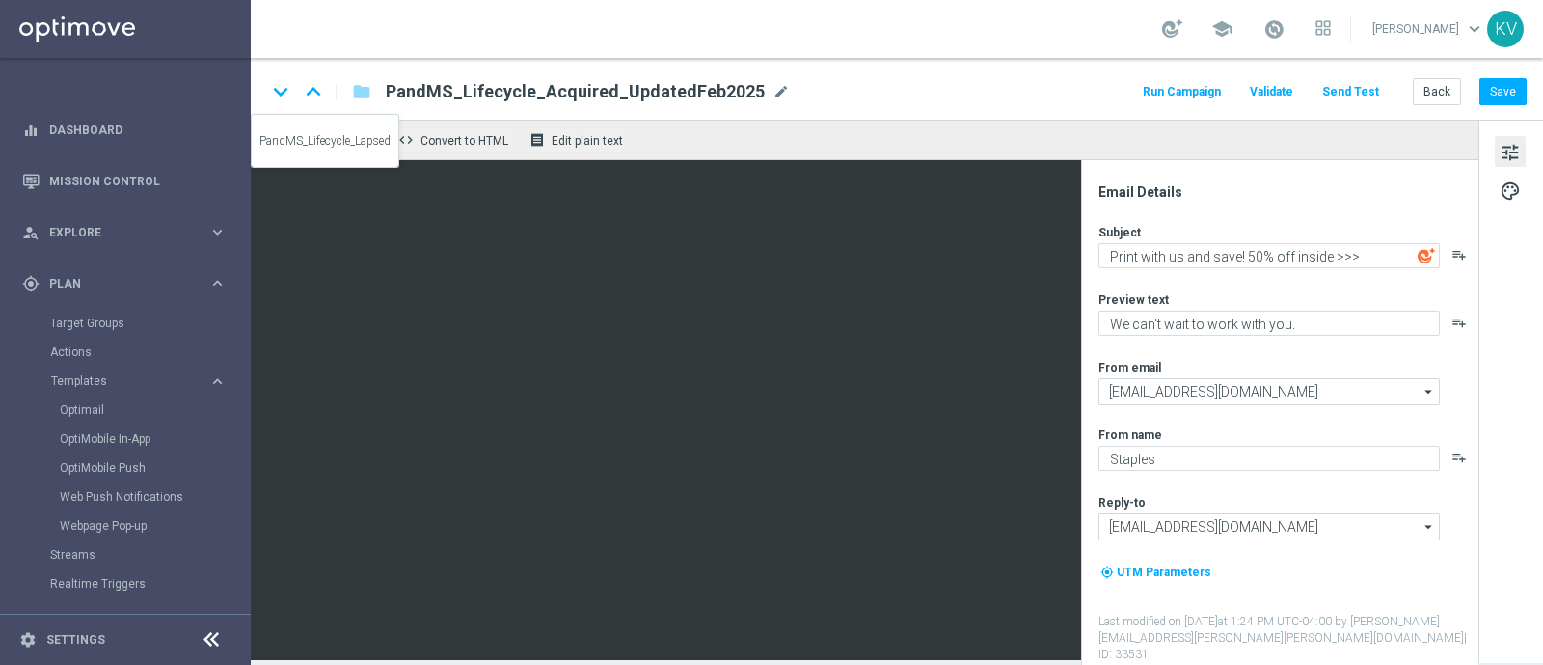
click at [280, 91] on icon "keyboard_arrow_down" at bounding box center [280, 91] width 29 height 29
type textarea "We sure loved printing for you."
type textarea "Fresh new ideas 💡 and a special offer!"
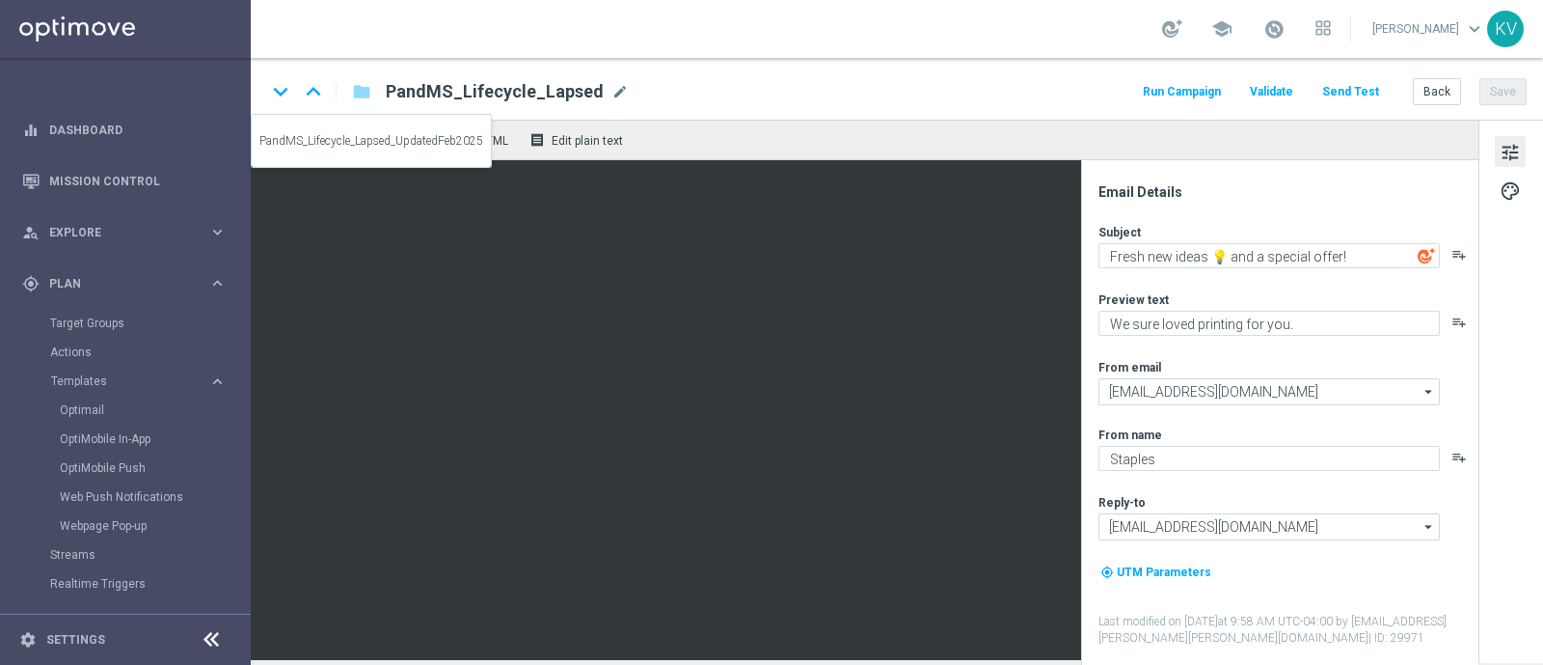
click at [280, 91] on icon "keyboard_arrow_down" at bounding box center [280, 91] width 29 height 29
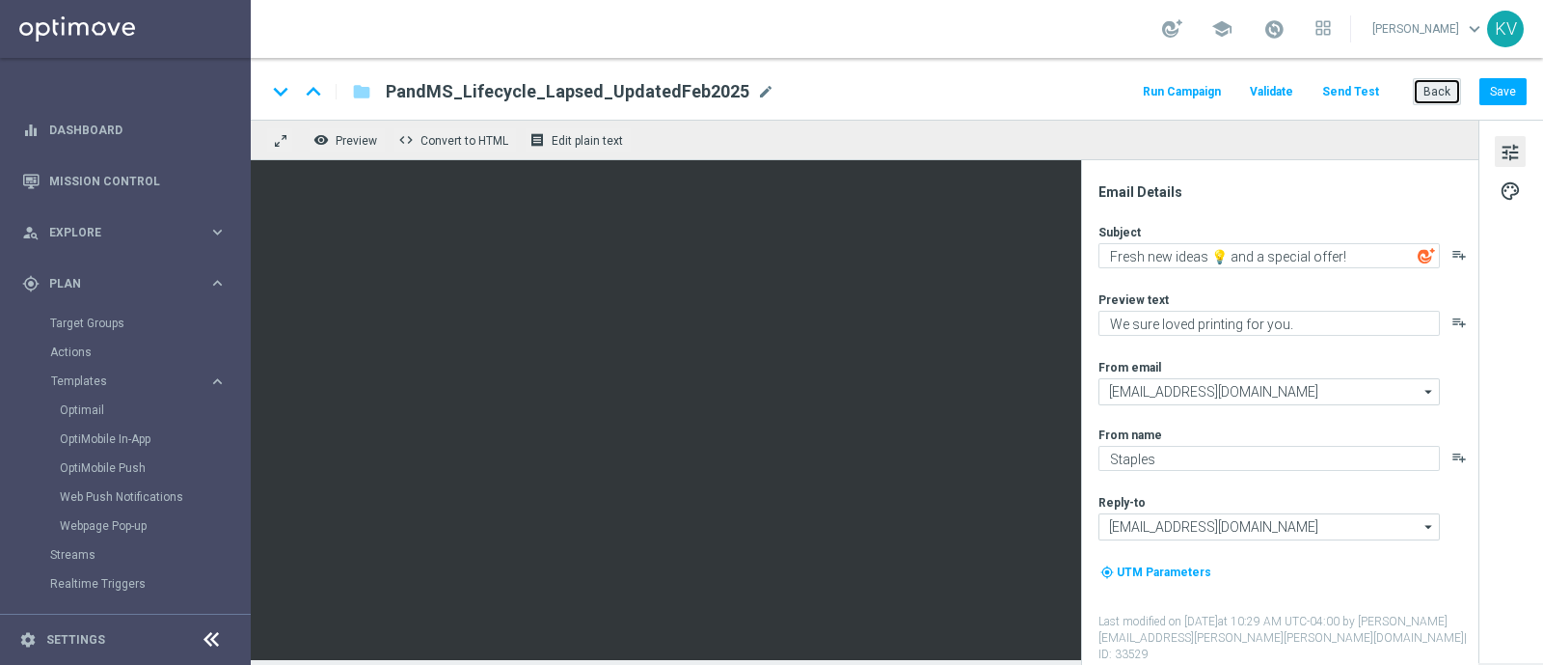
click at [1435, 88] on button "Back" at bounding box center [1437, 91] width 48 height 27
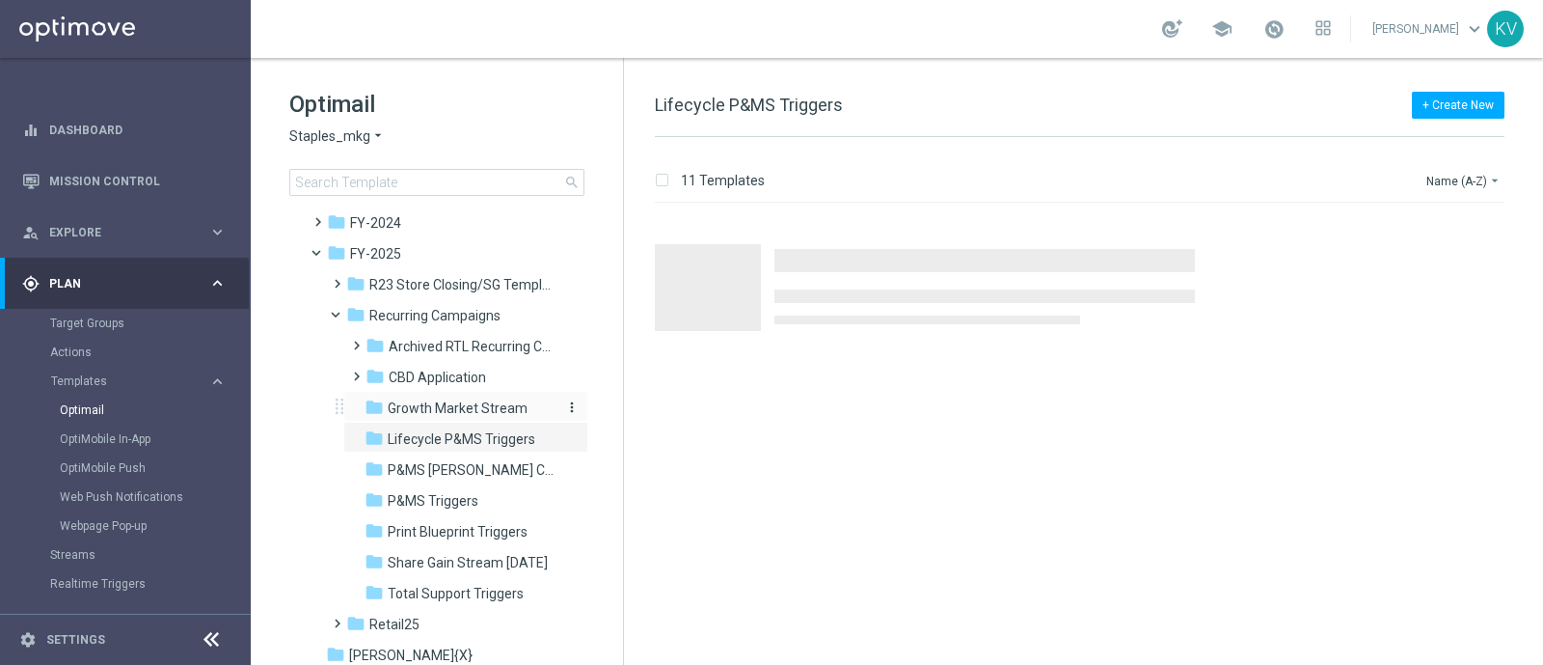
scroll to position [137, 0]
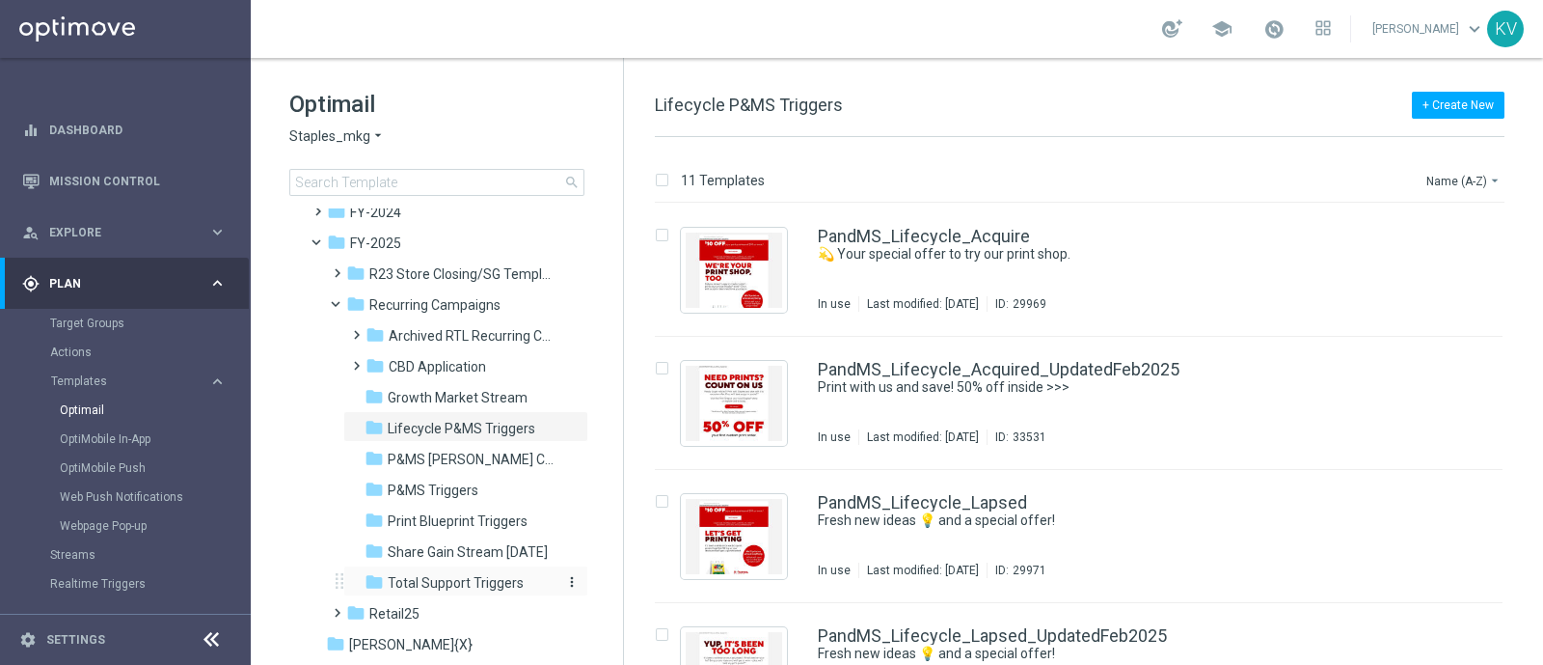
click at [507, 587] on span "Total Support Triggers" at bounding box center [456, 582] width 136 height 17
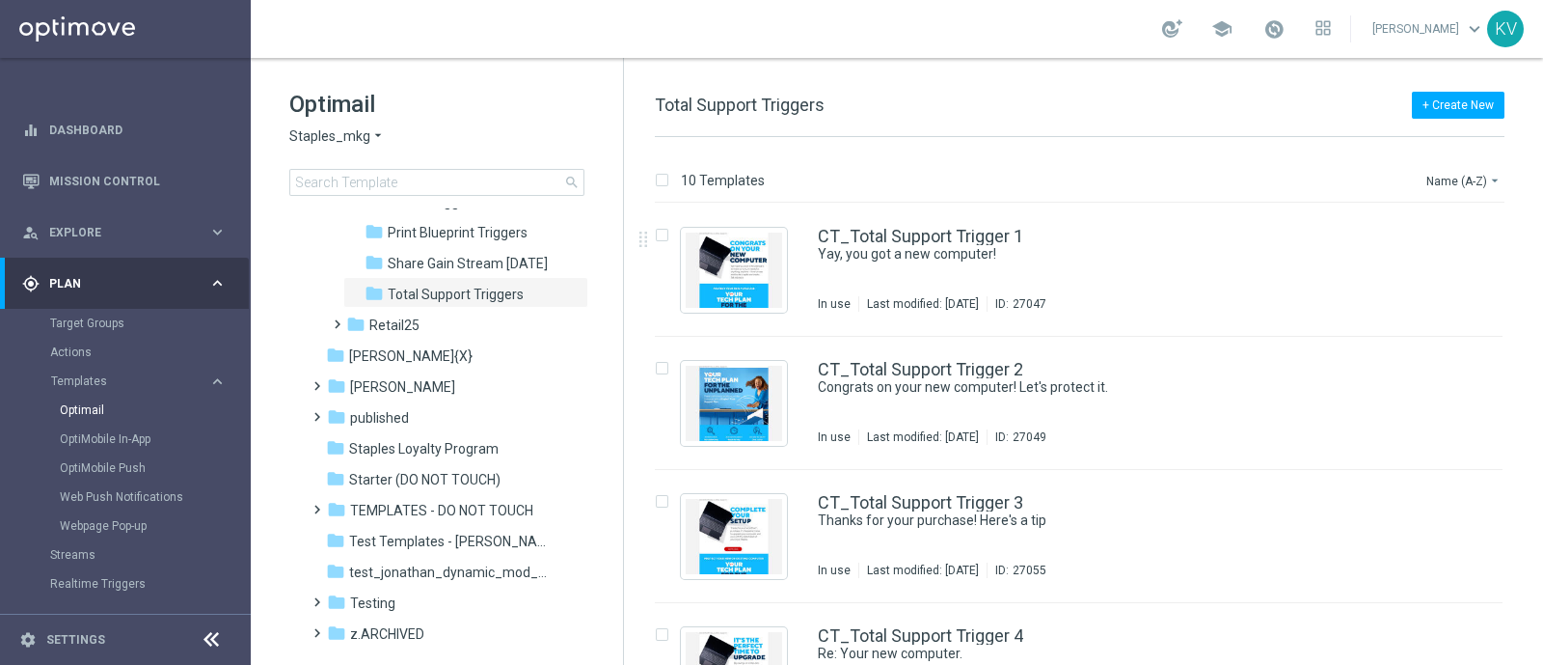
scroll to position [426, 0]
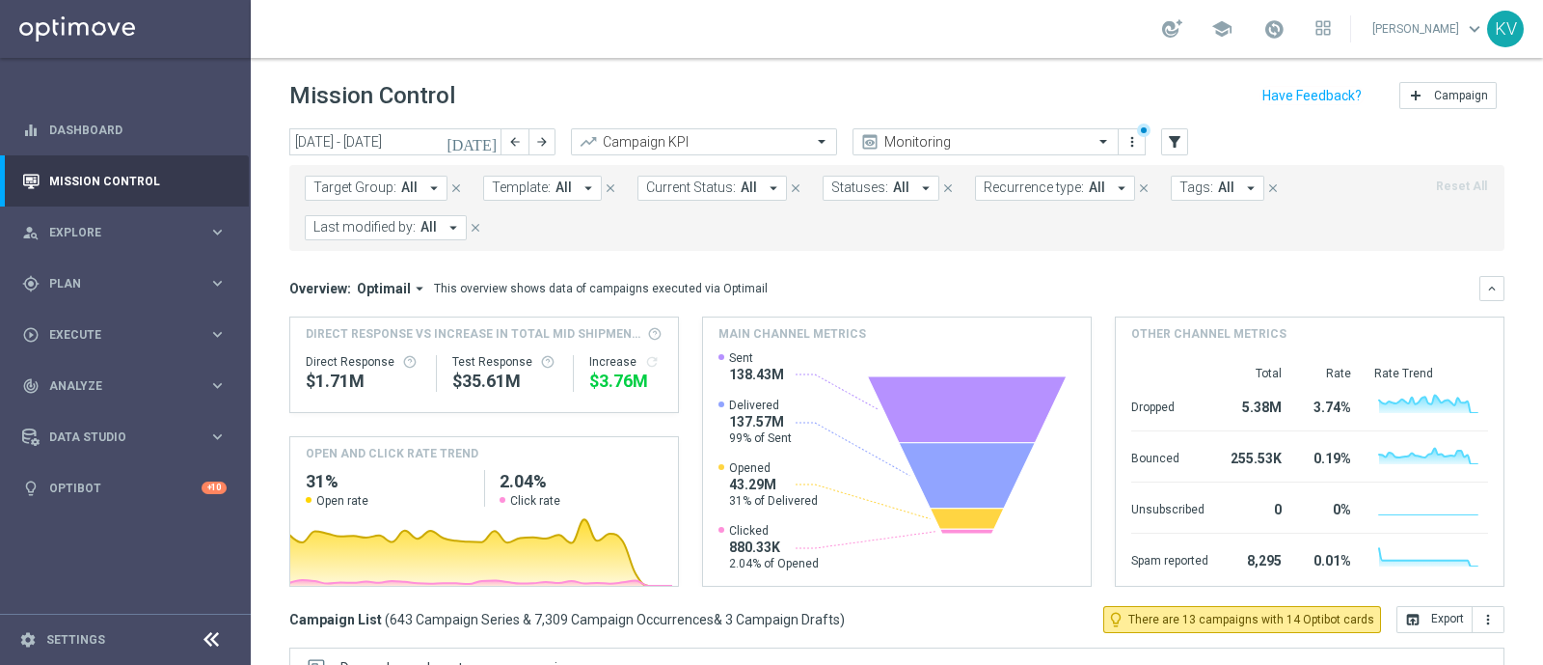
click at [516, 184] on span "Template:" at bounding box center [521, 187] width 59 height 16
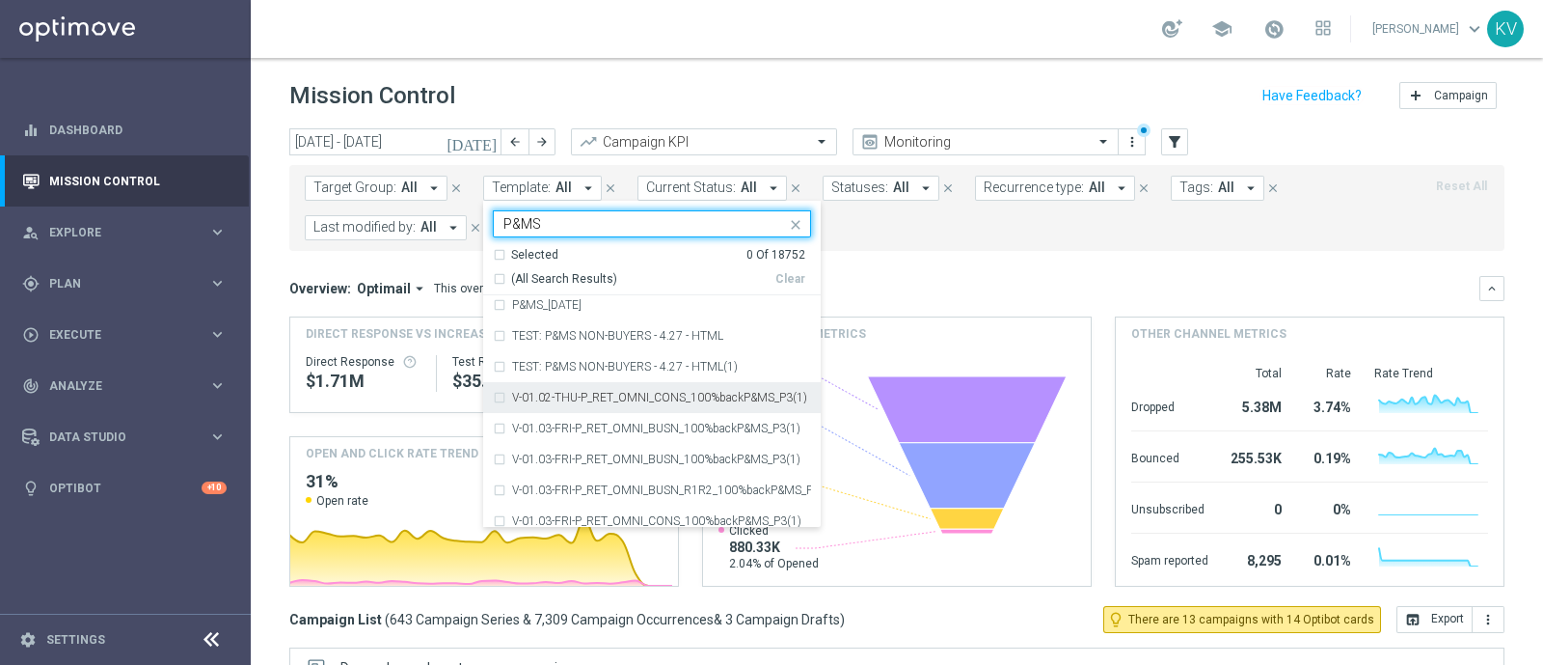
scroll to position [470, 0]
click at [593, 228] on input "P&MS" at bounding box center [644, 224] width 283 height 16
paste input "andMS_Lifecycle_Acquire"
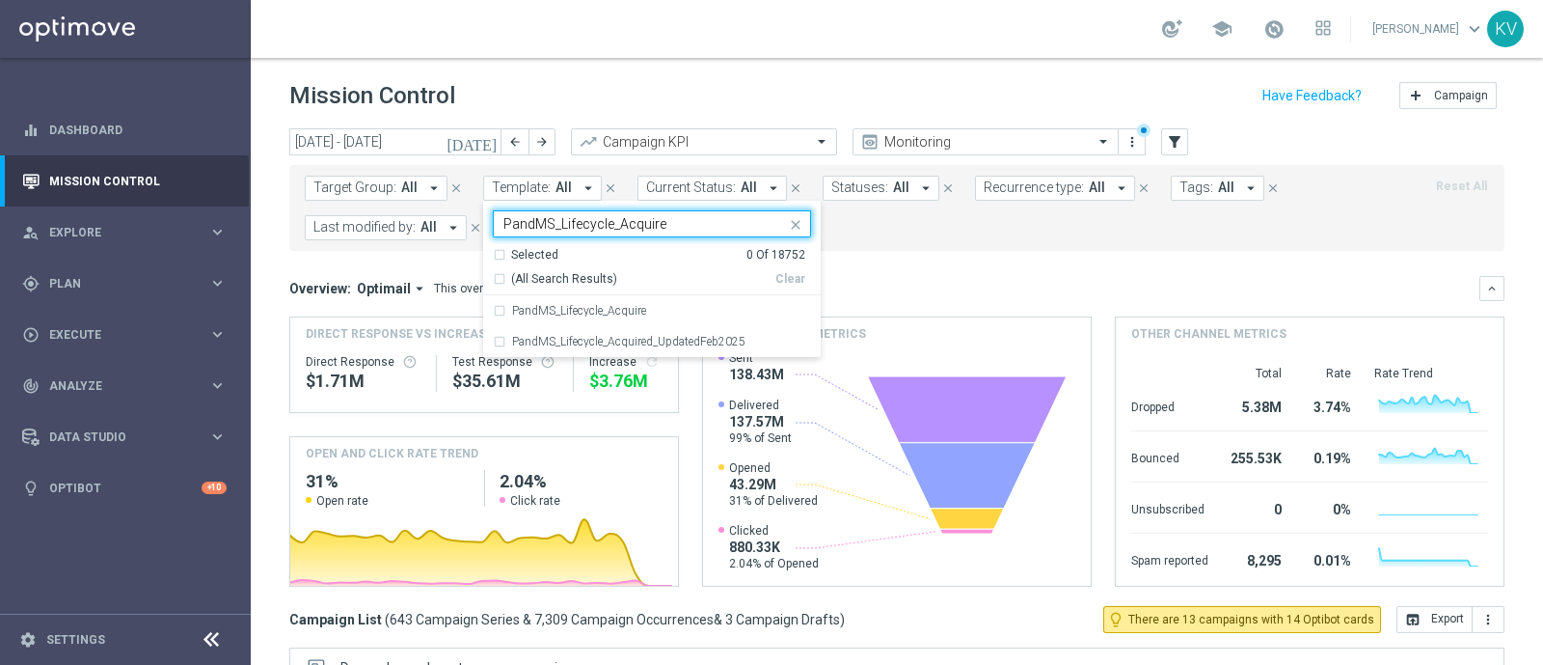
scroll to position [0, 0]
click at [674, 311] on div "PandMS_Lifecycle_Acquire" at bounding box center [661, 311] width 299 height 12
type input "PandMS_Lifecycle_Acquire"
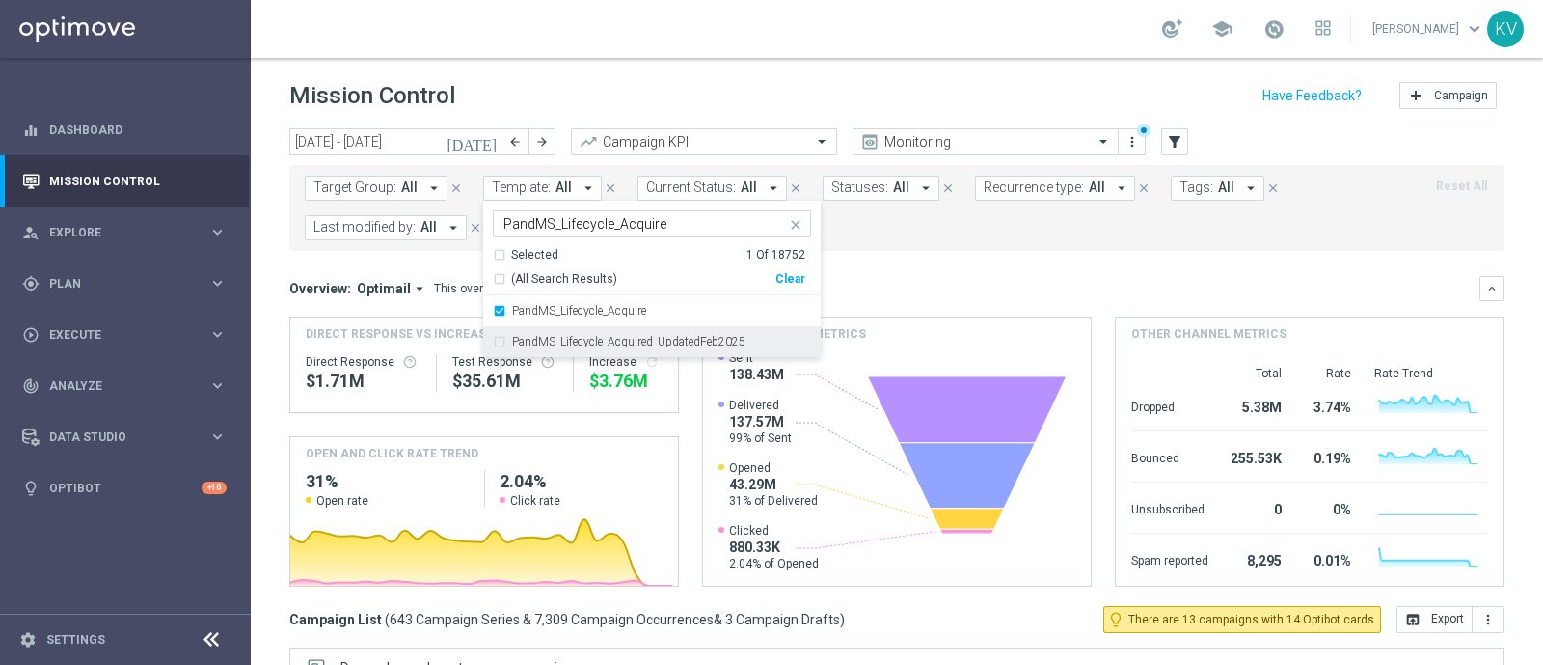
click at [716, 338] on label "PandMS_Lifecycle_Acquired_UpdatedFeb2025" at bounding box center [628, 342] width 233 height 12
click at [981, 228] on form "Target Group: All arrow_drop_down close Template: All arrow_drop_down Selected …" at bounding box center [854, 208] width 1099 height 65
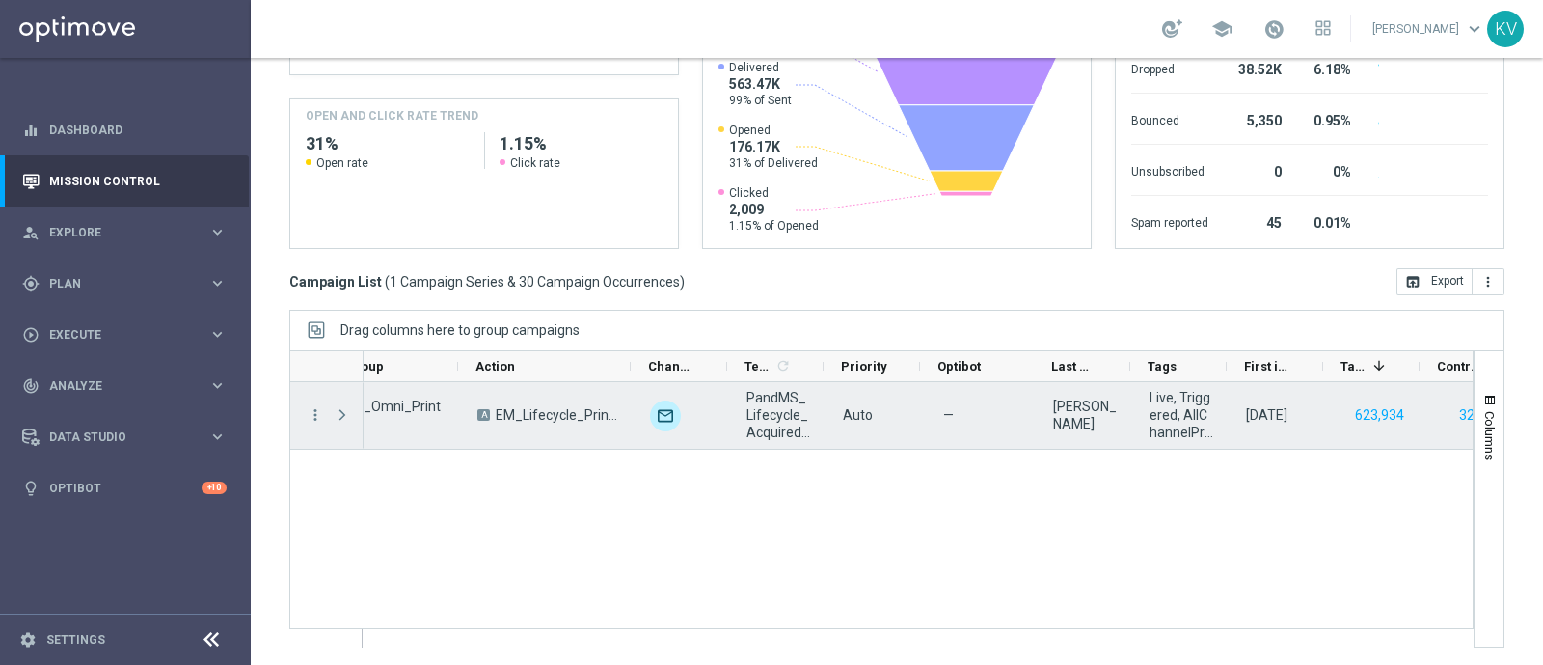
scroll to position [0, 536]
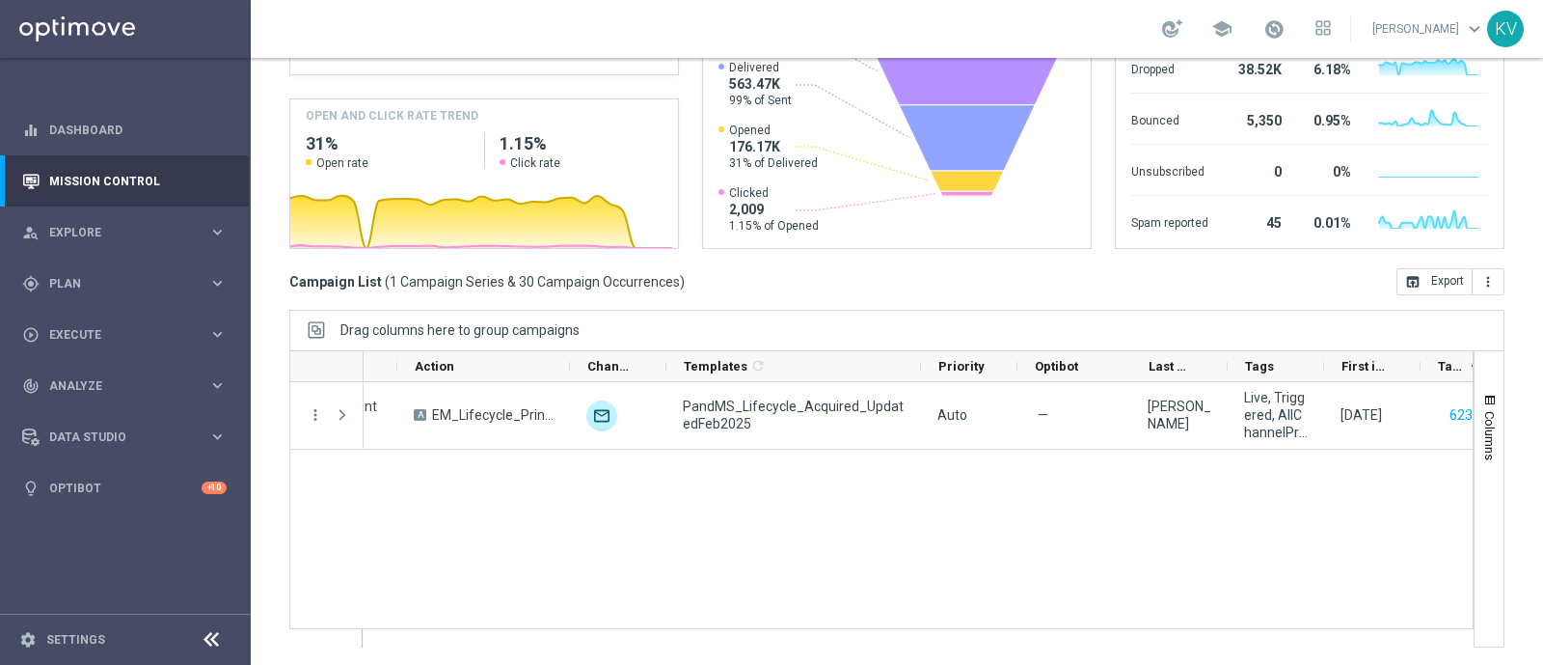
drag, startPoint x: 761, startPoint y: 359, endPoint x: 921, endPoint y: 346, distance: 160.6
click at [921, 346] on div "Drag columns here to group campaigns Drag here to set column labels Trigger" at bounding box center [896, 479] width 1215 height 338
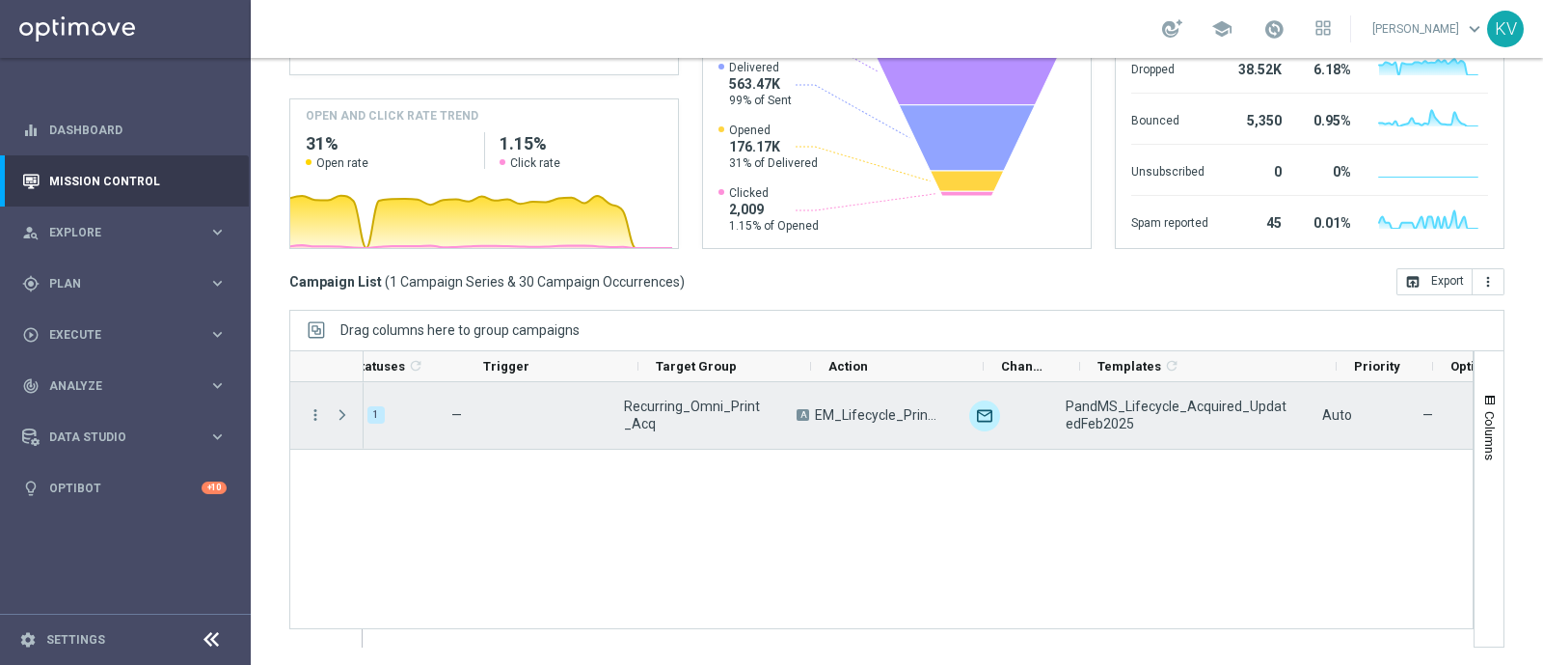
scroll to position [0, 160]
click at [1128, 408] on span "PandMS_Lifecycle_Acquired_UpdatedFeb2025" at bounding box center [1173, 414] width 224 height 35
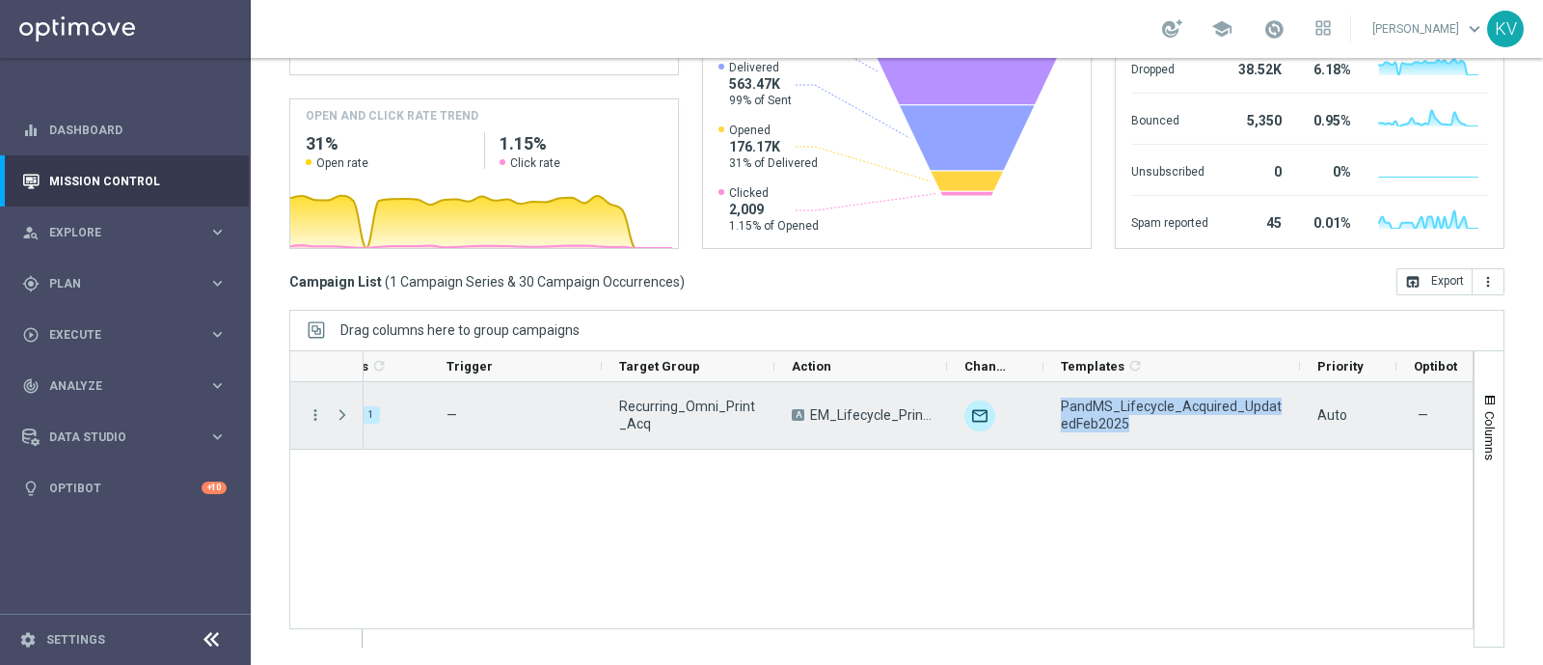
click at [1128, 408] on span "PandMS_Lifecycle_Acquired_UpdatedFeb2025" at bounding box center [1173, 414] width 224 height 35
click at [658, 412] on span "Recurring_Omni_Print_Acq" at bounding box center [689, 414] width 140 height 35
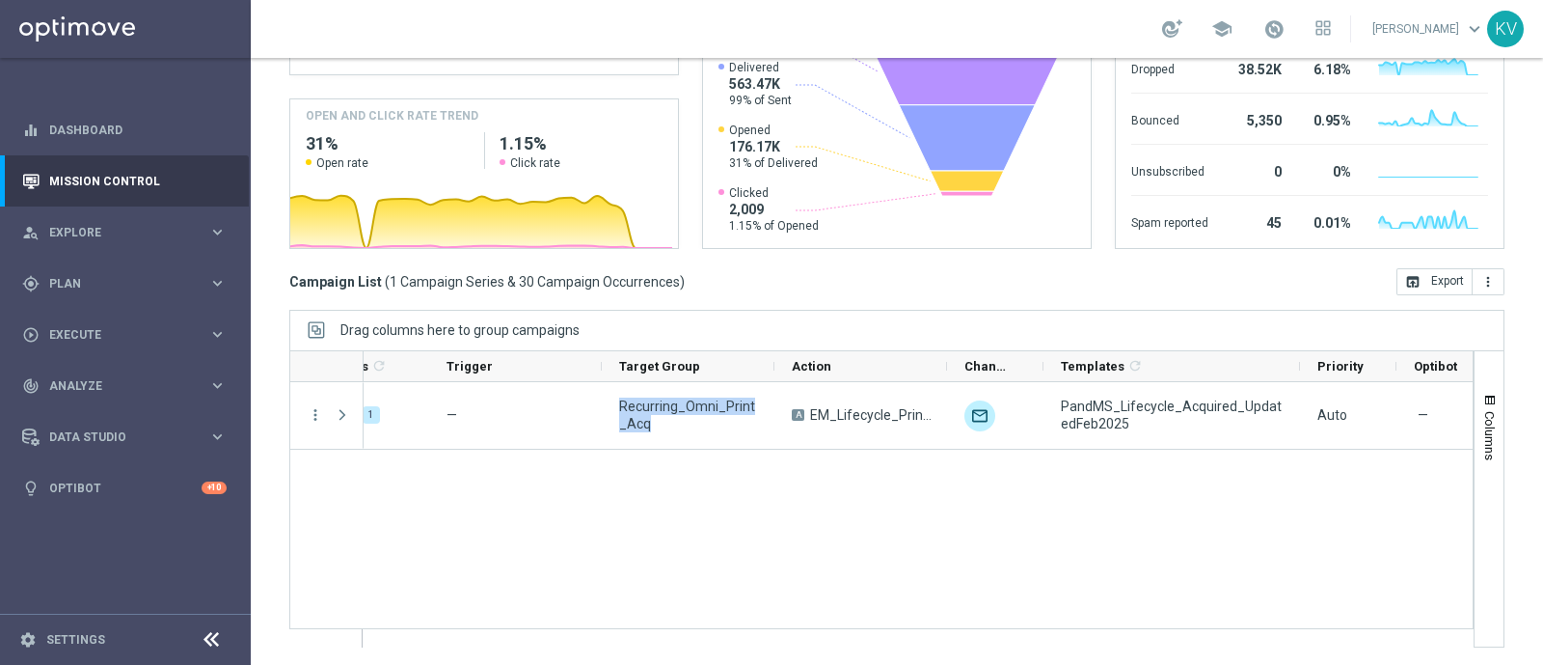
scroll to position [0, 0]
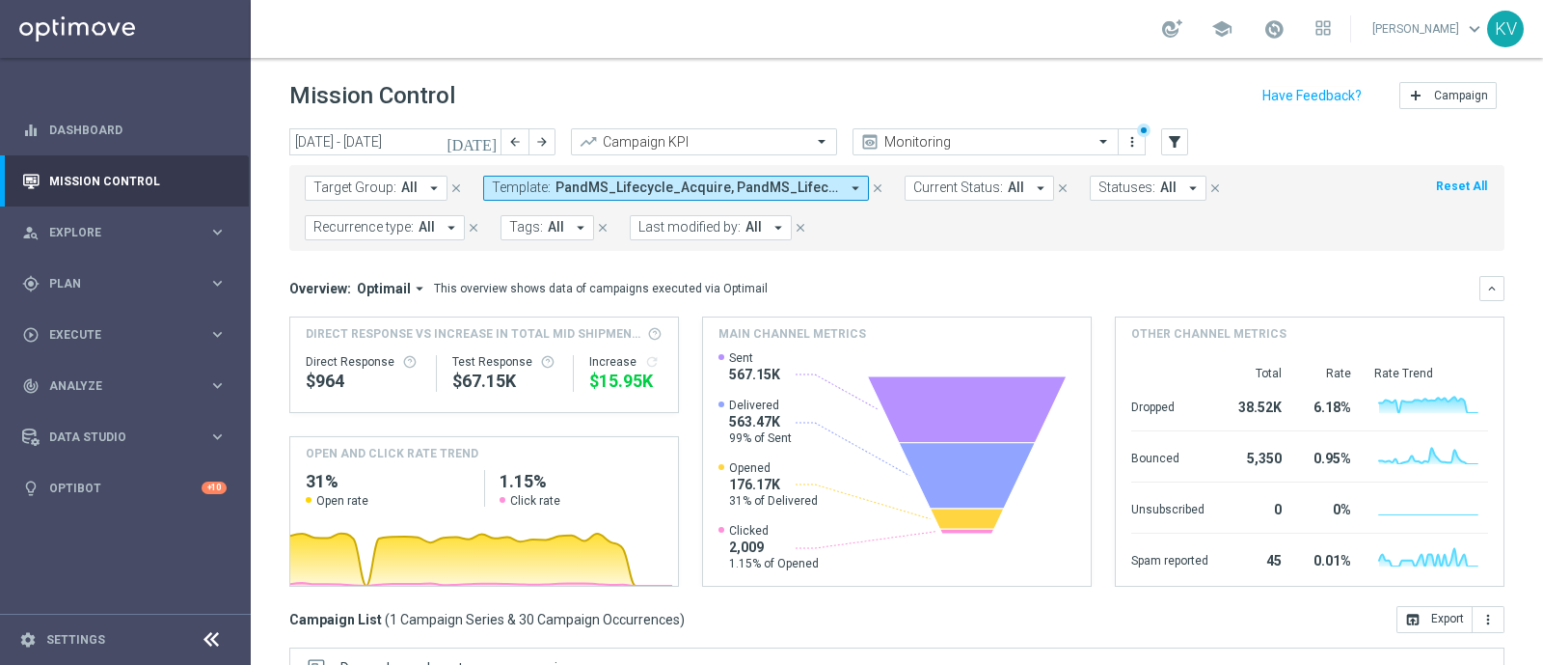
click at [665, 185] on span "PandMS_Lifecycle_Acquire, PandMS_Lifecycle_Acquired_UpdatedFeb2025" at bounding box center [698, 187] width 284 height 16
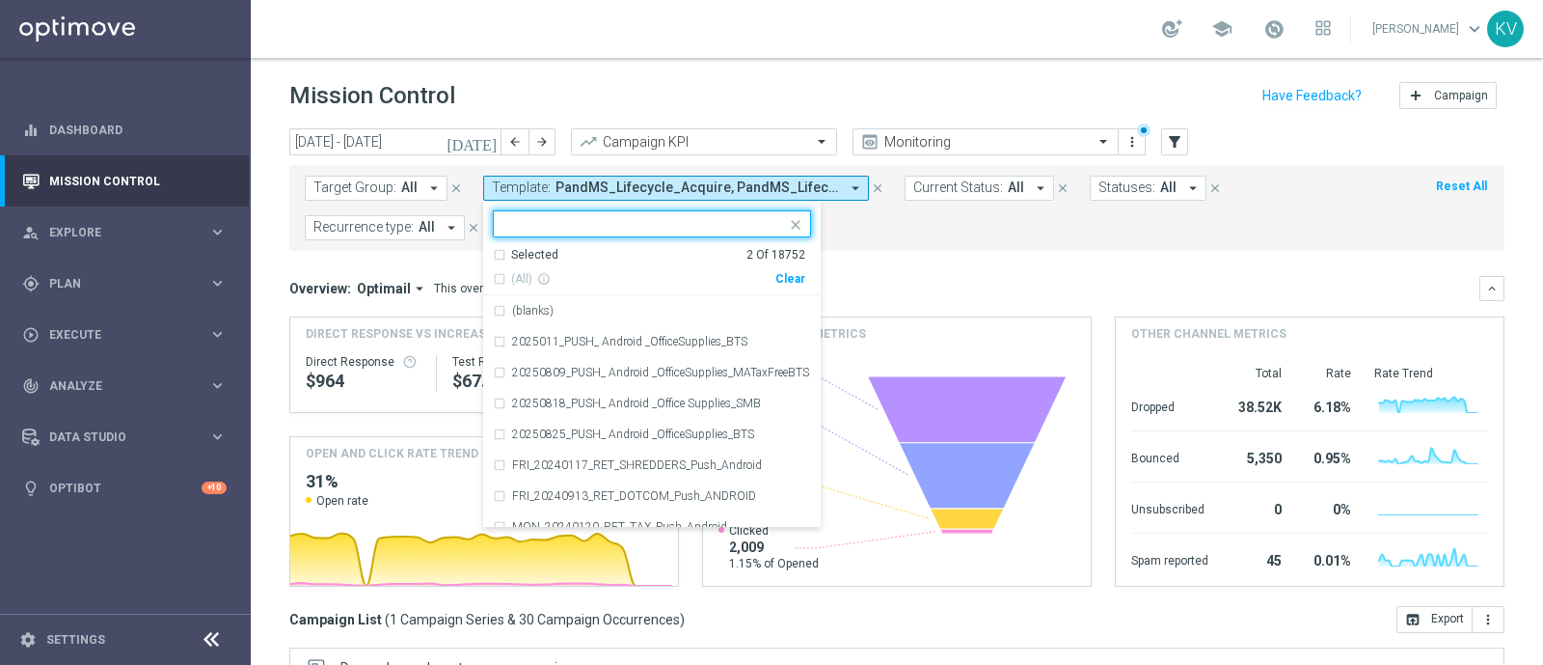
click at [0, 0] on div "Clear" at bounding box center [0, 0] width 0 height 0
click at [650, 231] on input "text" at bounding box center [644, 224] width 283 height 16
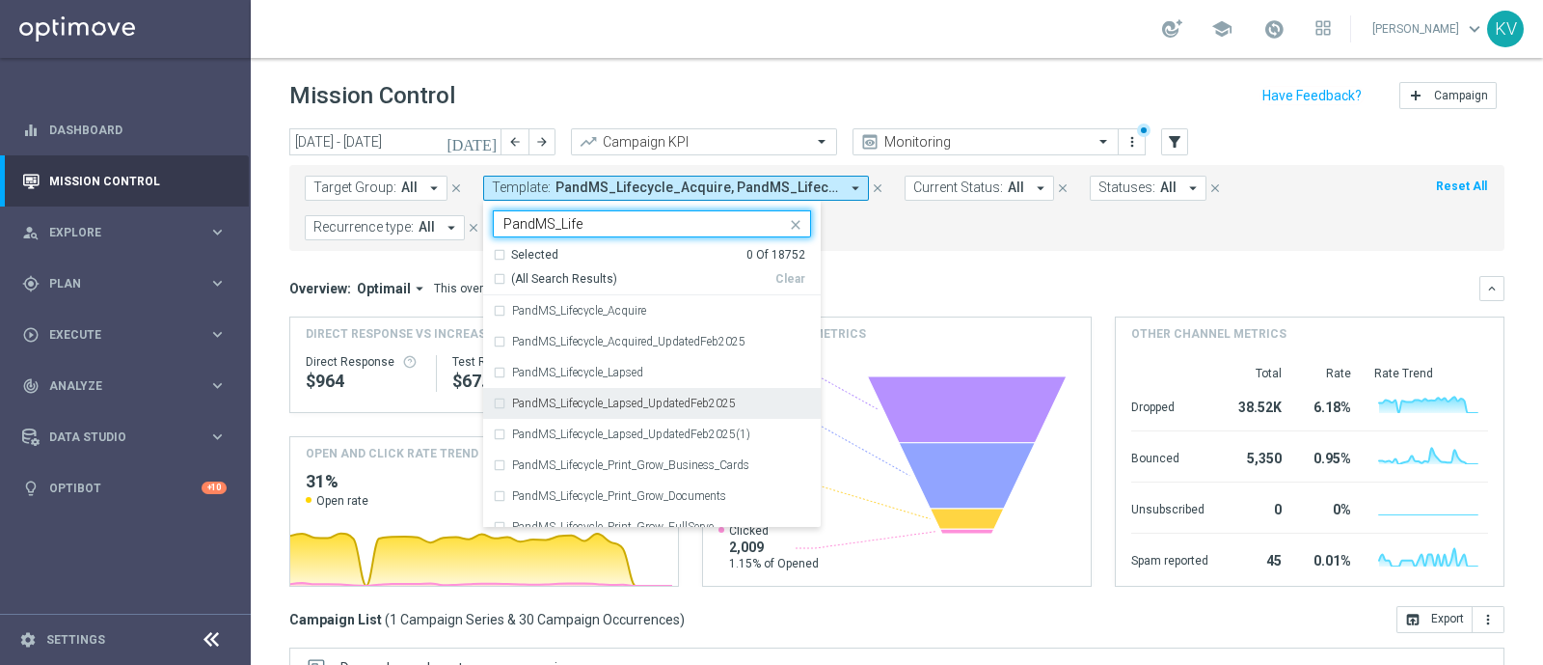
click at [742, 411] on div "PandMS_Lifecycle_Lapsed_UpdatedFeb2025" at bounding box center [652, 403] width 318 height 31
type input "PandMS_Life"
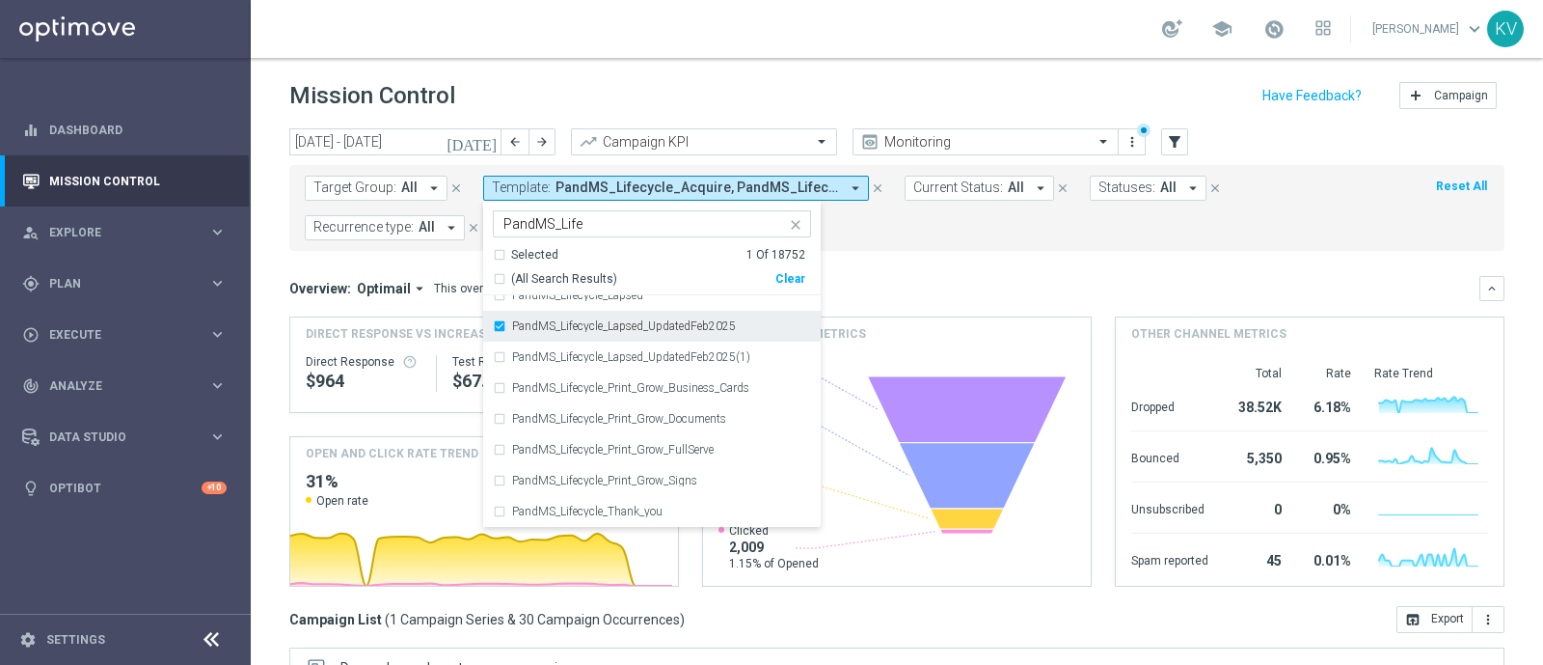
scroll to position [78, 0]
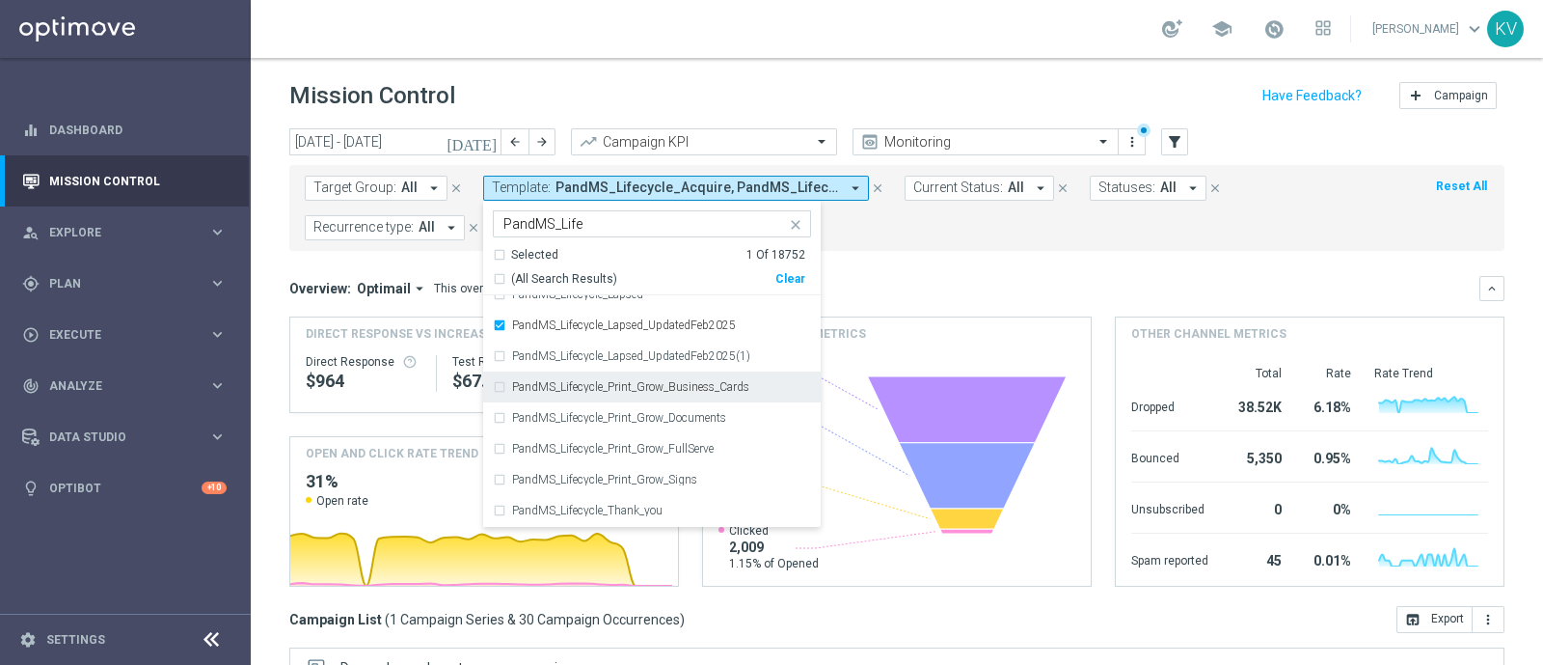
click at [738, 392] on div "PandMS_Lifecycle_Print_Grow_Business_Cards" at bounding box center [652, 386] width 318 height 31
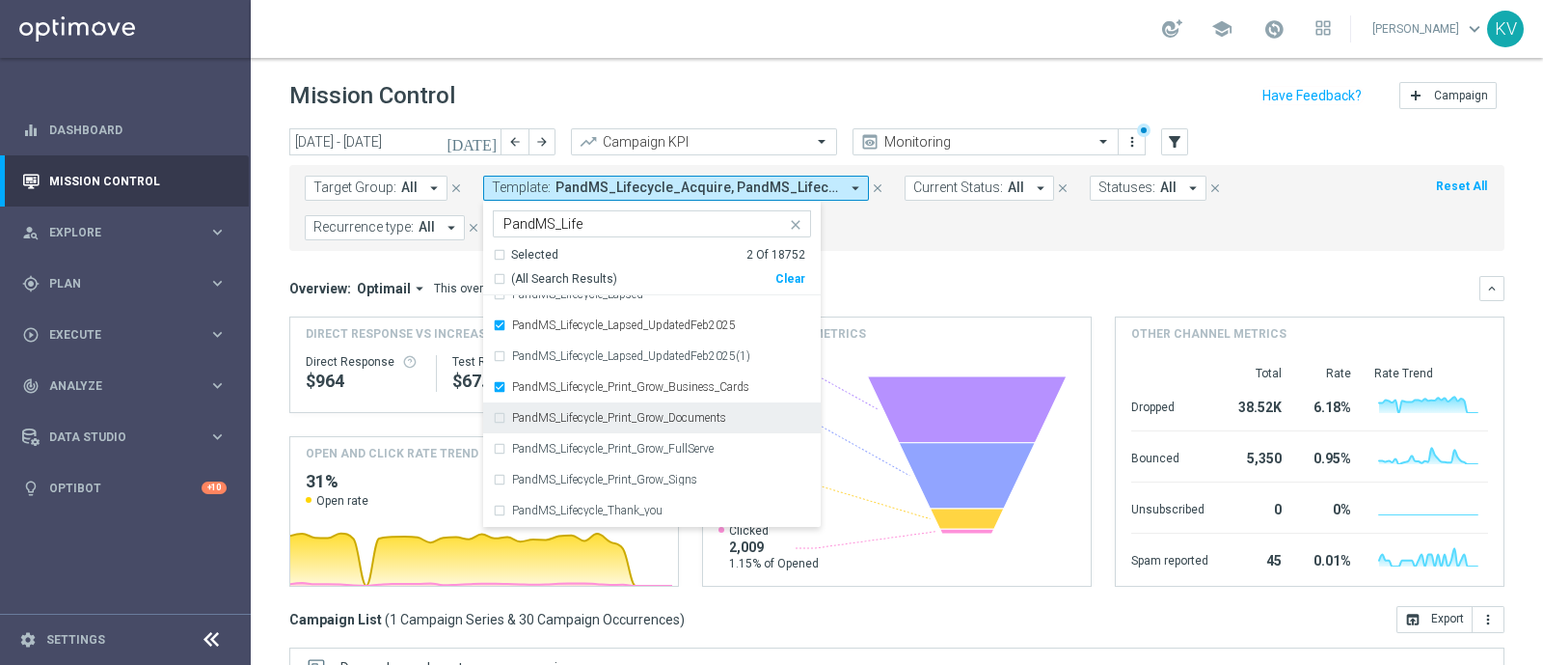
click at [728, 420] on div "PandMS_Lifecycle_Print_Grow_Documents" at bounding box center [661, 418] width 299 height 12
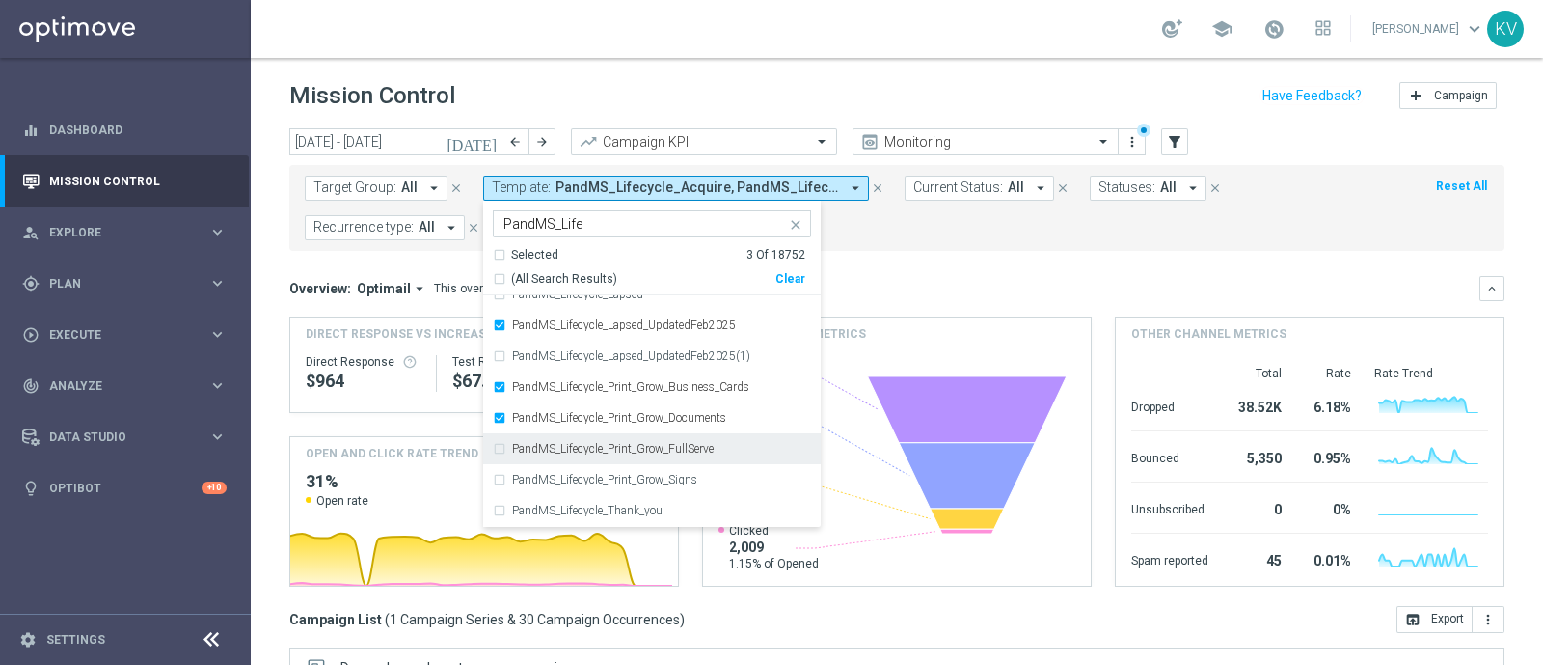
click at [723, 444] on div "PandMS_Lifecycle_Print_Grow_FullServe" at bounding box center [661, 449] width 299 height 12
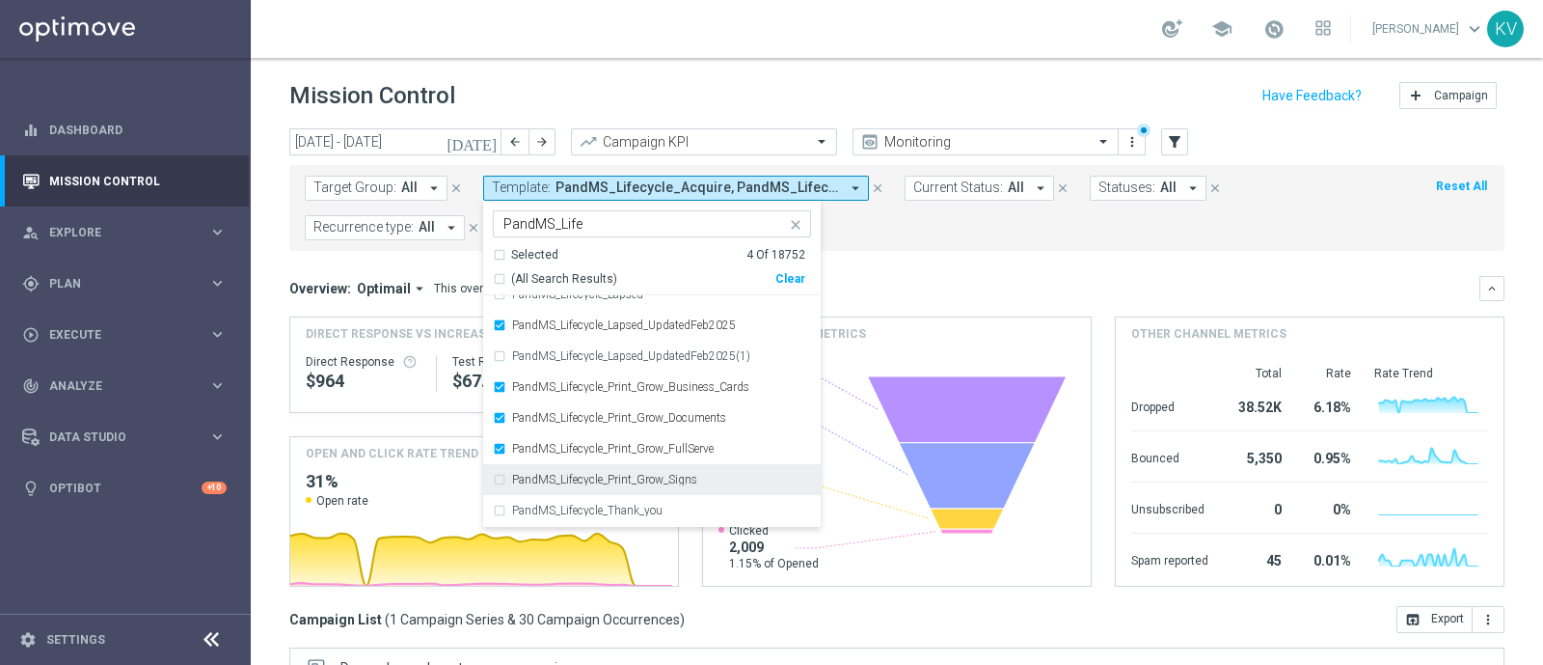
click at [709, 475] on div "PandMS_Lifecycle_Print_Grow_Signs" at bounding box center [661, 480] width 299 height 12
click at [704, 506] on div "PandMS_Lifecycle_Thank_you" at bounding box center [661, 510] width 299 height 12
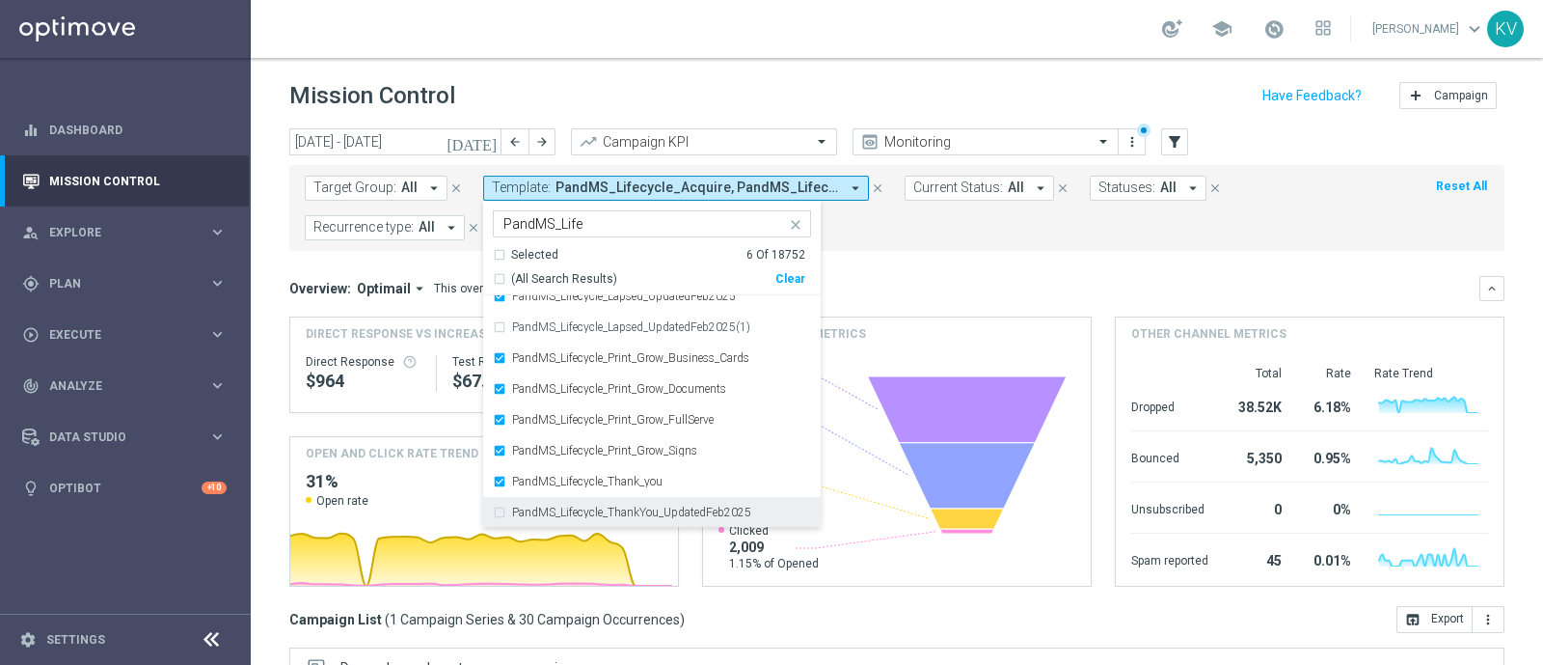
click at [724, 511] on label "PandMS_Lifecycle_ThankYou_UpdatedFeb2025" at bounding box center [631, 512] width 239 height 12
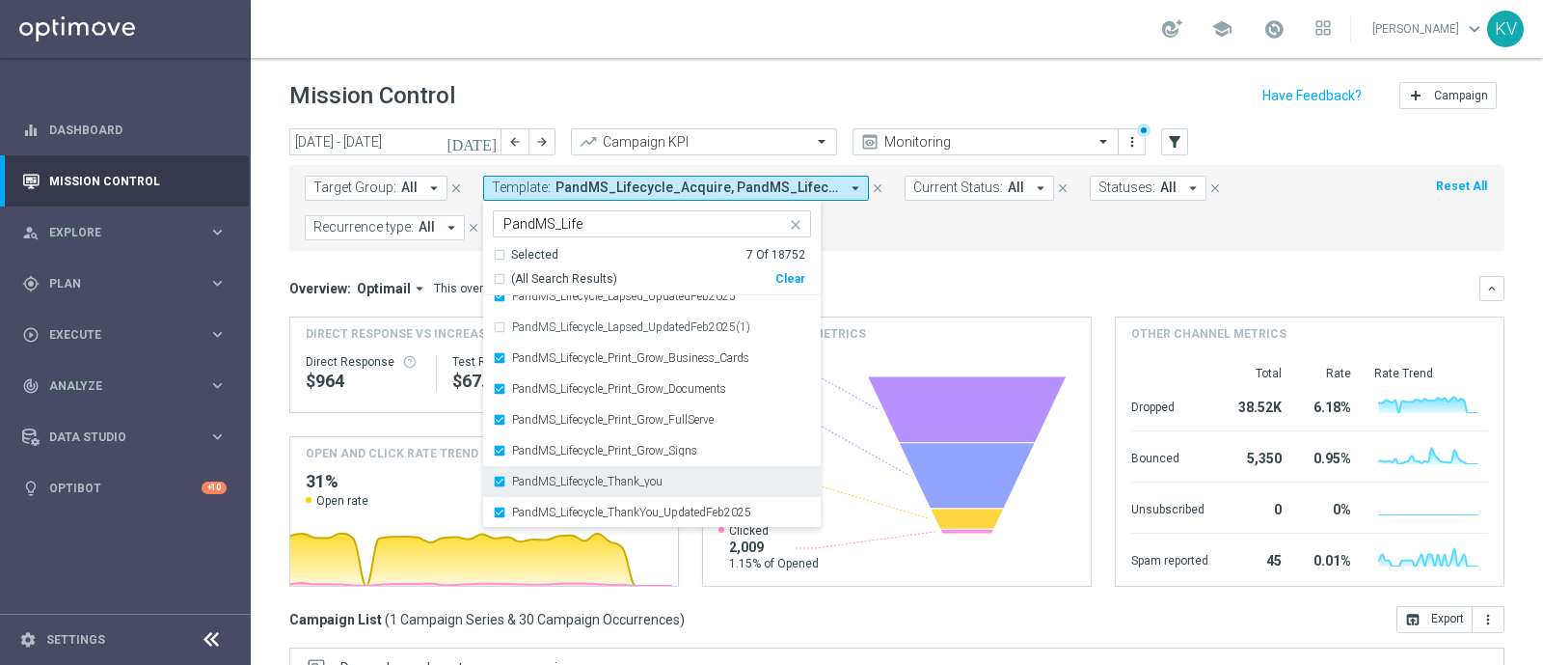
click at [714, 478] on div "PandMS_Lifecycle_Thank_you" at bounding box center [661, 481] width 299 height 12
click at [1060, 276] on div "Overview: Optimail arrow_drop_down This overview shows data of campaigns execut…" at bounding box center [896, 288] width 1215 height 25
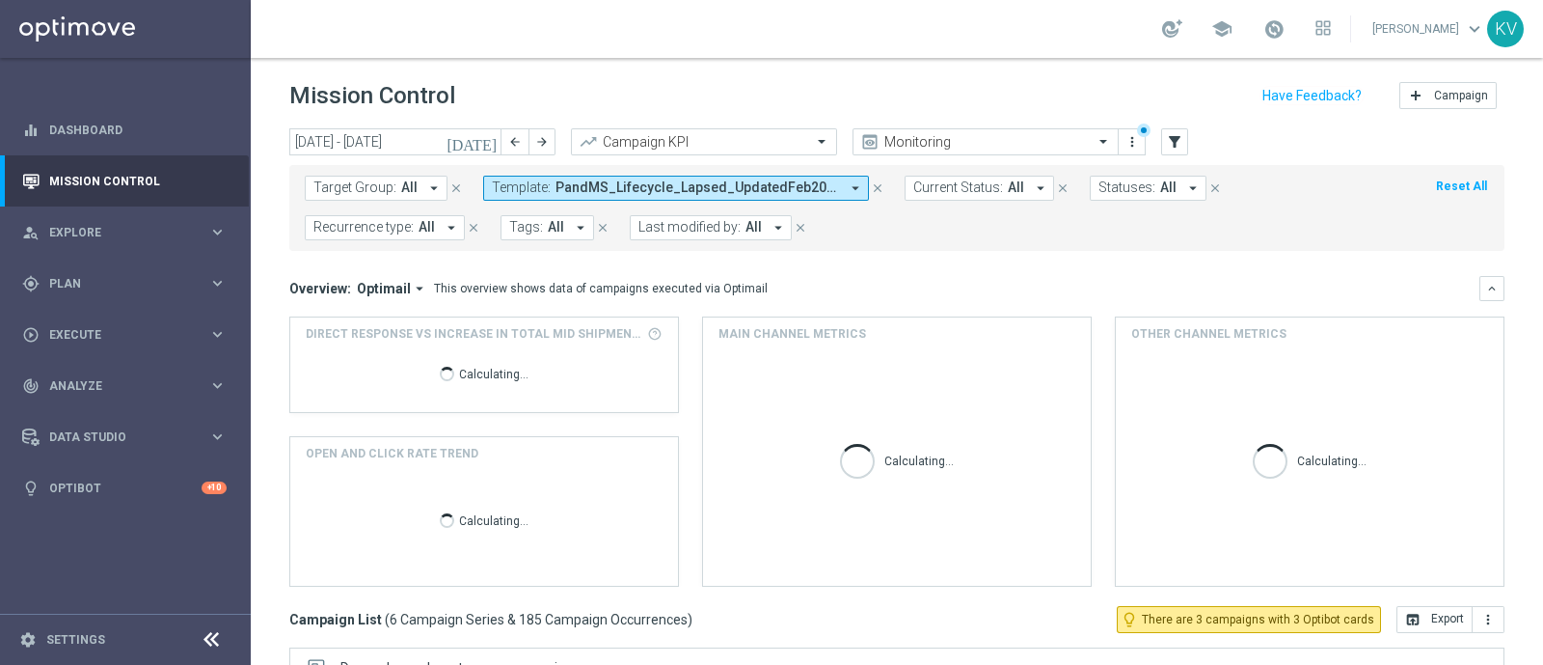
scroll to position [338, 0]
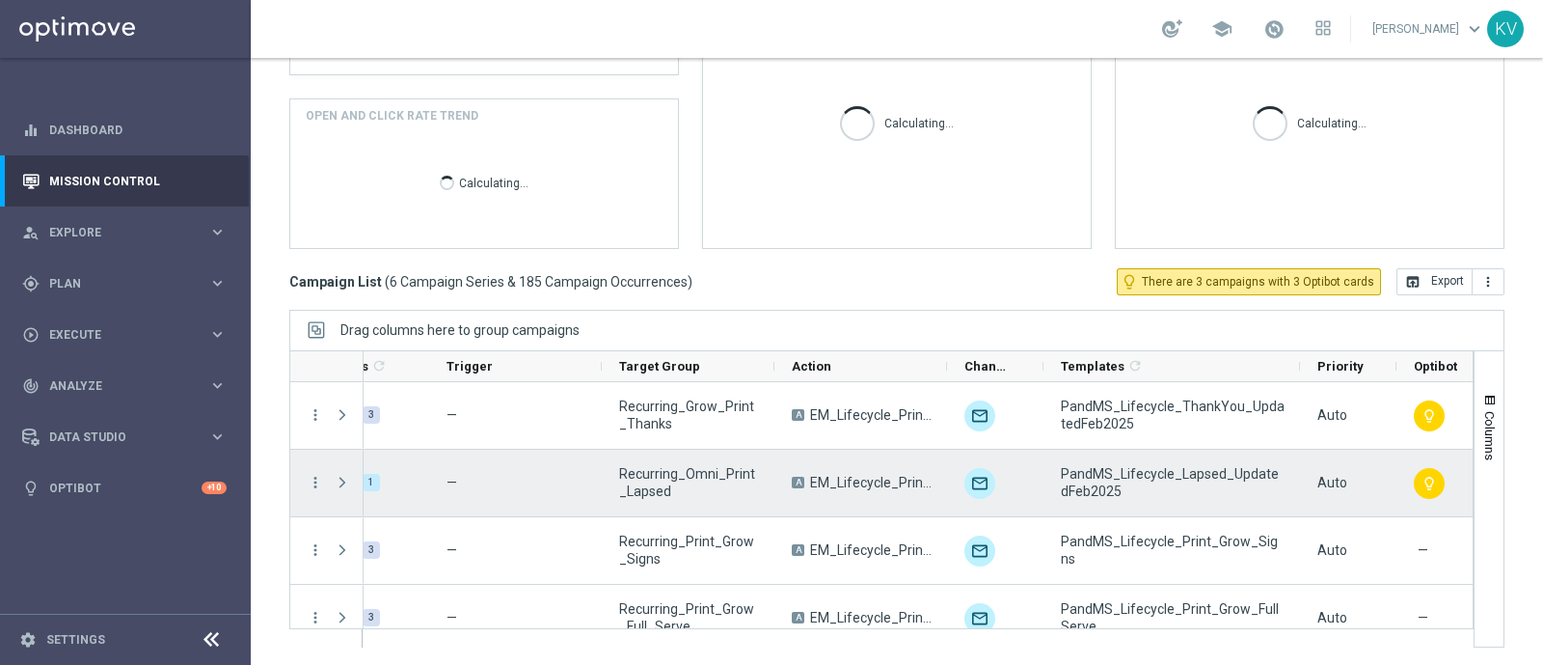
click at [1084, 475] on span "PandMS_Lifecycle_Lapsed_UpdatedFeb2025" at bounding box center [1173, 482] width 224 height 35
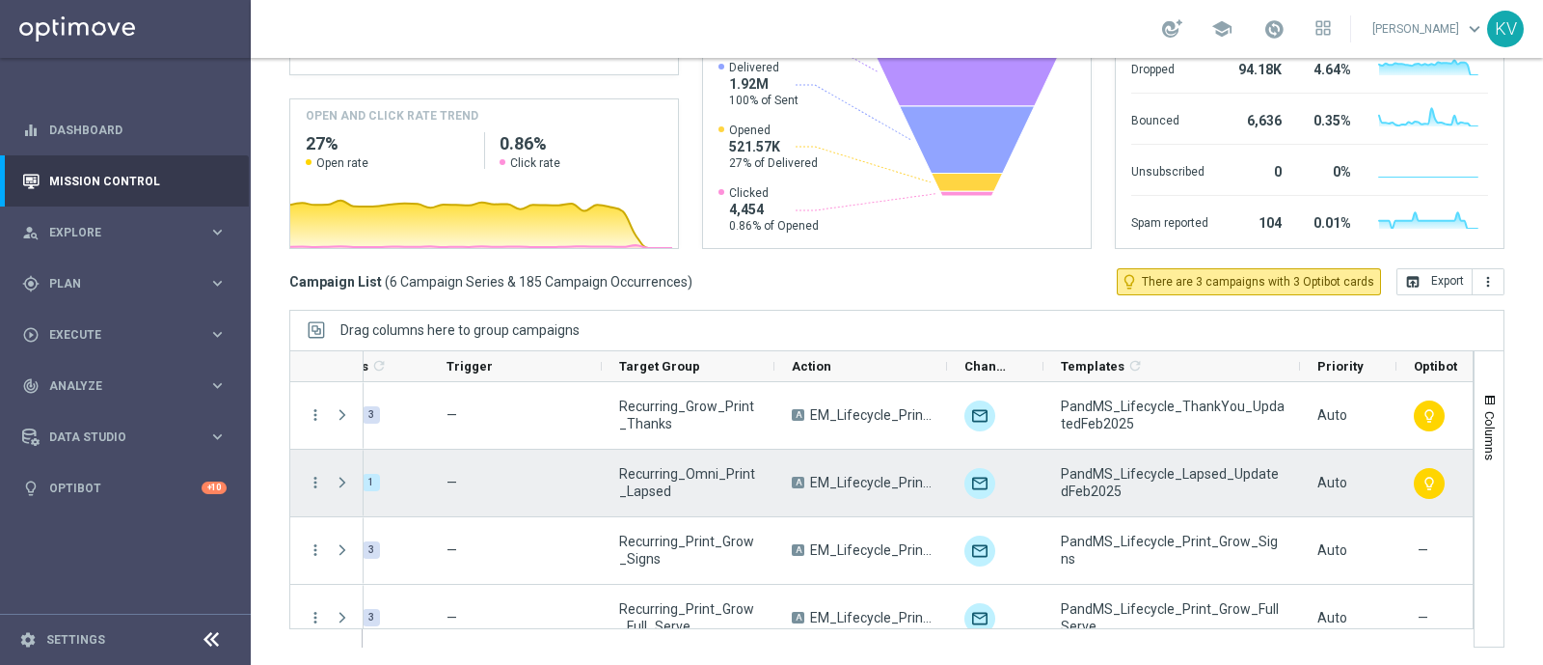
click at [701, 482] on span "Recurring_Omni_Print_Lapsed" at bounding box center [689, 482] width 140 height 35
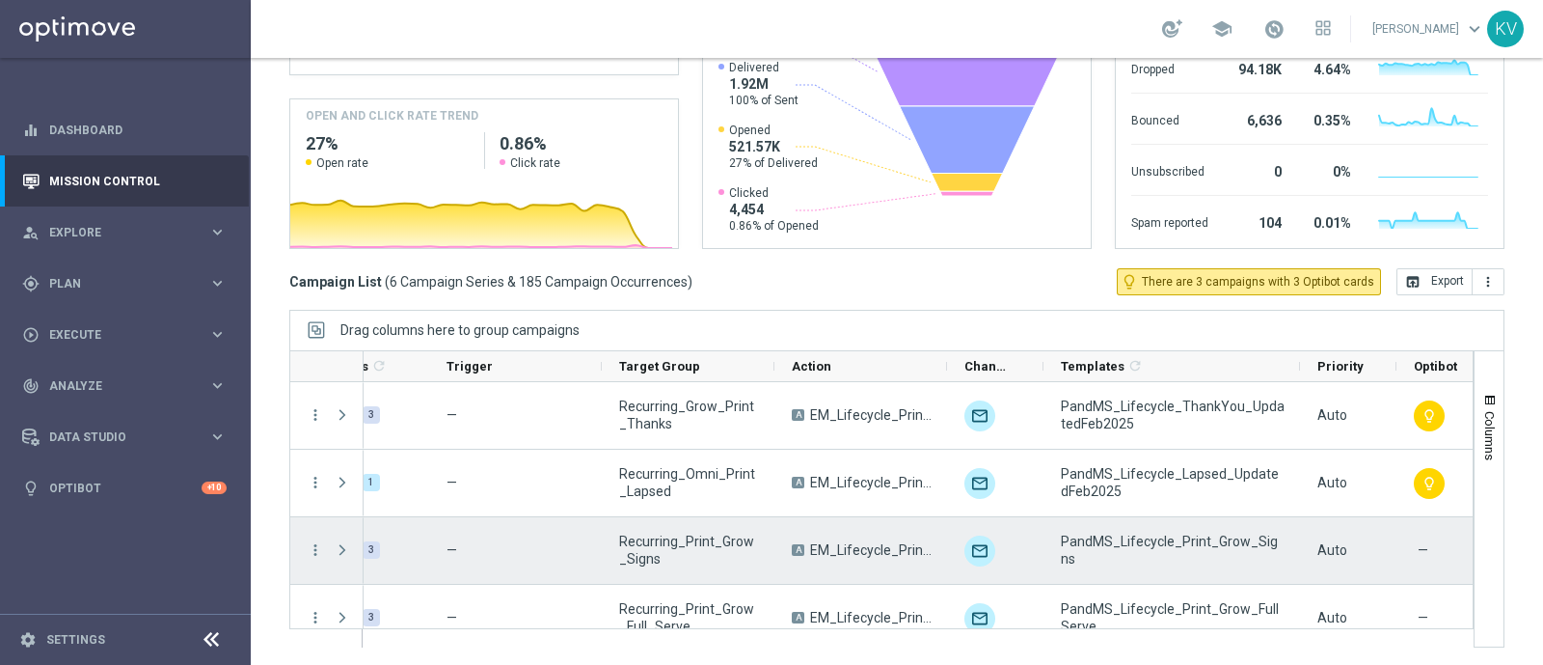
click at [1071, 554] on span "PandMS_Lifecycle_Print_Grow_Signs" at bounding box center [1173, 549] width 224 height 35
click at [682, 556] on span "Recurring_Print_Grow_Signs" at bounding box center [689, 549] width 140 height 35
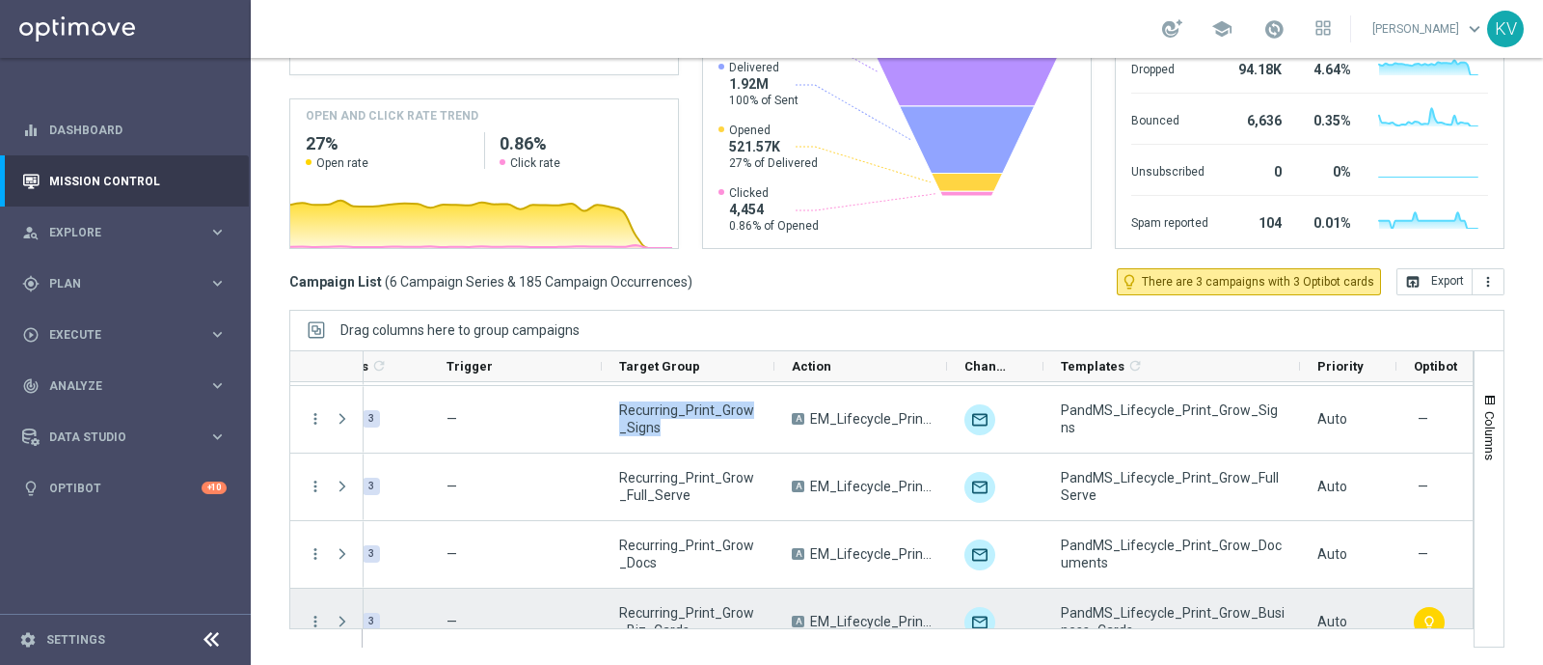
scroll to position [132, 0]
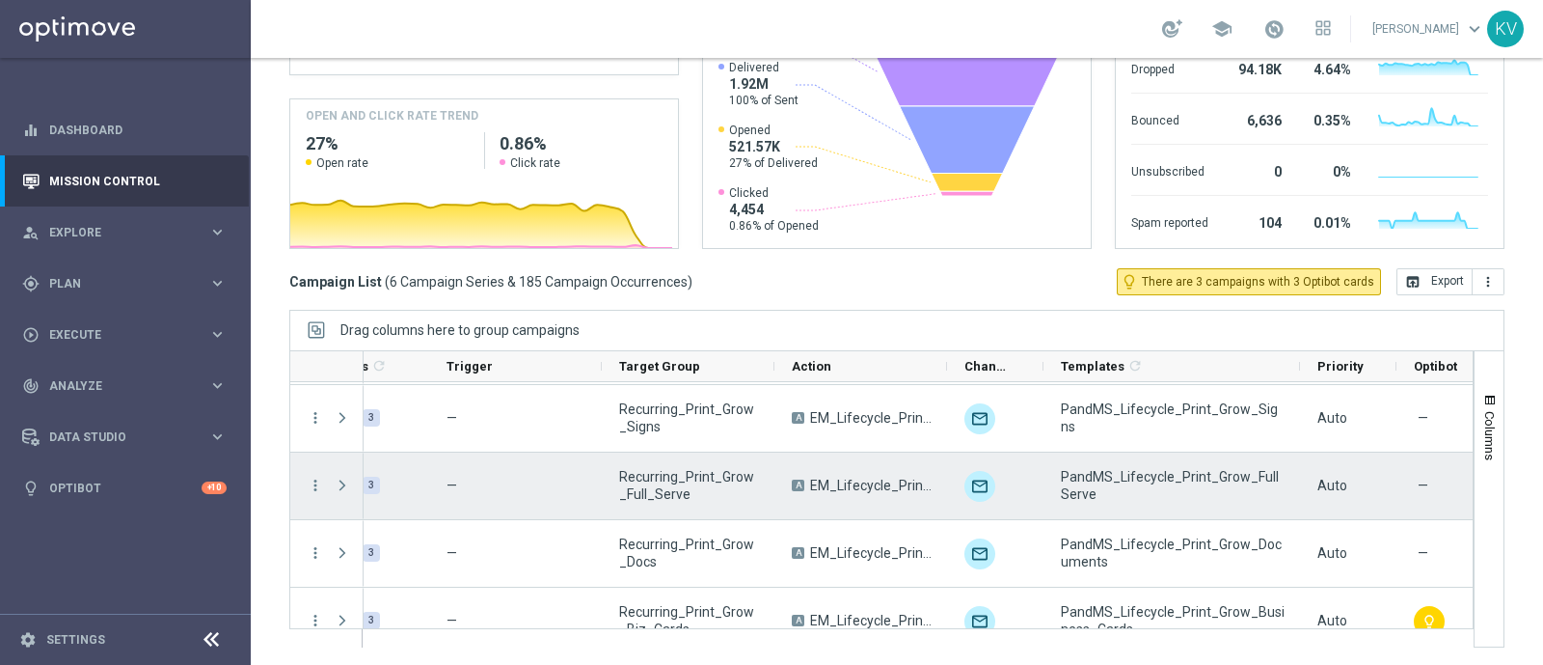
click at [1102, 479] on span "PandMS_Lifecycle_Print_Grow_FullServe" at bounding box center [1173, 485] width 224 height 35
click at [664, 490] on span "Recurring_Print_Grow_Full_Serve" at bounding box center [689, 485] width 140 height 35
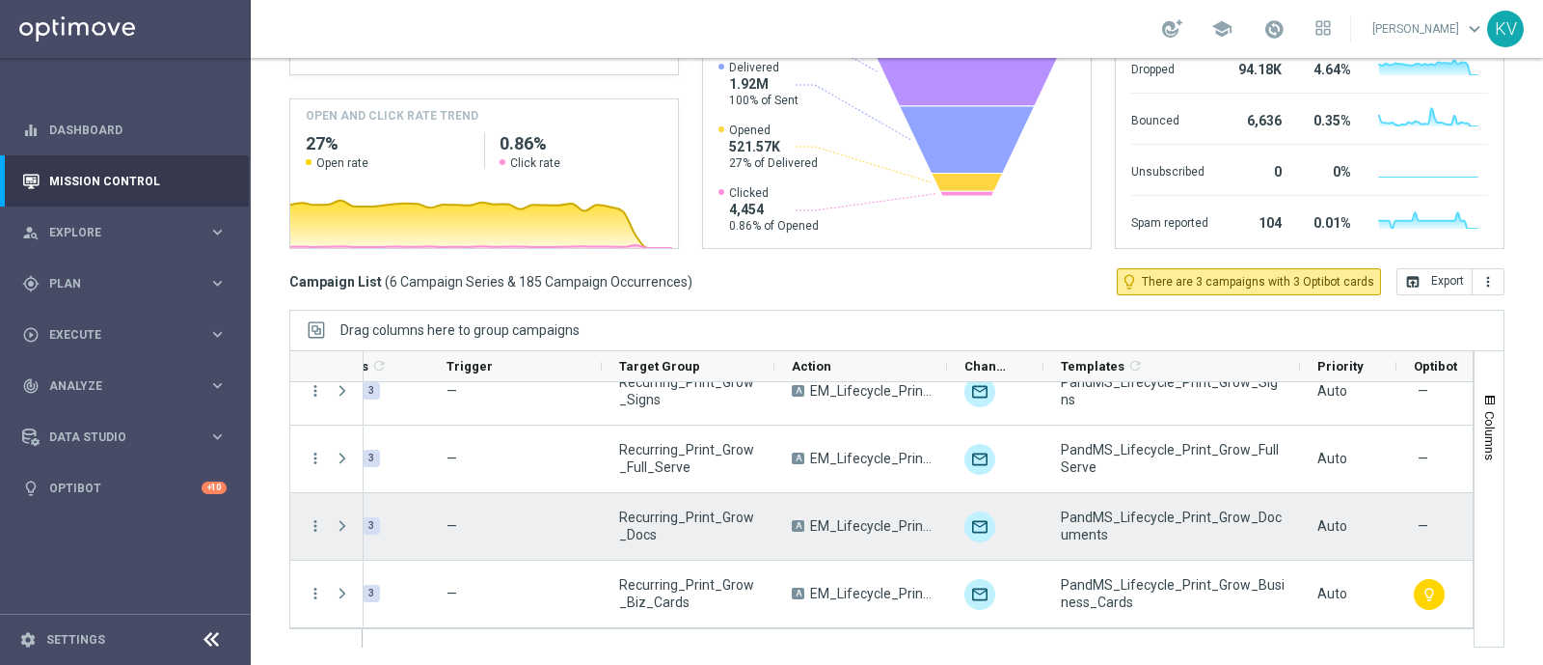
click at [1124, 528] on span "PandMS_Lifecycle_Print_Grow_Documents" at bounding box center [1173, 525] width 224 height 35
click at [688, 532] on span "Recurring_Print_Grow_Docs" at bounding box center [689, 525] width 140 height 35
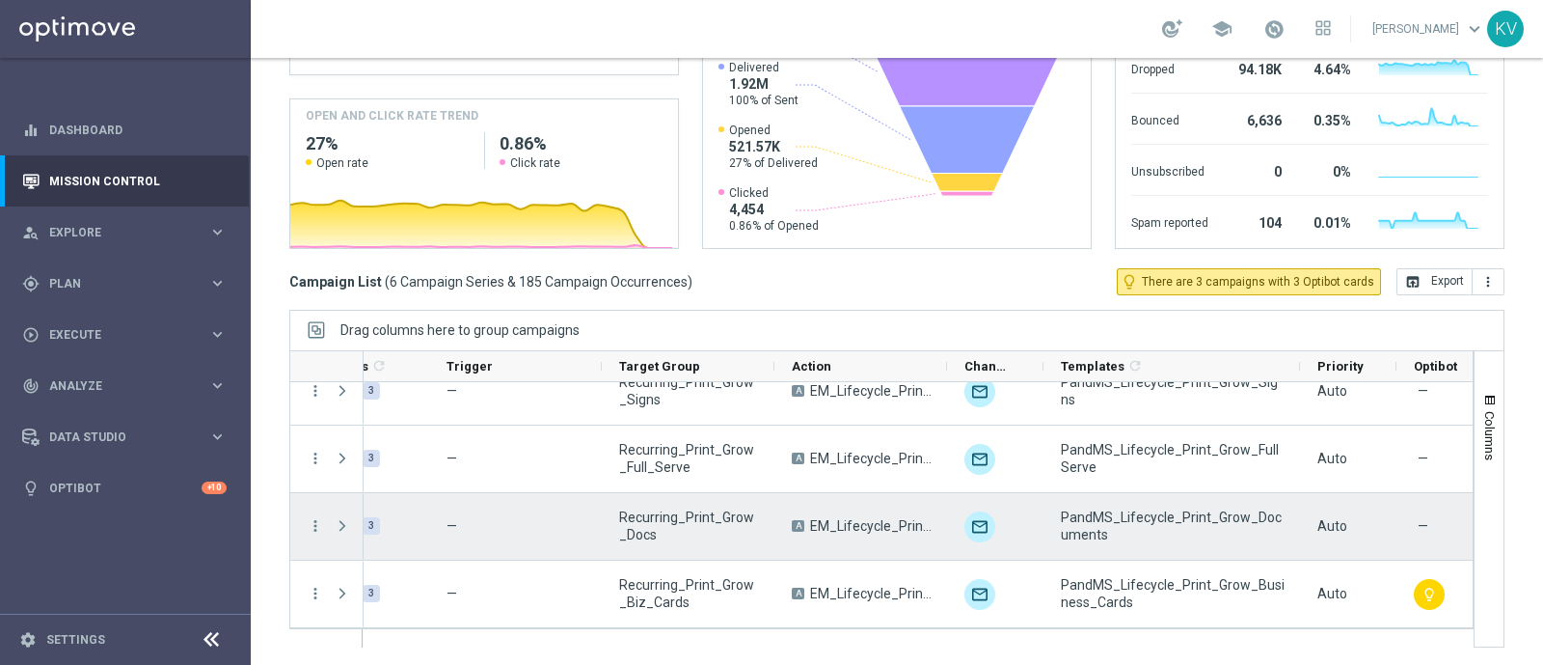
click at [688, 532] on span "Recurring_Print_Grow_Docs" at bounding box center [689, 525] width 140 height 35
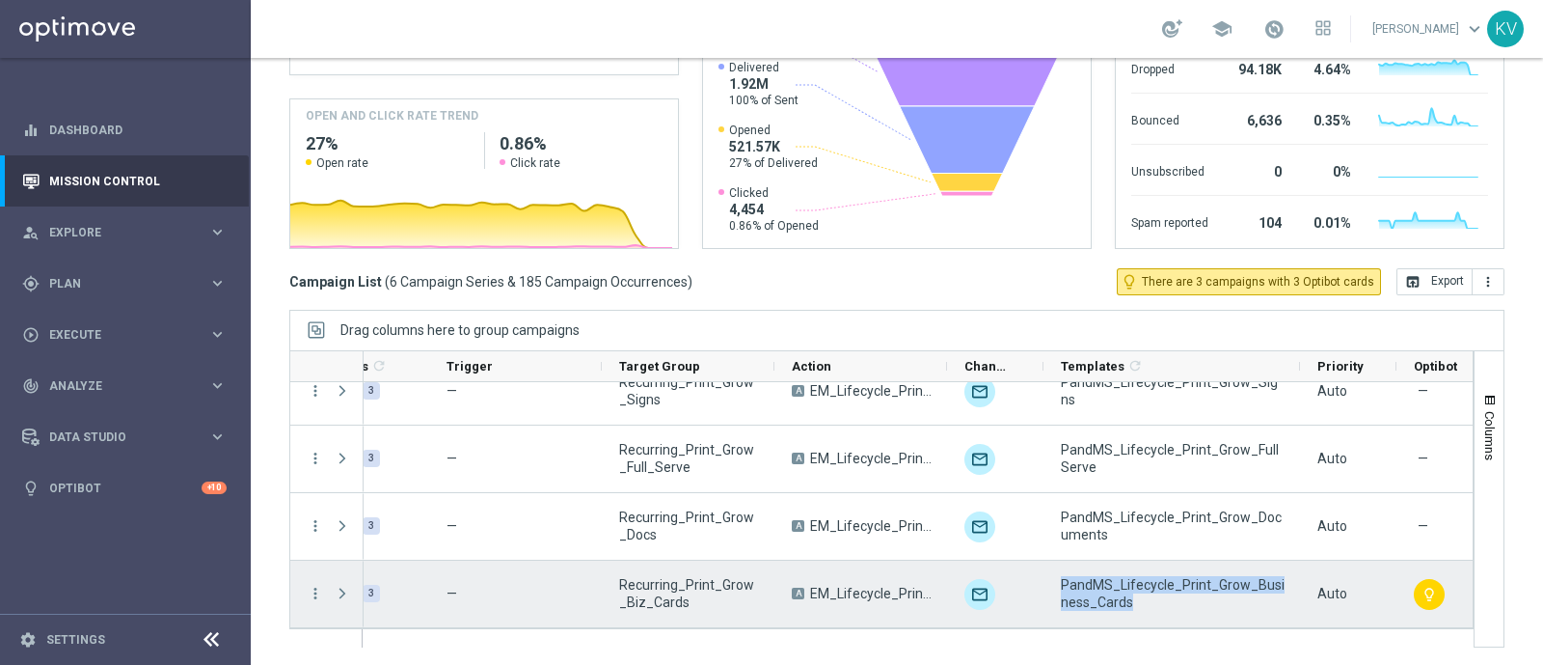
drag, startPoint x: 1142, startPoint y: 597, endPoint x: 1062, endPoint y: 575, distance: 83.1
click at [1062, 576] on span "PandMS_Lifecycle_Print_Grow_Business_Cards" at bounding box center [1173, 593] width 224 height 35
click at [639, 591] on span "Recurring_Print_Grow_Biz_Cards" at bounding box center [689, 593] width 140 height 35
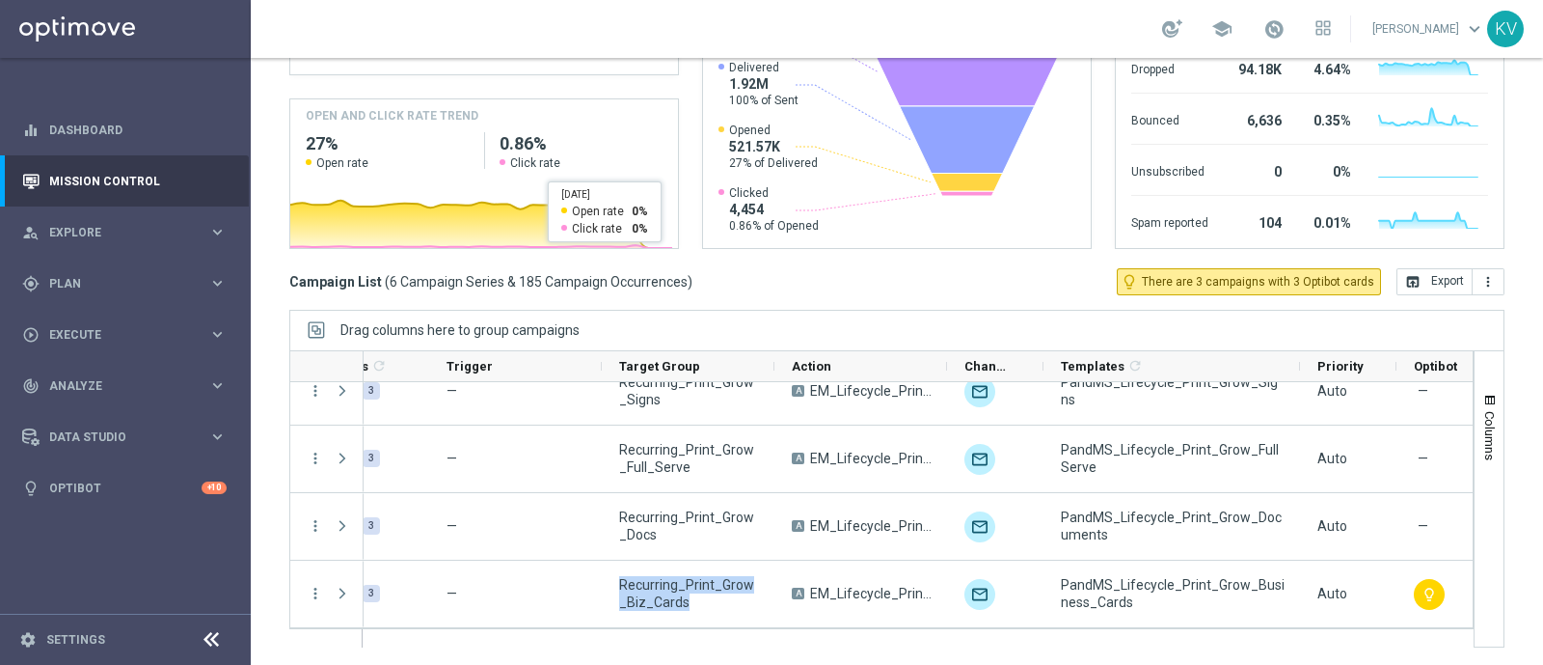
scroll to position [0, 0]
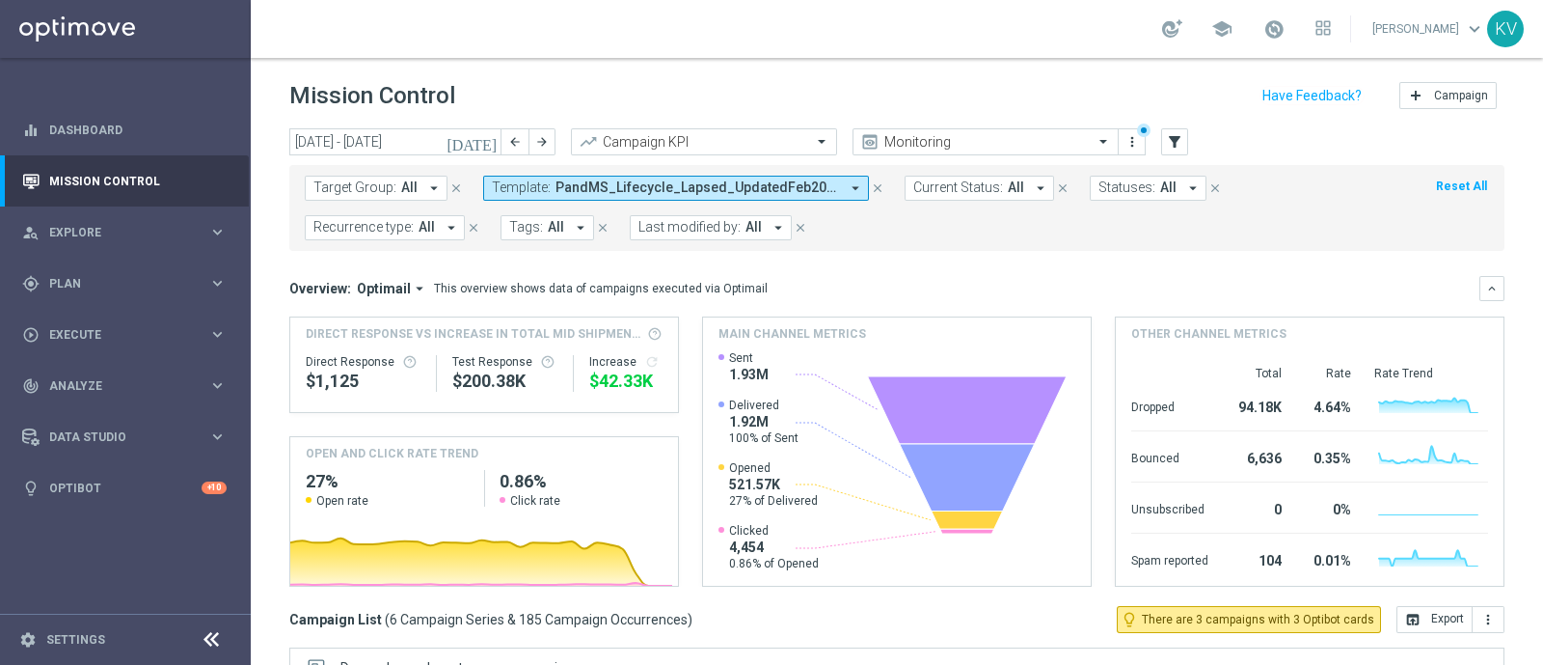
click at [674, 191] on span "PandMS_Lifecycle_Lapsed_UpdatedFeb2025, PandMS_Lifecycle_Print_Grow_Business_Ca…" at bounding box center [698, 187] width 284 height 16
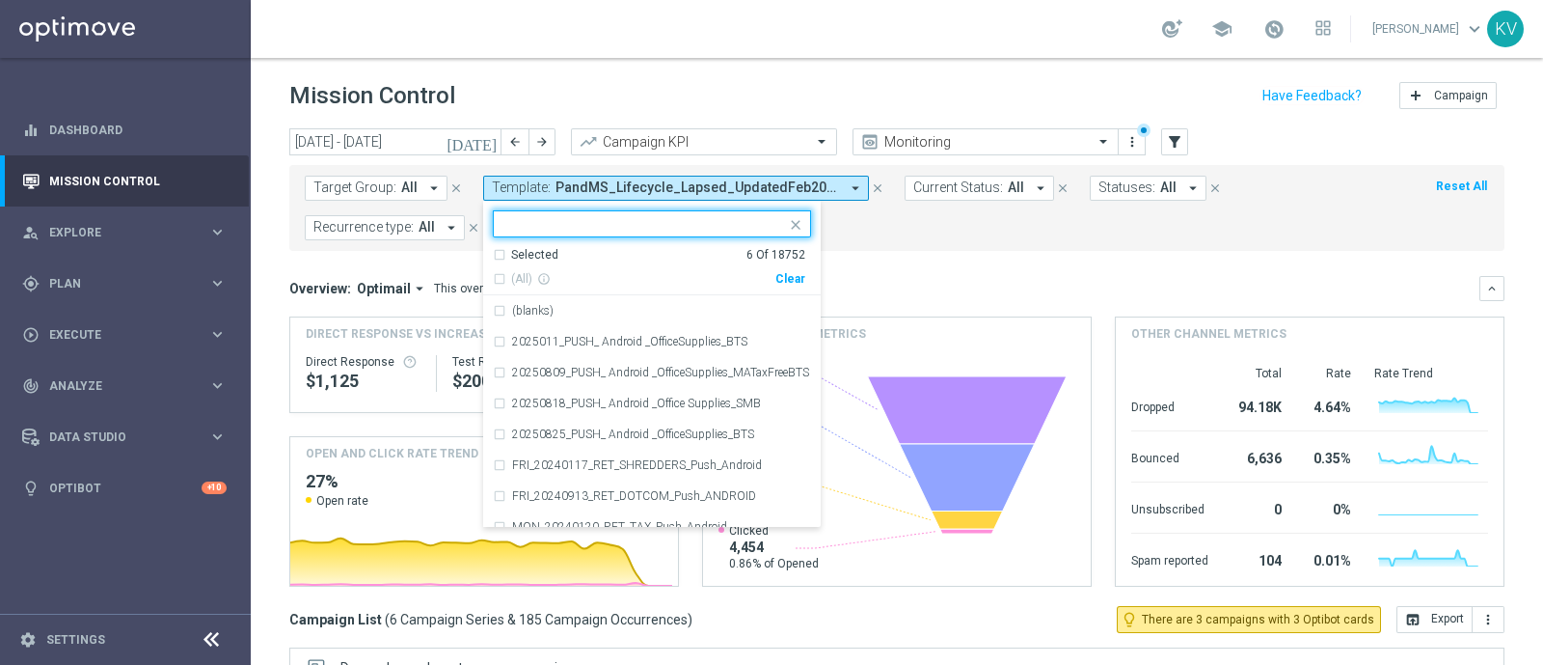
click at [0, 0] on div "Clear" at bounding box center [0, 0] width 0 height 0
click at [734, 224] on input "text" at bounding box center [644, 224] width 283 height 16
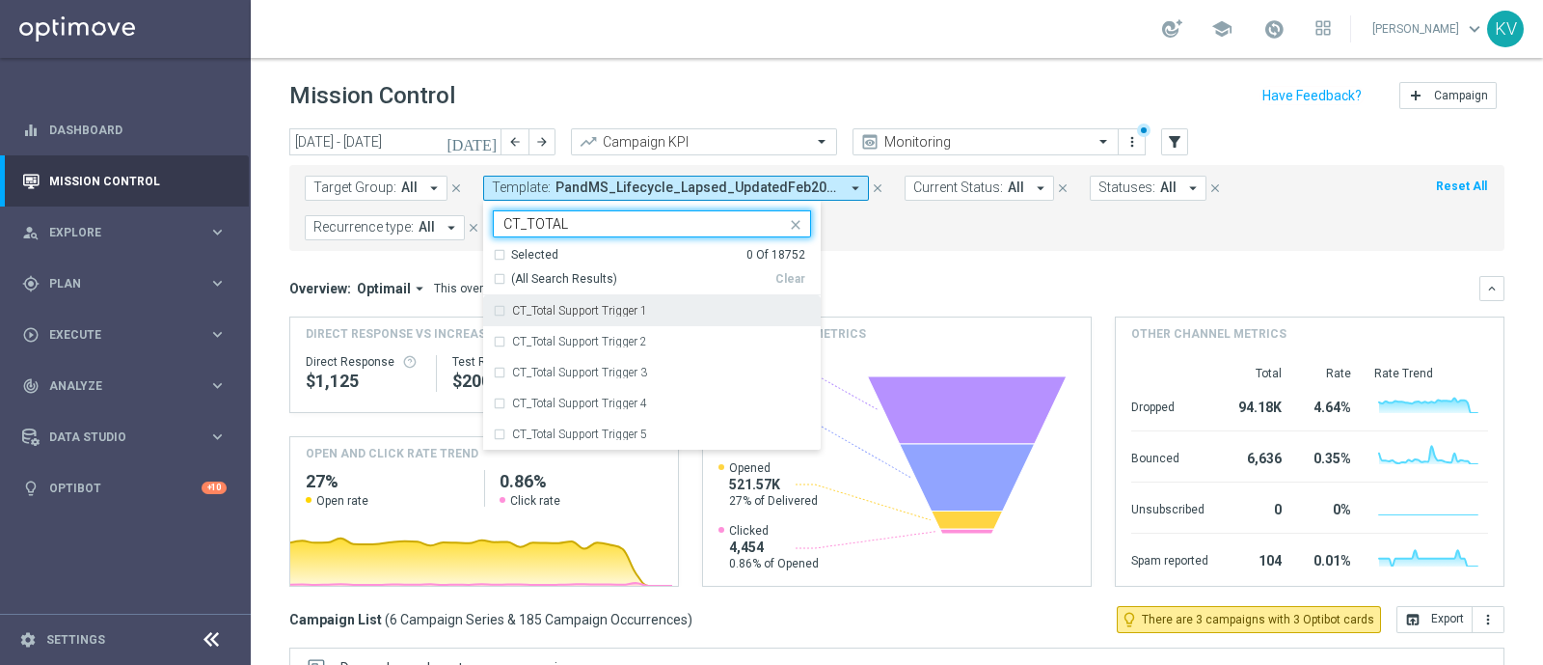
click at [720, 300] on div "CT_Total Support Trigger 1" at bounding box center [652, 310] width 318 height 31
type input "CT_TOTAL"
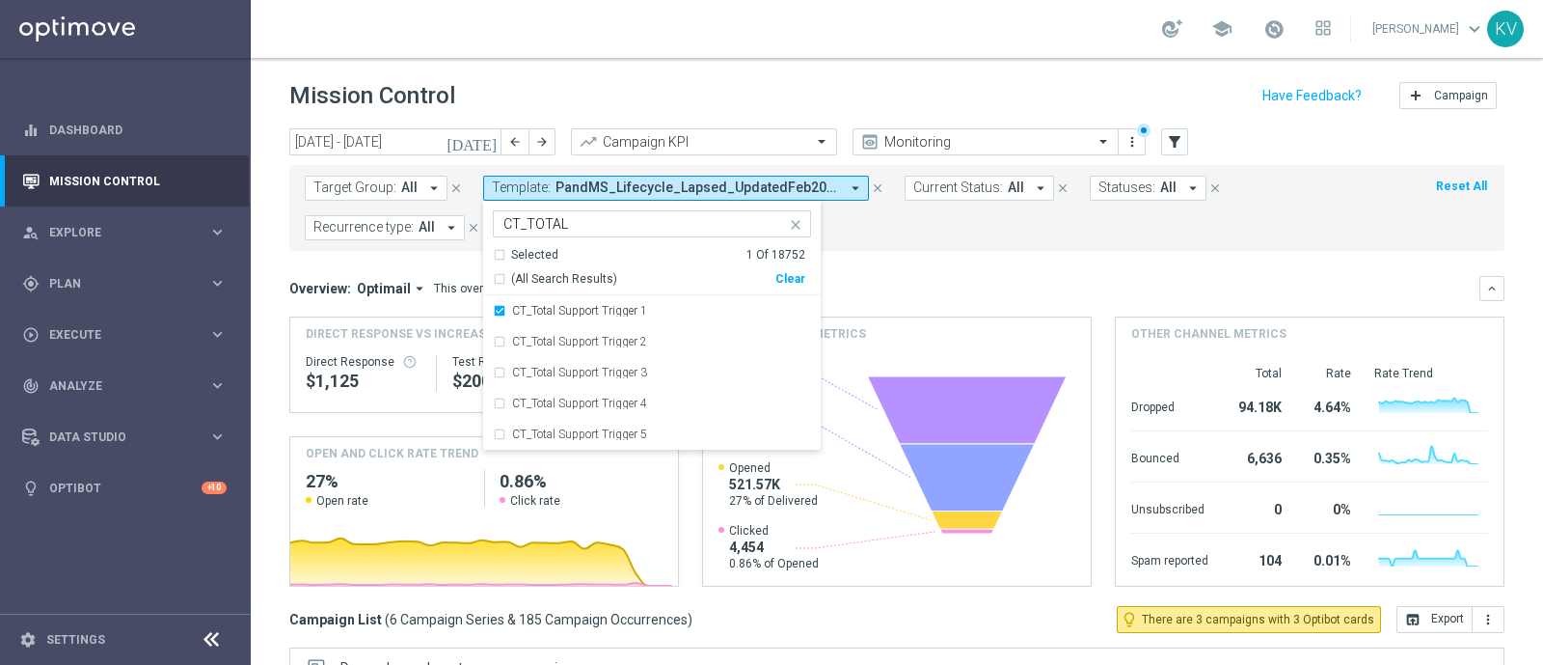
click at [927, 276] on div "Overview: Optimail arrow_drop_down This overview shows data of campaigns execut…" at bounding box center [896, 288] width 1215 height 25
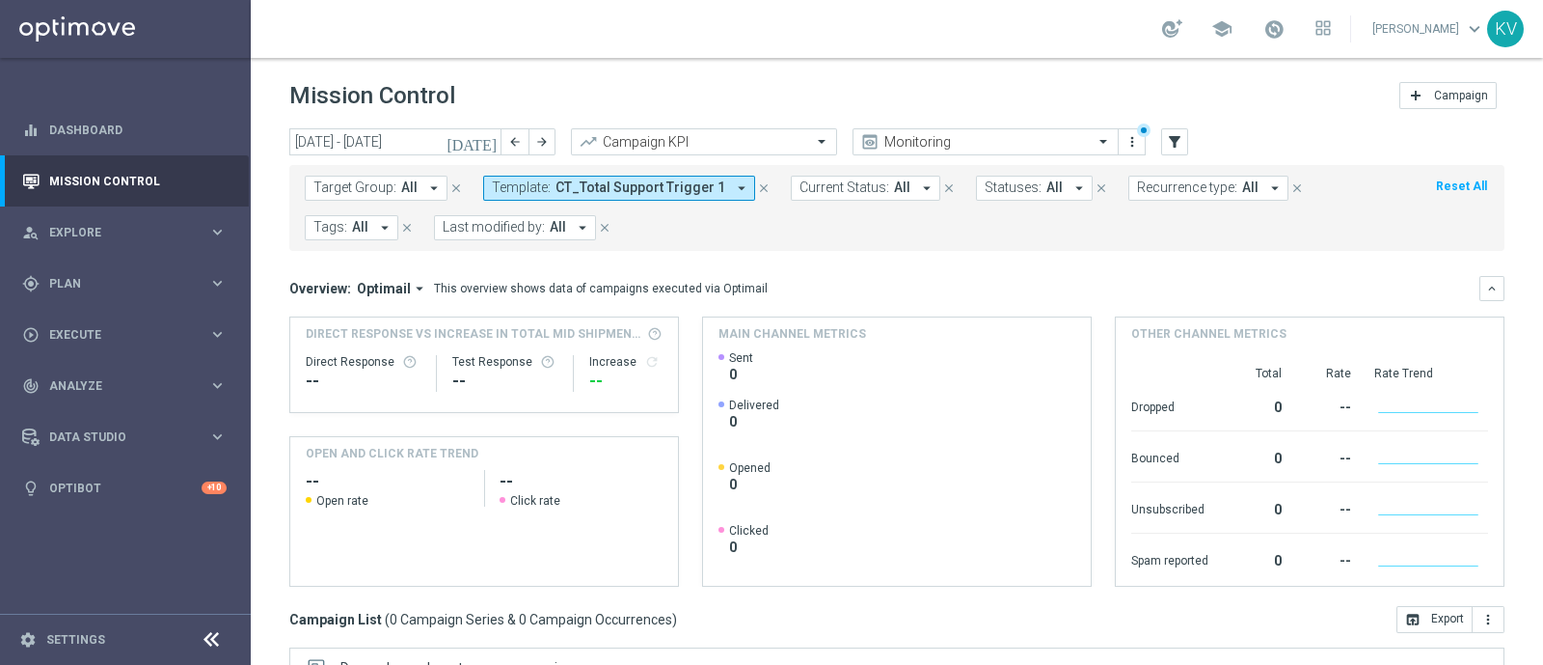
scroll to position [338, 0]
